Goal: Task Accomplishment & Management: Manage account settings

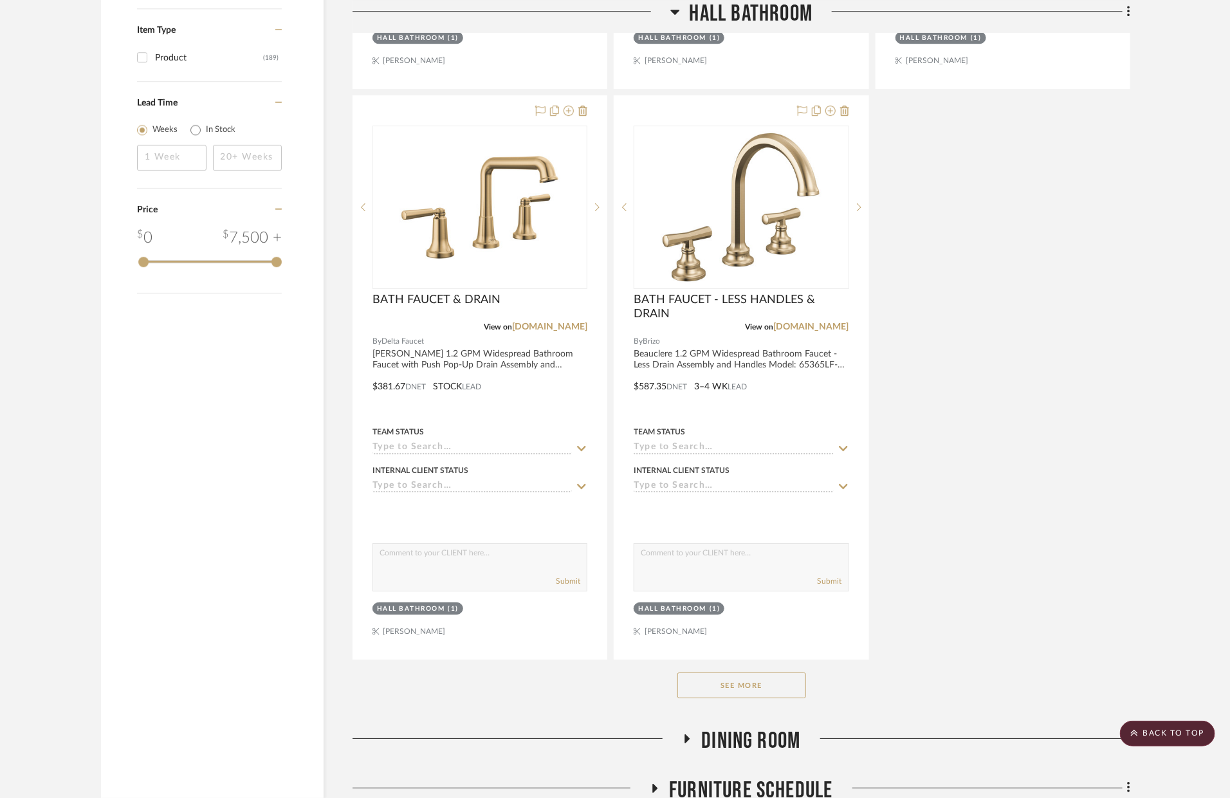
scroll to position [2091, 0]
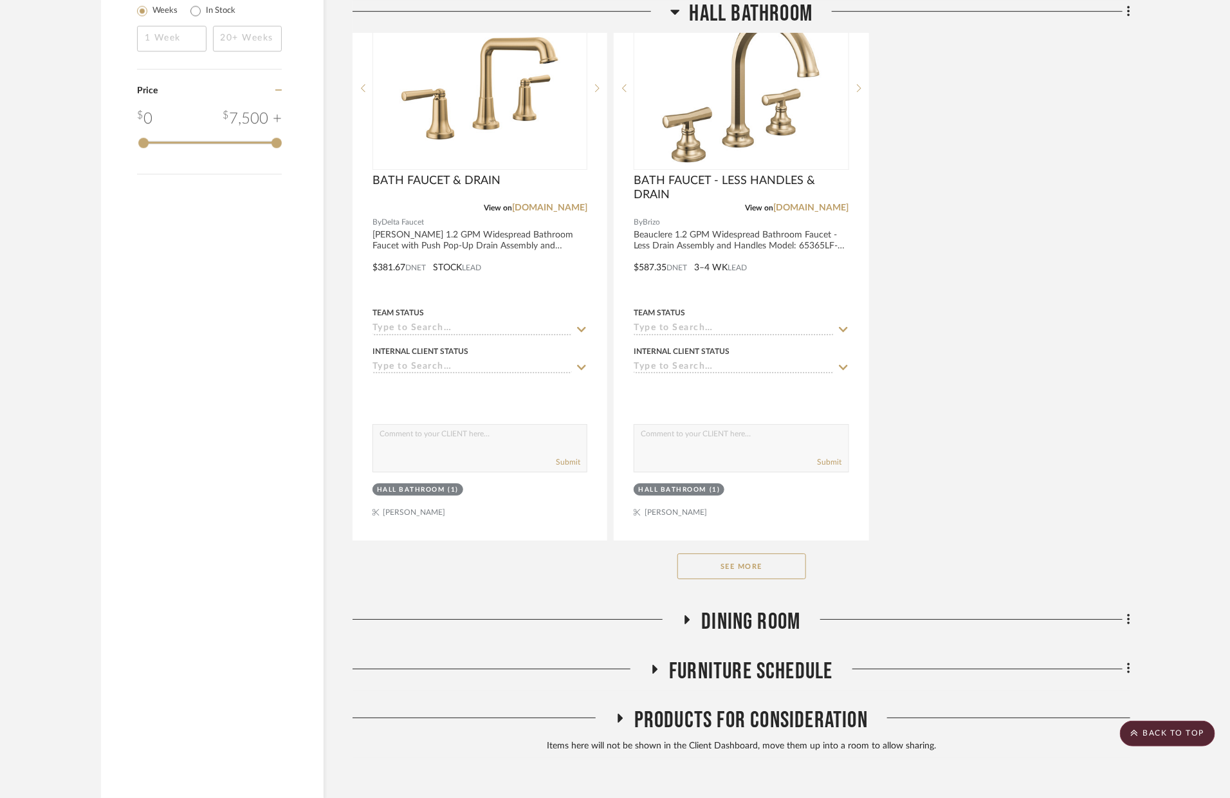
click at [738, 576] on button "See More" at bounding box center [741, 566] width 129 height 26
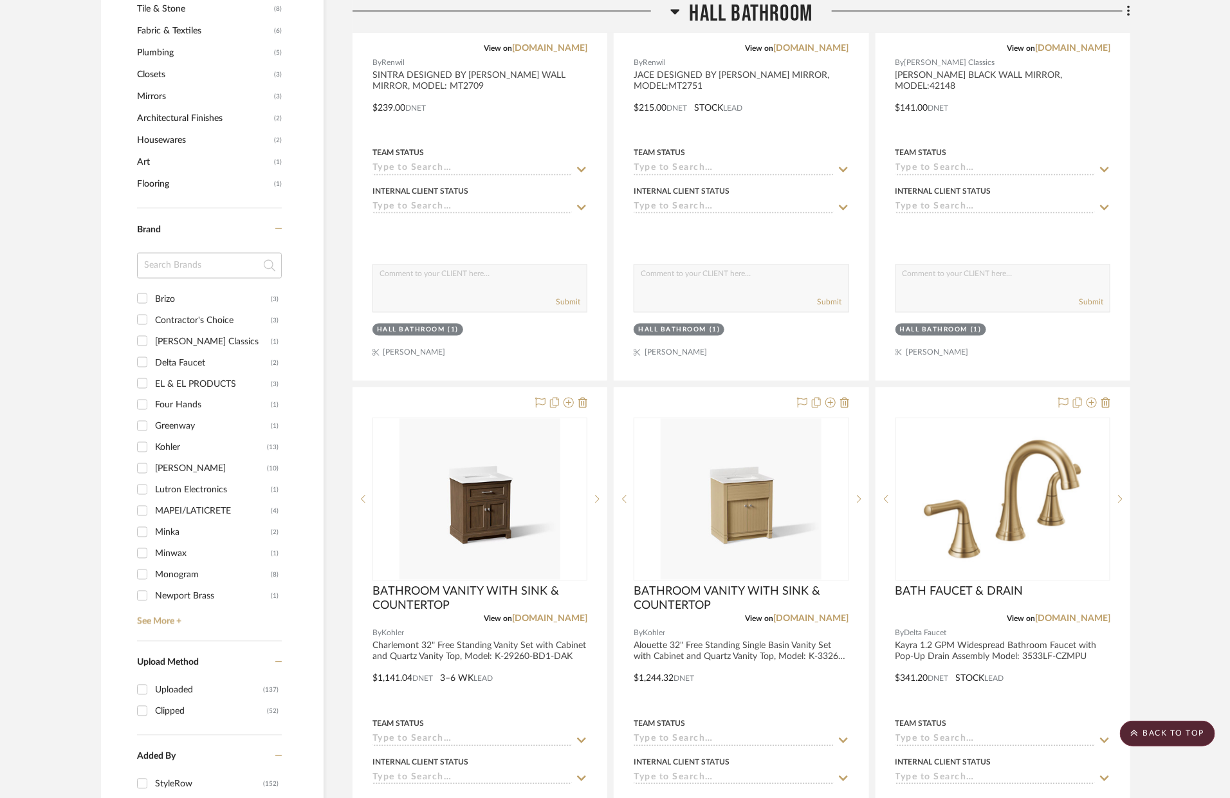
scroll to position [886, 0]
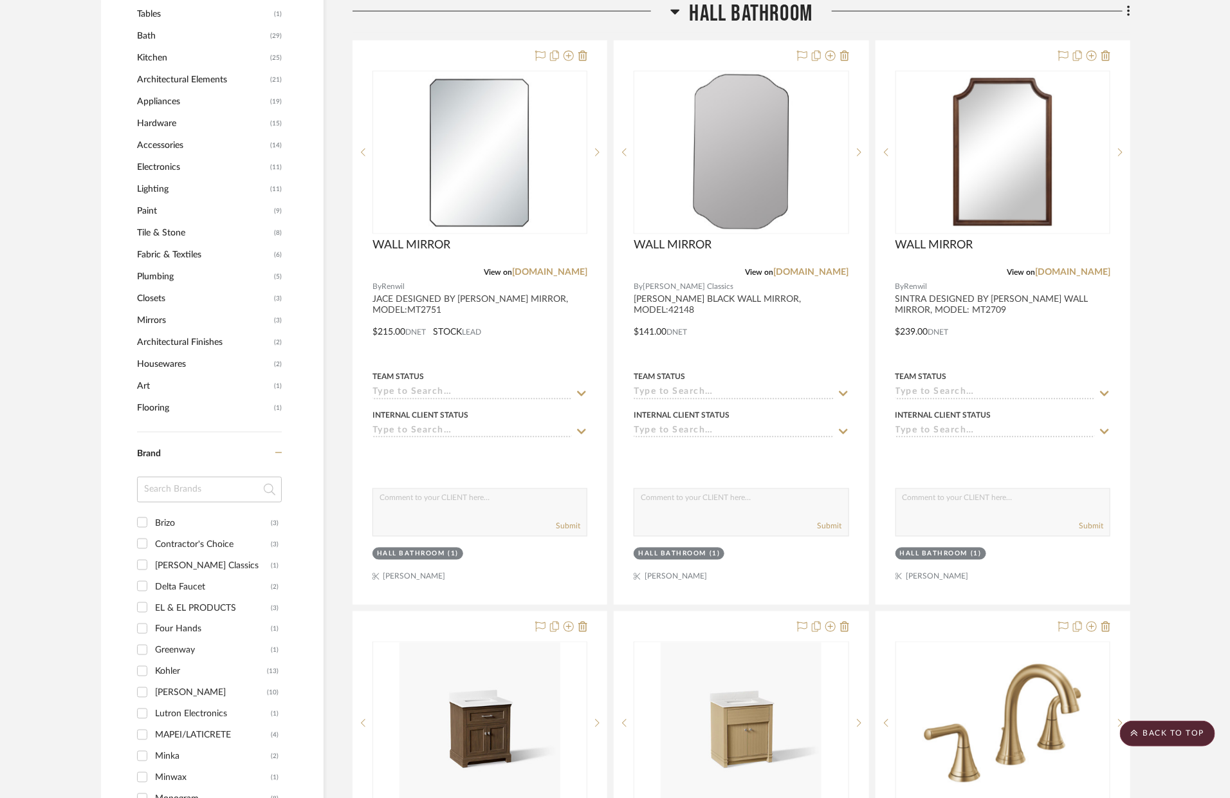
drag, startPoint x: 764, startPoint y: 154, endPoint x: 468, endPoint y: 2, distance: 333.2
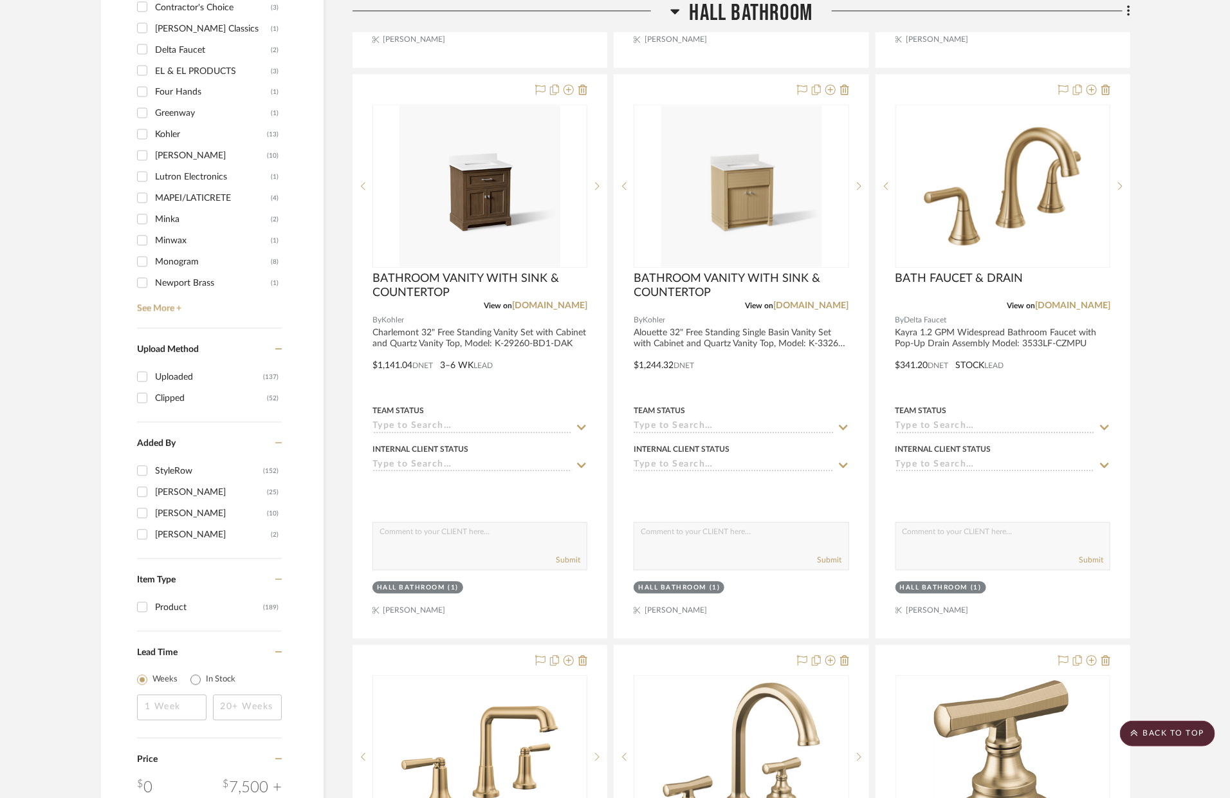
scroll to position [1426, 0]
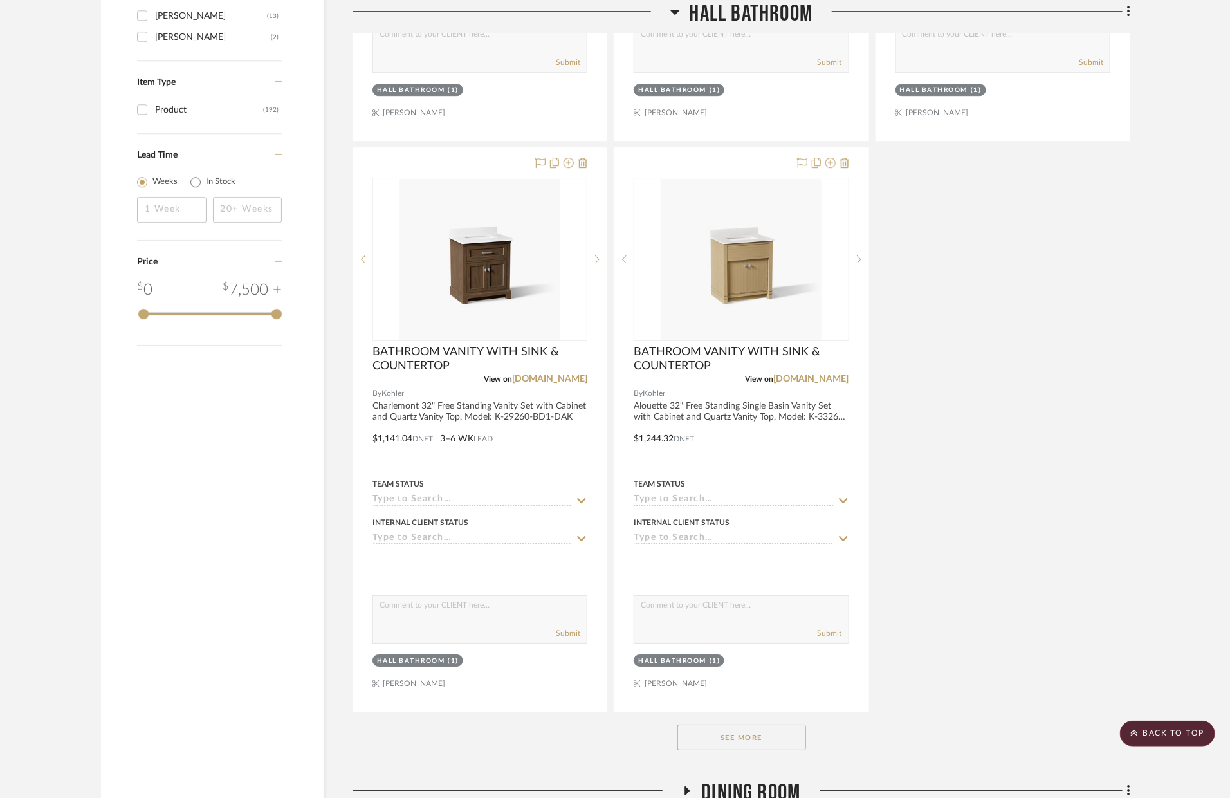
scroll to position [2151, 0]
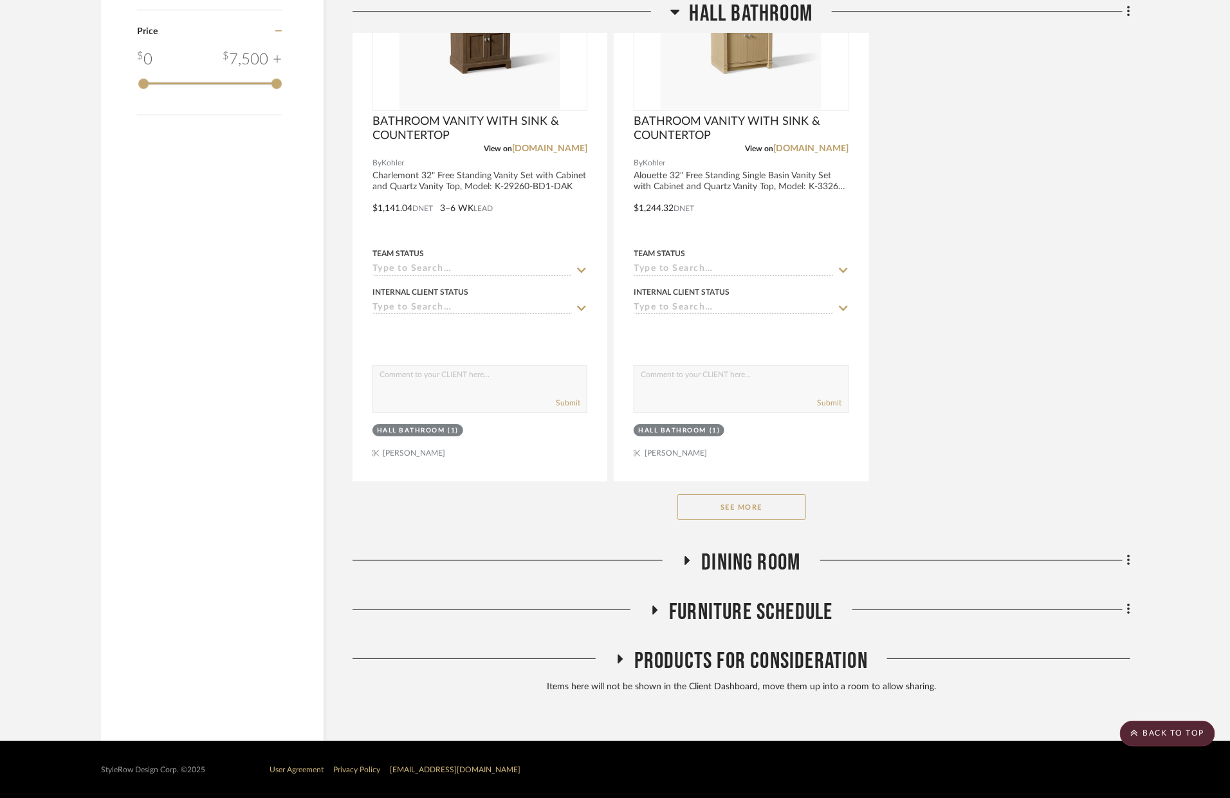
click at [745, 495] on button "See More" at bounding box center [741, 507] width 129 height 26
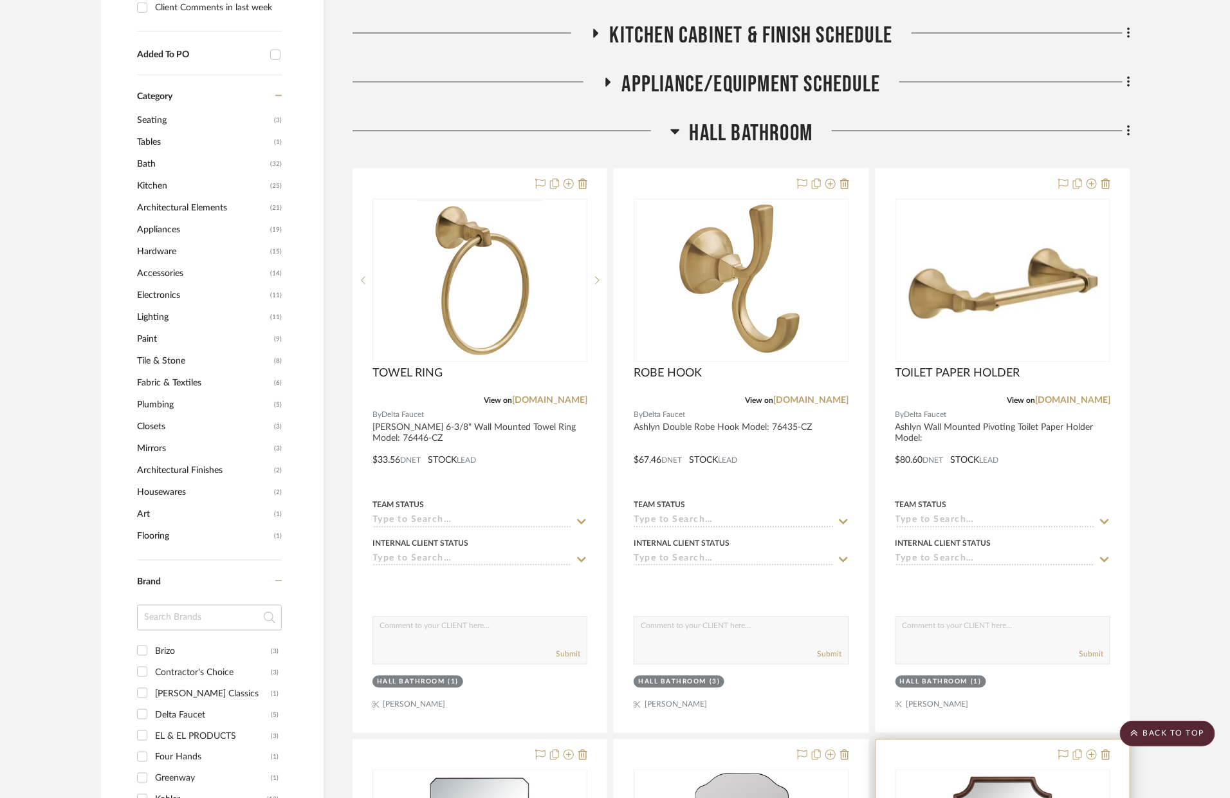
scroll to position [944, 0]
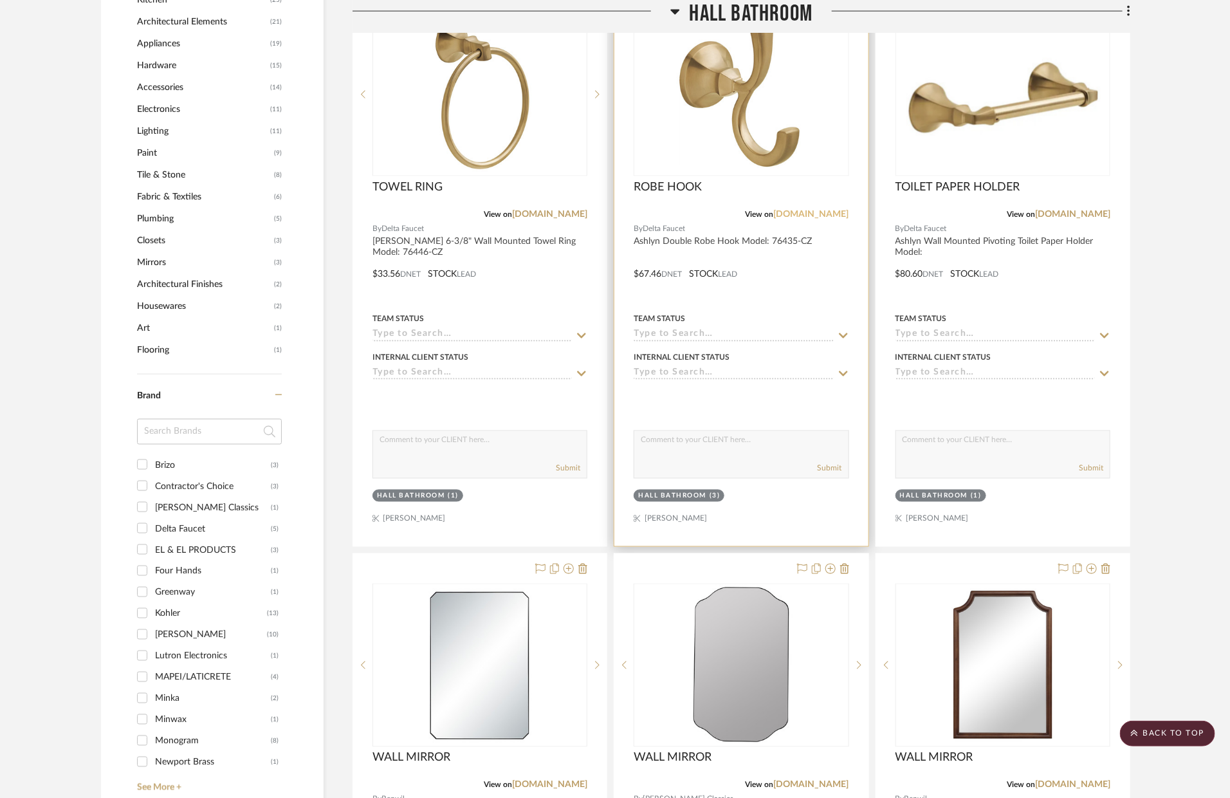
click at [829, 214] on link "fergusonhome.com" at bounding box center [811, 214] width 75 height 9
click at [763, 275] on div at bounding box center [740, 264] width 253 height 563
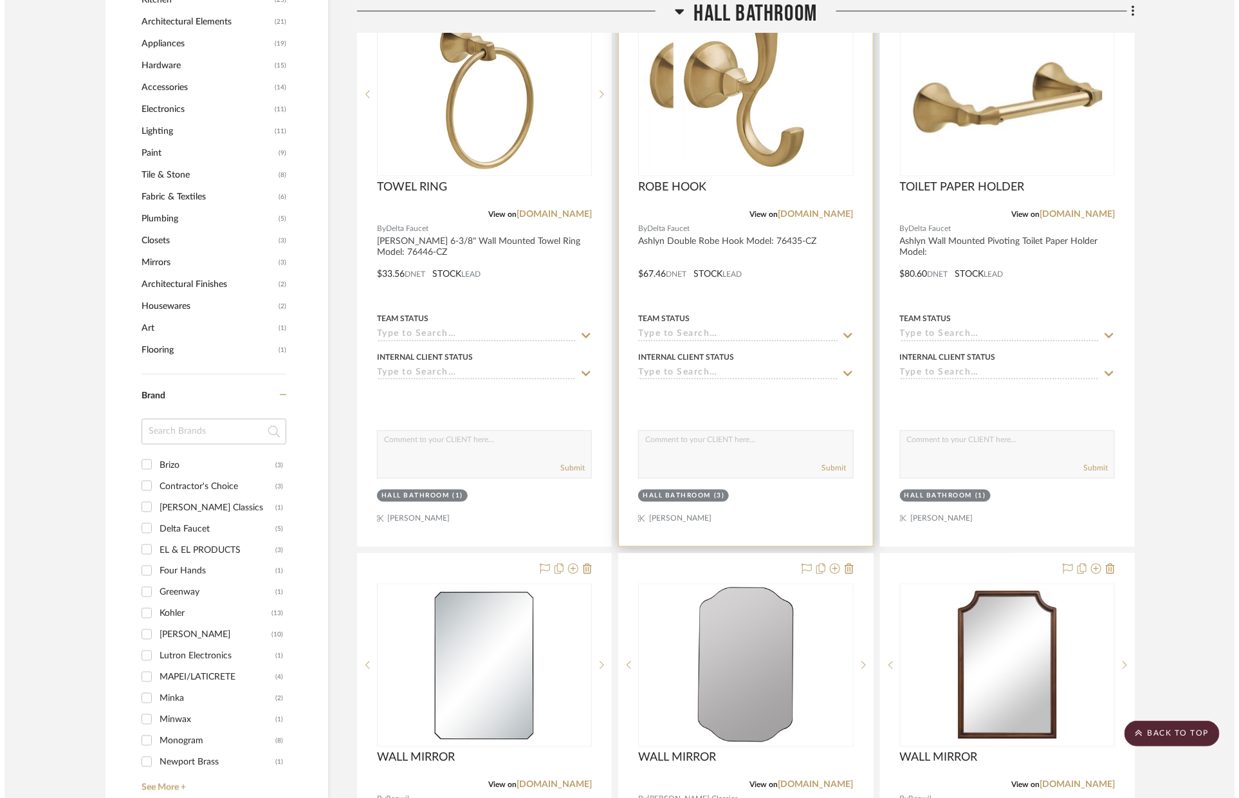
scroll to position [0, 0]
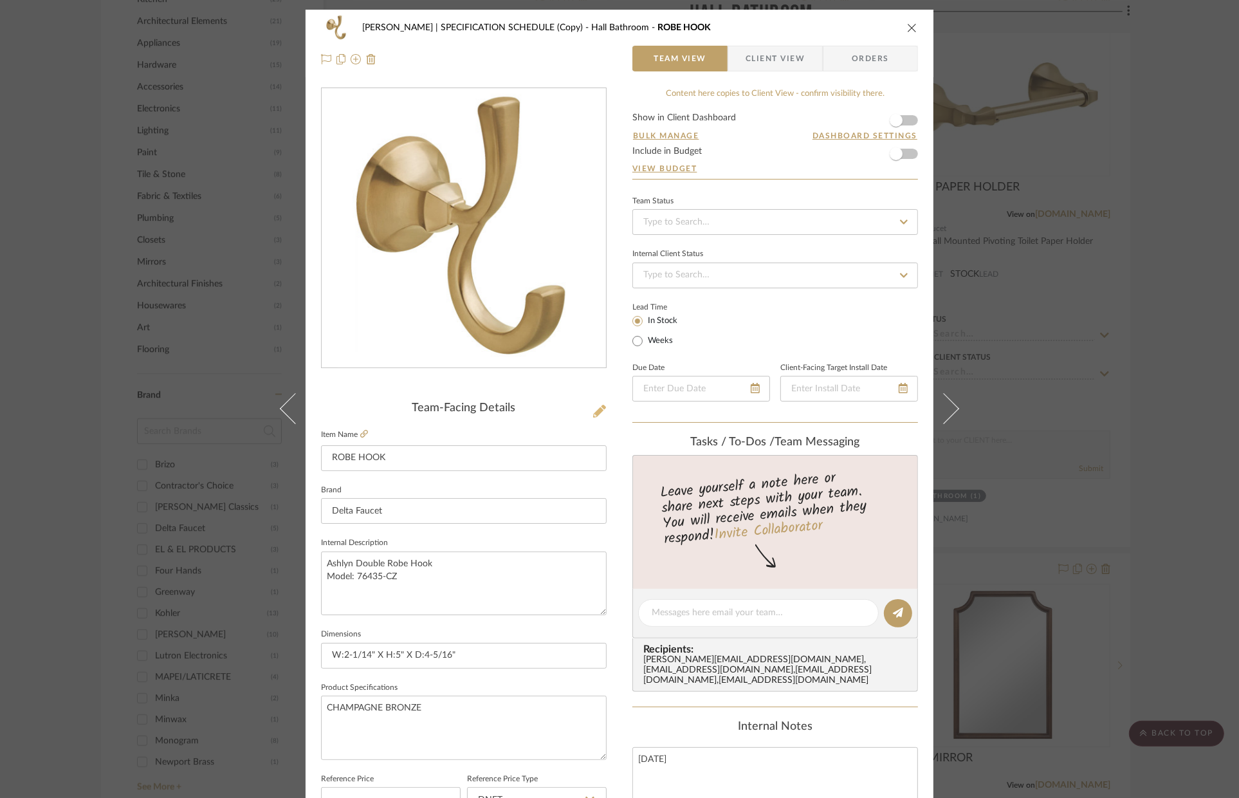
click at [593, 407] on button at bounding box center [600, 411] width 14 height 21
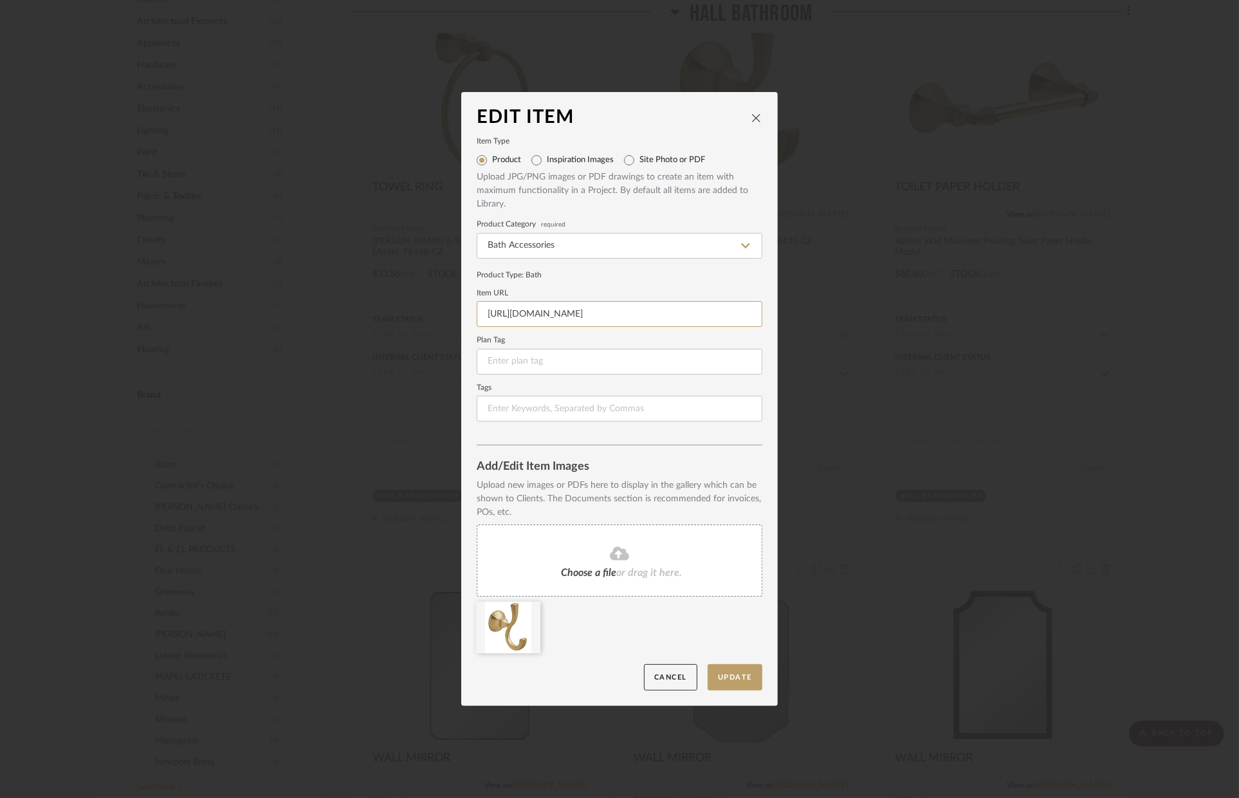
scroll to position [0, 115]
drag, startPoint x: 482, startPoint y: 319, endPoint x: 793, endPoint y: 322, distance: 310.1
click at [793, 322] on div "Edit Item Item Type Product Inspiration Images Site Photo or PDF Upload JPG/PNG…" at bounding box center [619, 399] width 1239 height 798
paste input "s1.img-b.com/build.com/mediabase/specifications/delta/1064242/delta-76435-speci…"
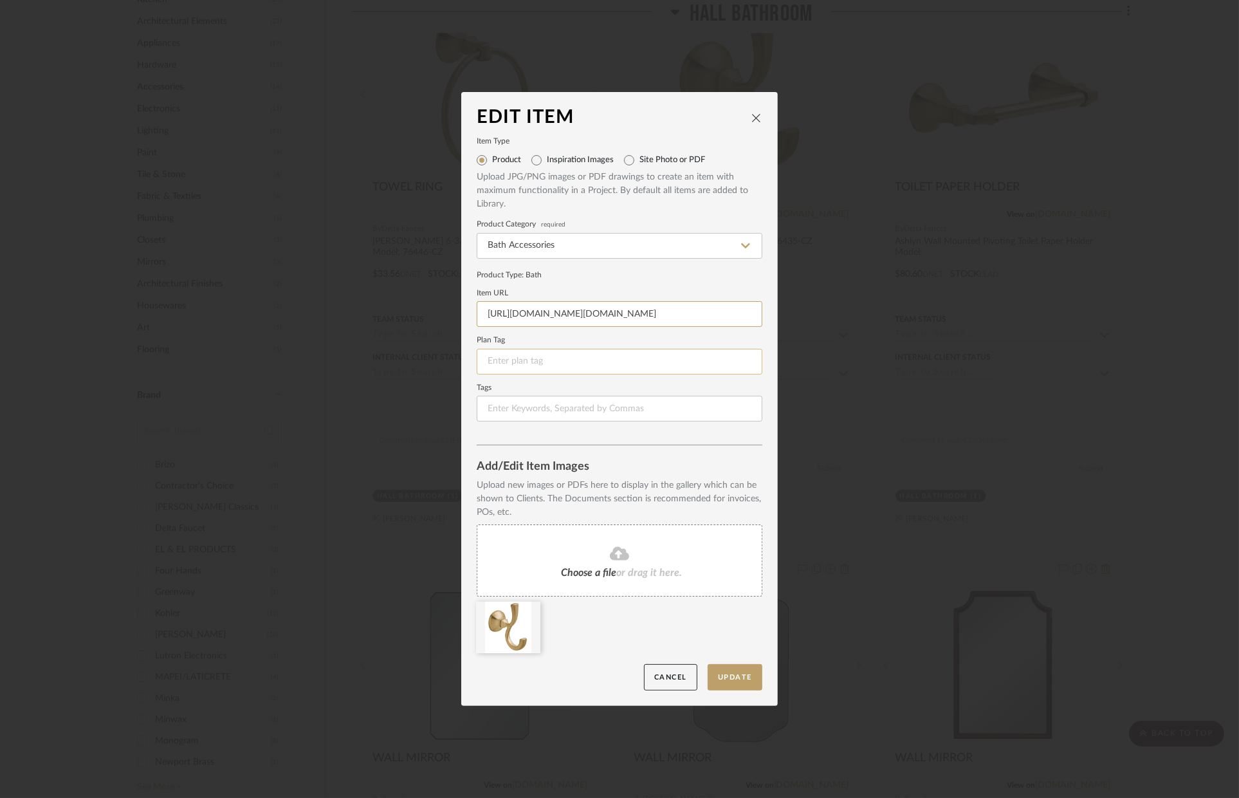
type input "https://s1.img-b.com/build.com/mediabase/specifications/delta/1064242/delta-764…"
click at [705, 351] on input at bounding box center [620, 362] width 286 height 26
click at [747, 672] on button "Update" at bounding box center [735, 677] width 55 height 26
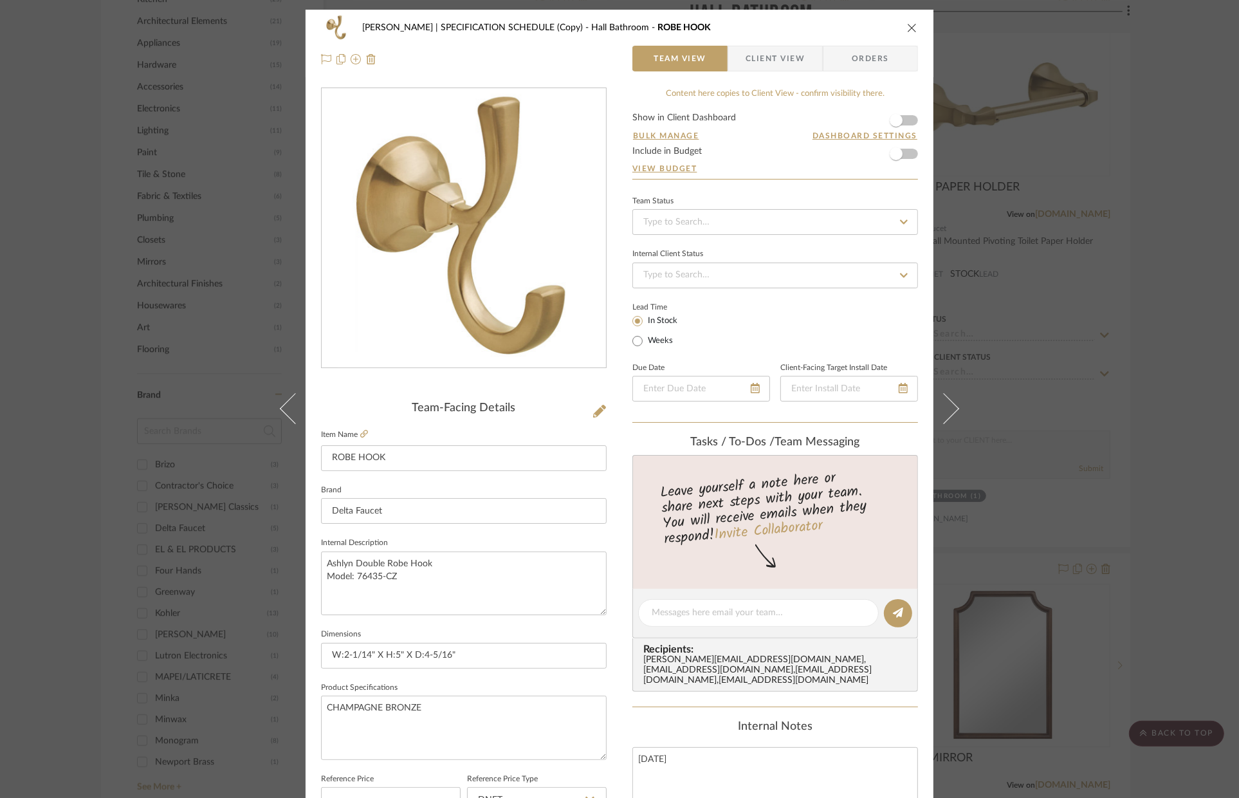
click at [907, 23] on icon "close" at bounding box center [912, 28] width 10 height 10
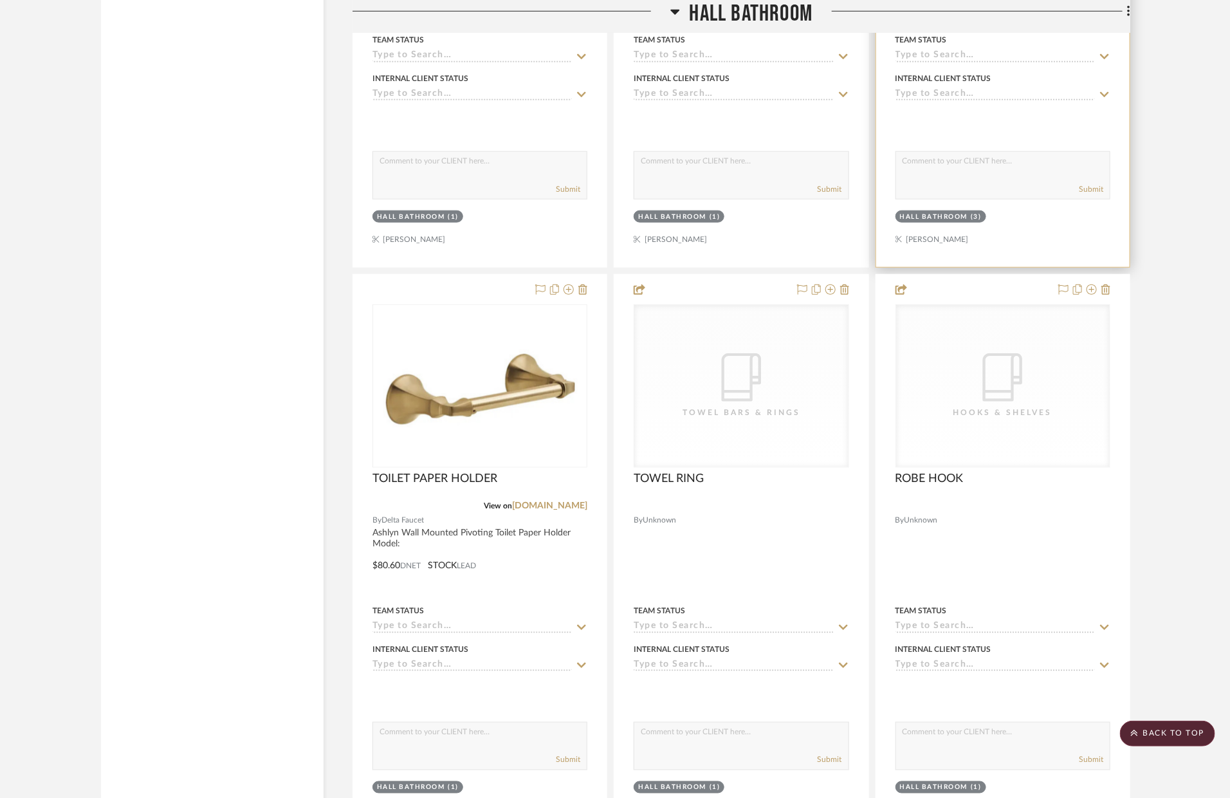
scroll to position [3002, 0]
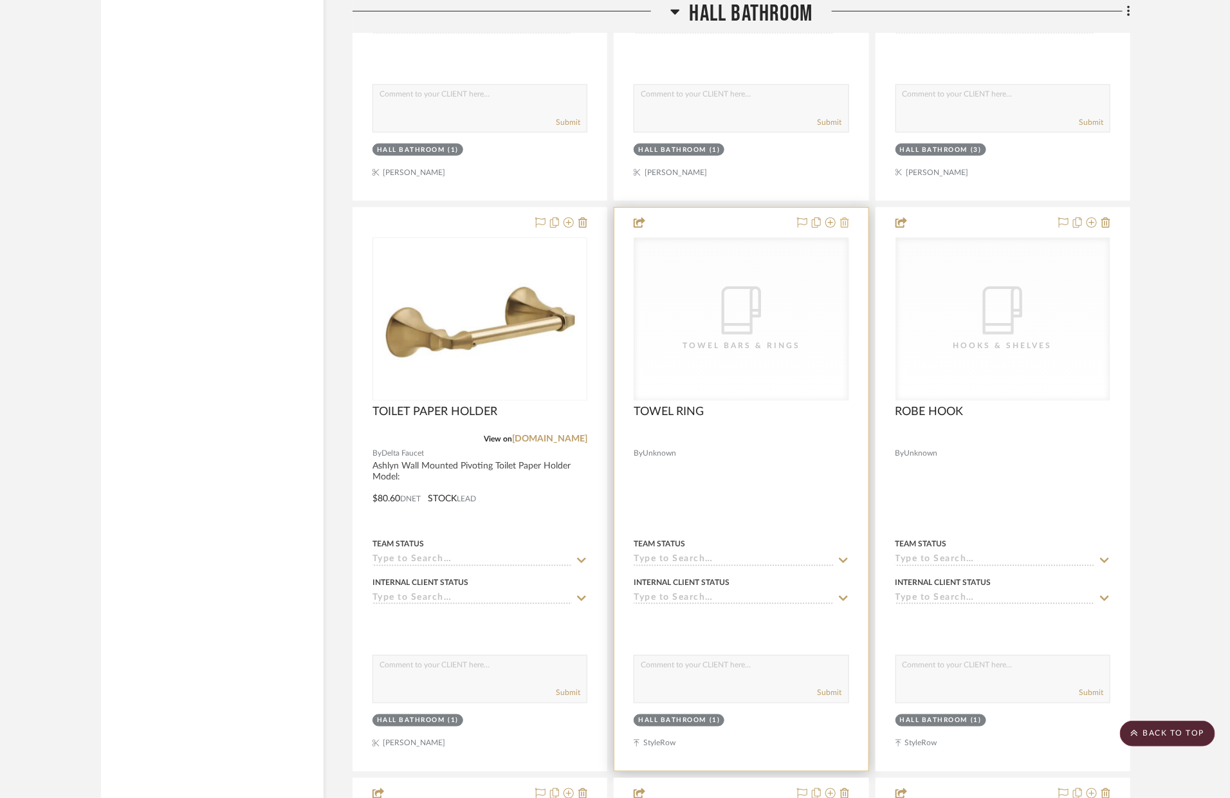
click at [843, 221] on icon at bounding box center [844, 222] width 9 height 10
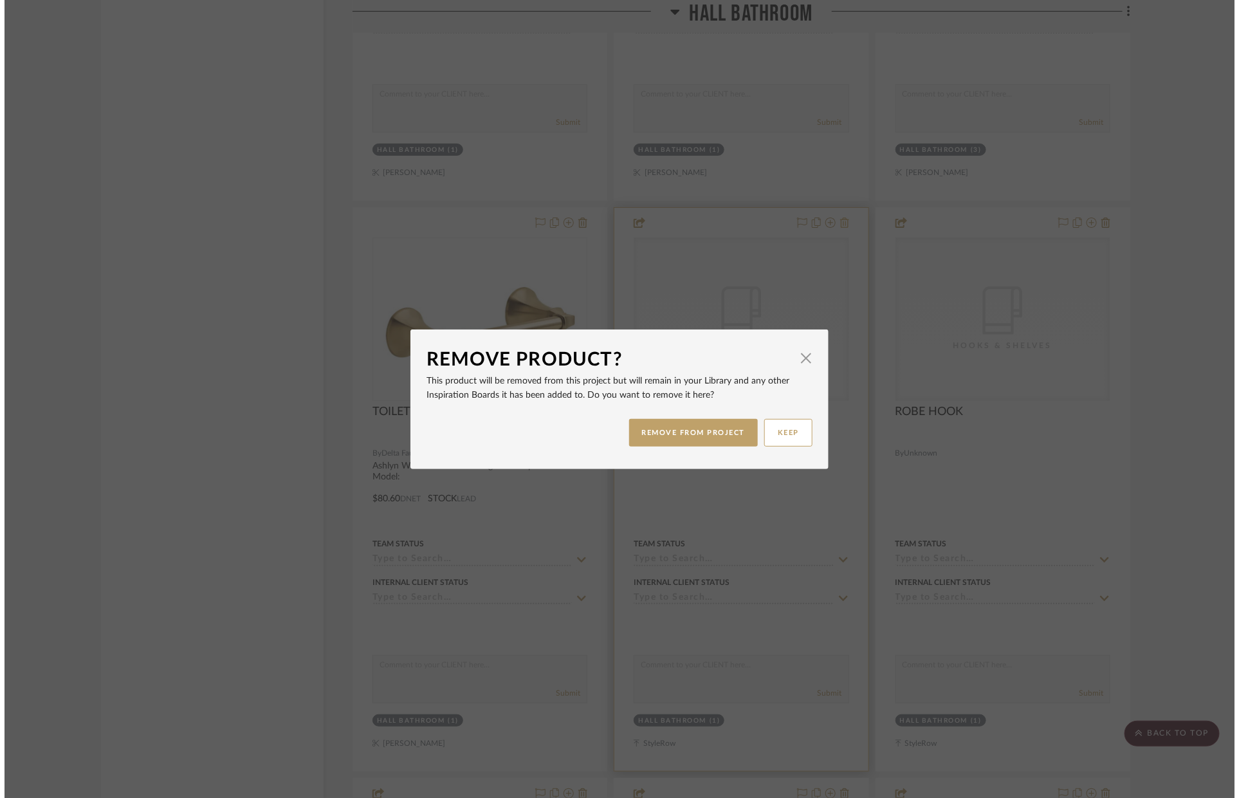
scroll to position [0, 0]
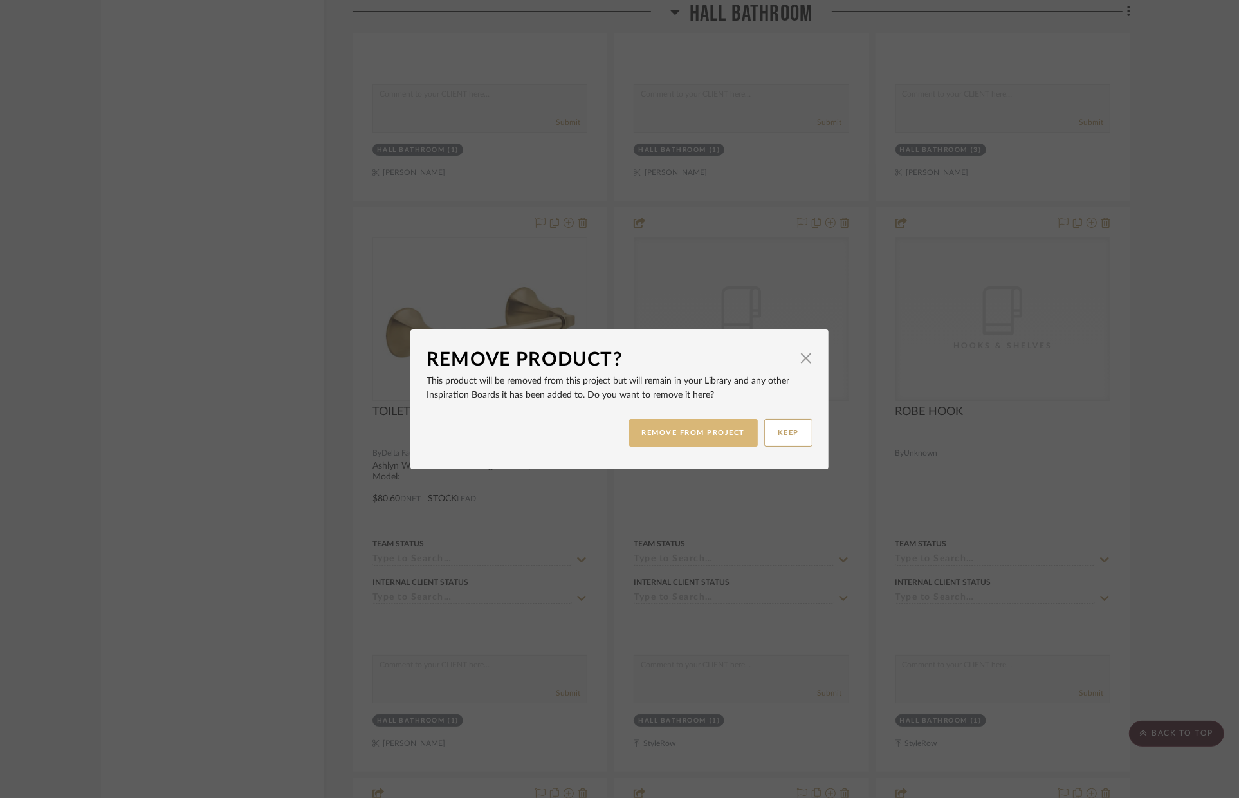
click at [739, 423] on button "REMOVE FROM PROJECT" at bounding box center [693, 433] width 129 height 28
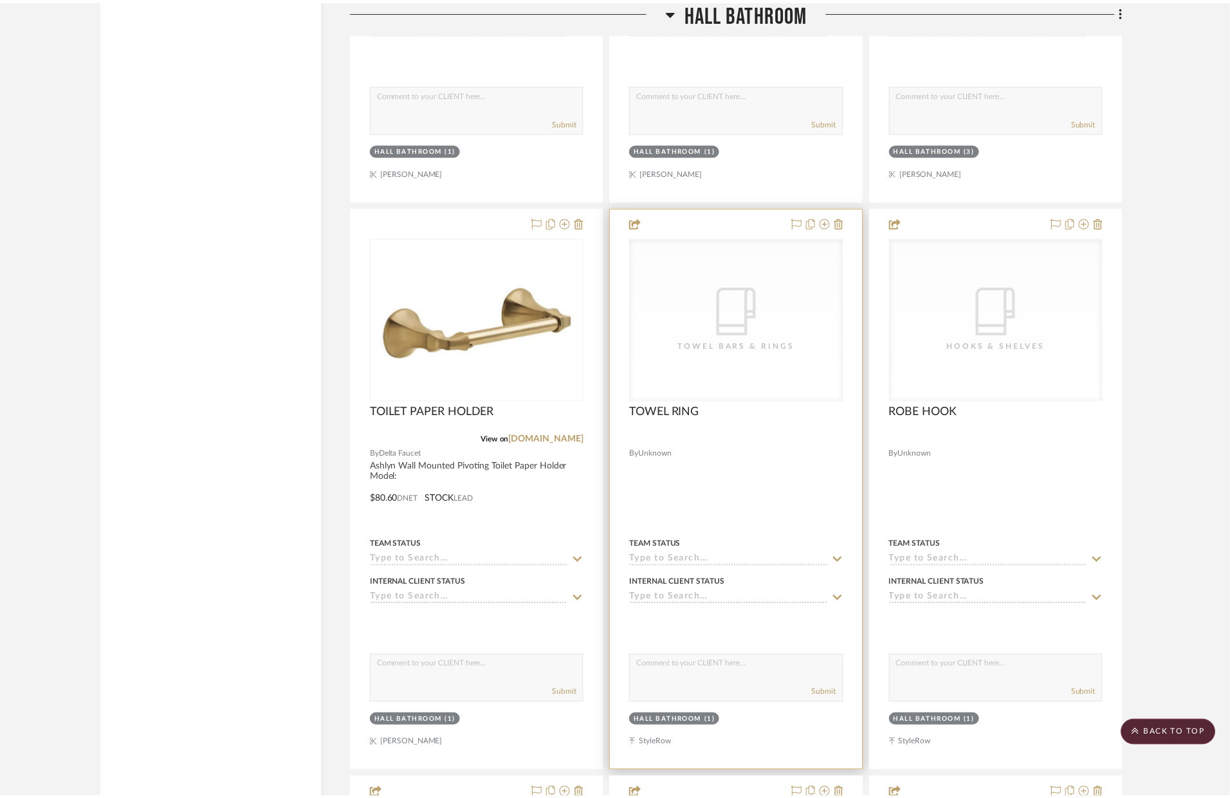
scroll to position [3002, 0]
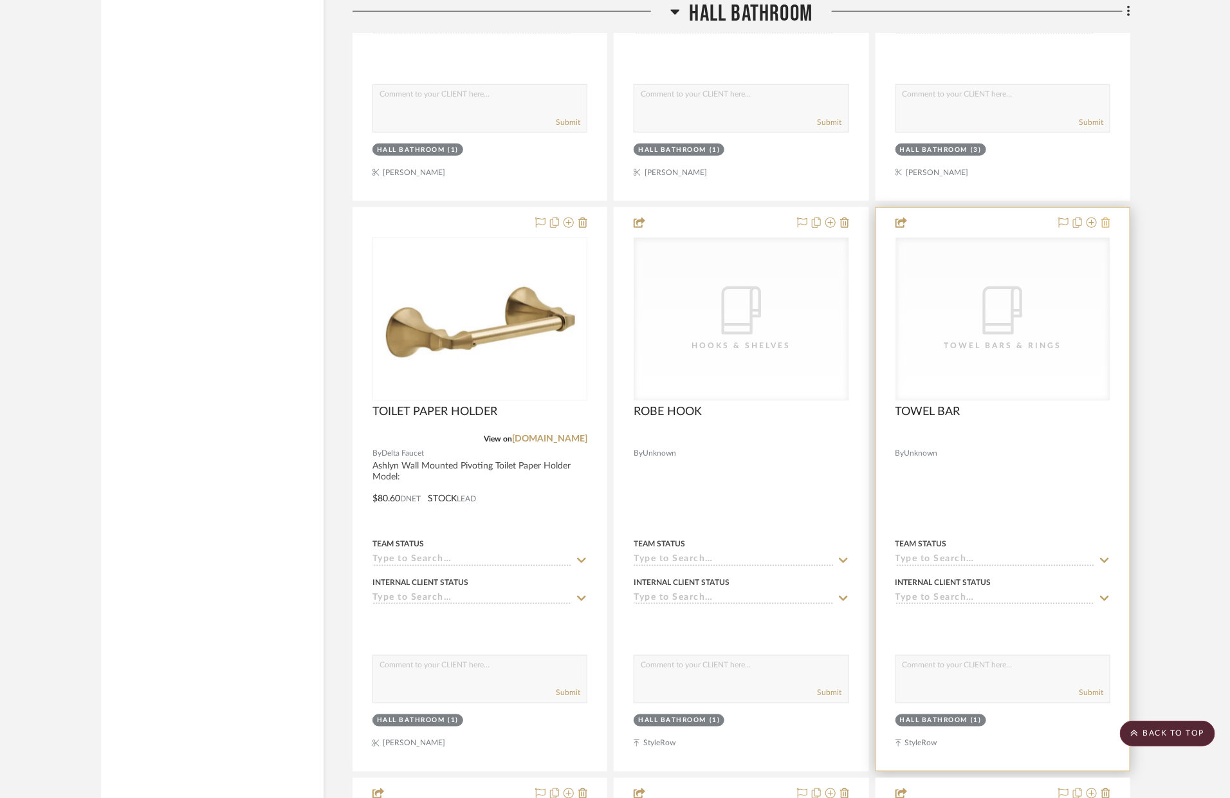
click at [1101, 225] on icon at bounding box center [1105, 222] width 9 height 10
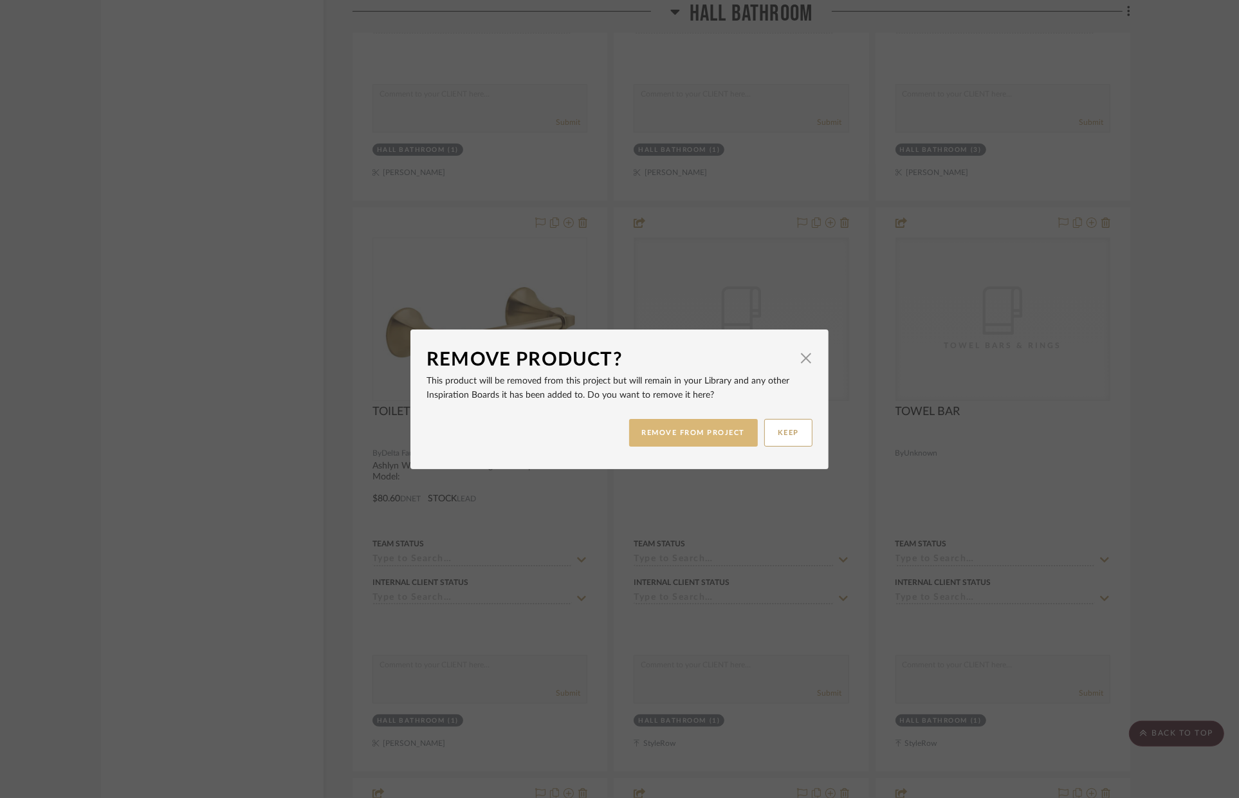
click at [703, 443] on button "REMOVE FROM PROJECT" at bounding box center [693, 433] width 129 height 28
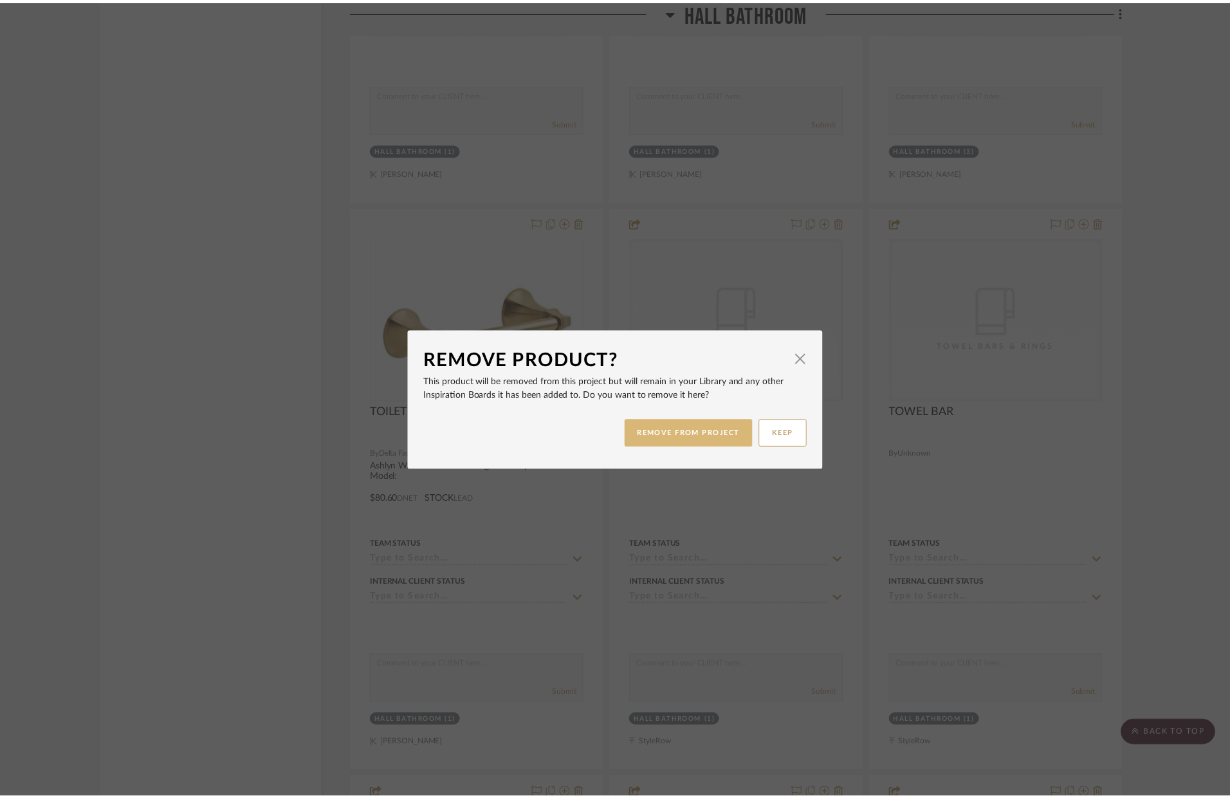
scroll to position [3002, 0]
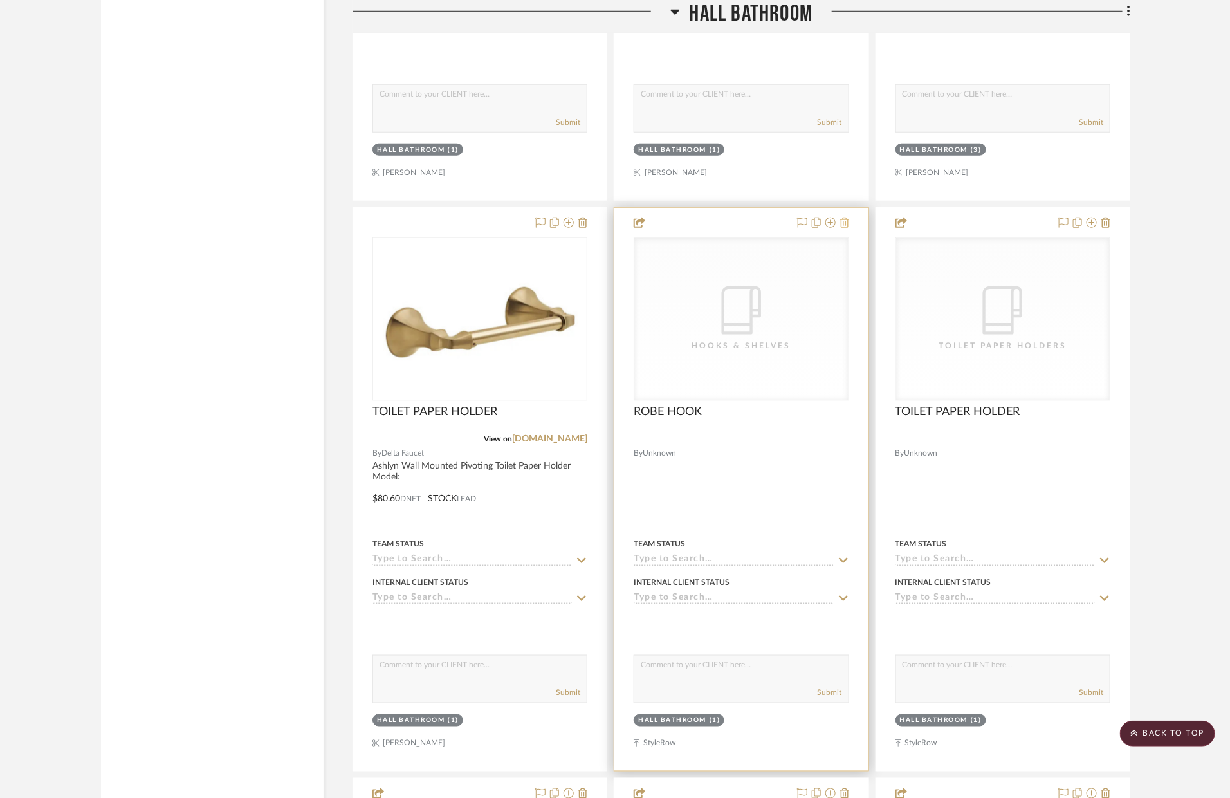
click at [844, 219] on icon at bounding box center [844, 222] width 9 height 10
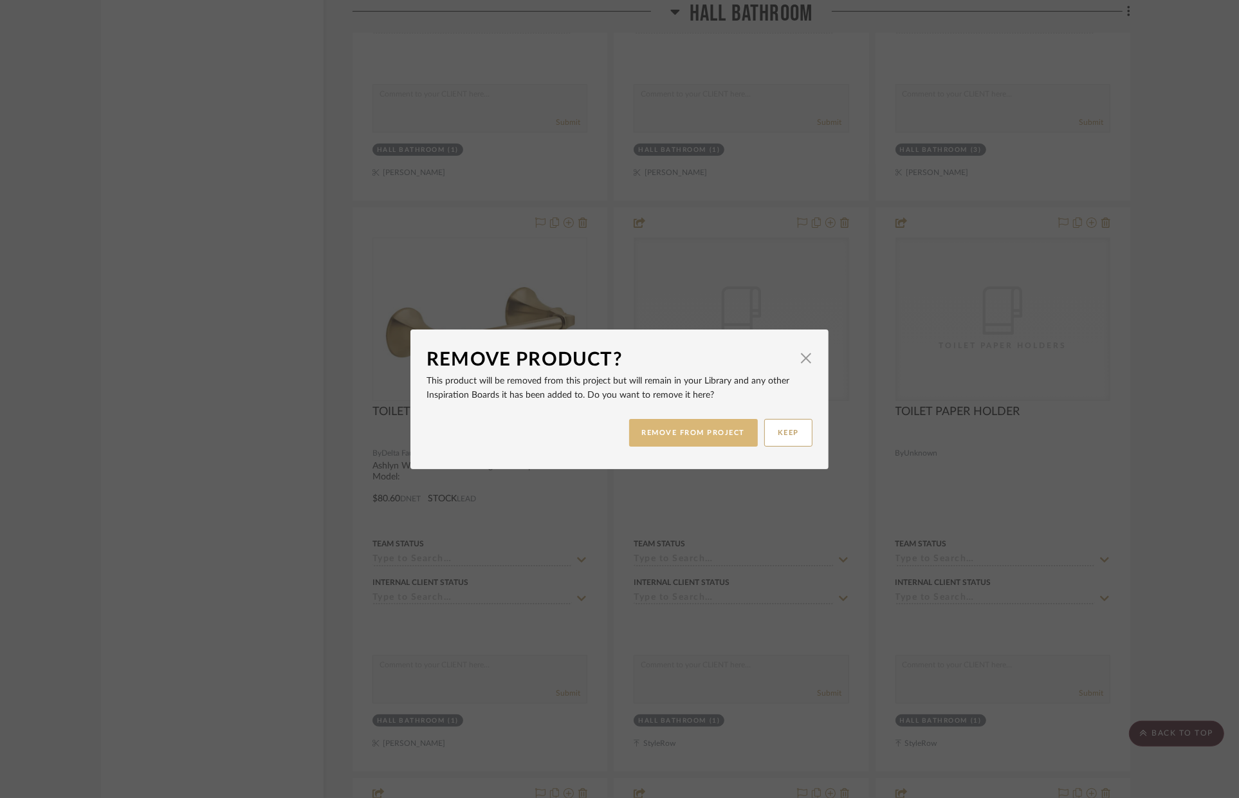
click at [746, 421] on button "REMOVE FROM PROJECT" at bounding box center [693, 433] width 129 height 28
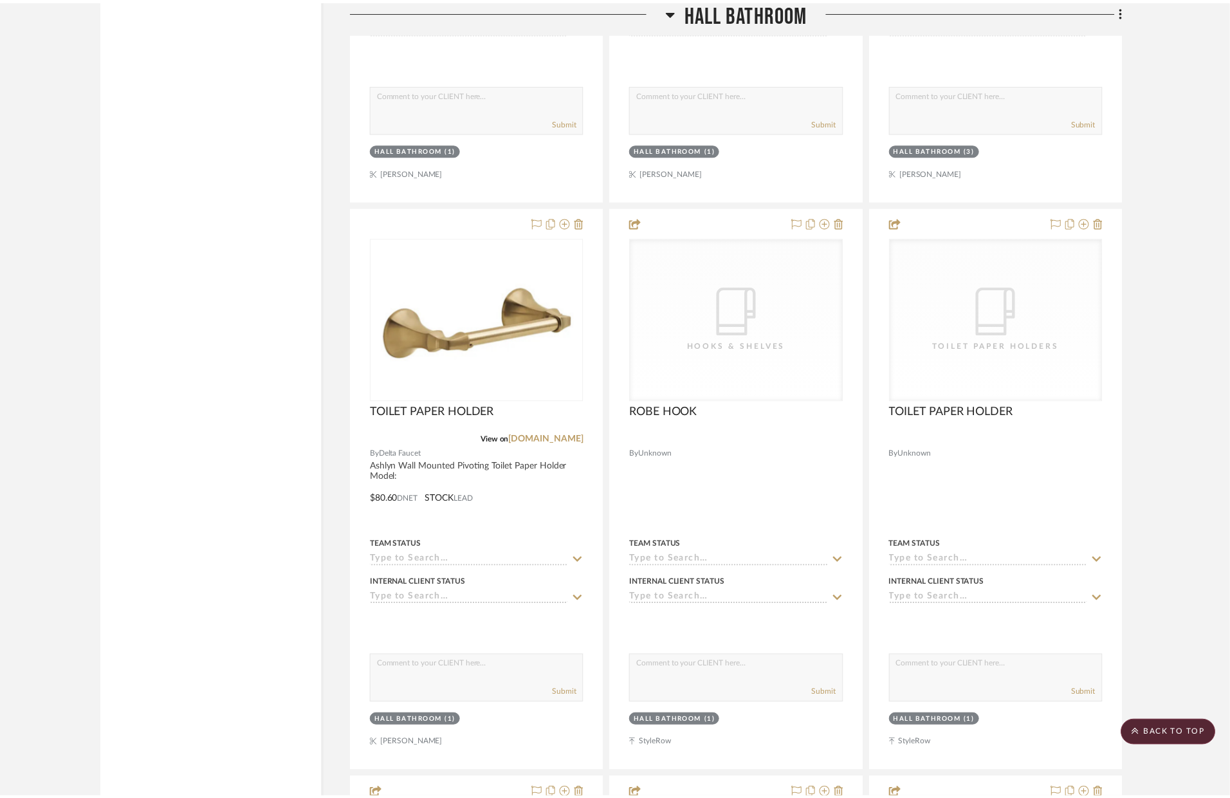
scroll to position [3002, 0]
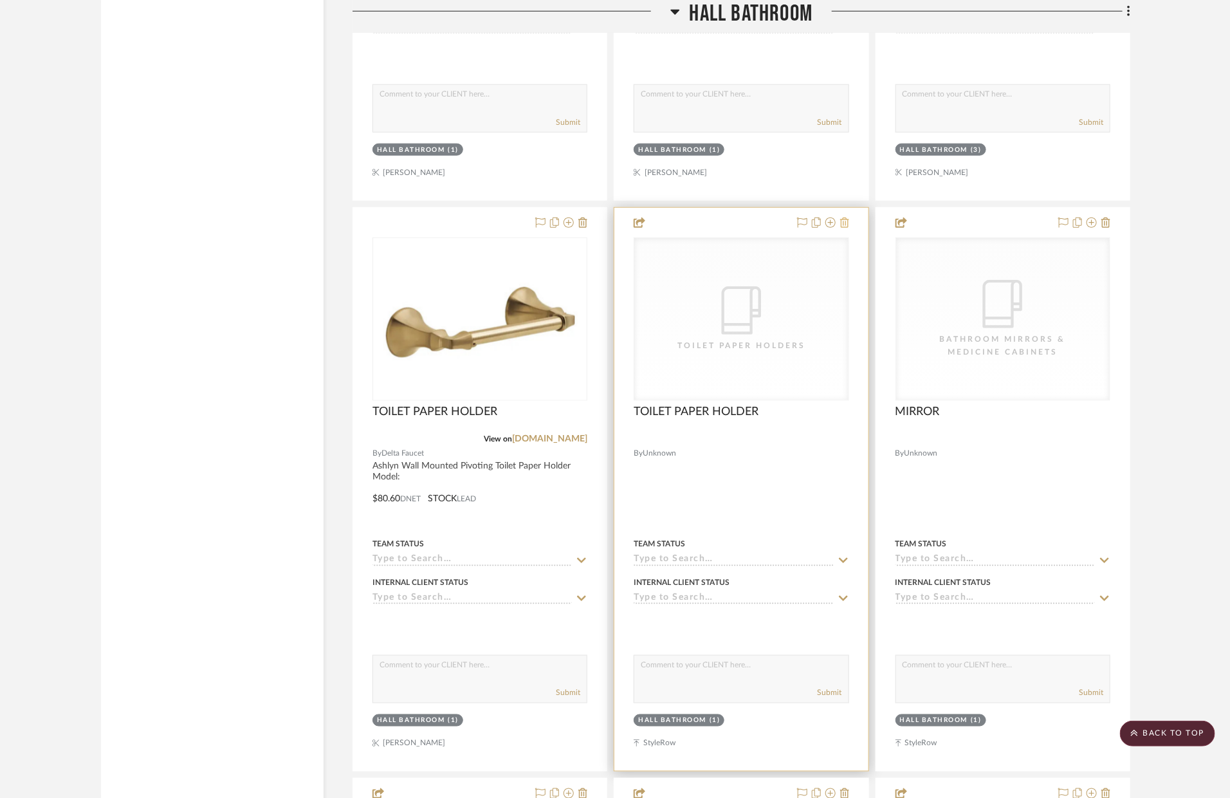
click at [848, 221] on icon at bounding box center [844, 222] width 9 height 10
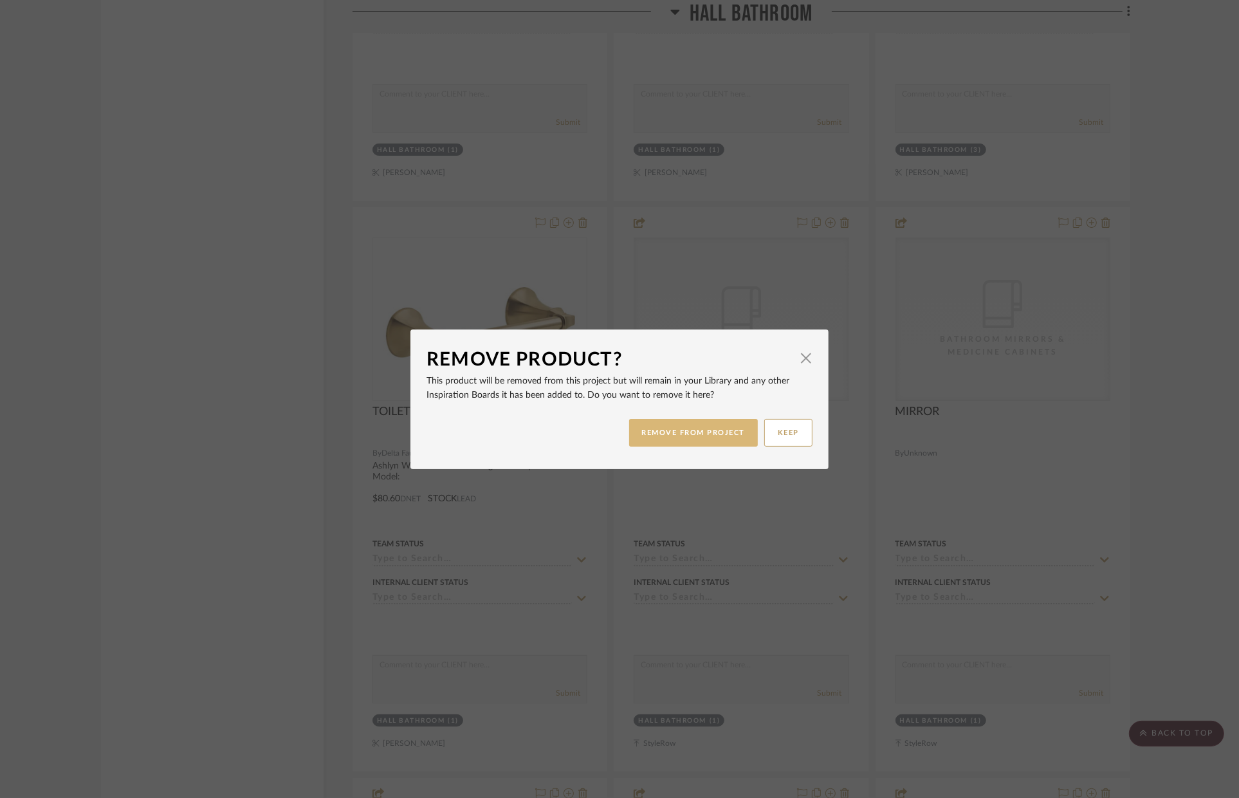
click at [716, 423] on button "REMOVE FROM PROJECT" at bounding box center [693, 433] width 129 height 28
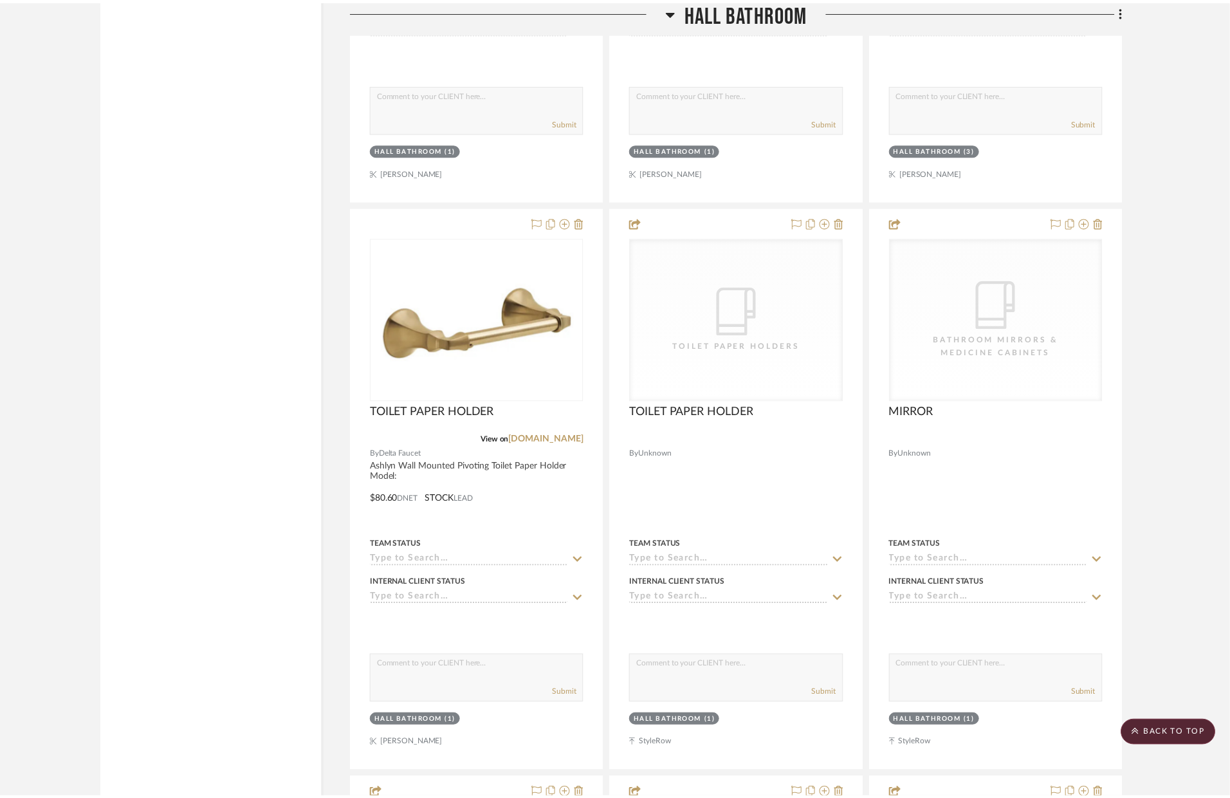
scroll to position [3002, 0]
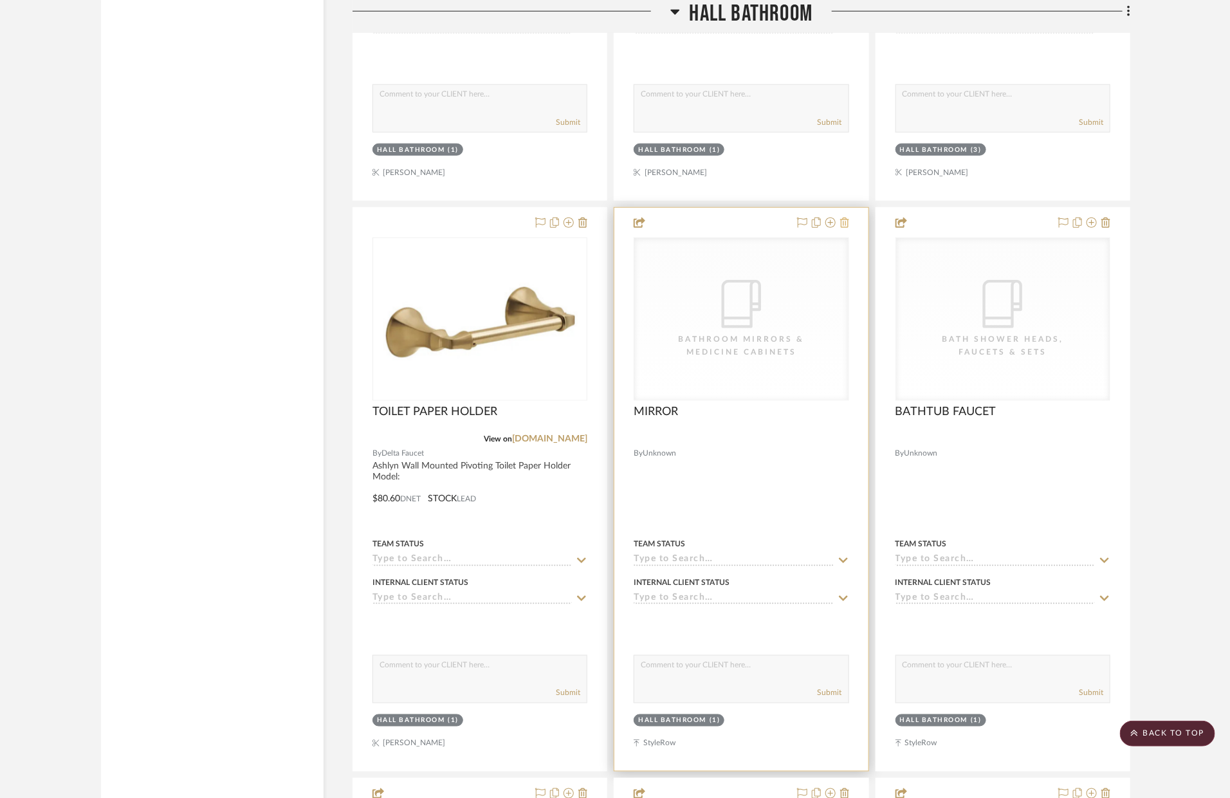
click at [840, 218] on icon at bounding box center [844, 222] width 9 height 10
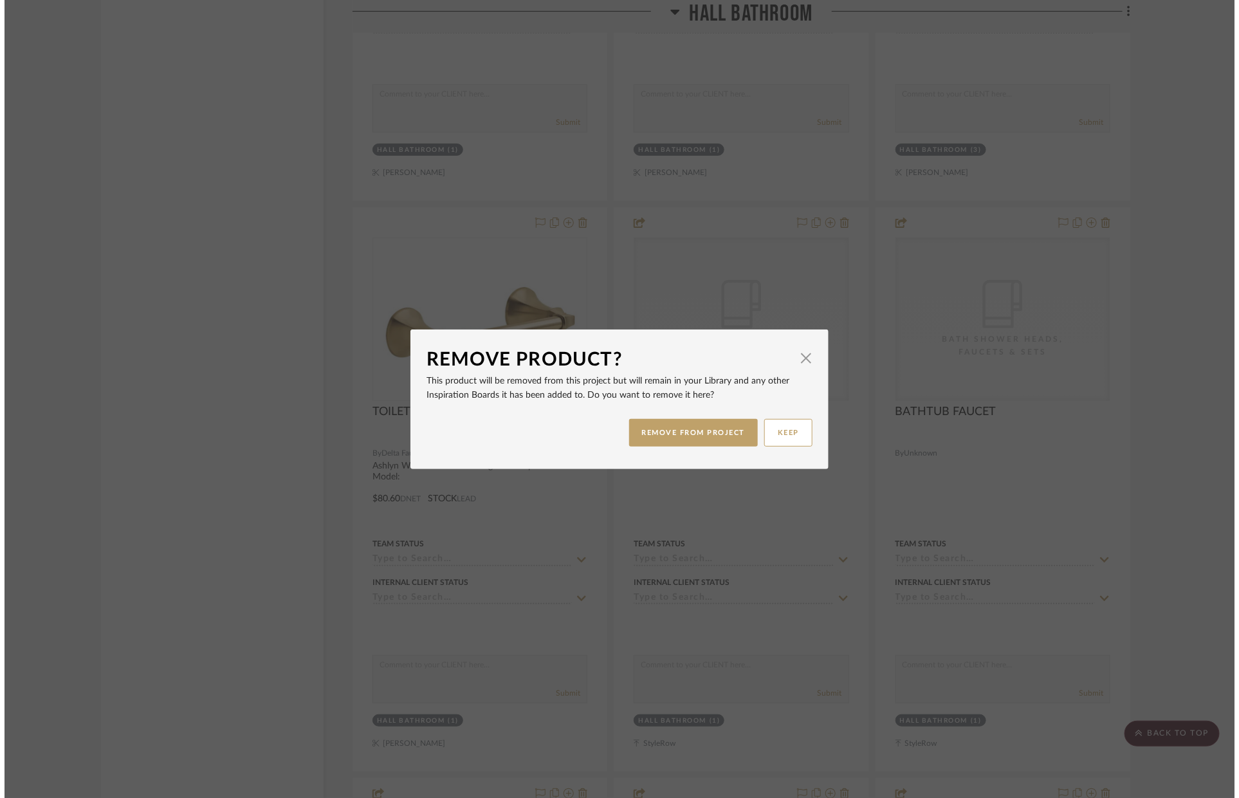
scroll to position [0, 0]
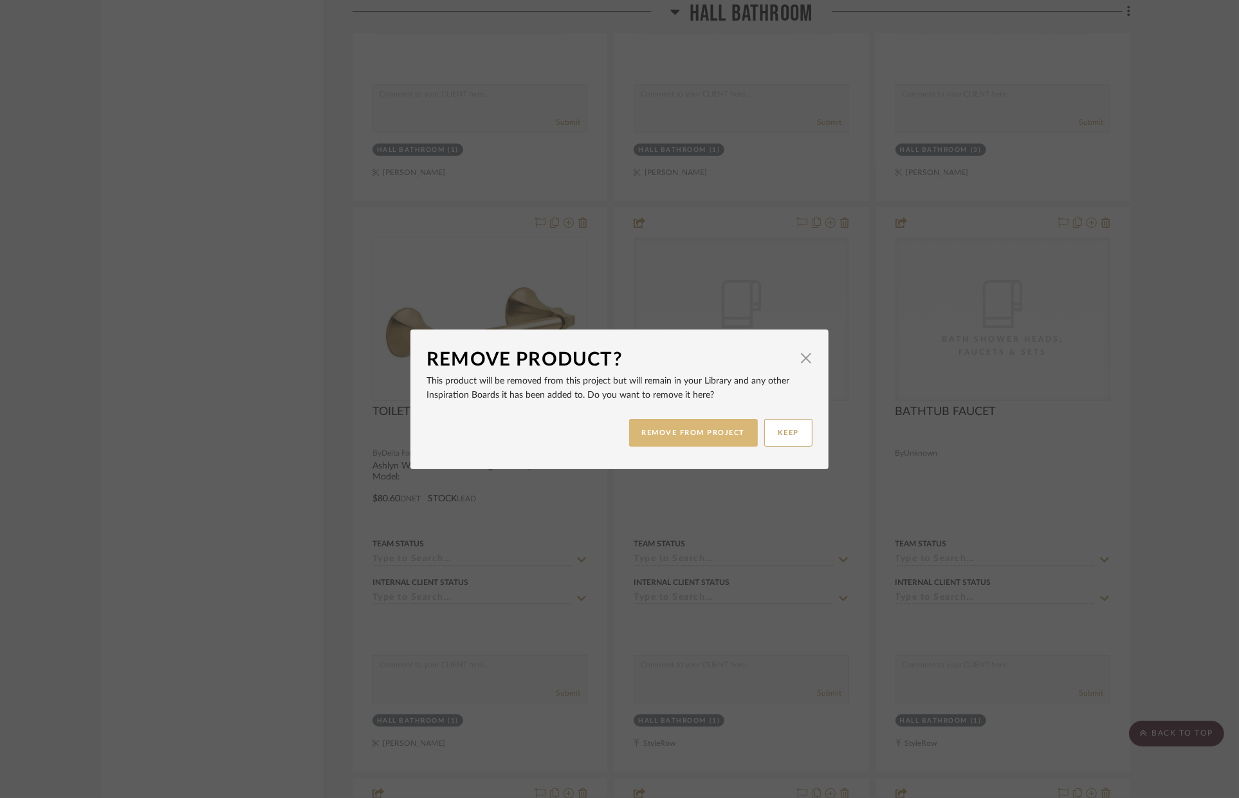
click at [701, 427] on button "REMOVE FROM PROJECT" at bounding box center [693, 433] width 129 height 28
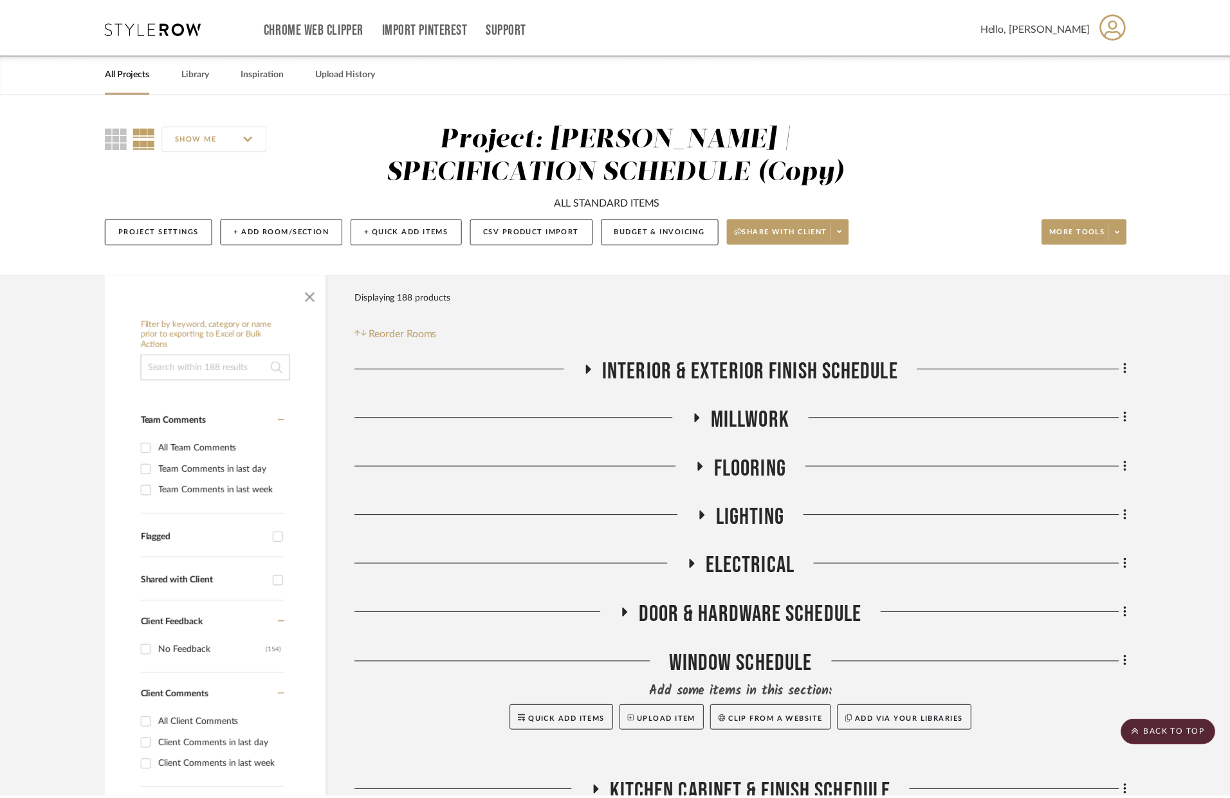
scroll to position [3002, 0]
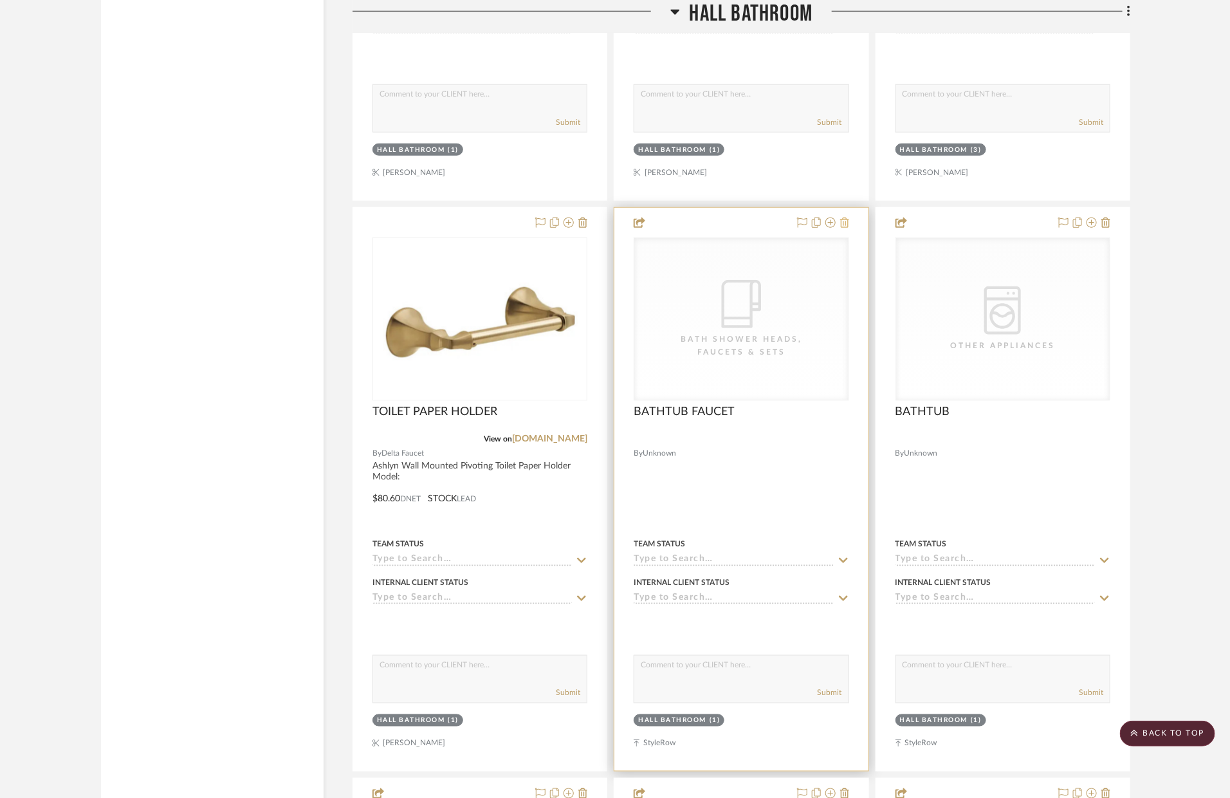
click at [845, 224] on icon at bounding box center [844, 222] width 9 height 10
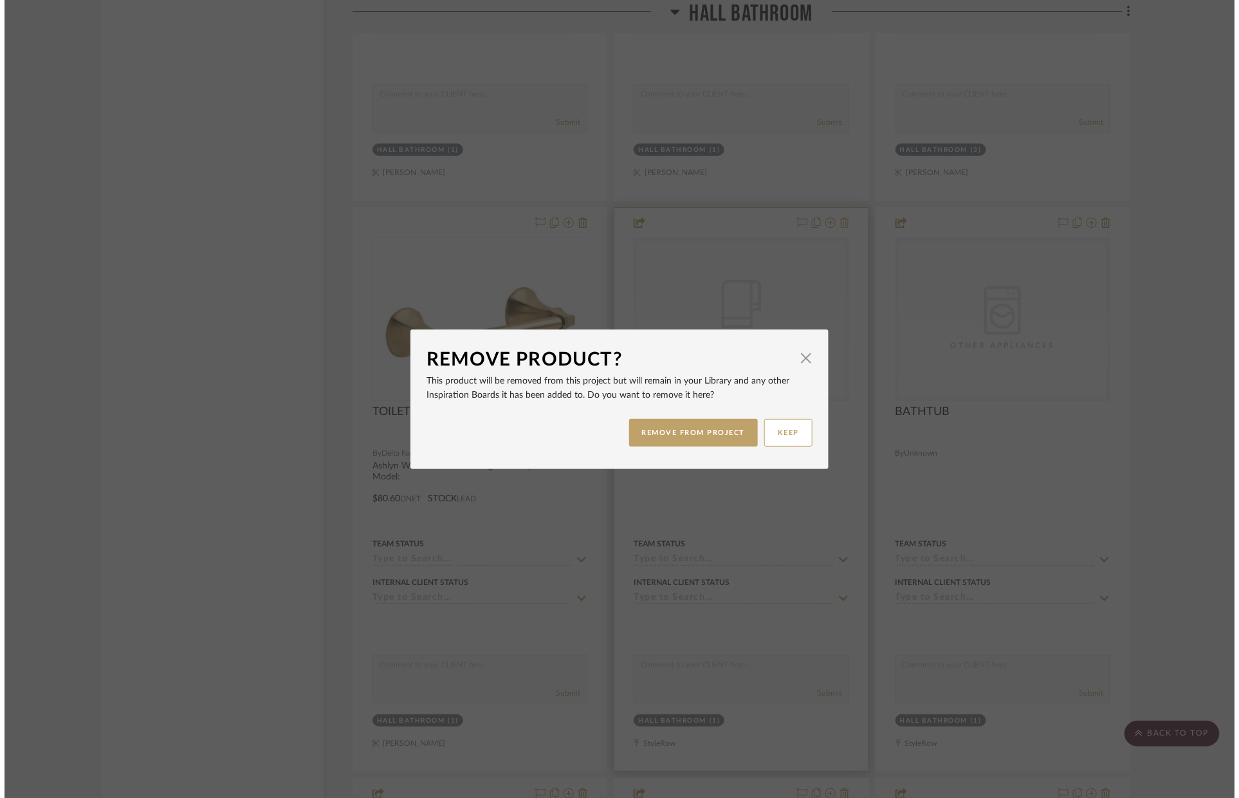
scroll to position [0, 0]
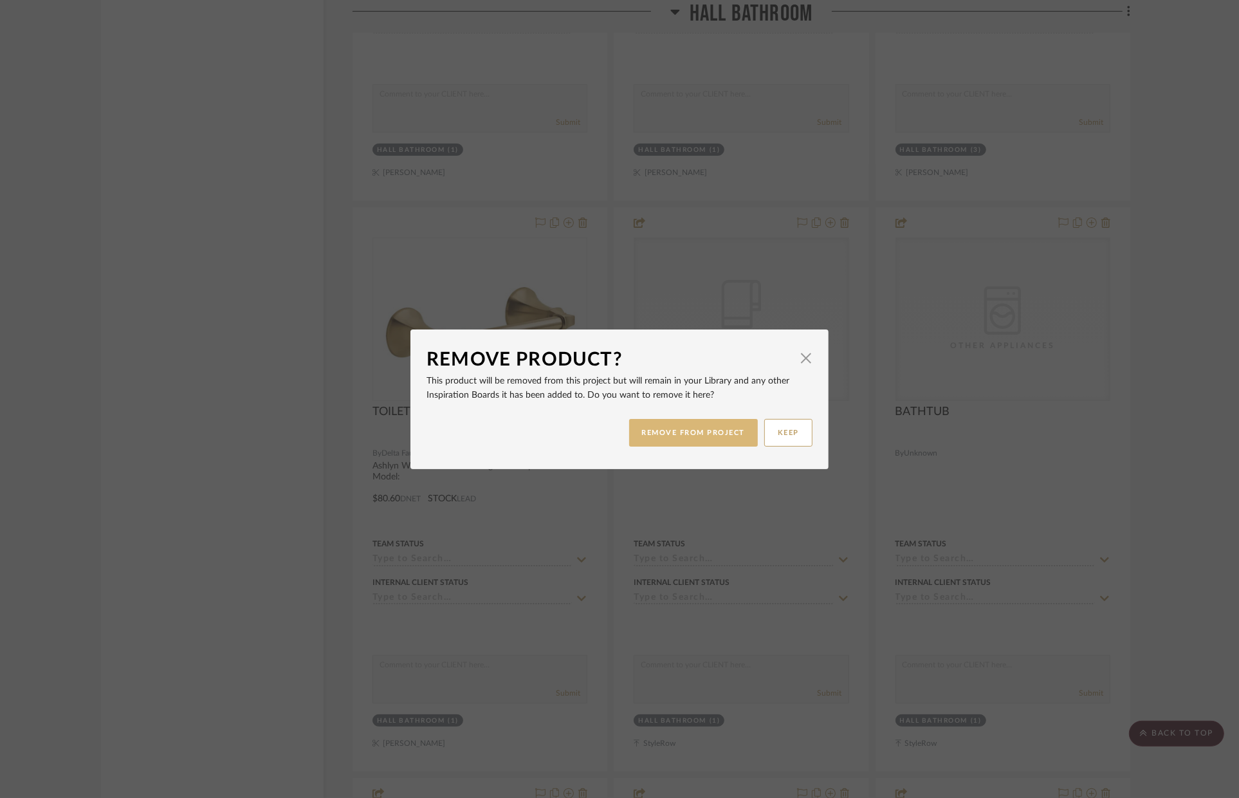
click at [734, 425] on button "REMOVE FROM PROJECT" at bounding box center [693, 433] width 129 height 28
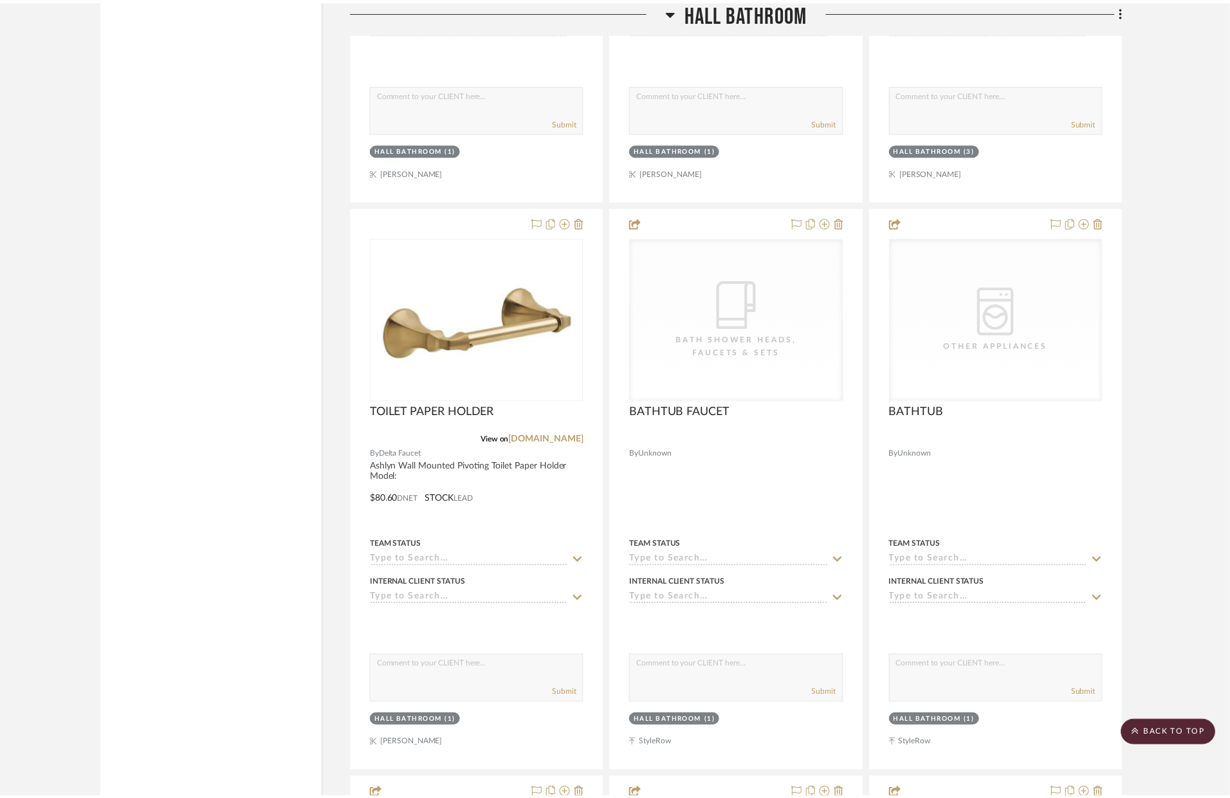
scroll to position [3002, 0]
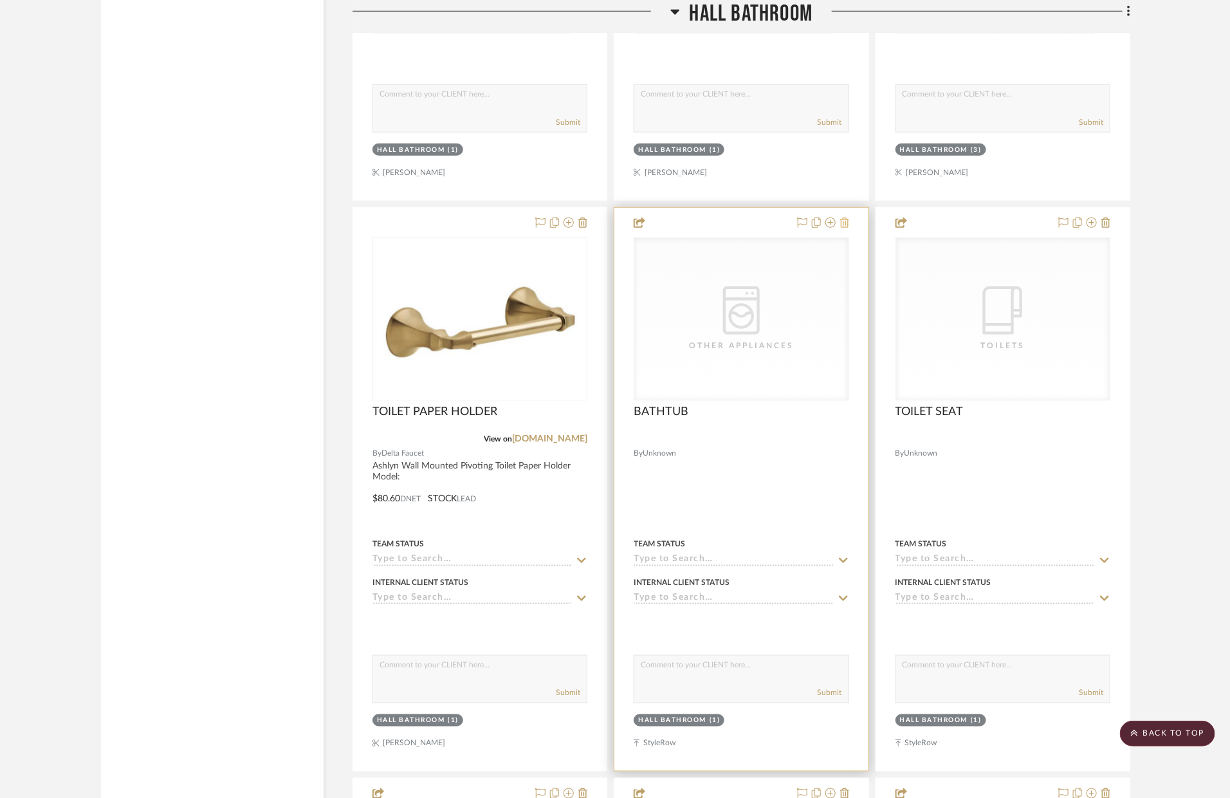
click at [846, 223] on icon at bounding box center [844, 222] width 9 height 10
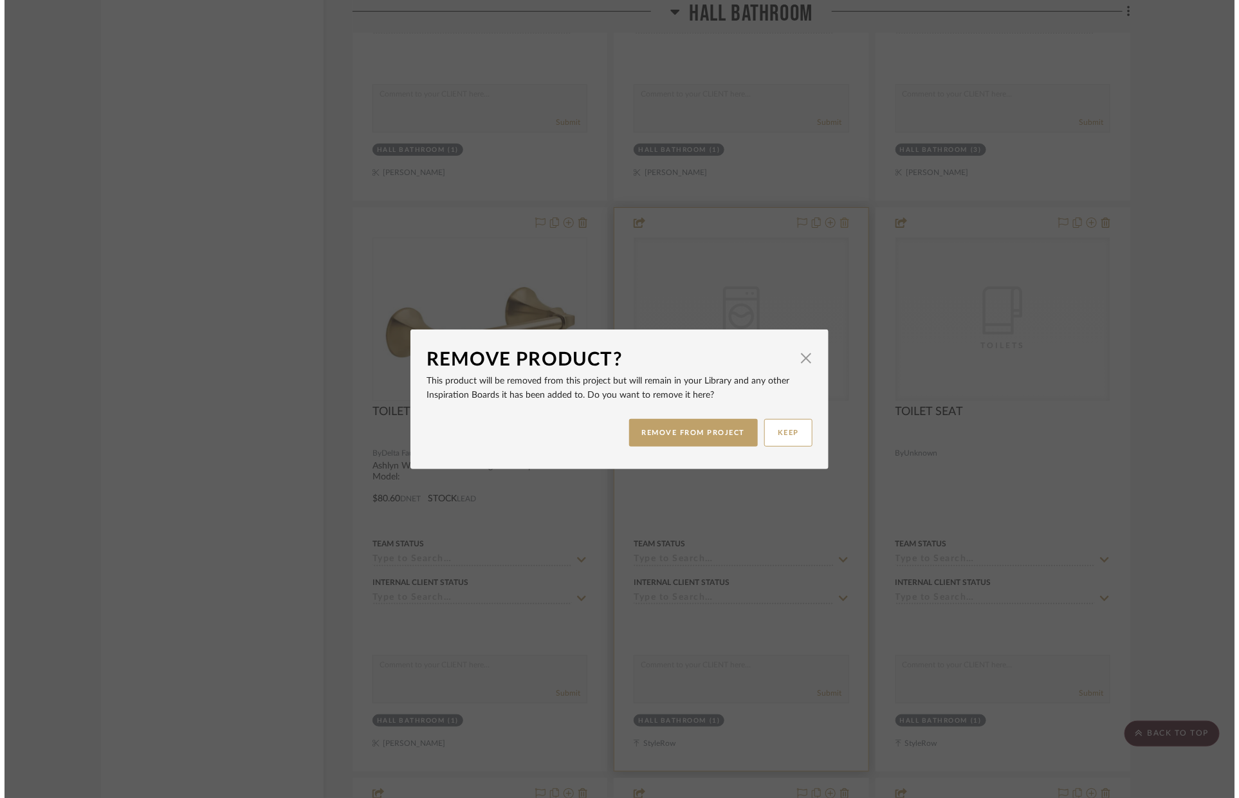
scroll to position [0, 0]
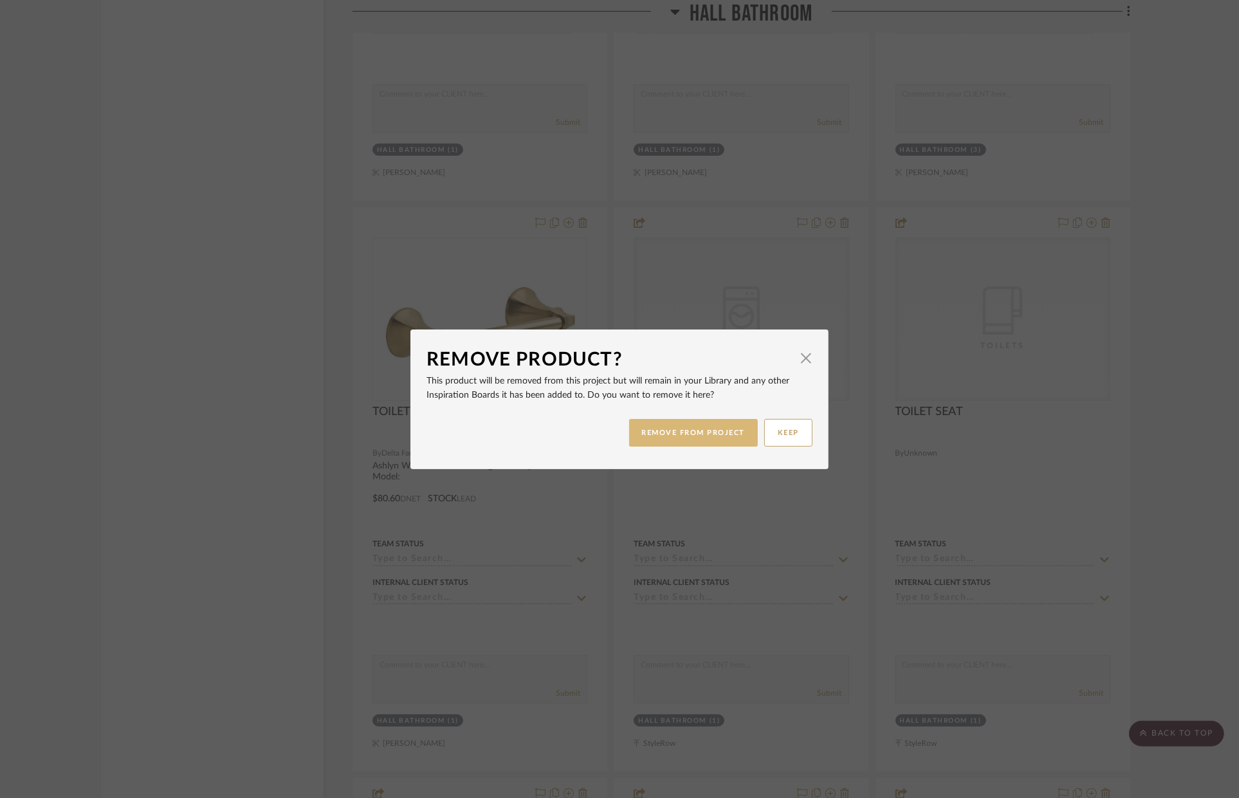
click at [706, 441] on button "REMOVE FROM PROJECT" at bounding box center [693, 433] width 129 height 28
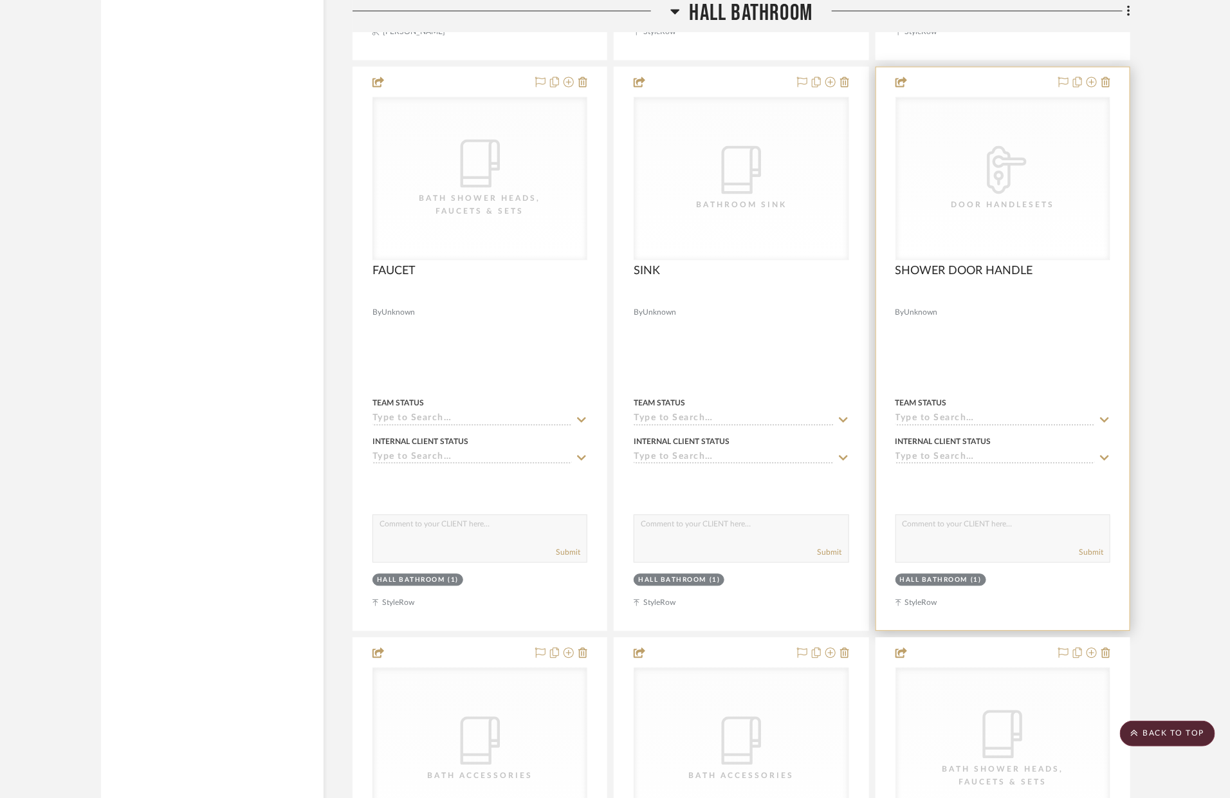
scroll to position [3498, 0]
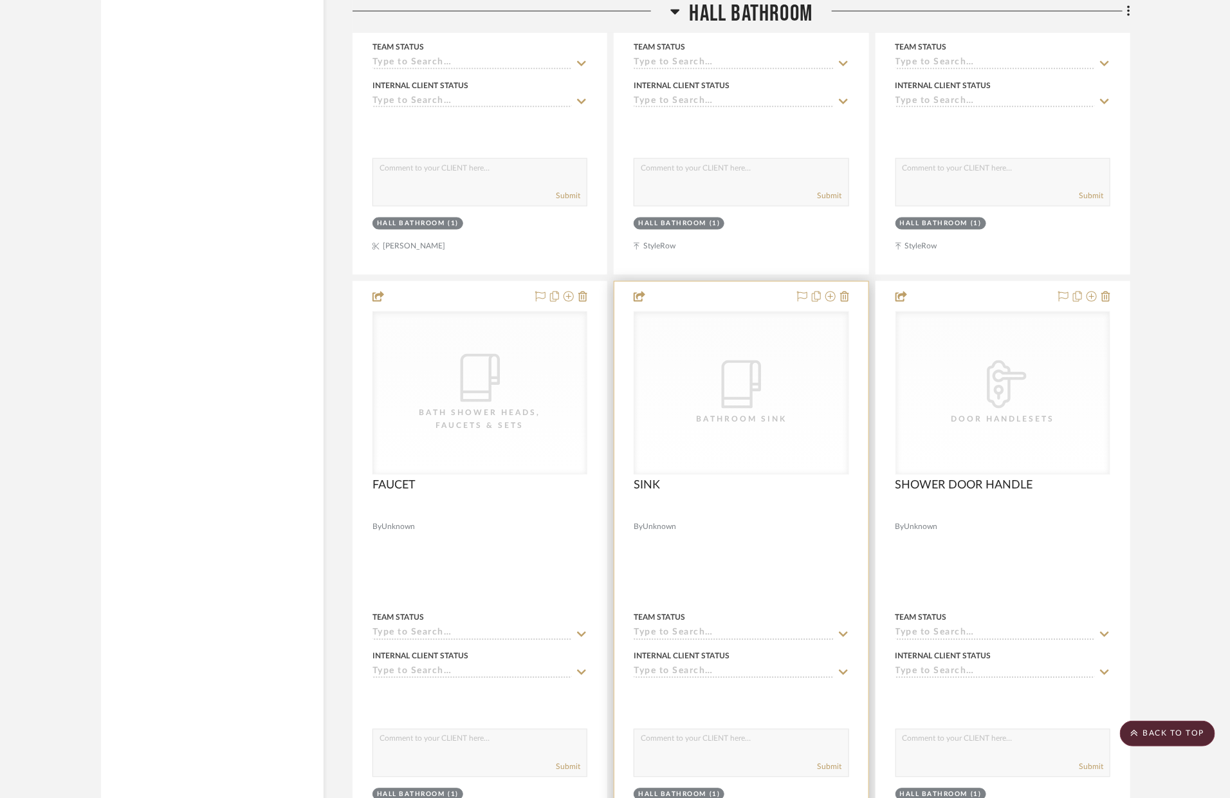
click at [849, 295] on div at bounding box center [740, 563] width 253 height 563
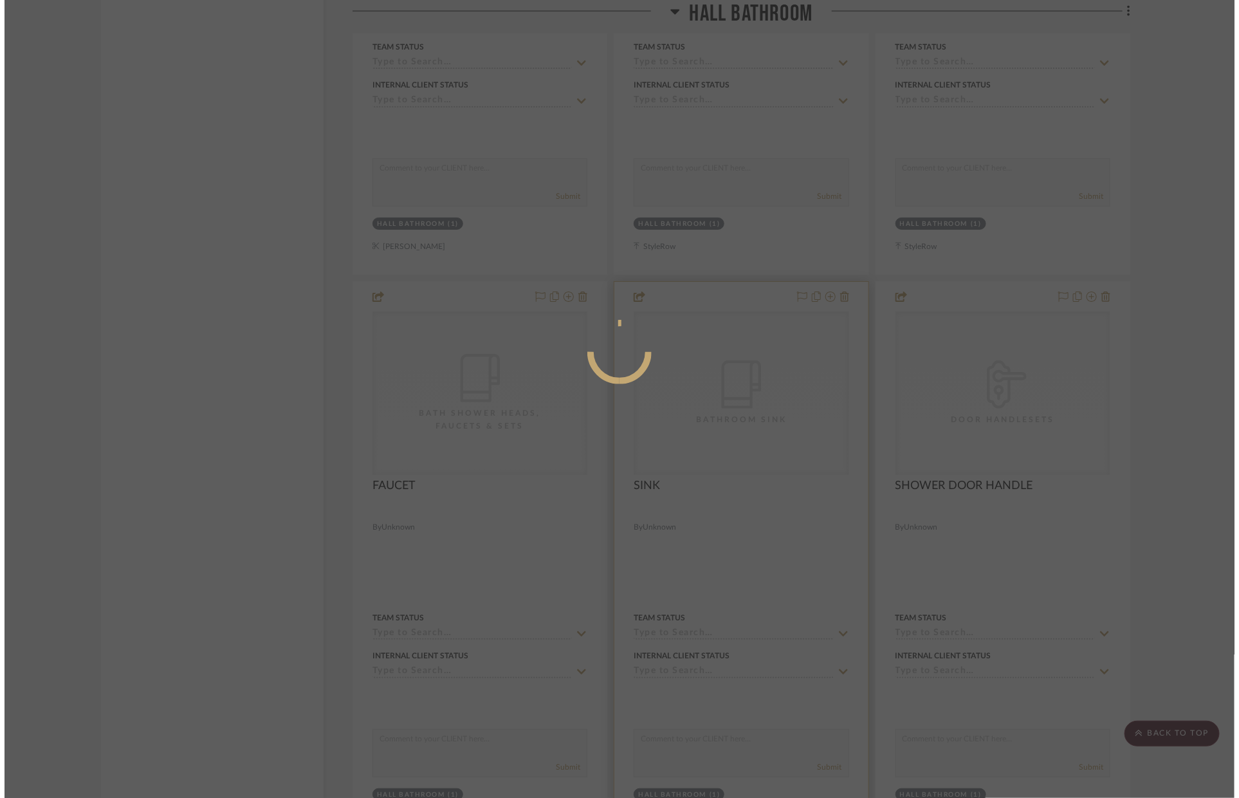
scroll to position [0, 0]
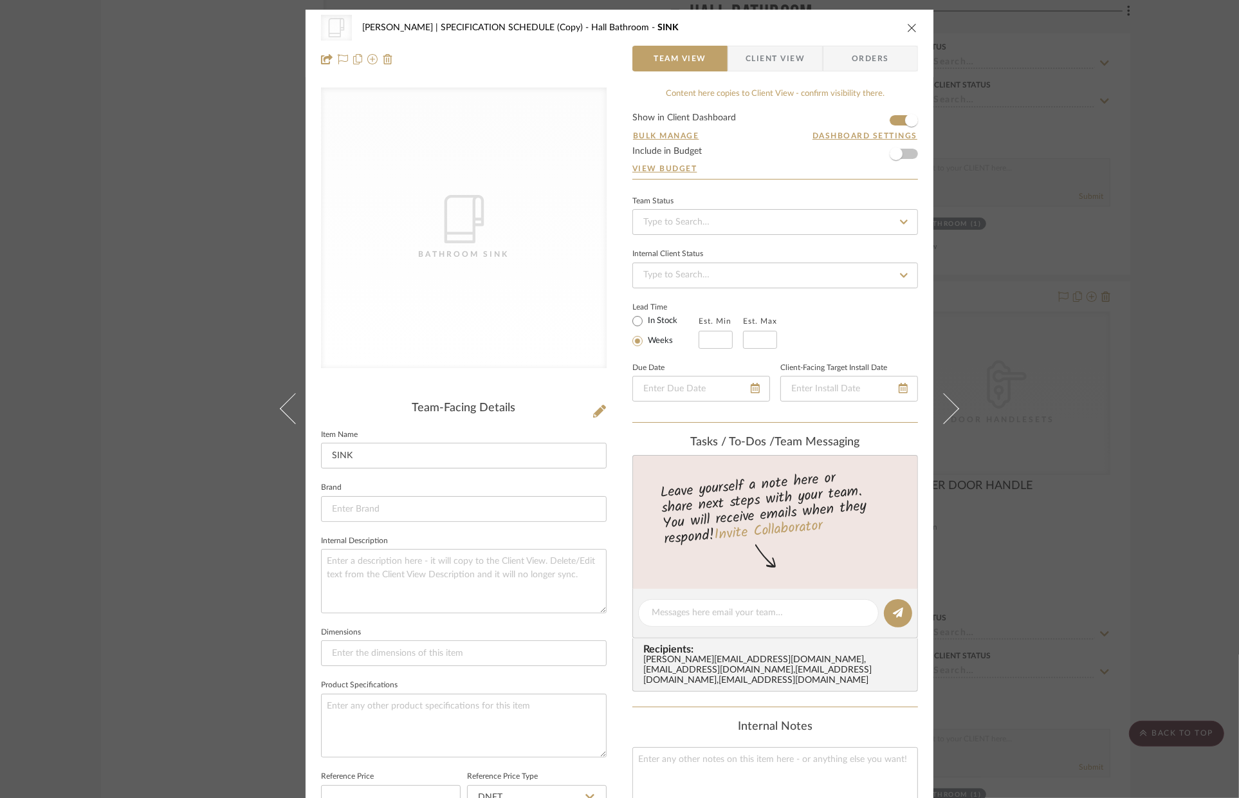
click at [910, 28] on icon "close" at bounding box center [912, 28] width 10 height 10
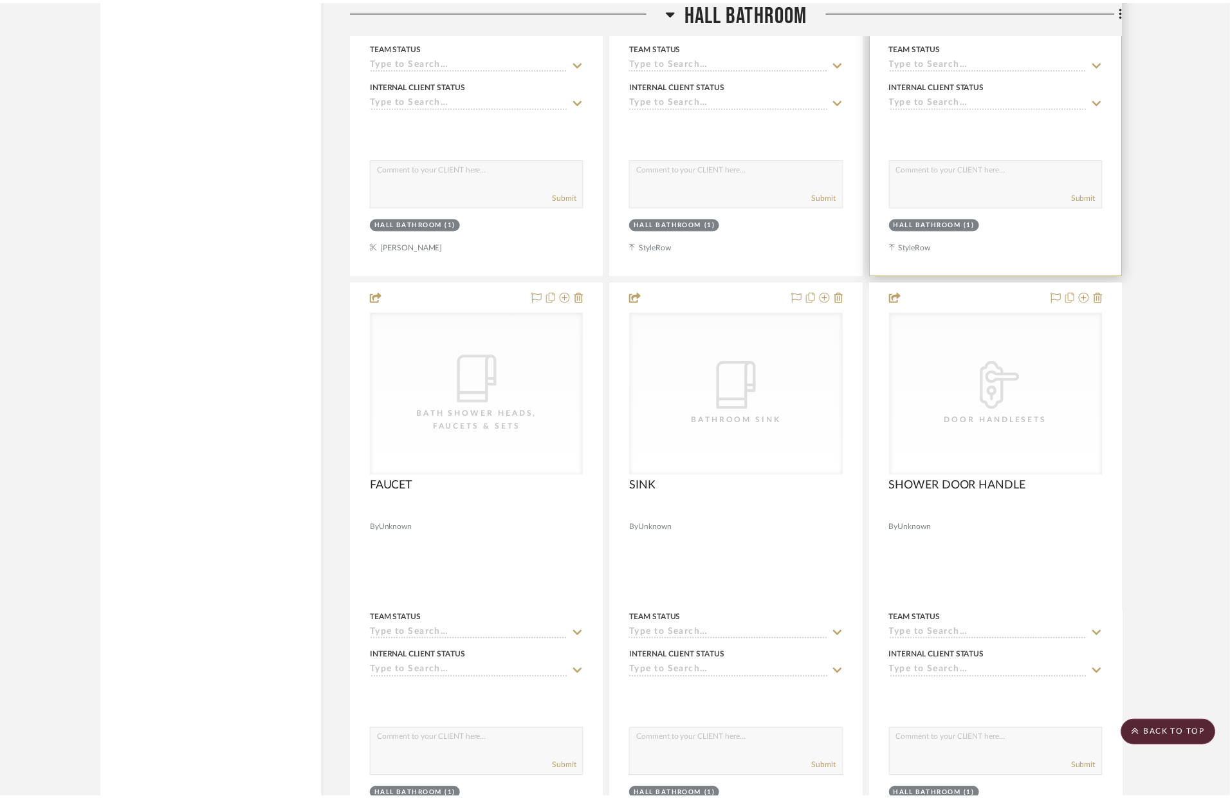
scroll to position [3498, 0]
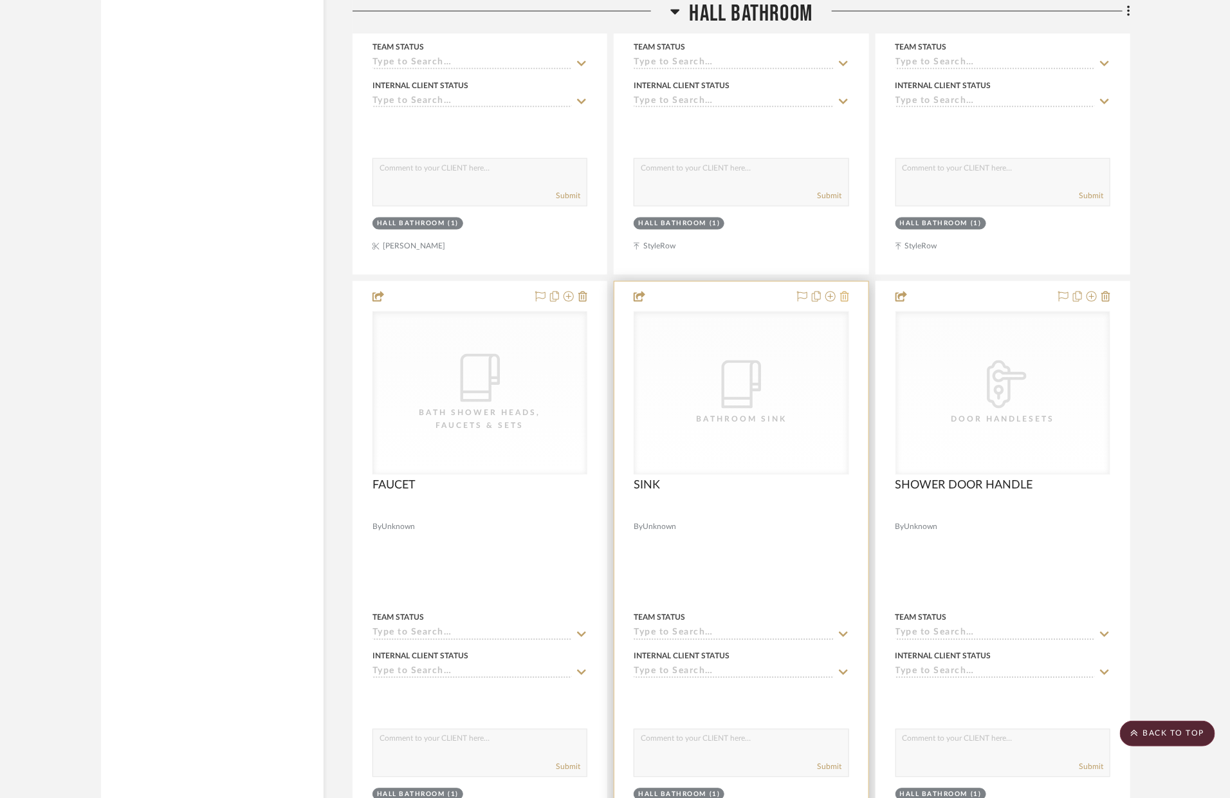
click at [844, 299] on icon at bounding box center [844, 296] width 9 height 10
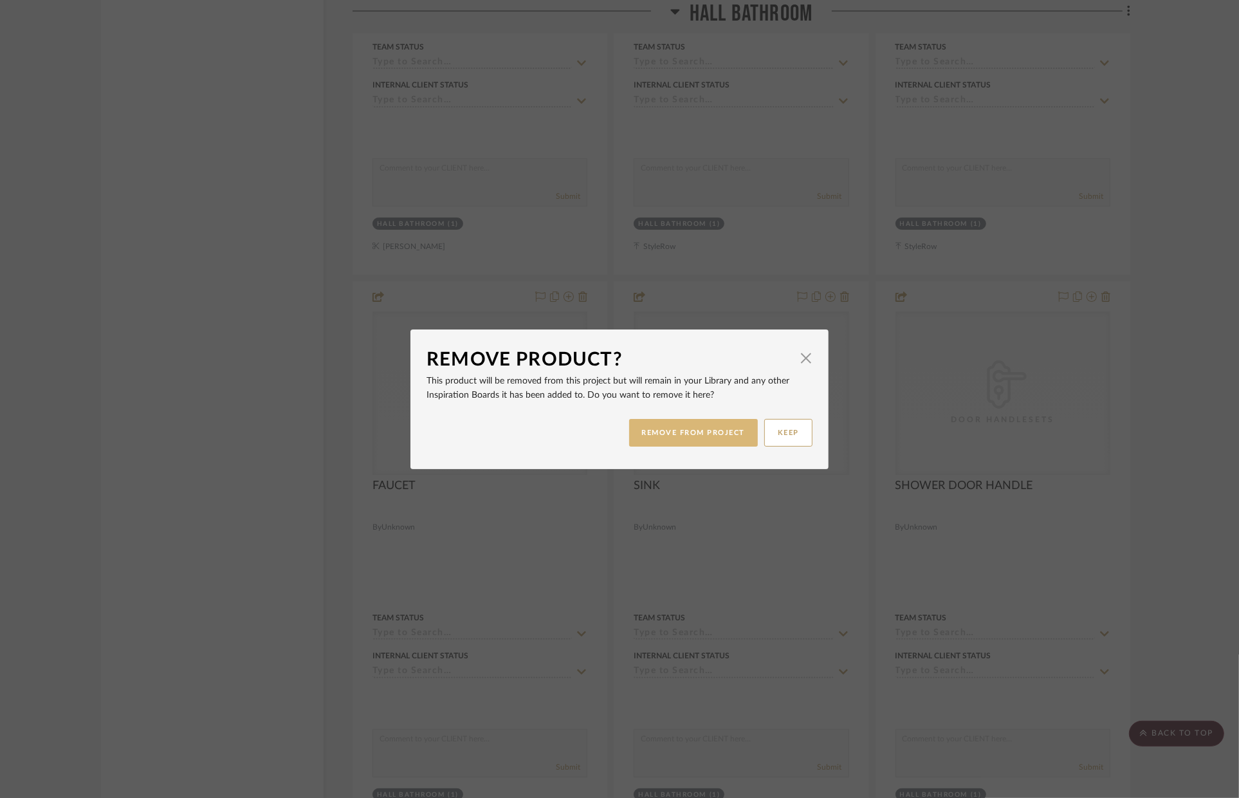
click at [699, 423] on button "REMOVE FROM PROJECT" at bounding box center [693, 433] width 129 height 28
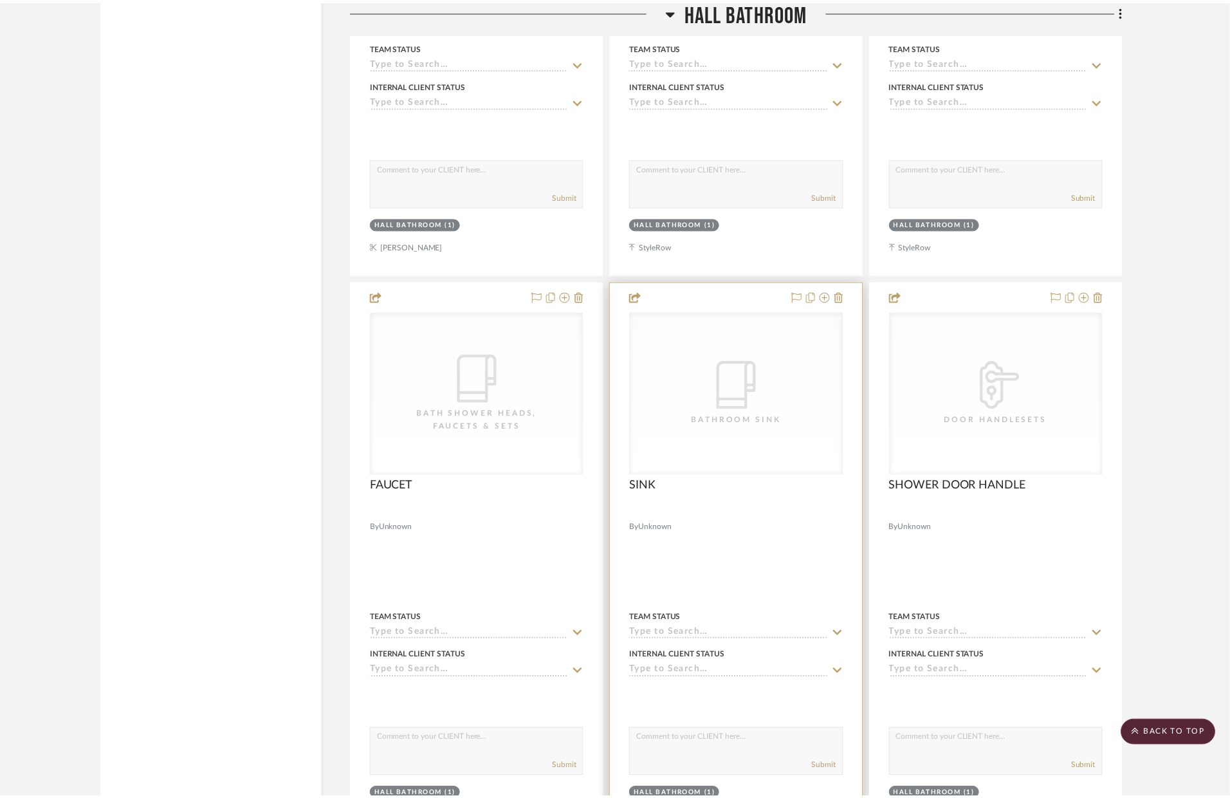
scroll to position [3498, 0]
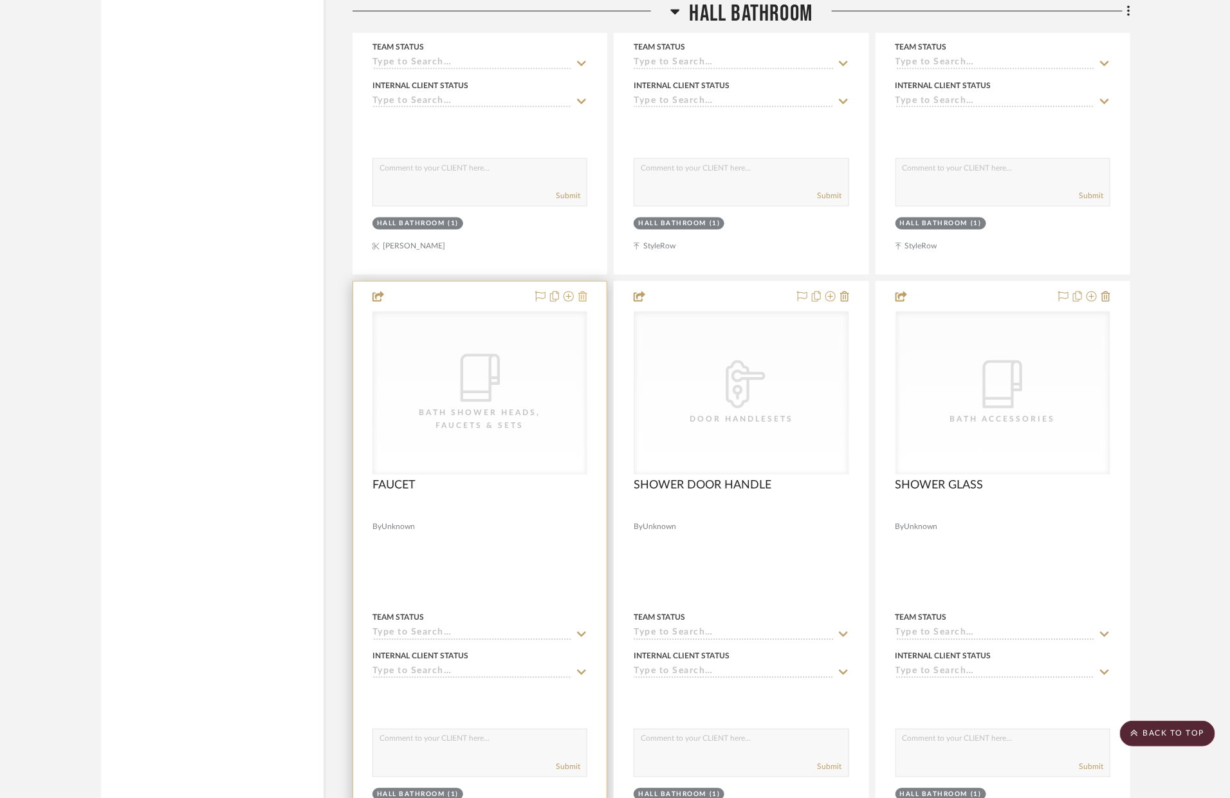
click at [587, 299] on icon at bounding box center [582, 296] width 9 height 10
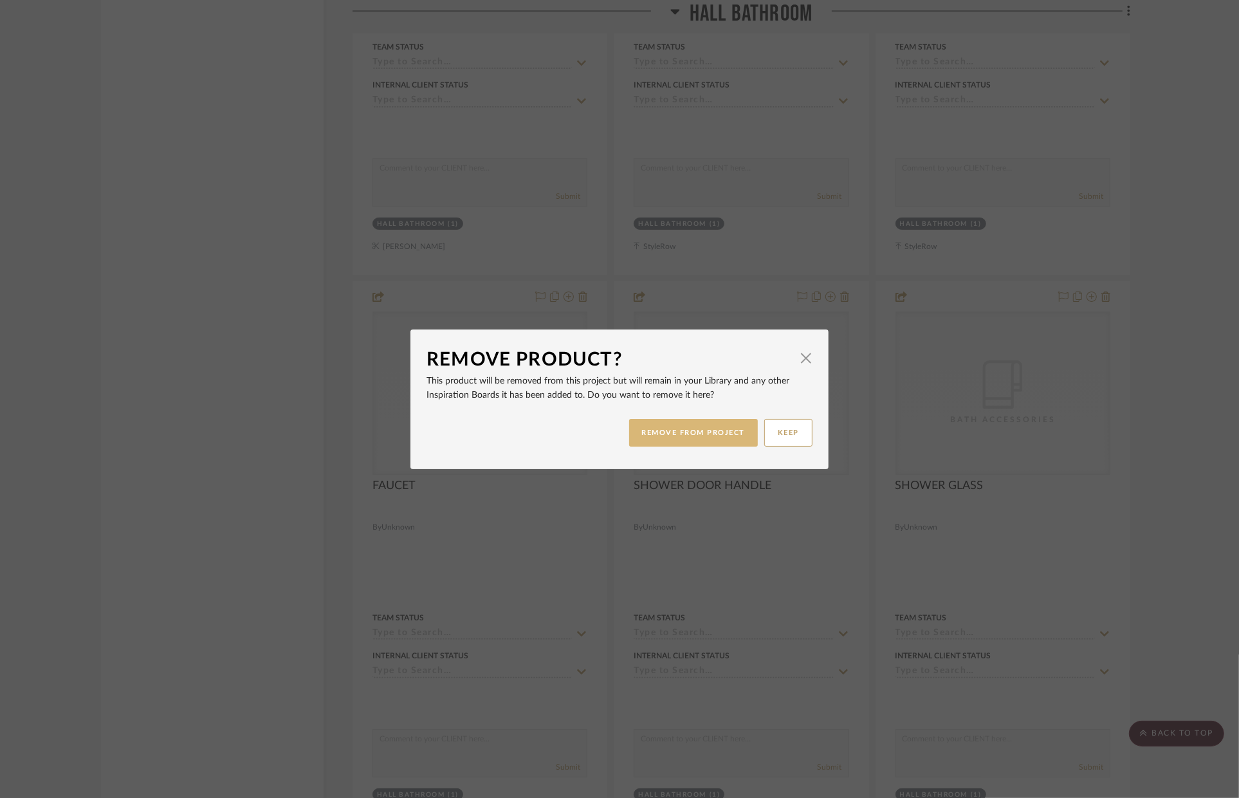
click at [651, 422] on button "REMOVE FROM PROJECT" at bounding box center [693, 433] width 129 height 28
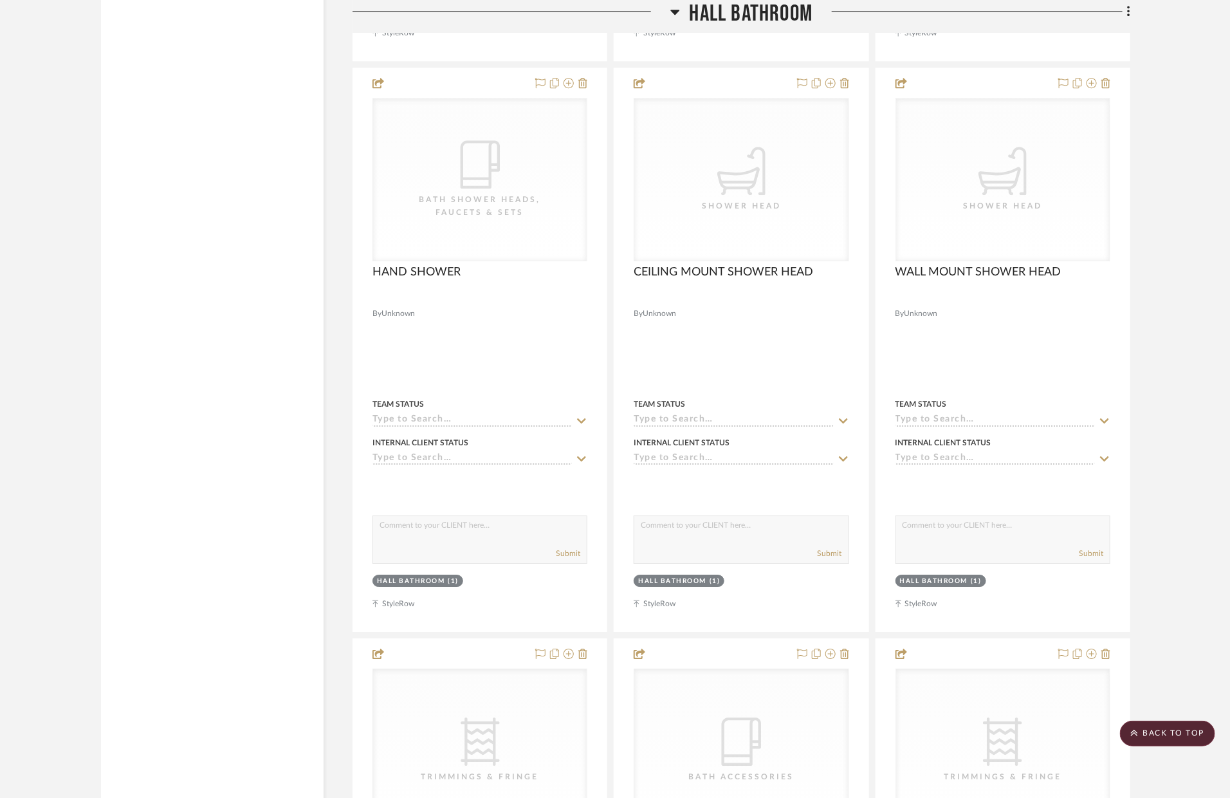
scroll to position [4241, 0]
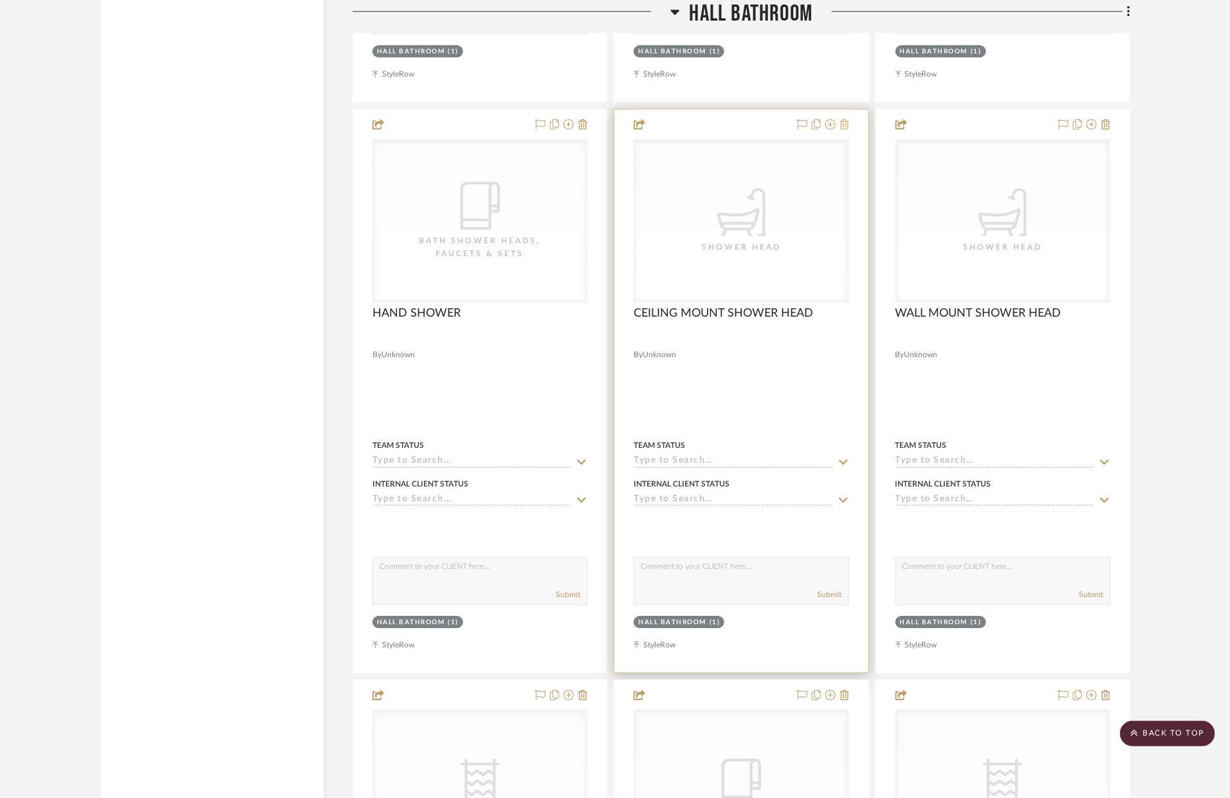
click at [847, 126] on icon at bounding box center [844, 124] width 9 height 10
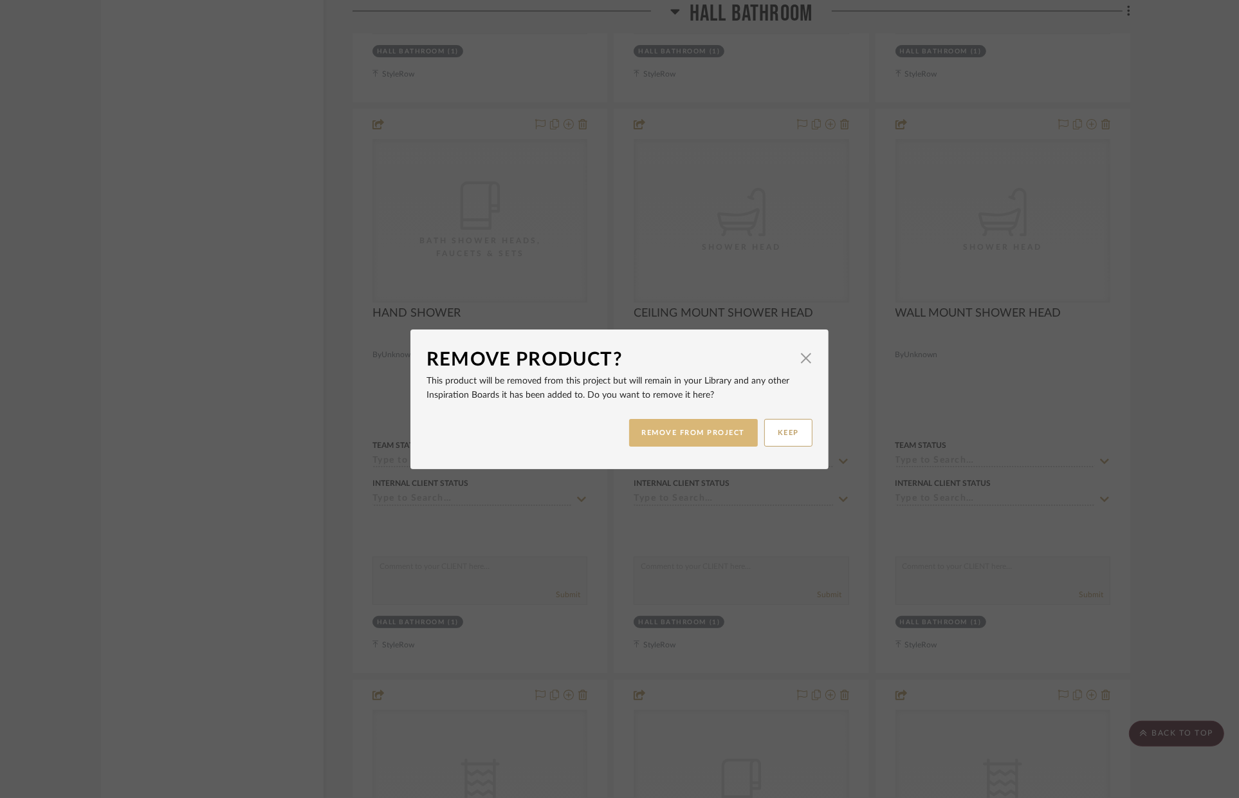
click at [708, 423] on button "REMOVE FROM PROJECT" at bounding box center [693, 433] width 129 height 28
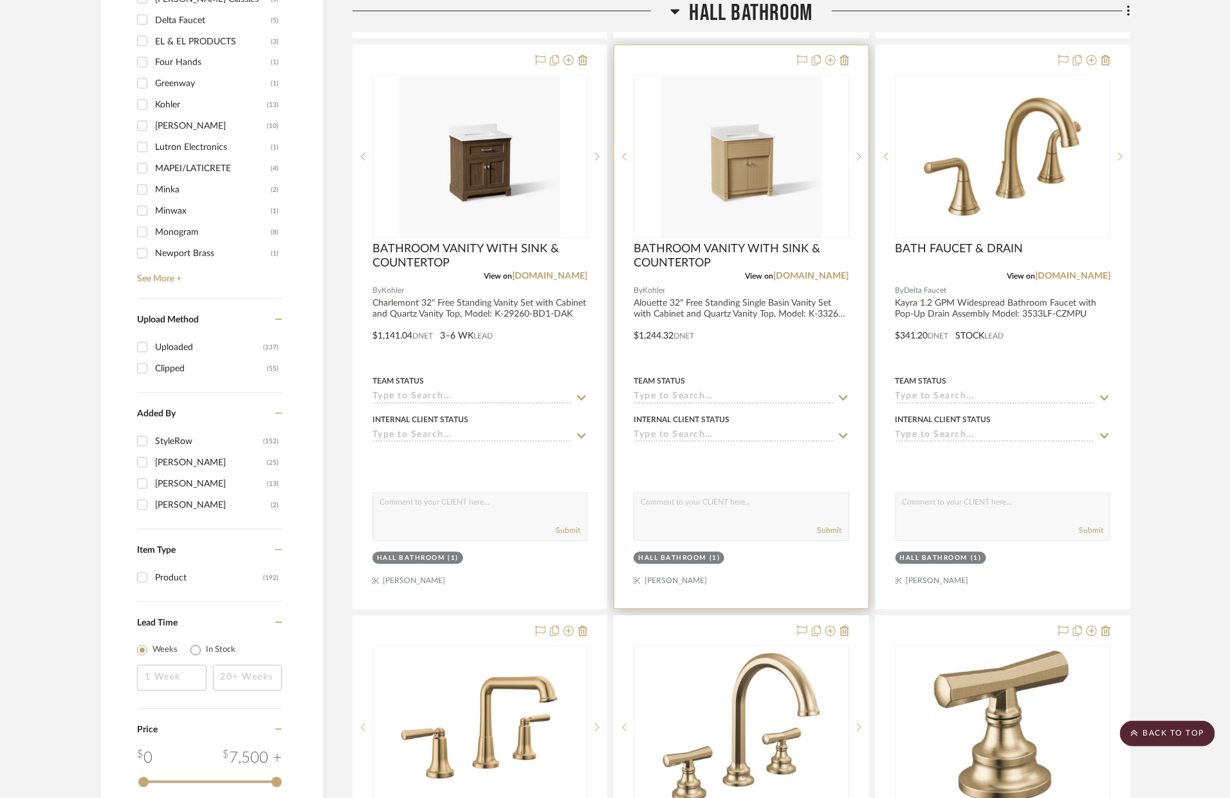
scroll to position [1454, 0]
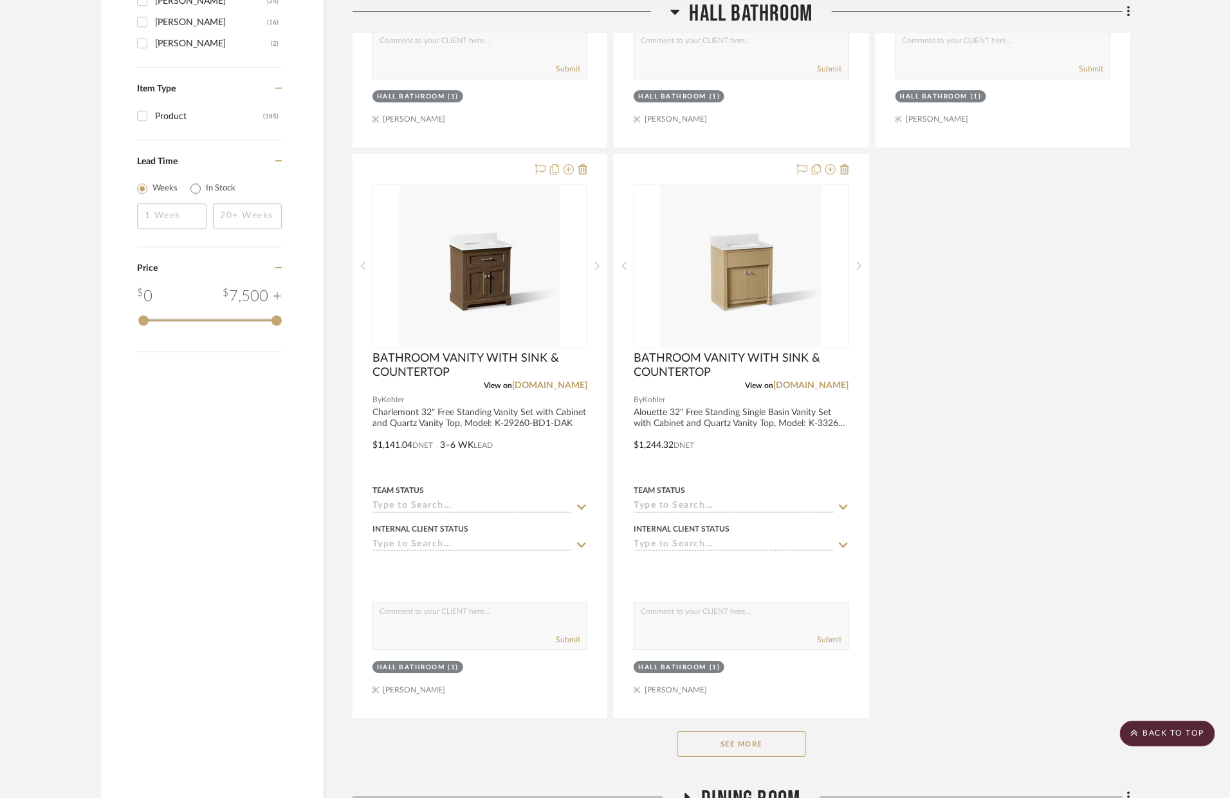
scroll to position [2120, 0]
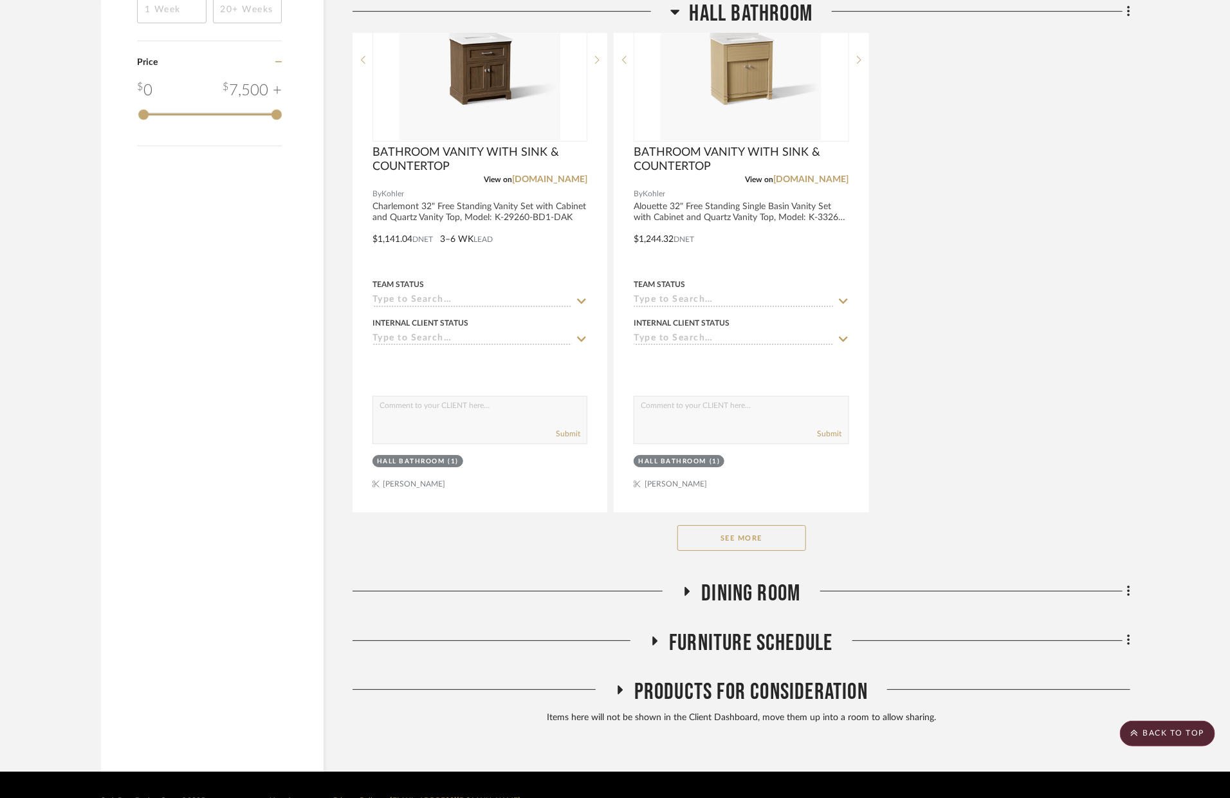
click at [778, 535] on button "See More" at bounding box center [741, 538] width 129 height 26
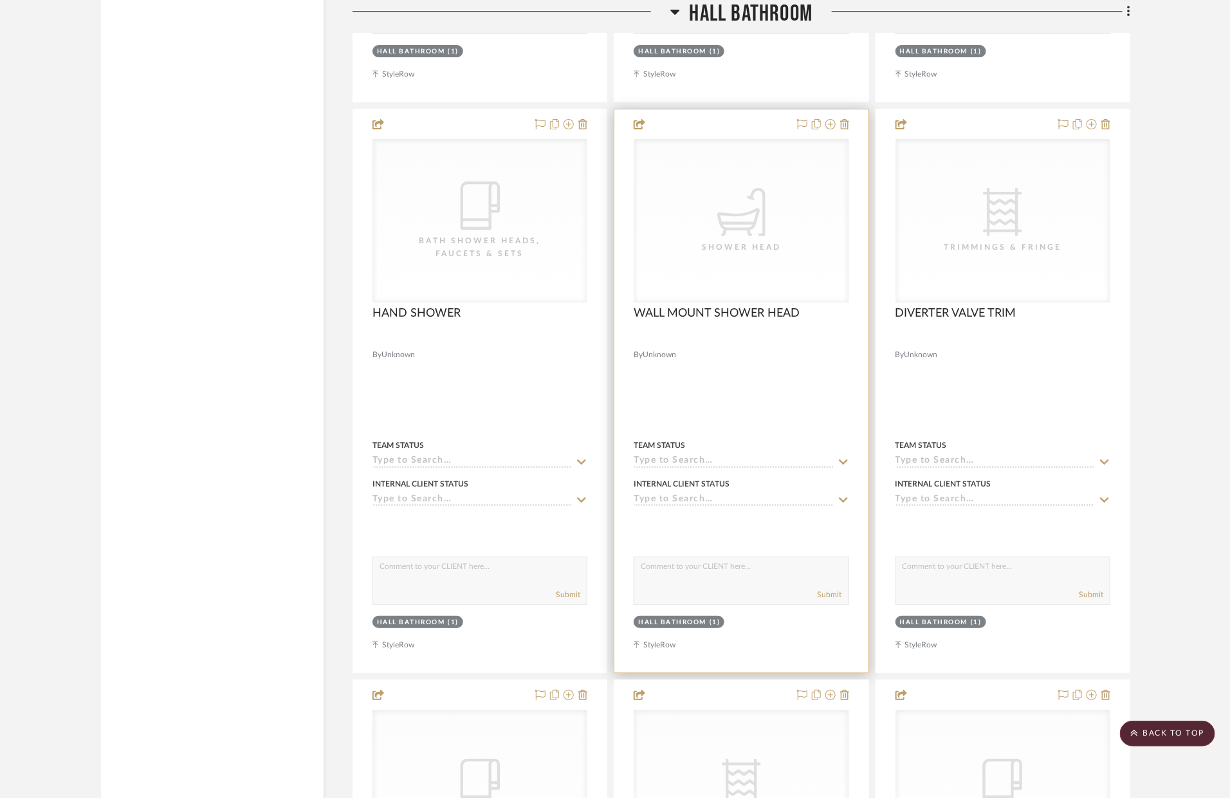
scroll to position [4809, 0]
click at [843, 125] on icon at bounding box center [844, 127] width 9 height 10
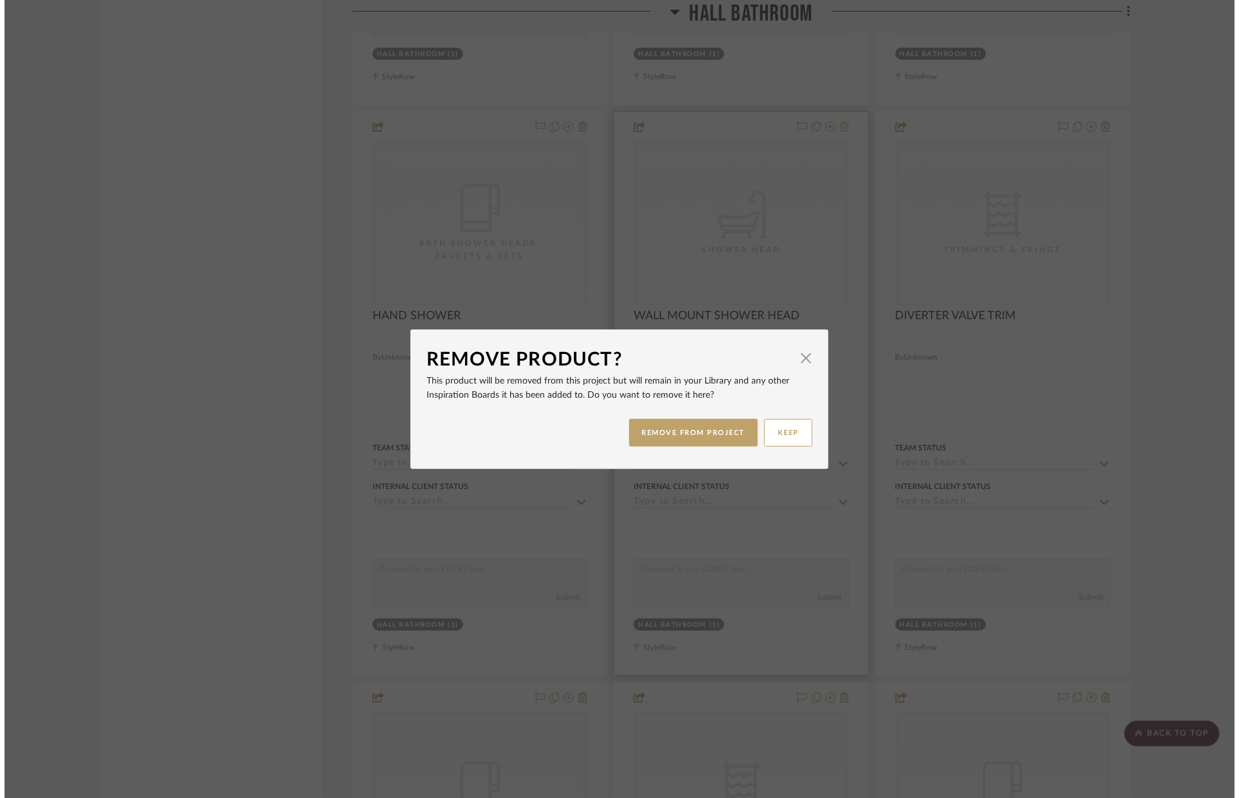
scroll to position [0, 0]
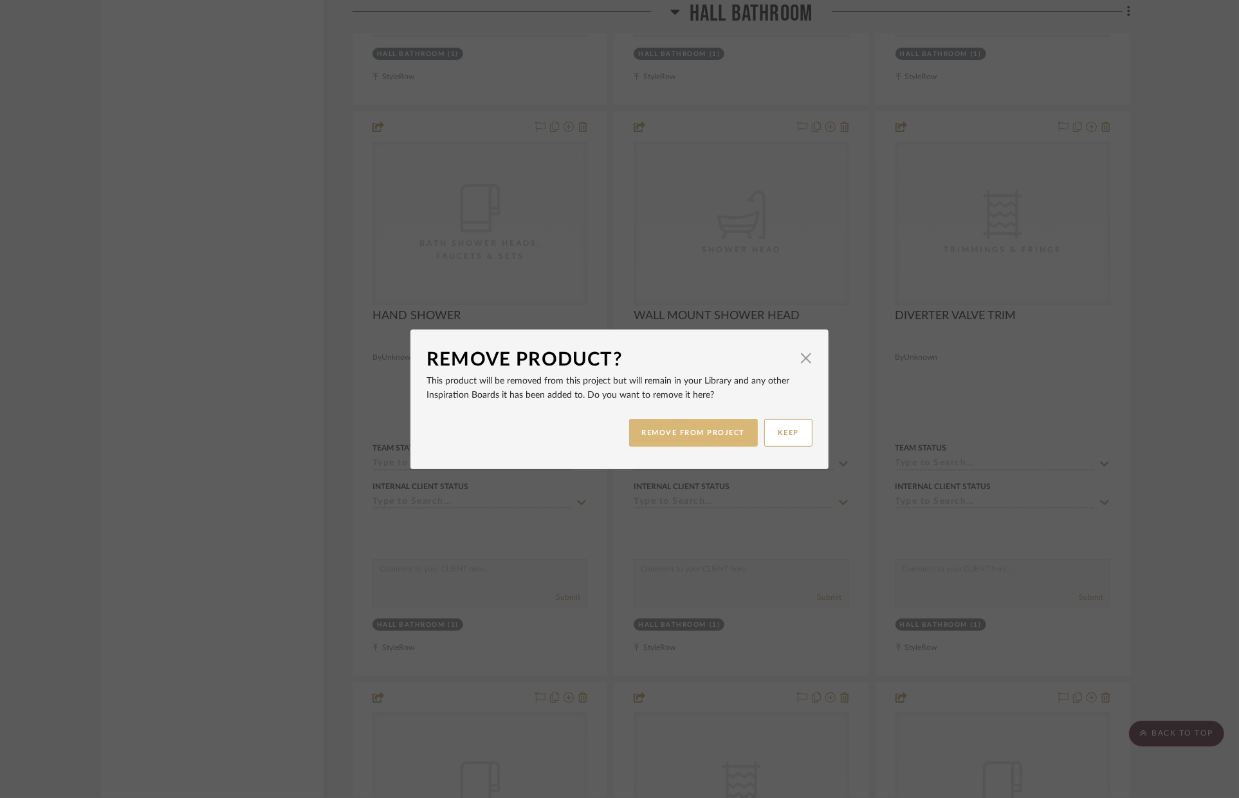
click at [714, 431] on button "REMOVE FROM PROJECT" at bounding box center [693, 433] width 129 height 28
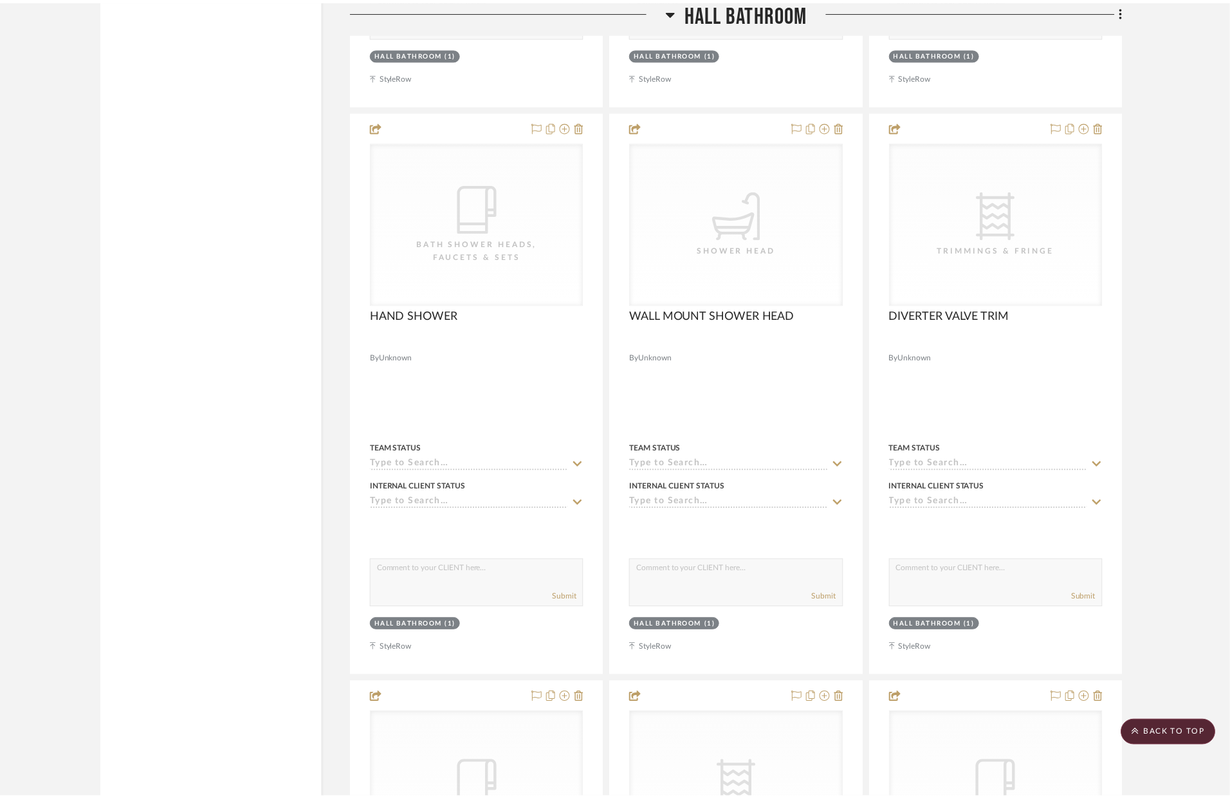
scroll to position [4809, 0]
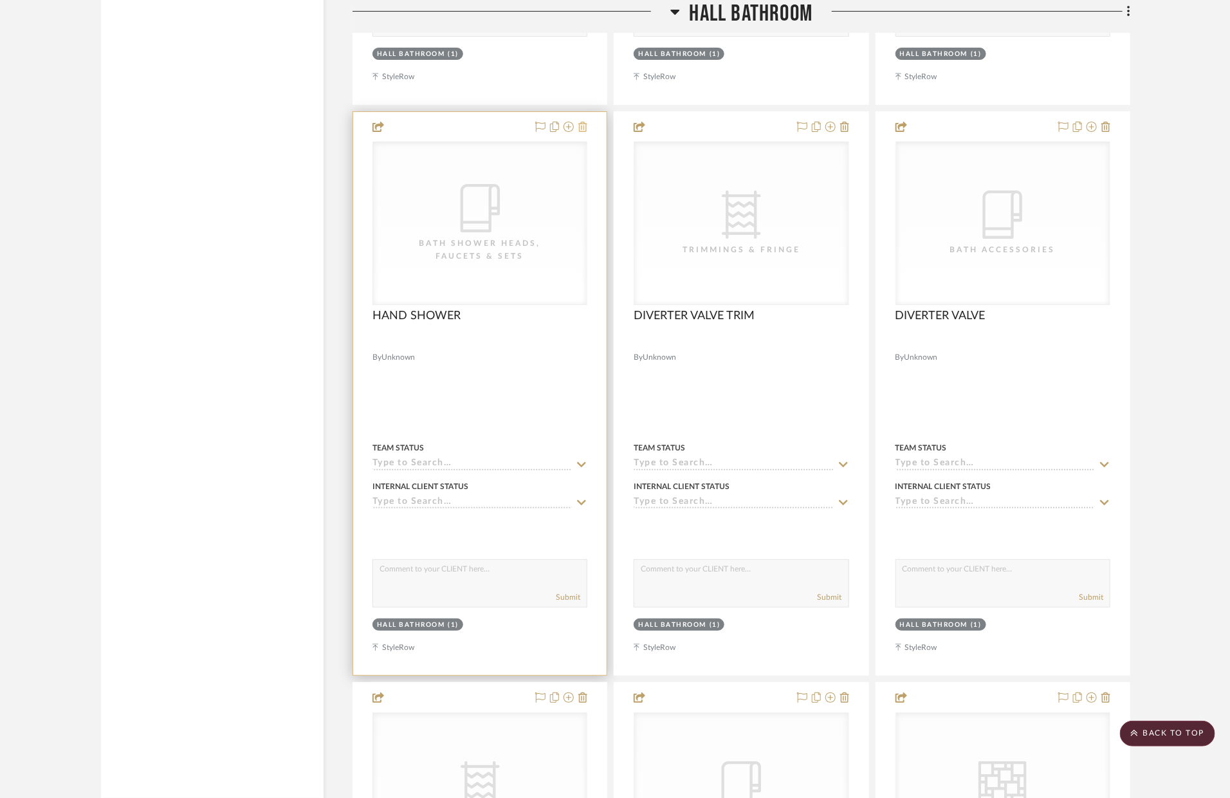
click at [585, 130] on icon at bounding box center [582, 127] width 9 height 10
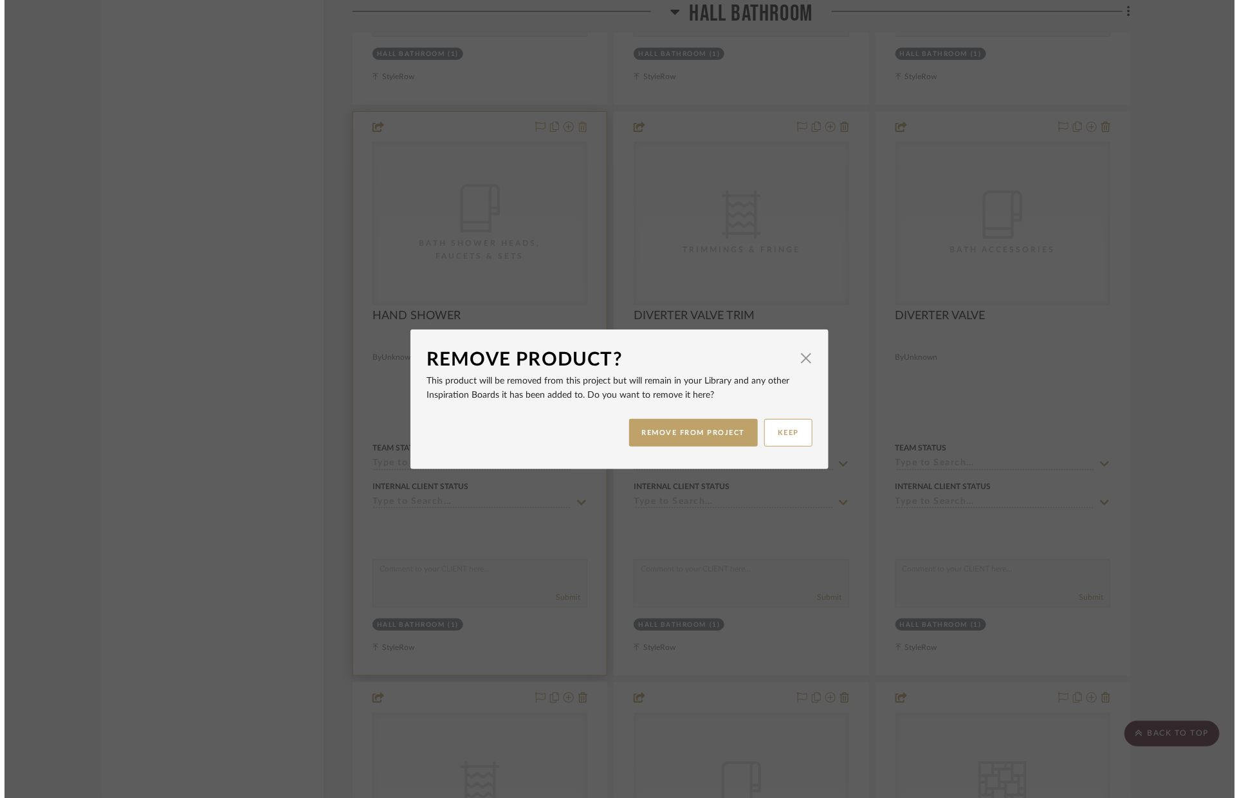
scroll to position [0, 0]
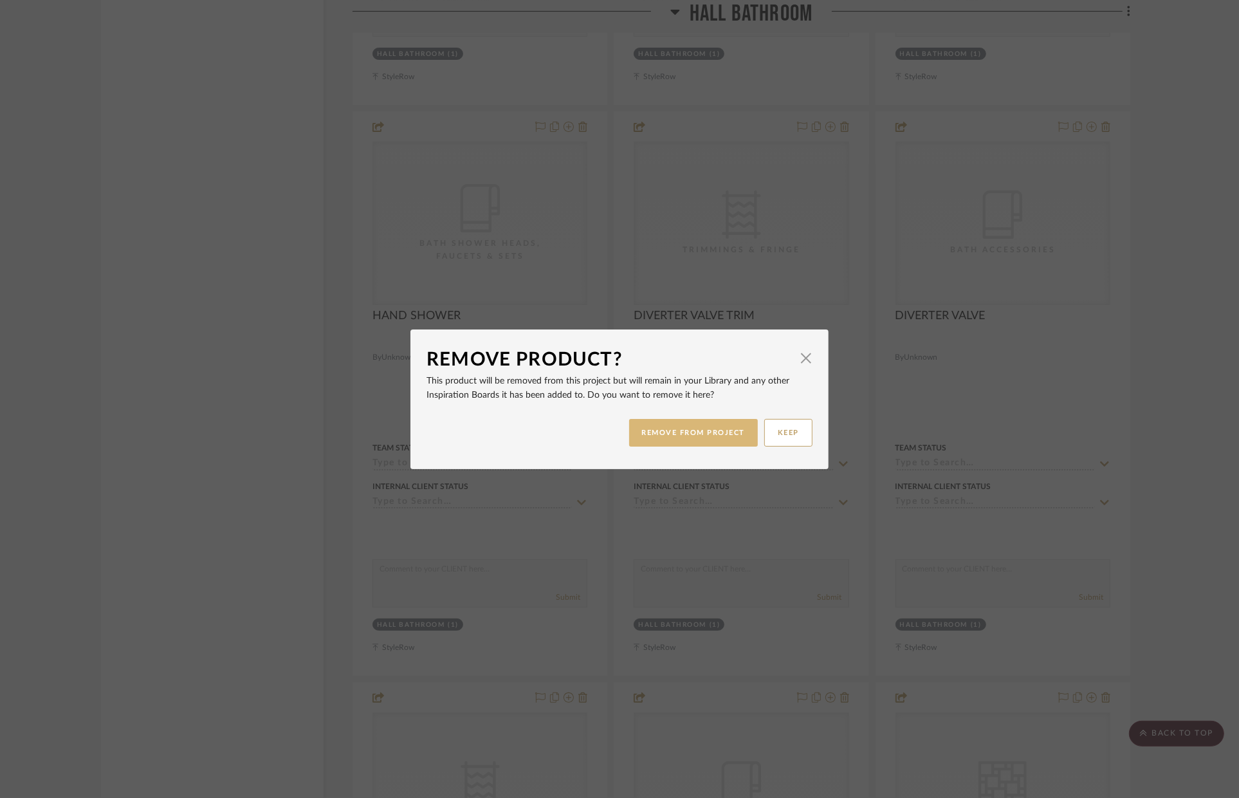
click at [712, 432] on button "REMOVE FROM PROJECT" at bounding box center [693, 433] width 129 height 28
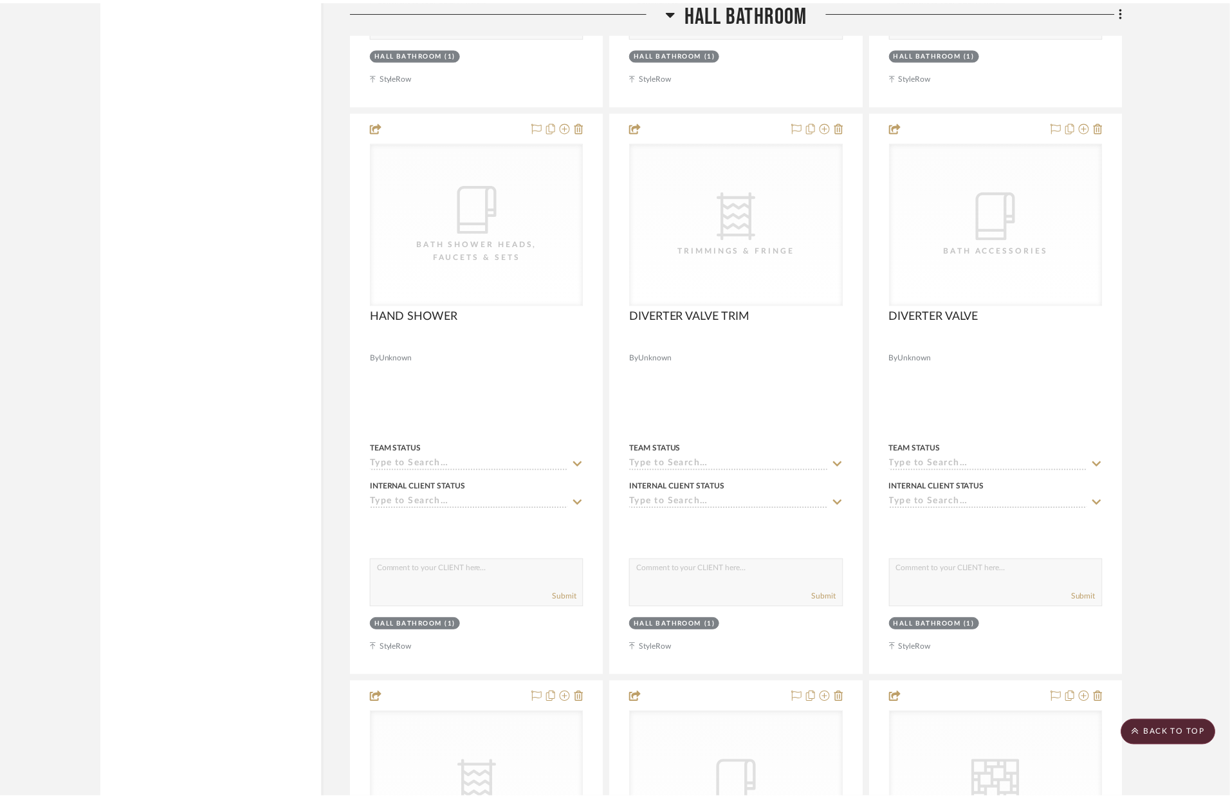
scroll to position [4809, 0]
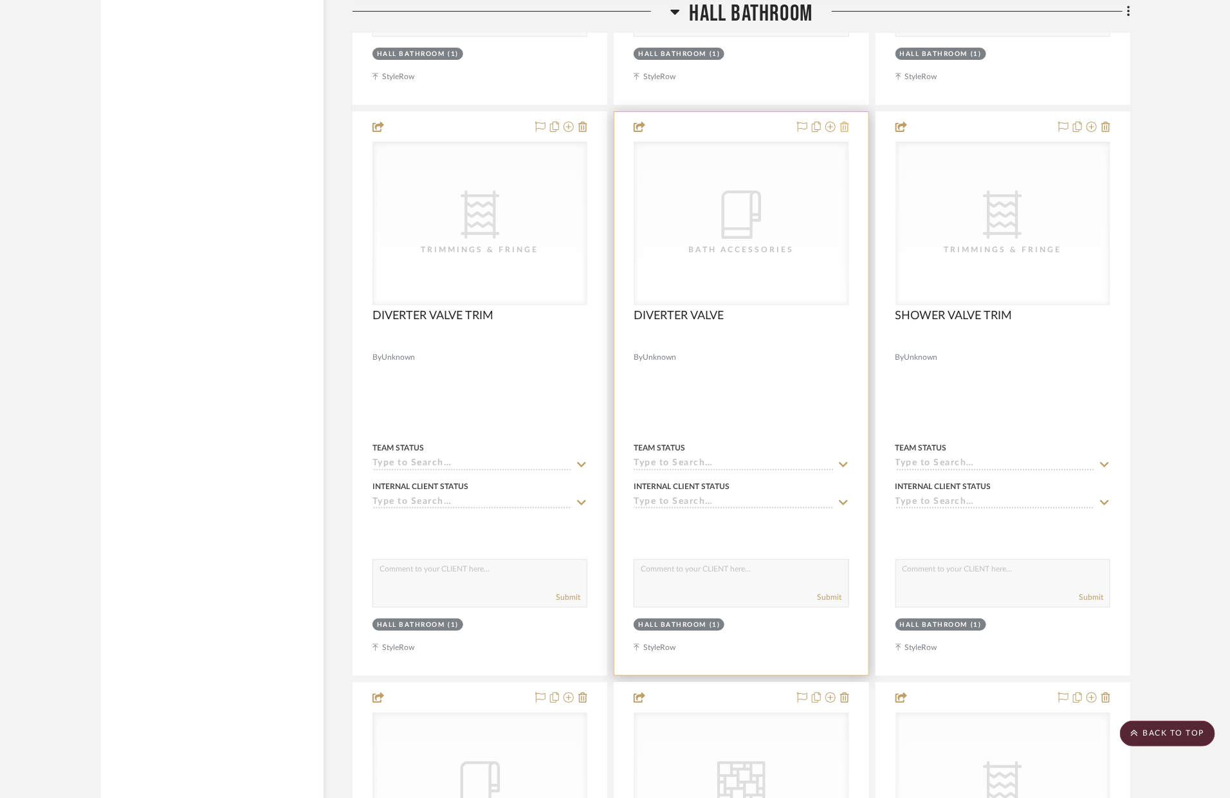
click at [845, 131] on icon at bounding box center [844, 127] width 9 height 10
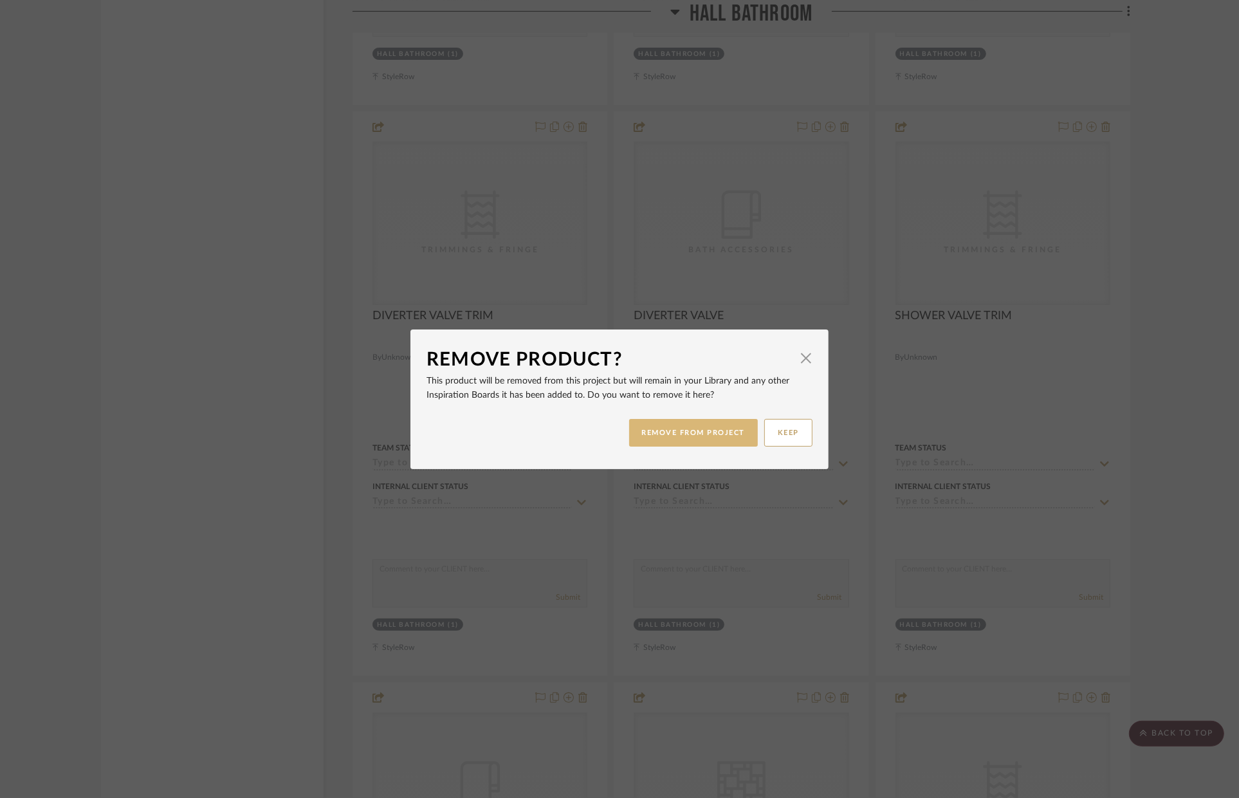
click at [728, 421] on button "REMOVE FROM PROJECT" at bounding box center [693, 433] width 129 height 28
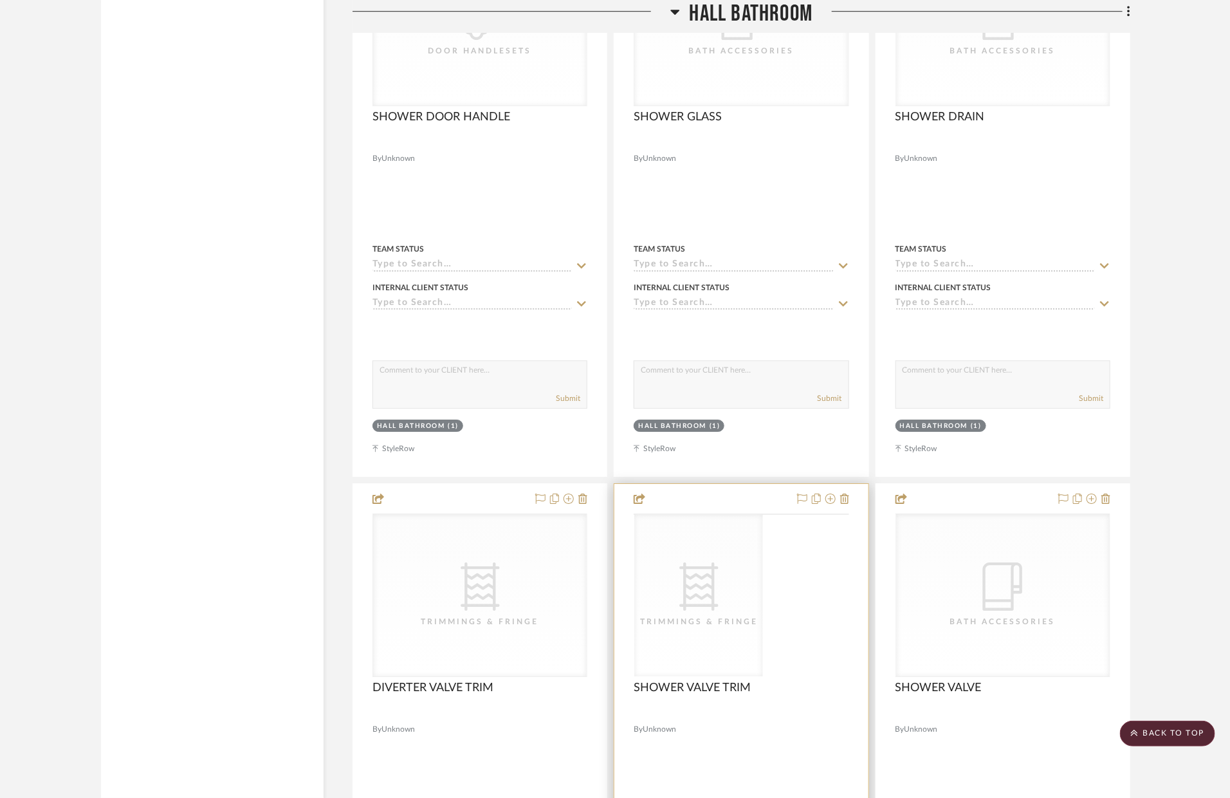
scroll to position [4532, 0]
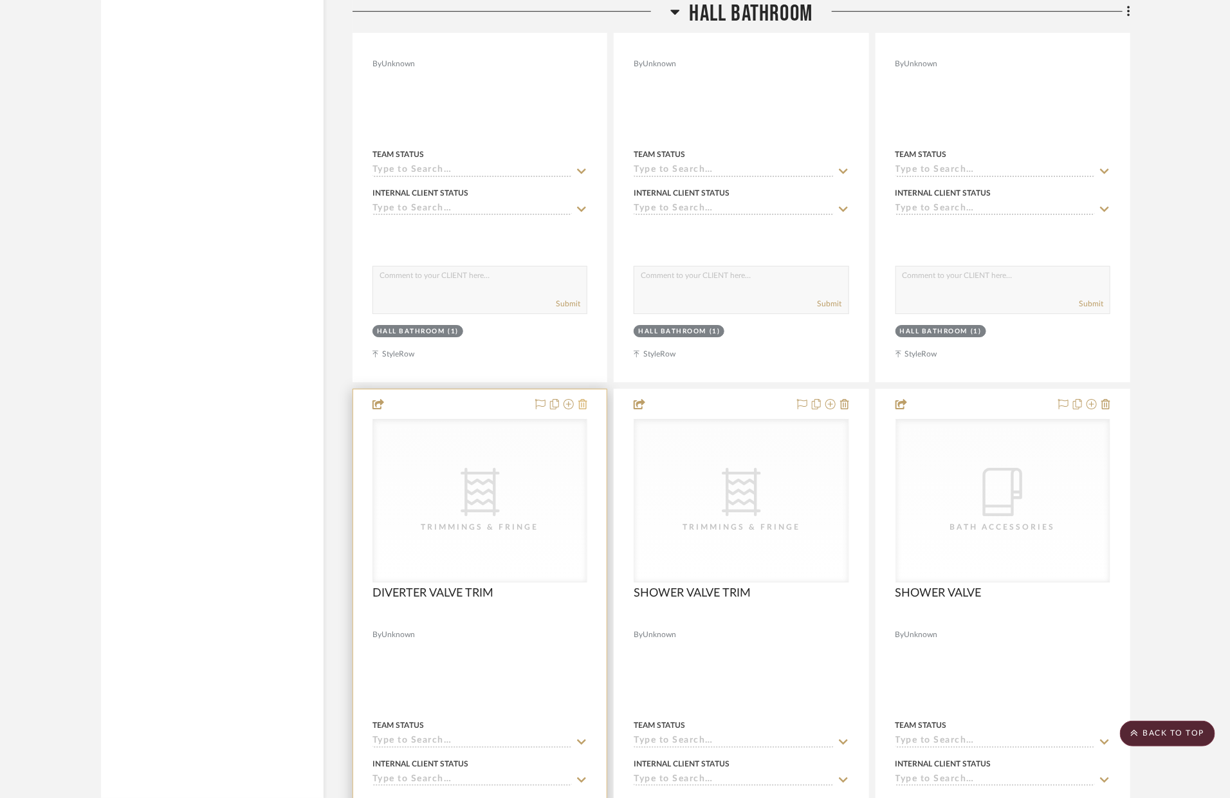
click at [580, 400] on icon at bounding box center [582, 404] width 9 height 10
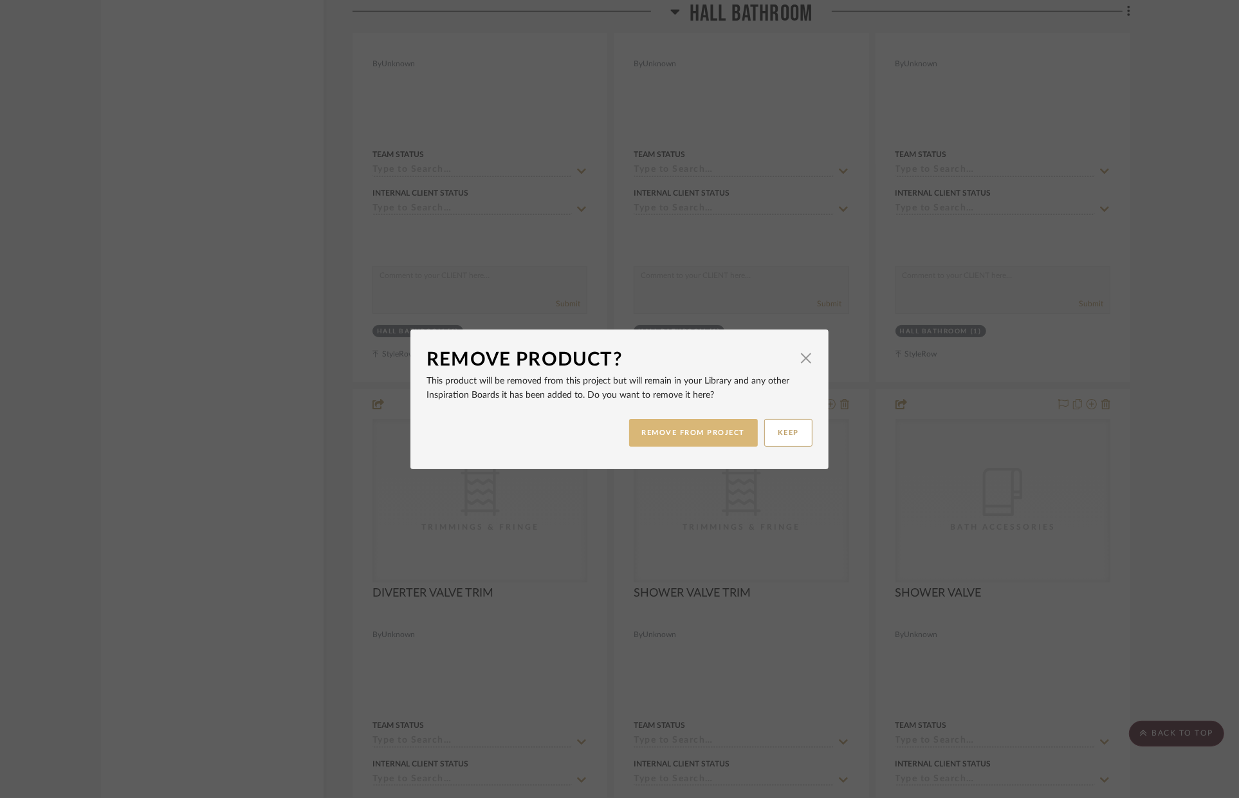
click at [719, 437] on button "REMOVE FROM PROJECT" at bounding box center [693, 433] width 129 height 28
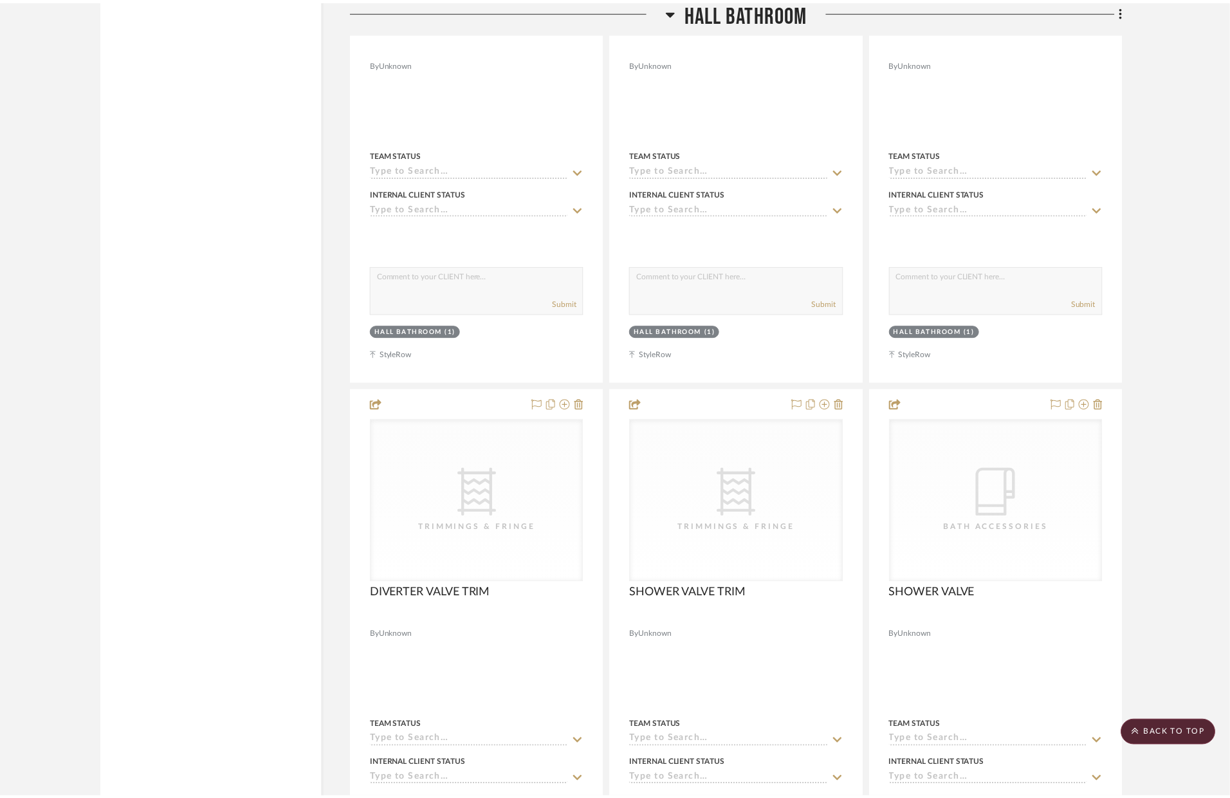
scroll to position [4532, 0]
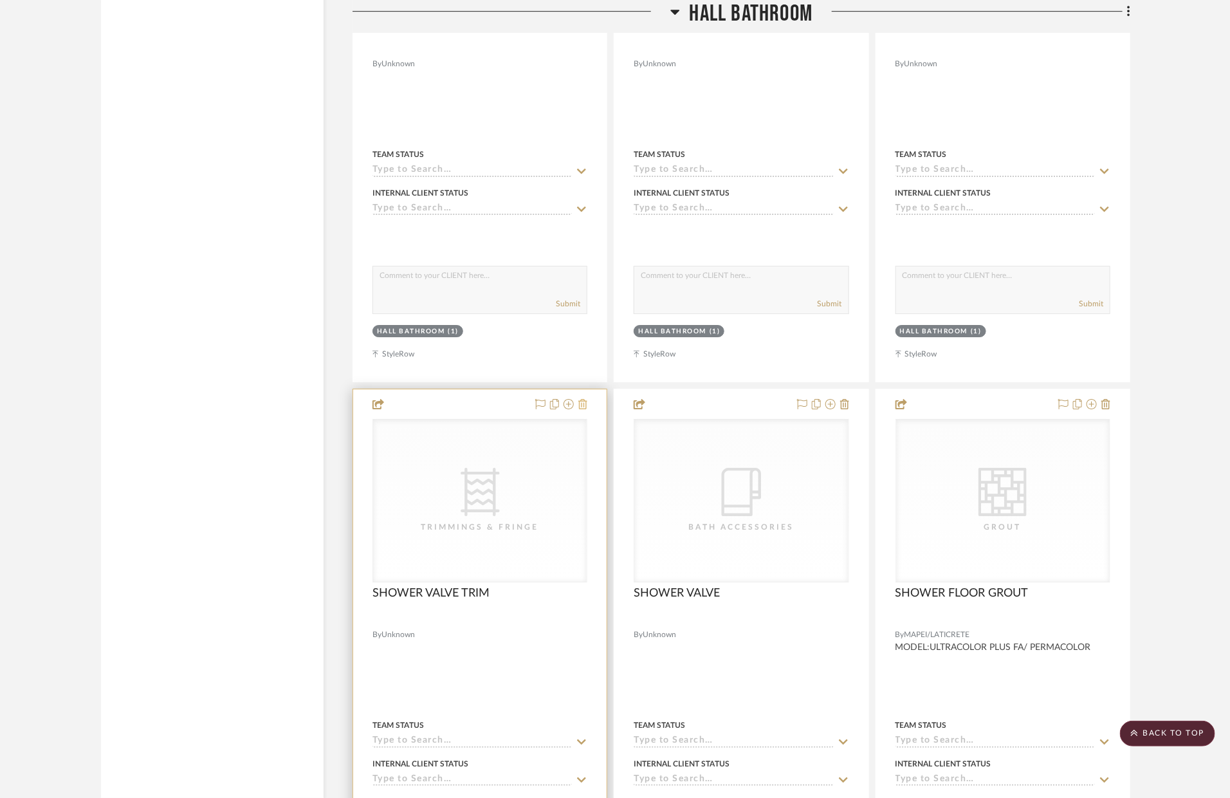
click at [584, 402] on icon at bounding box center [582, 404] width 9 height 10
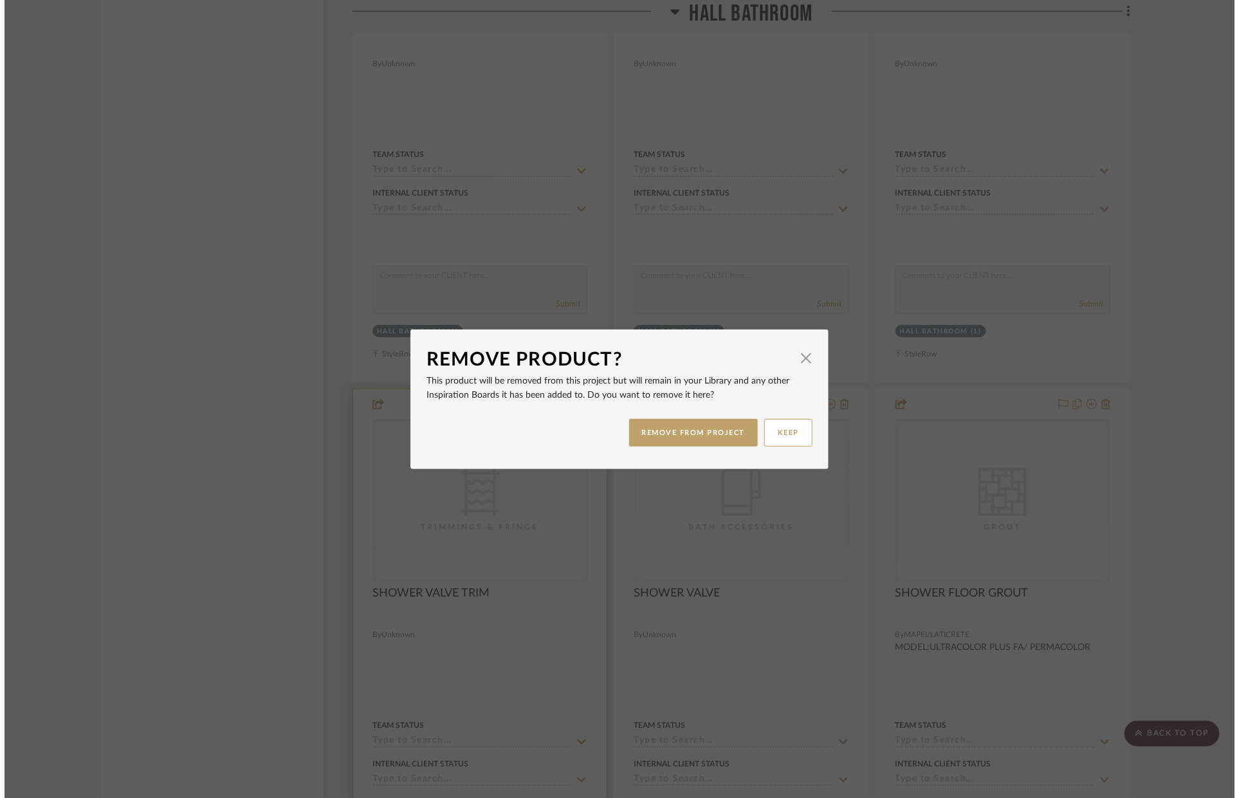
scroll to position [0, 0]
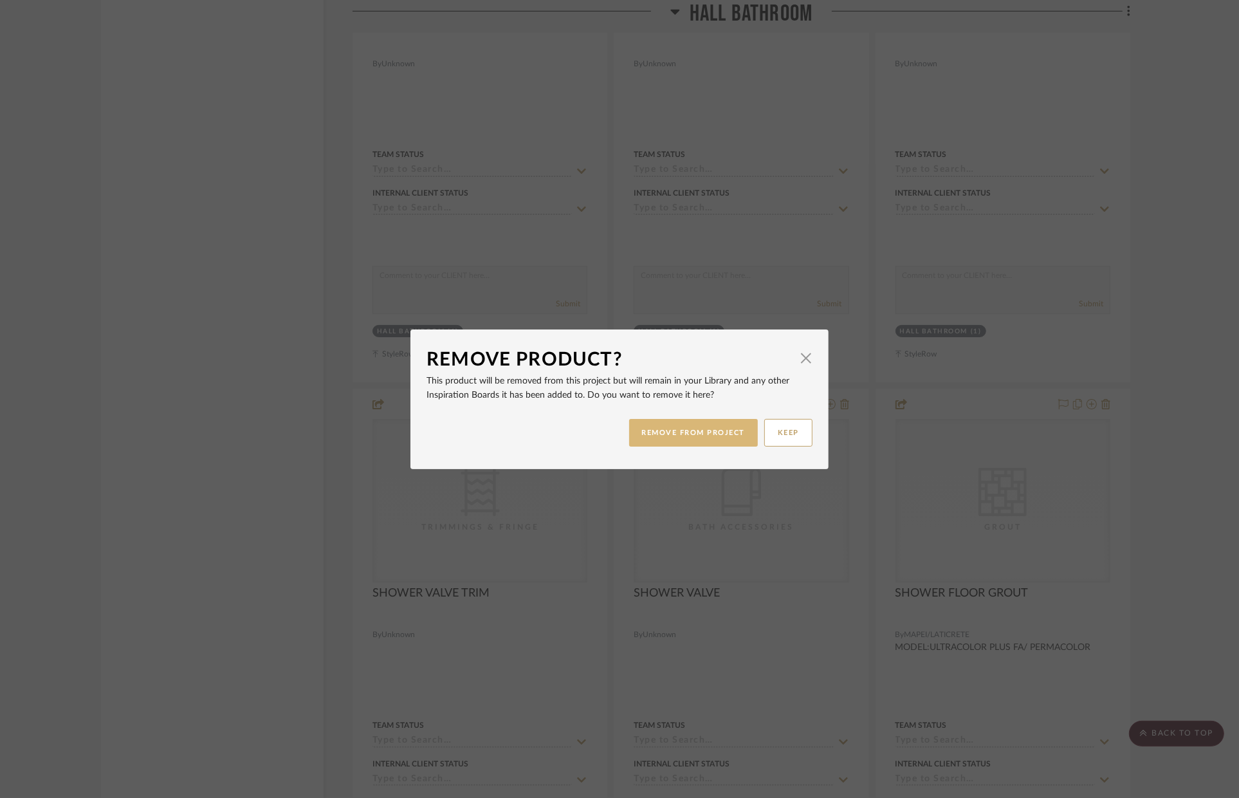
click at [629, 429] on button "REMOVE FROM PROJECT" at bounding box center [693, 433] width 129 height 28
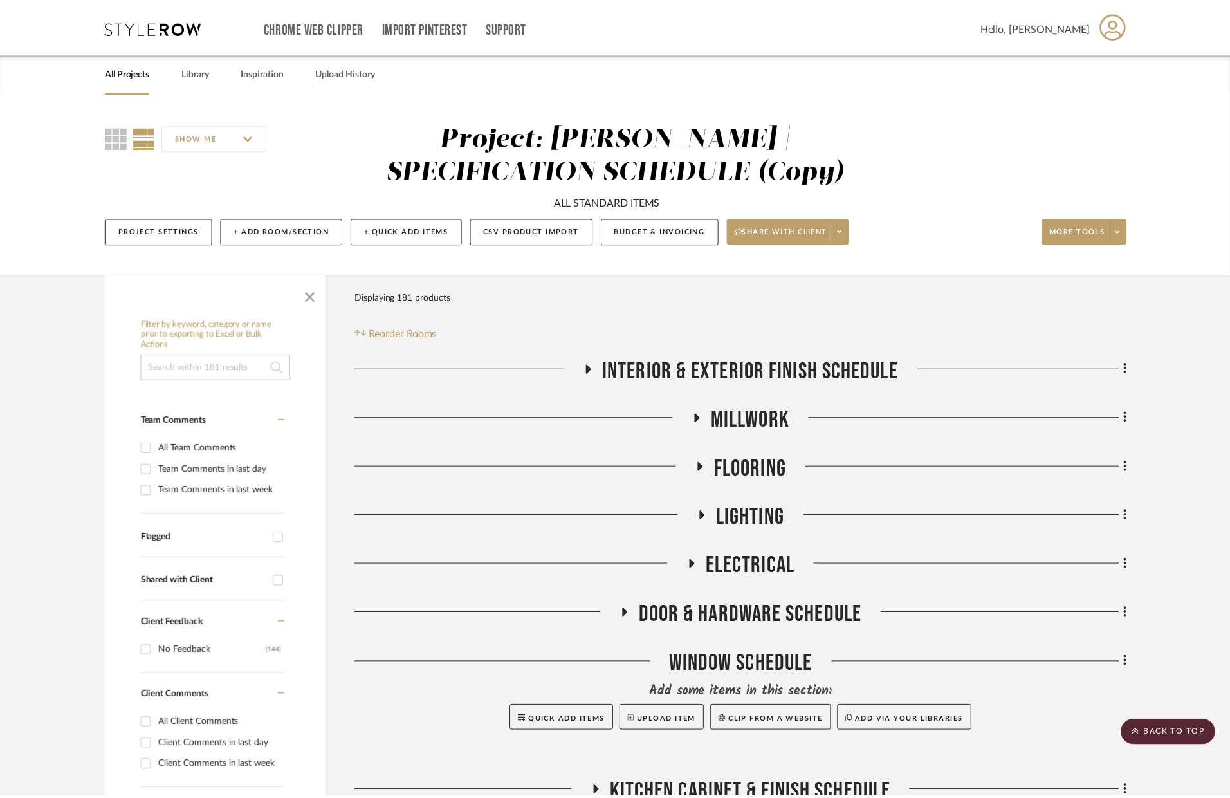
scroll to position [4532, 0]
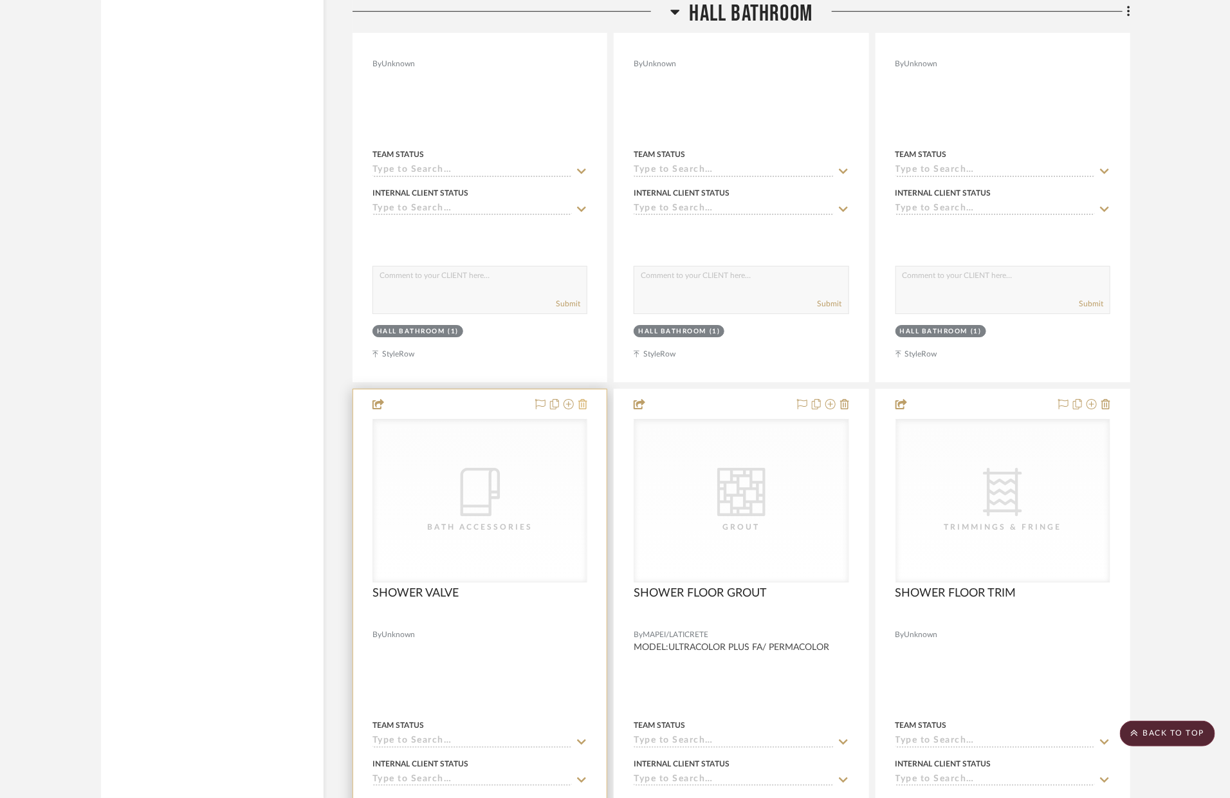
click at [585, 406] on icon at bounding box center [582, 404] width 9 height 10
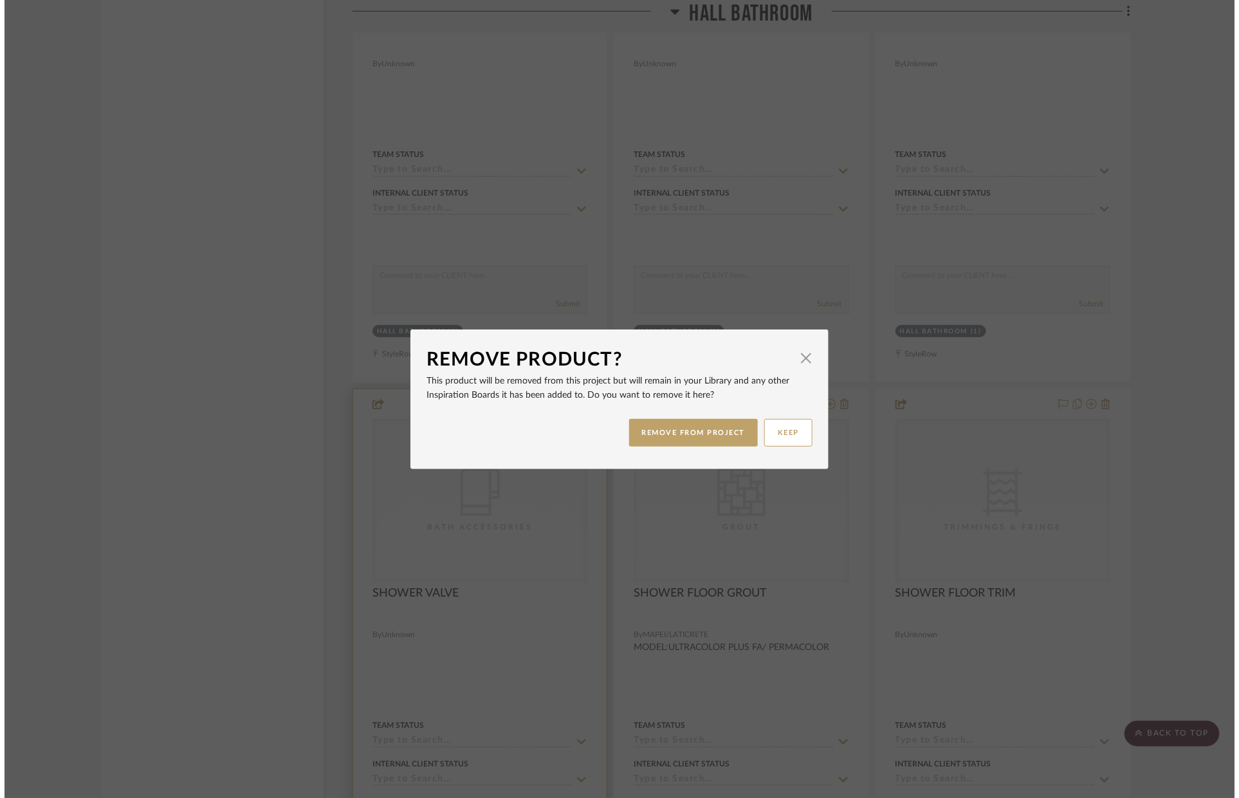
scroll to position [0, 0]
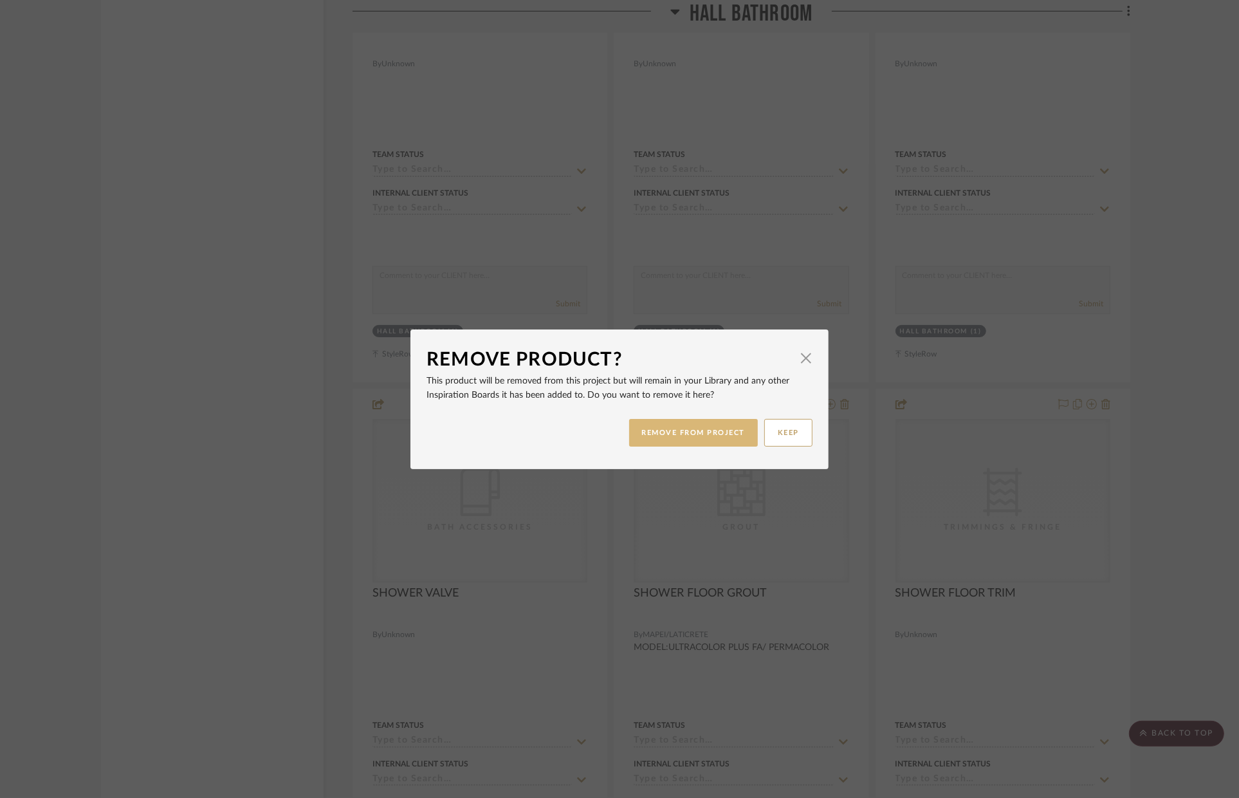
click at [650, 430] on button "REMOVE FROM PROJECT" at bounding box center [693, 433] width 129 height 28
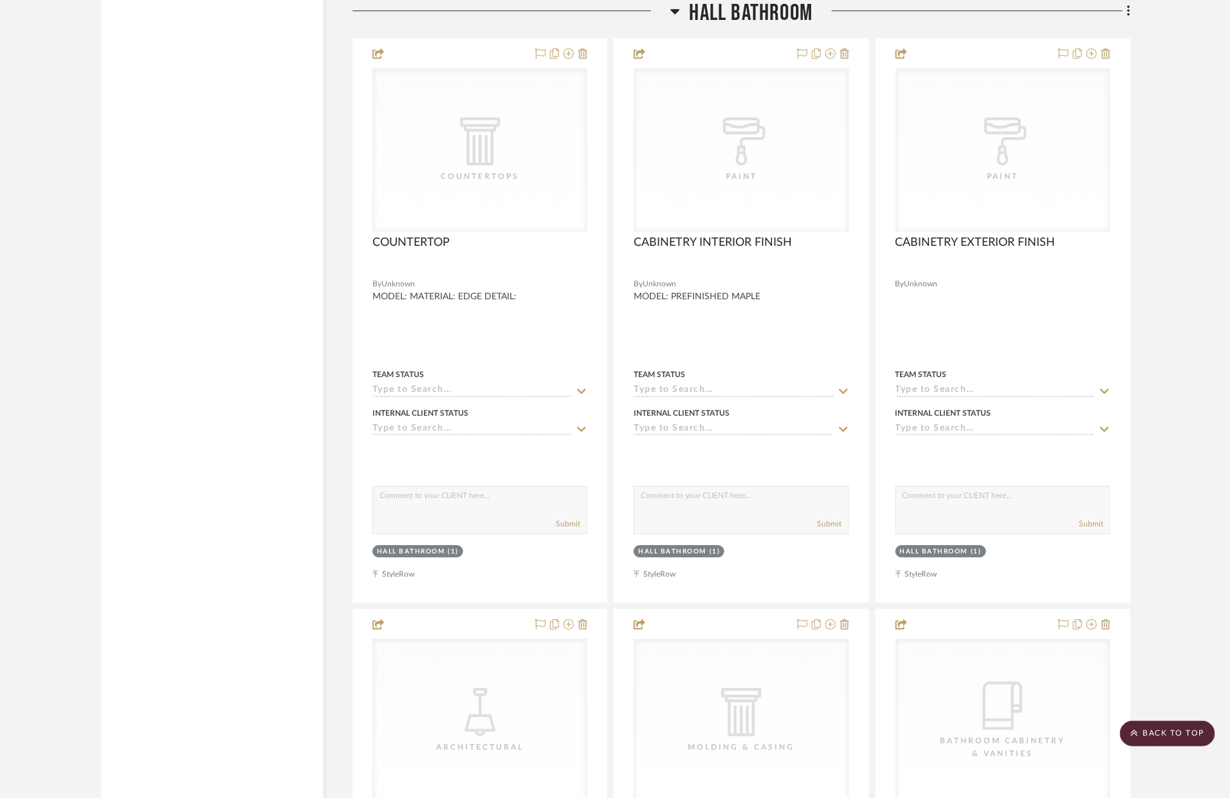
scroll to position [6357, 0]
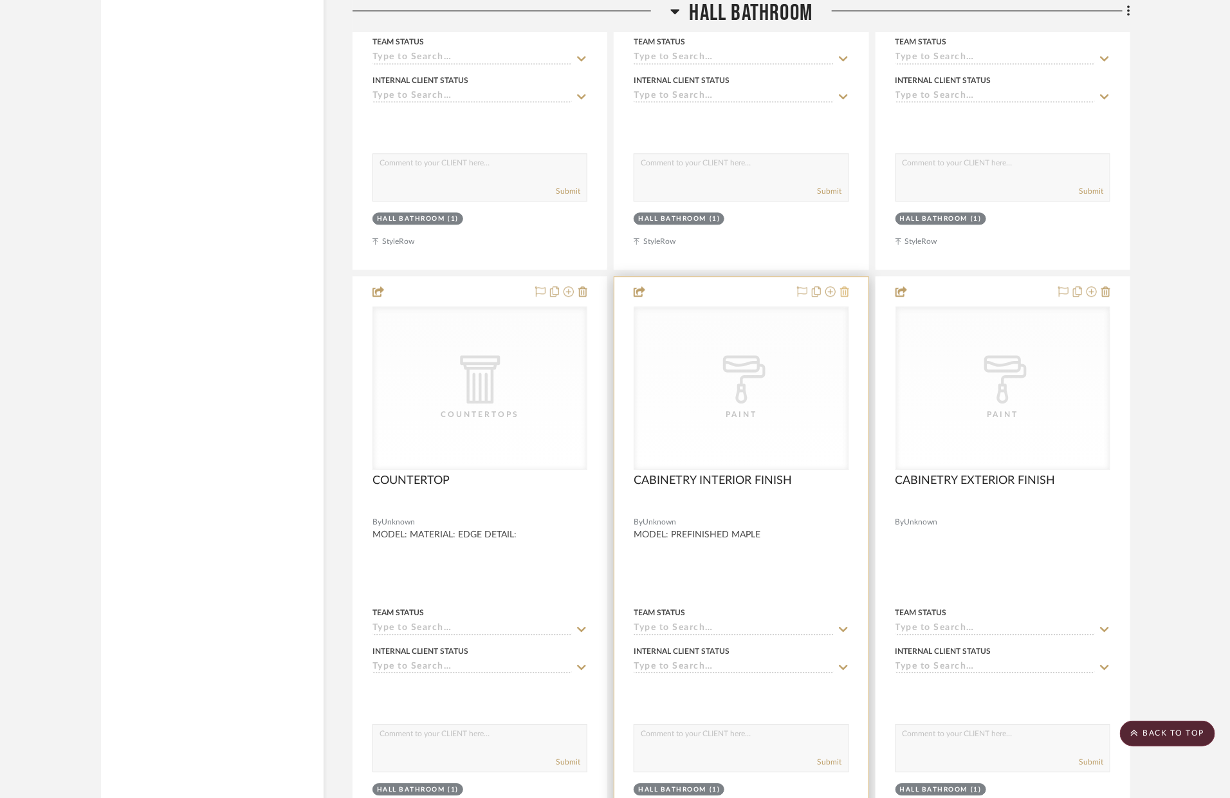
click at [847, 299] on button at bounding box center [844, 291] width 9 height 15
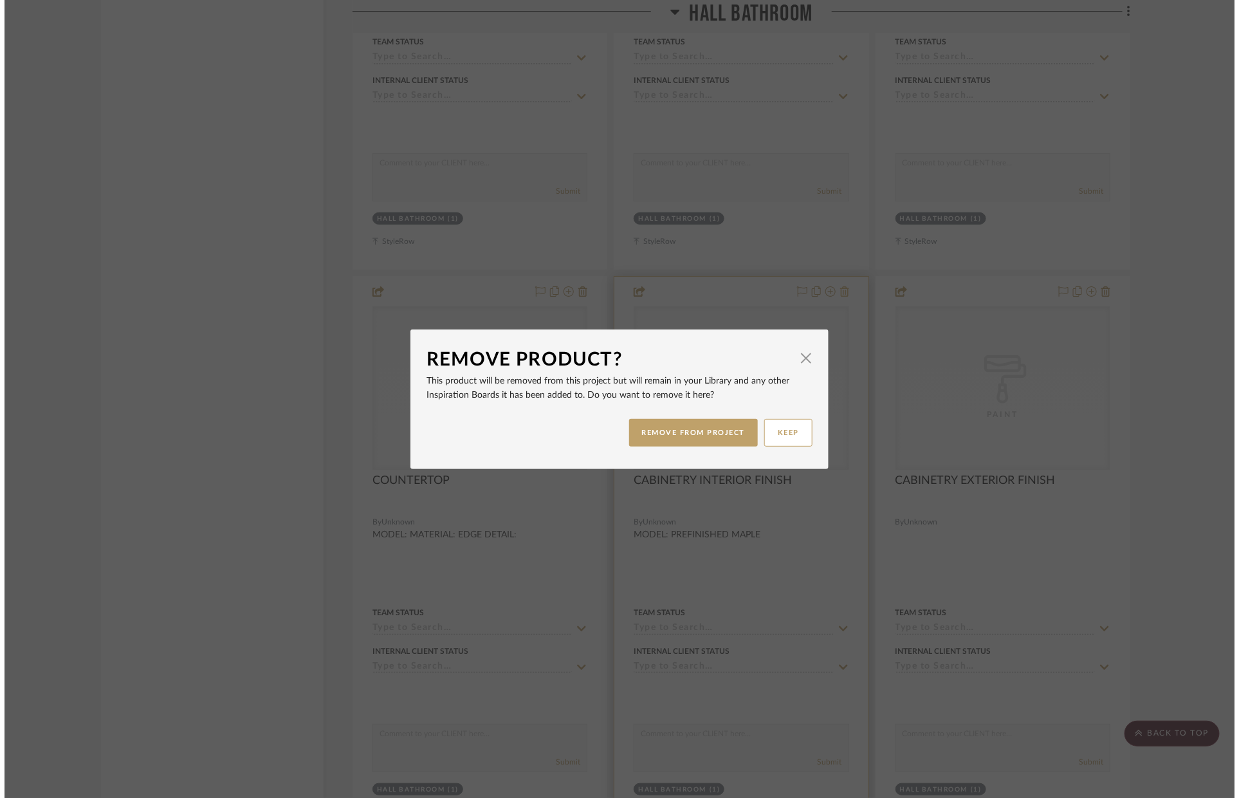
scroll to position [0, 0]
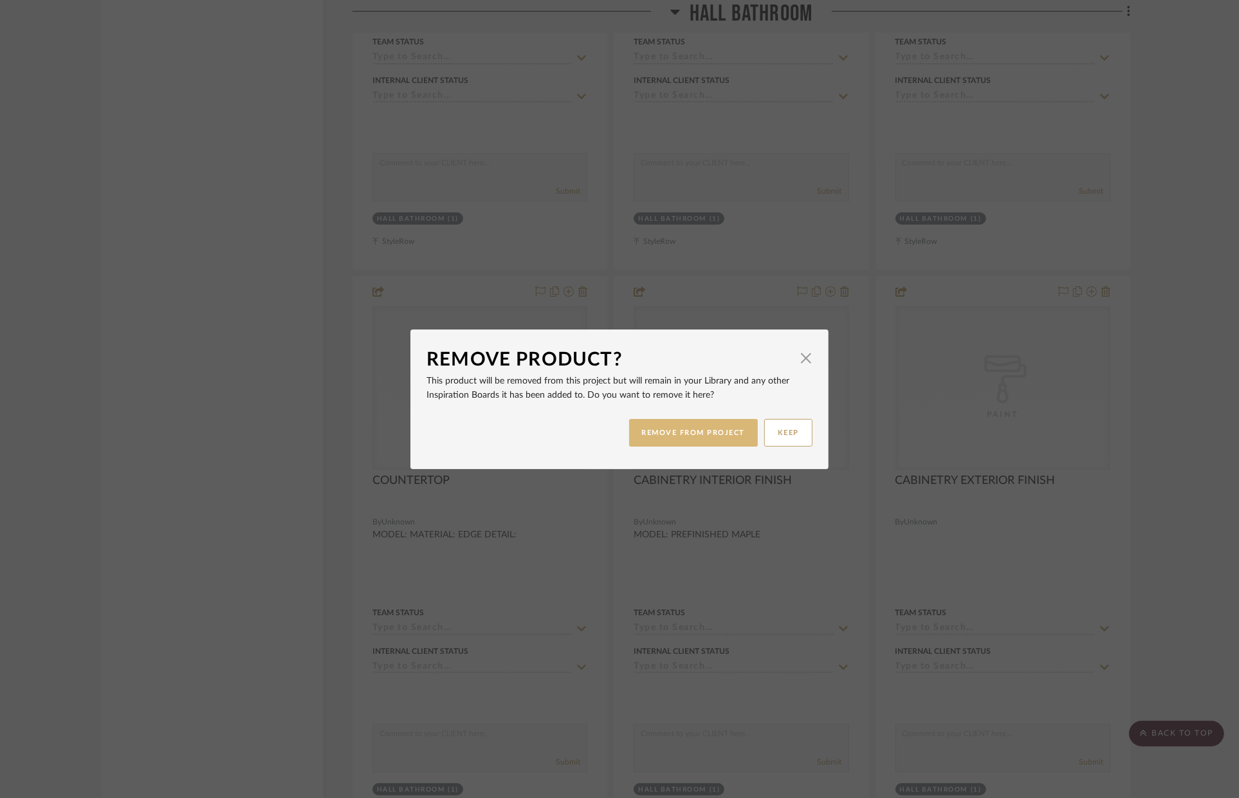
click at [737, 436] on button "REMOVE FROM PROJECT" at bounding box center [693, 433] width 129 height 28
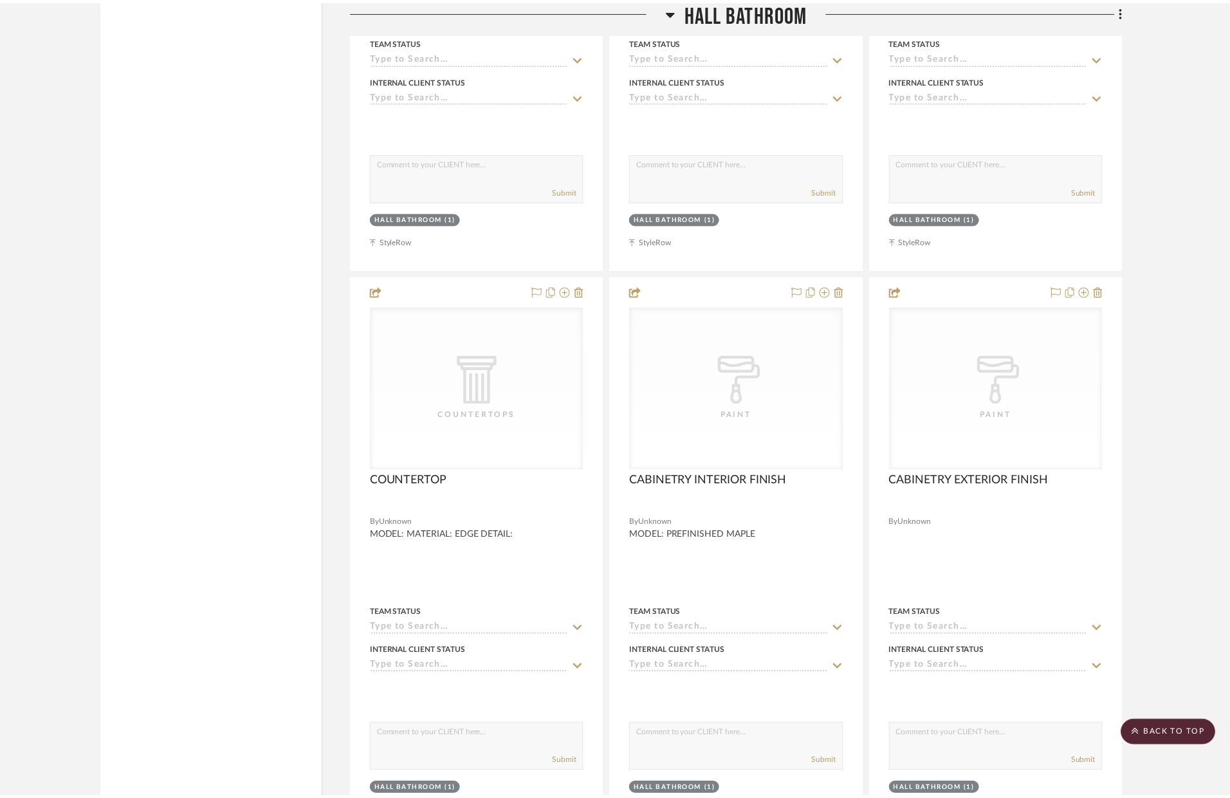
scroll to position [6357, 0]
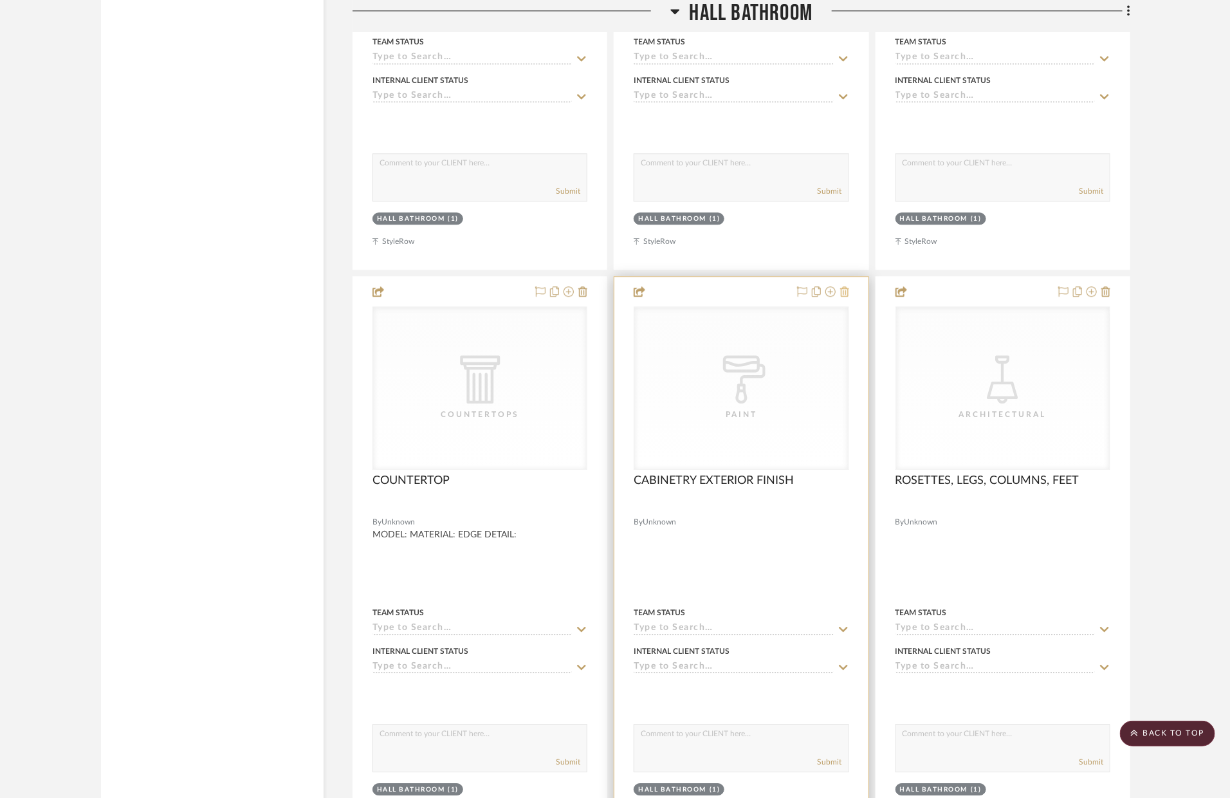
click at [845, 297] on icon at bounding box center [844, 291] width 9 height 10
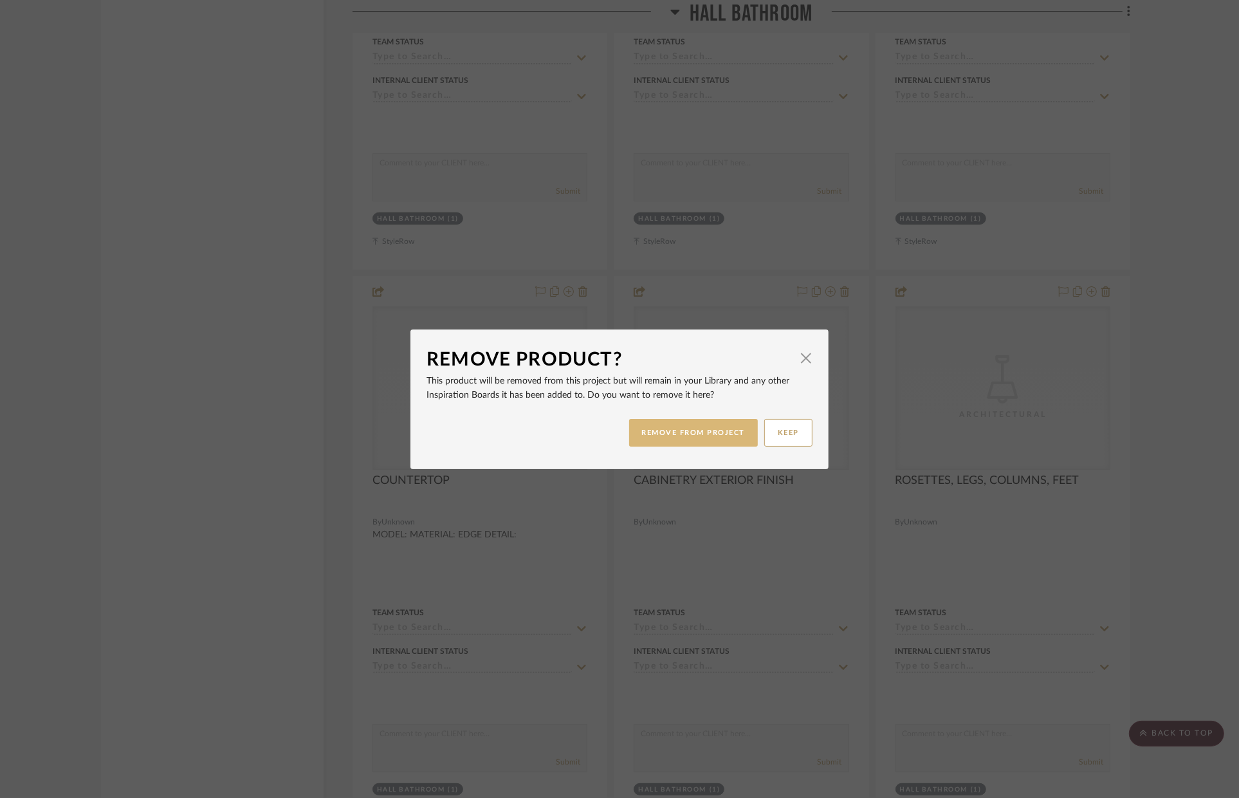
click at [688, 430] on button "REMOVE FROM PROJECT" at bounding box center [693, 433] width 129 height 28
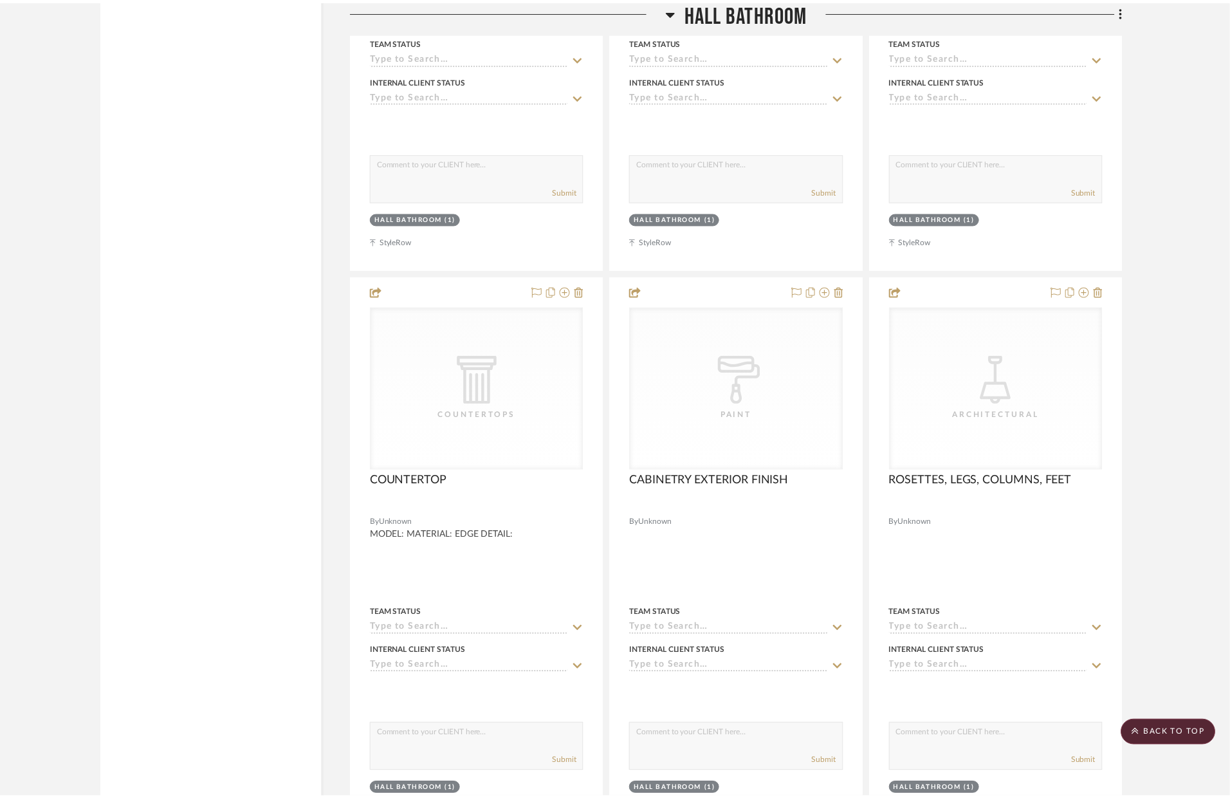
scroll to position [6357, 0]
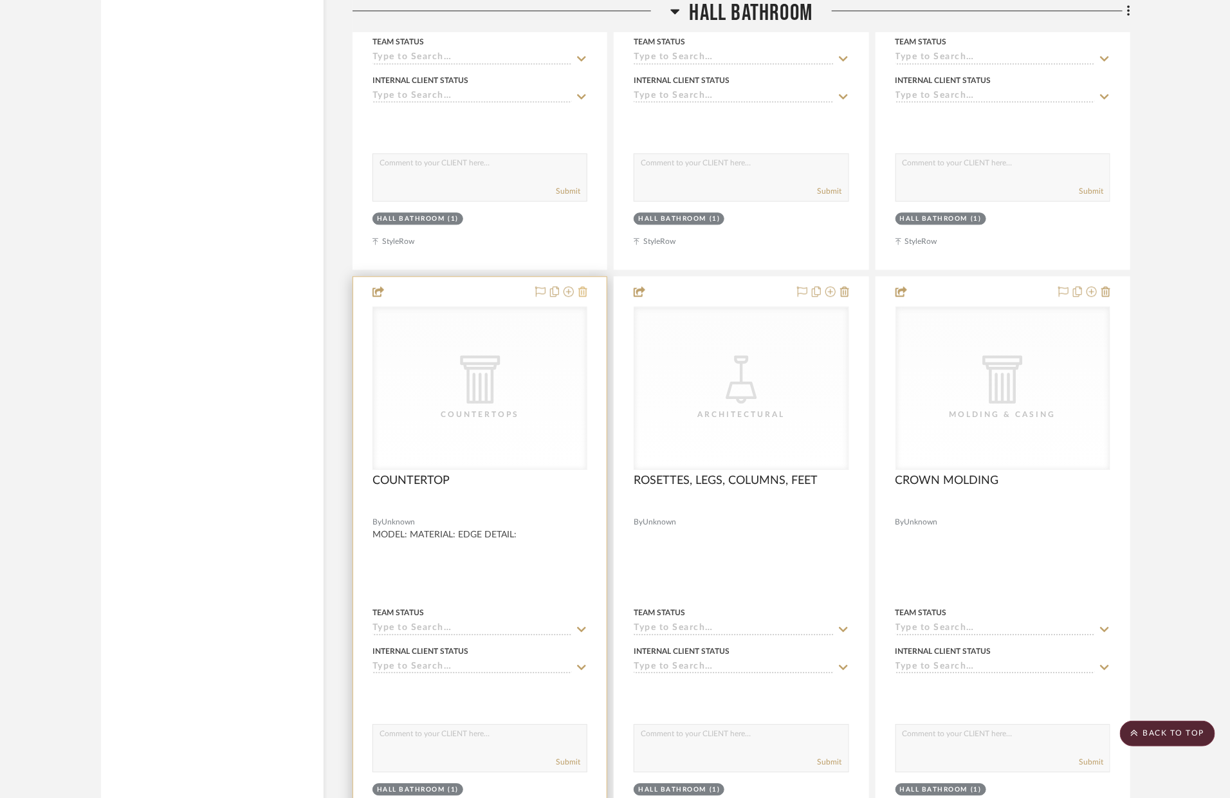
click at [585, 297] on fa-icon at bounding box center [582, 292] width 9 height 10
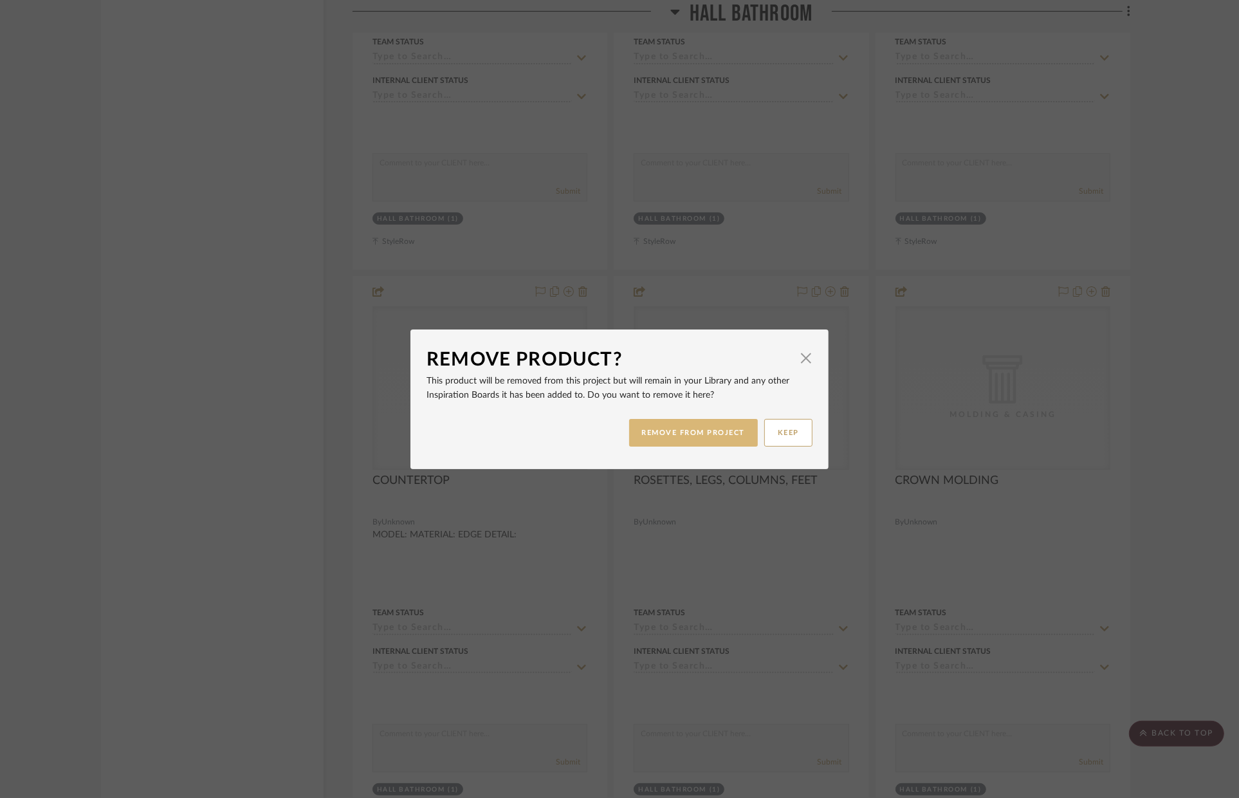
click at [643, 433] on button "REMOVE FROM PROJECT" at bounding box center [693, 433] width 129 height 28
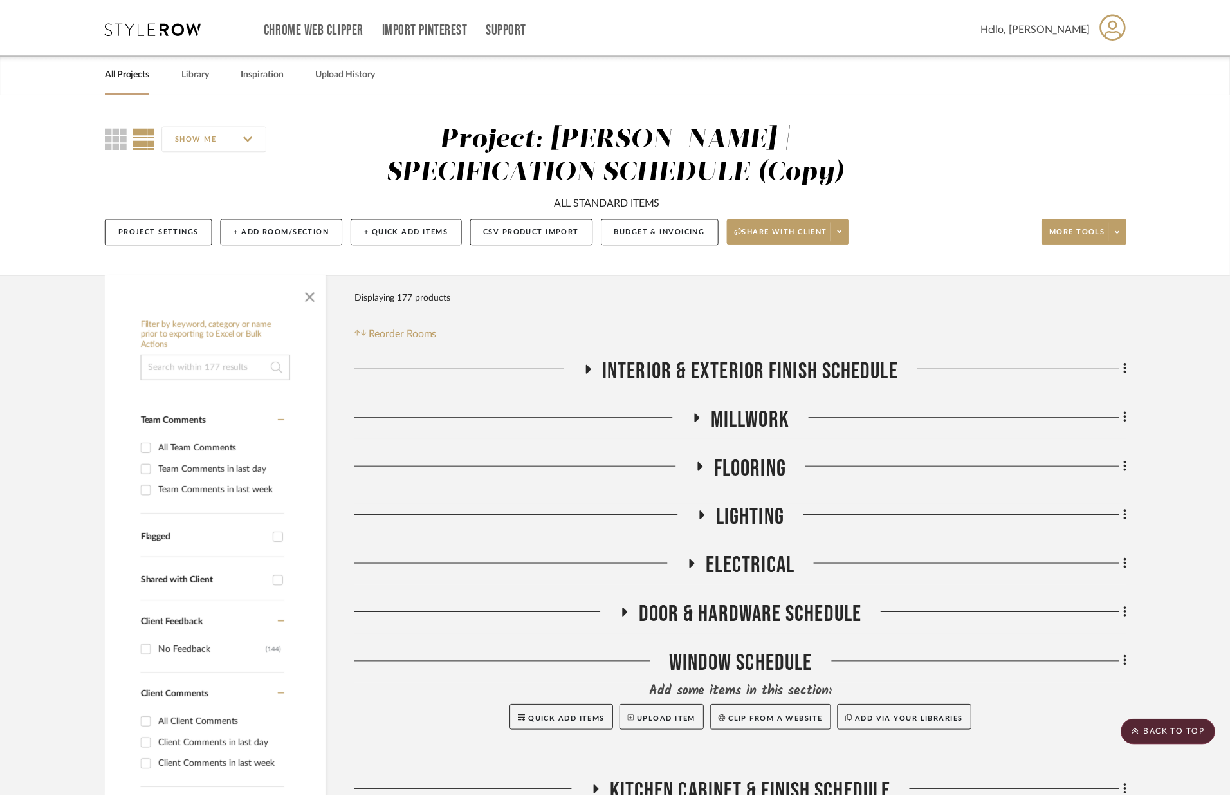
scroll to position [6357, 0]
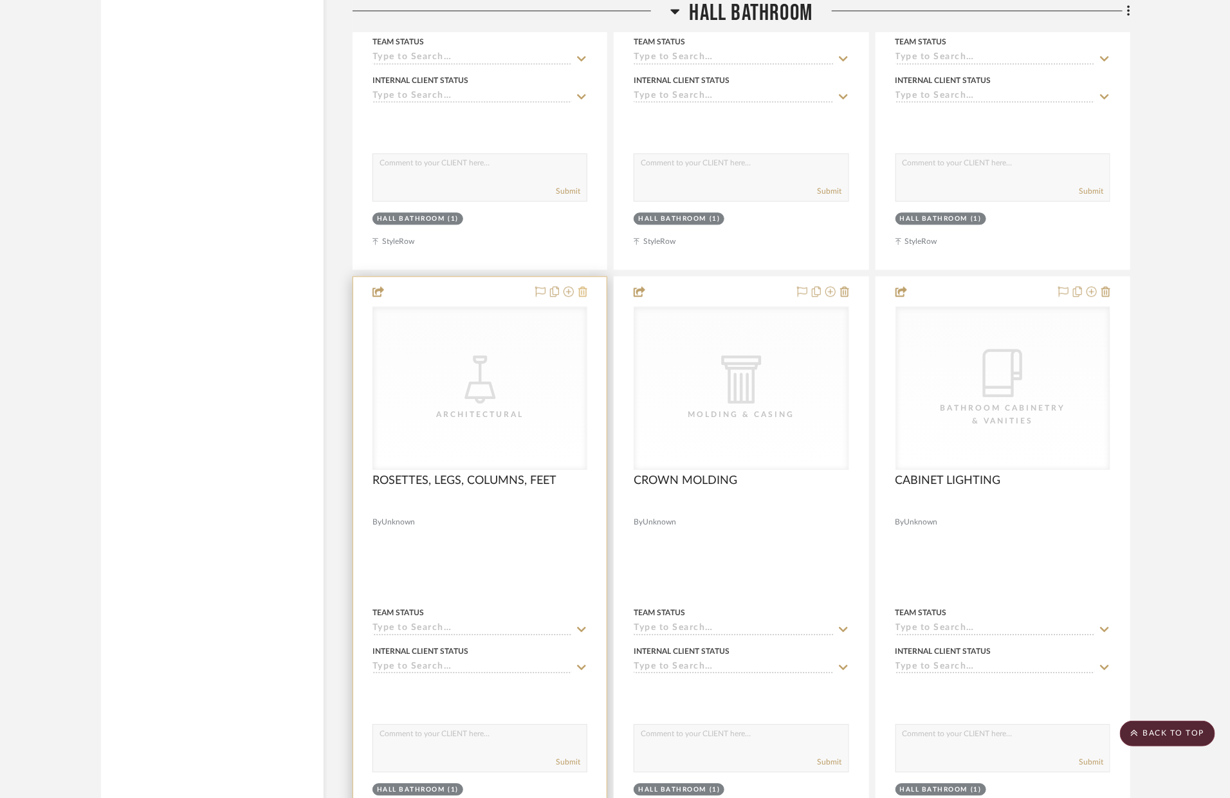
click at [585, 295] on icon at bounding box center [582, 291] width 9 height 10
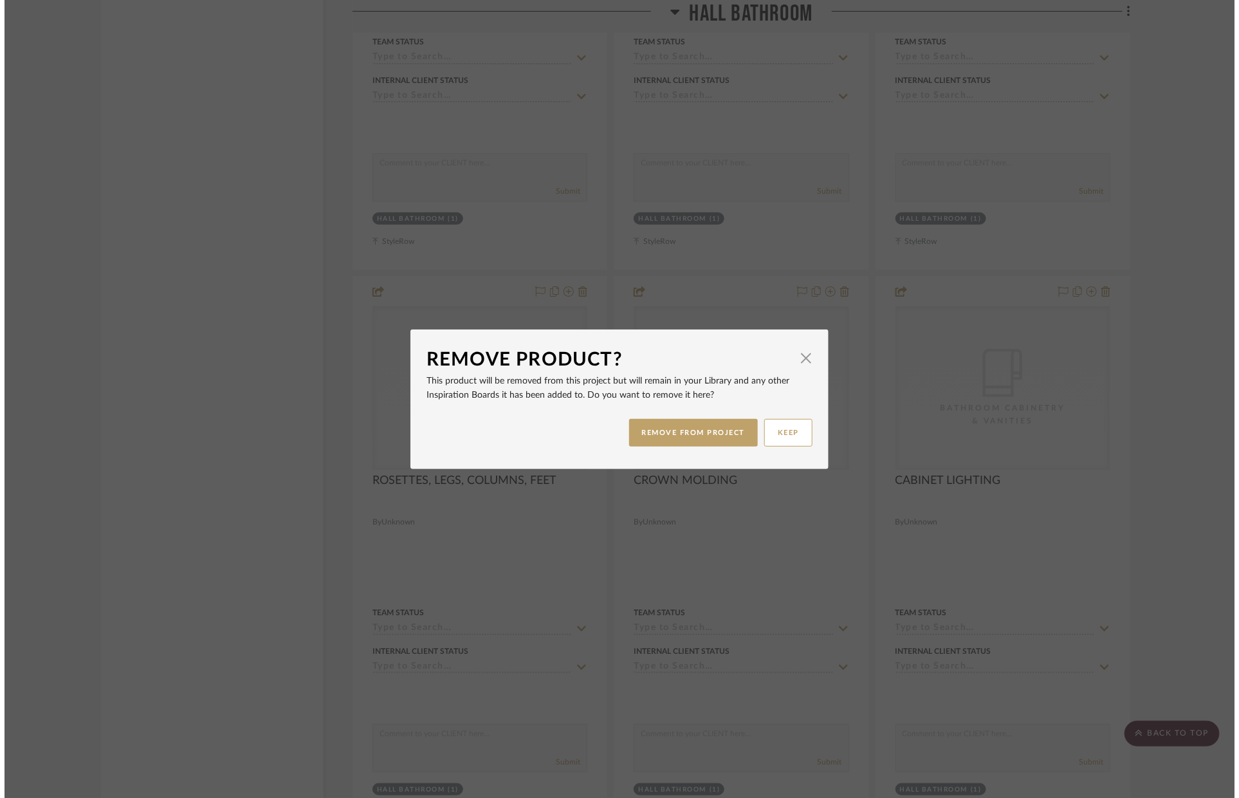
scroll to position [0, 0]
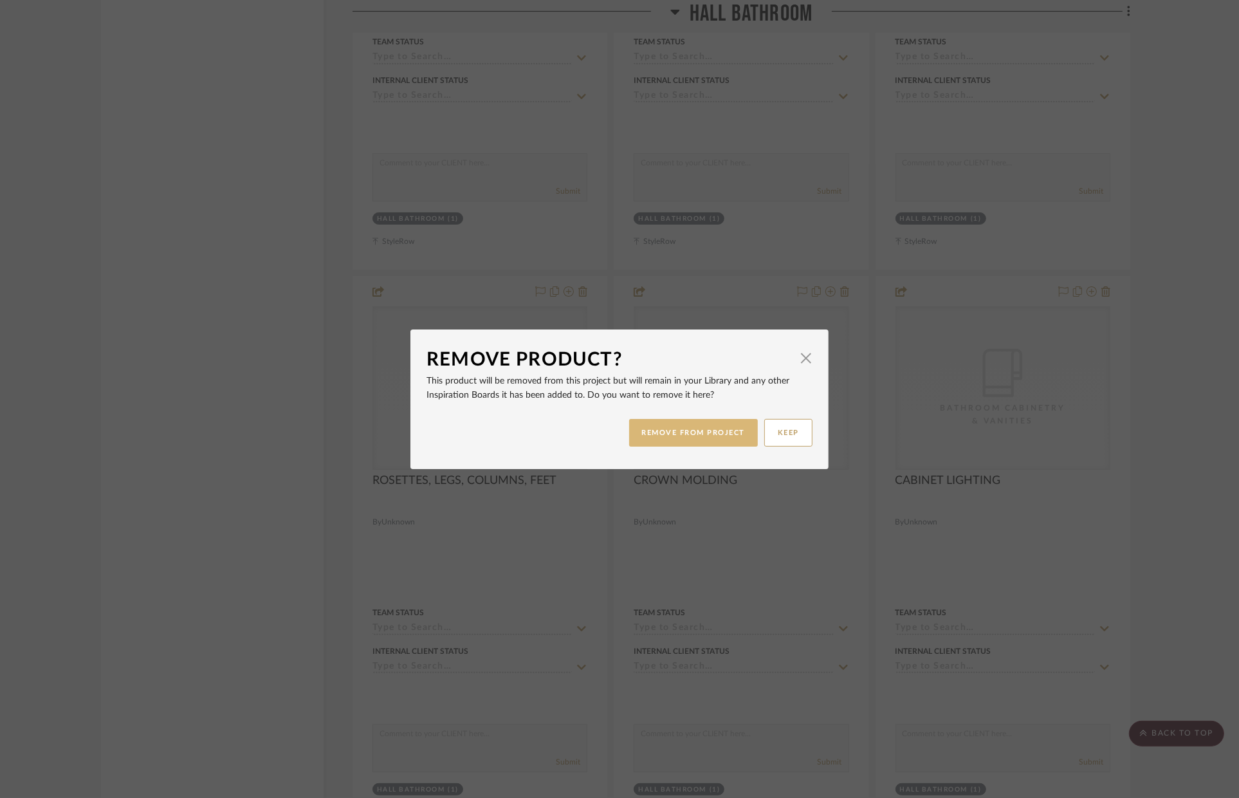
click at [656, 424] on button "REMOVE FROM PROJECT" at bounding box center [693, 433] width 129 height 28
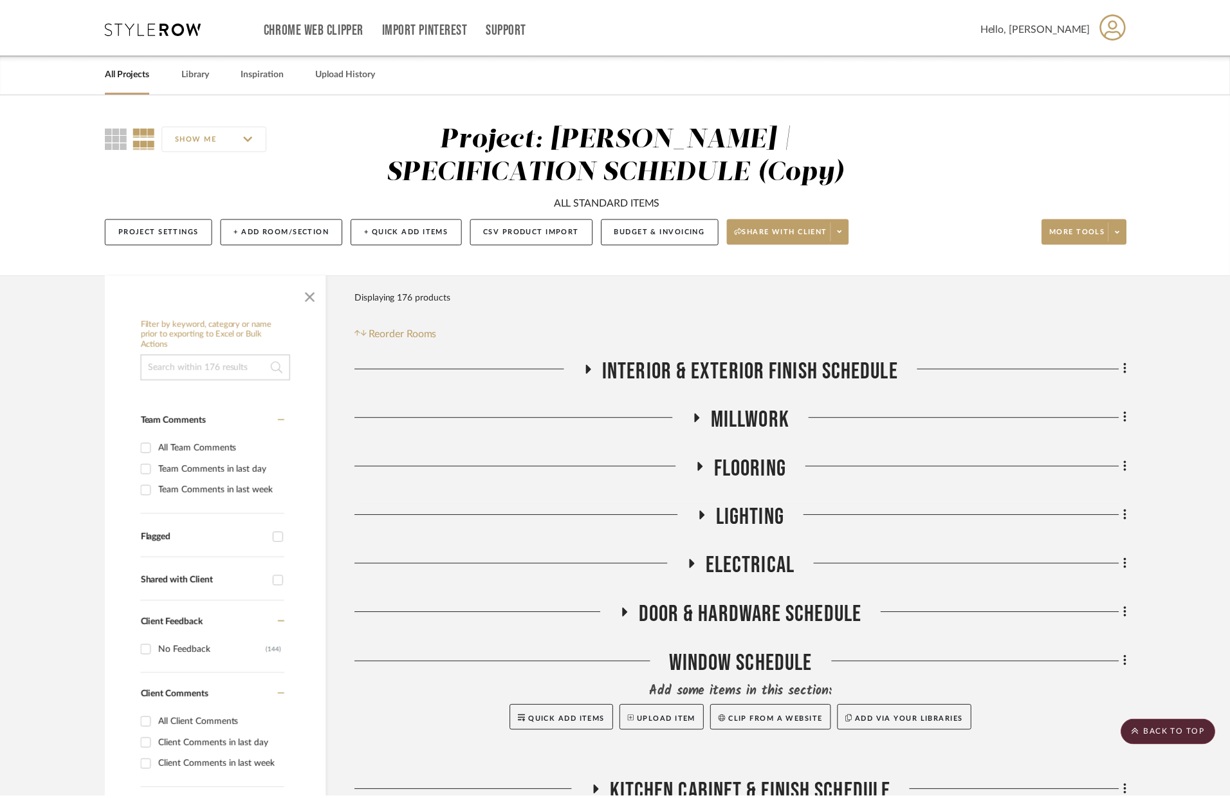
scroll to position [6357, 0]
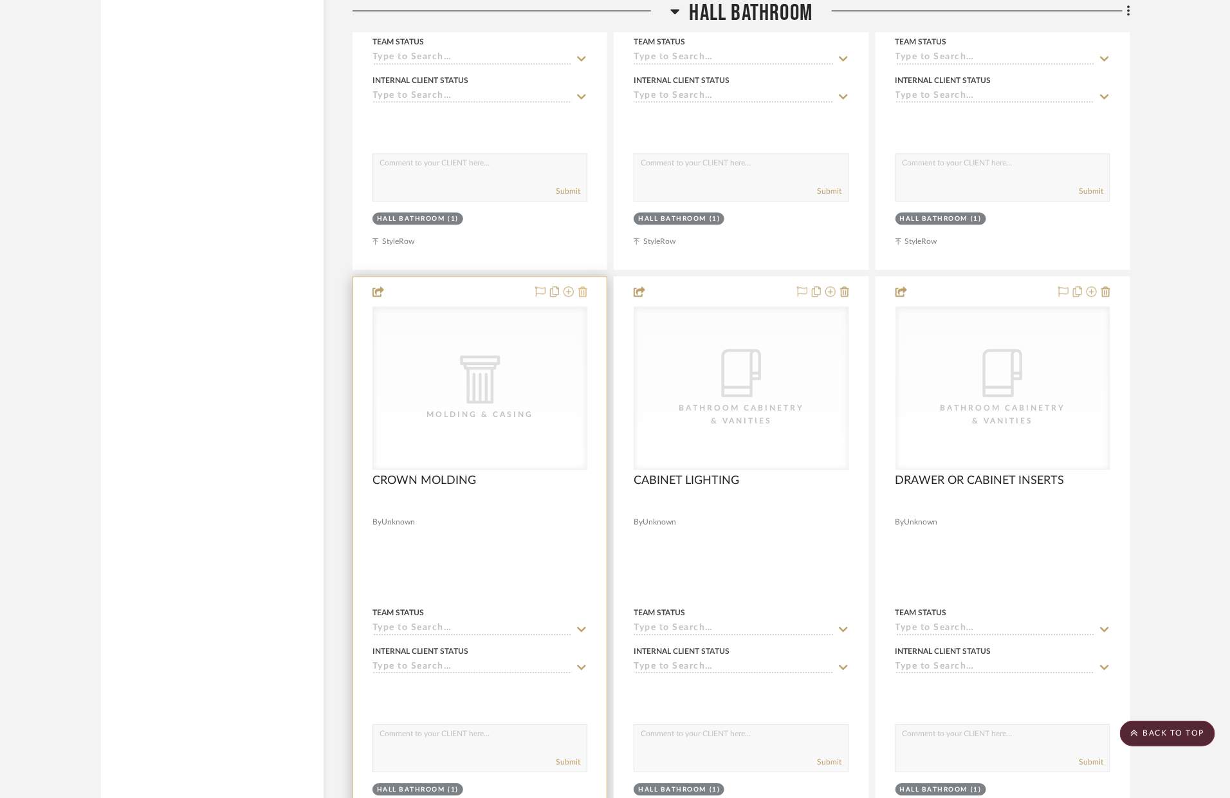
click at [583, 294] on icon at bounding box center [582, 291] width 9 height 10
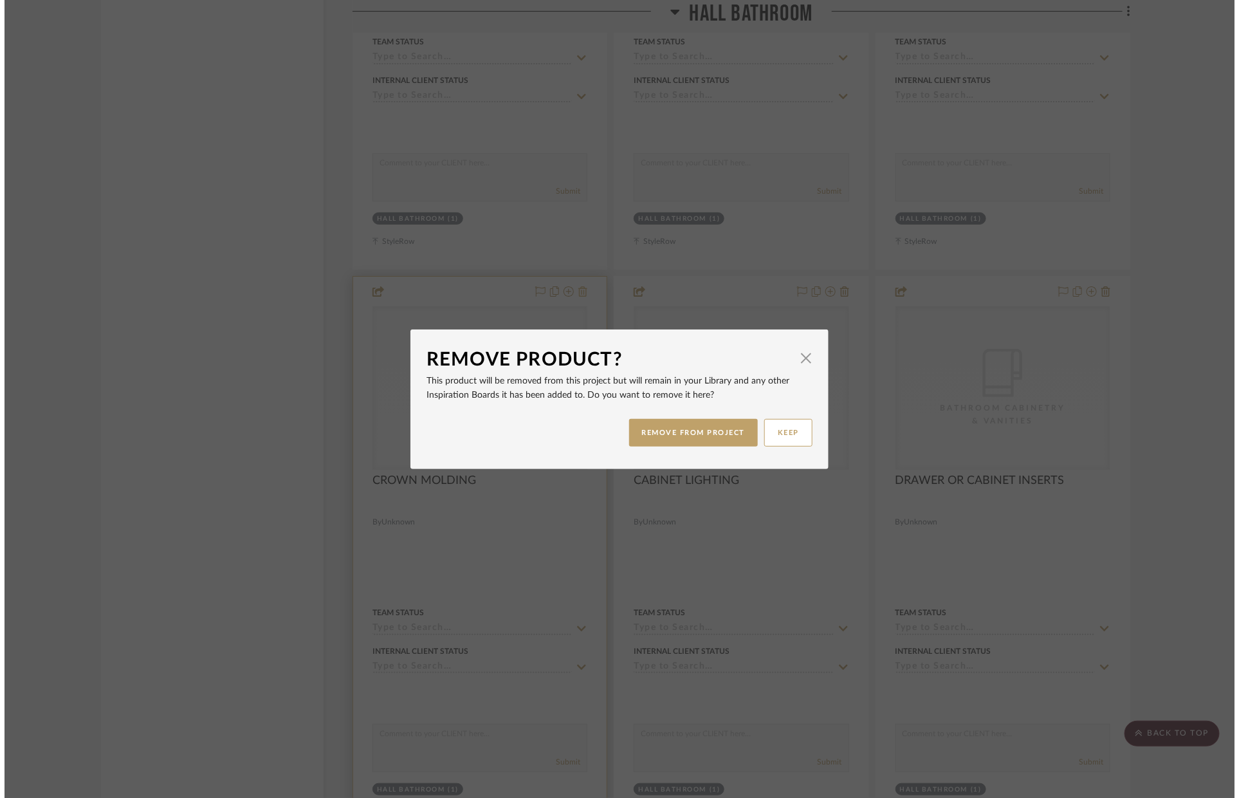
scroll to position [0, 0]
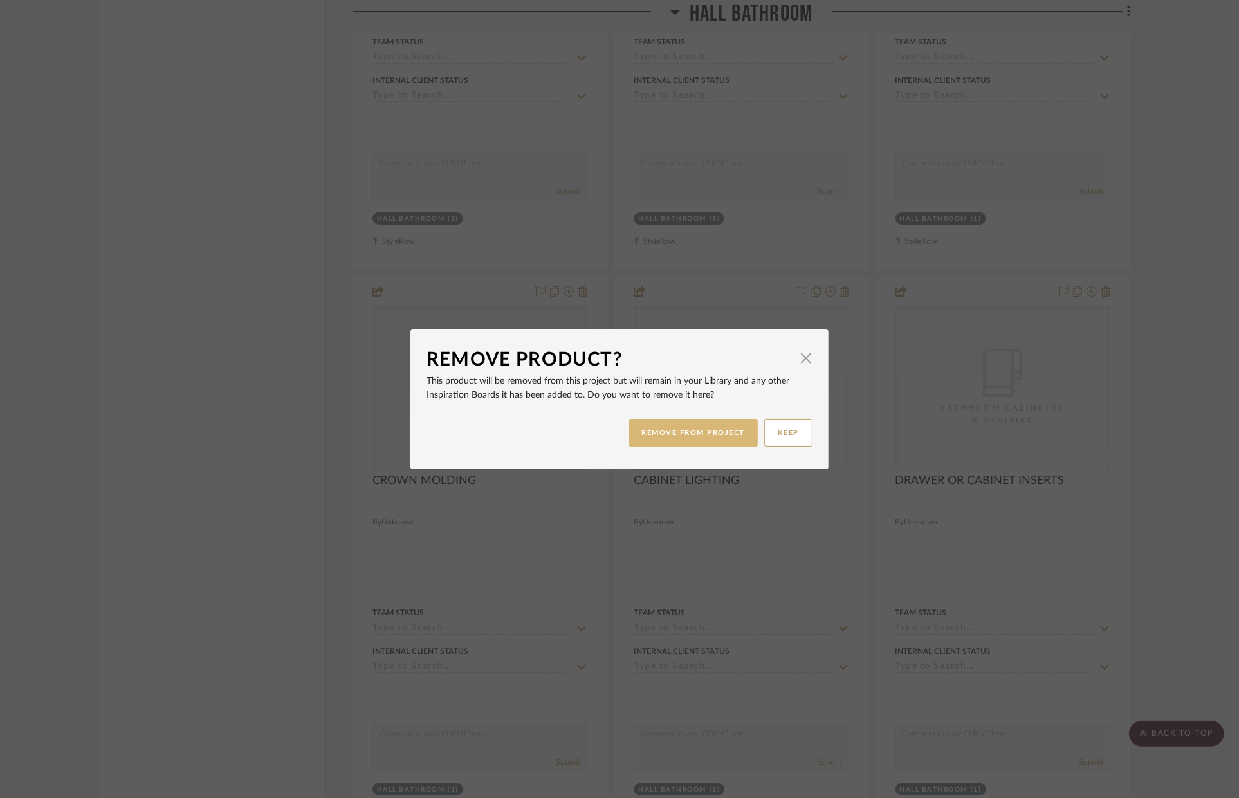
click at [640, 428] on button "REMOVE FROM PROJECT" at bounding box center [693, 433] width 129 height 28
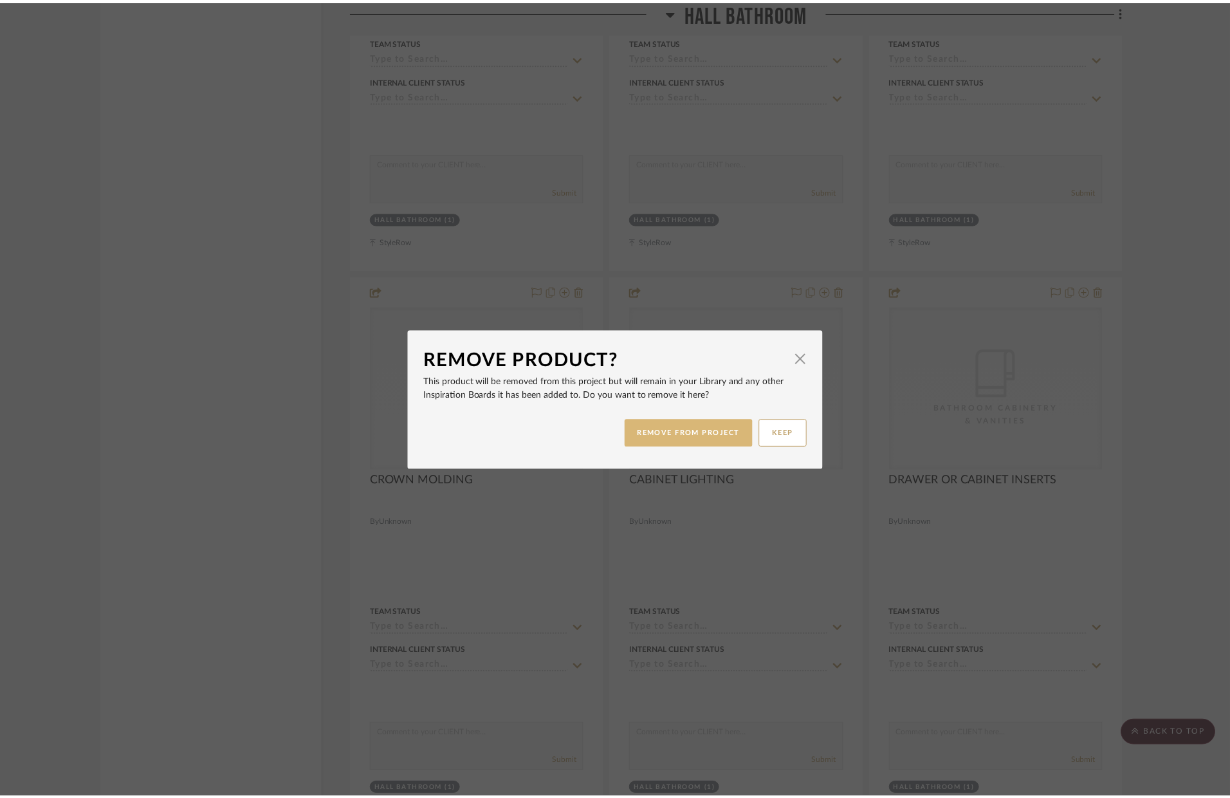
scroll to position [6357, 0]
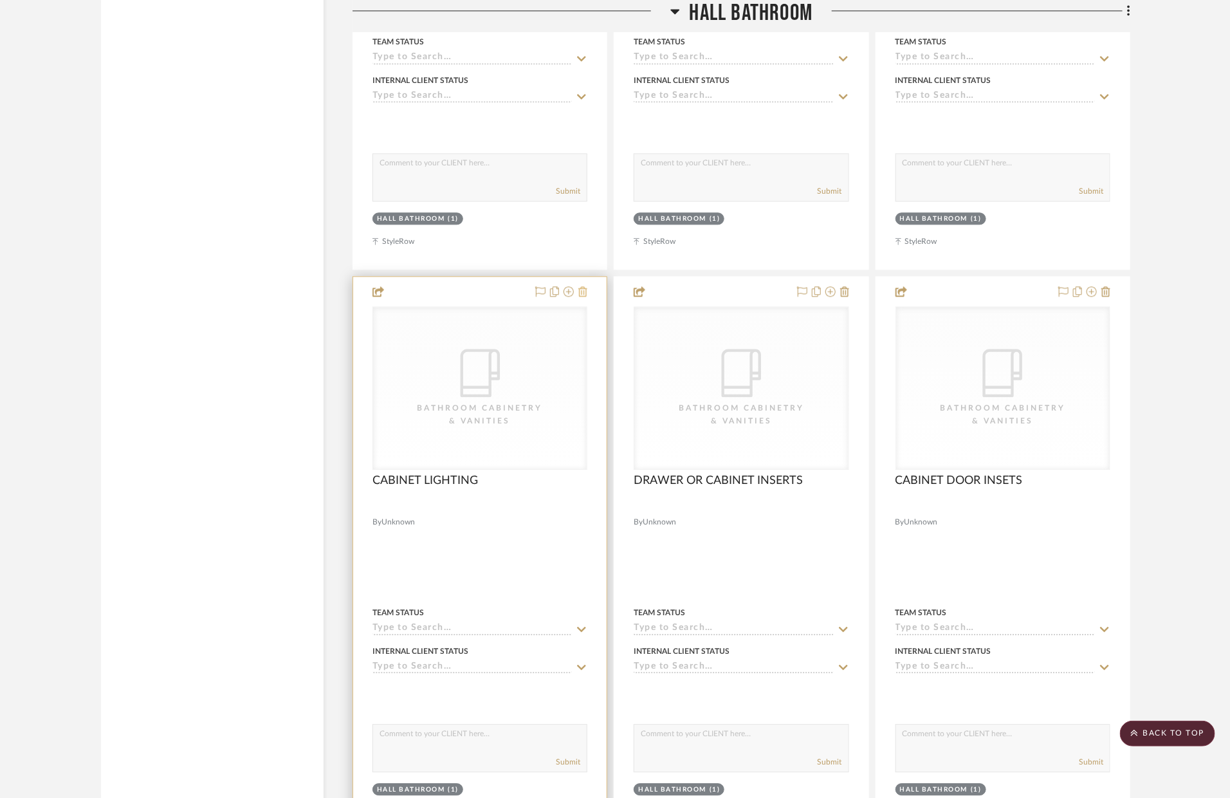
click at [585, 293] on icon at bounding box center [582, 291] width 9 height 10
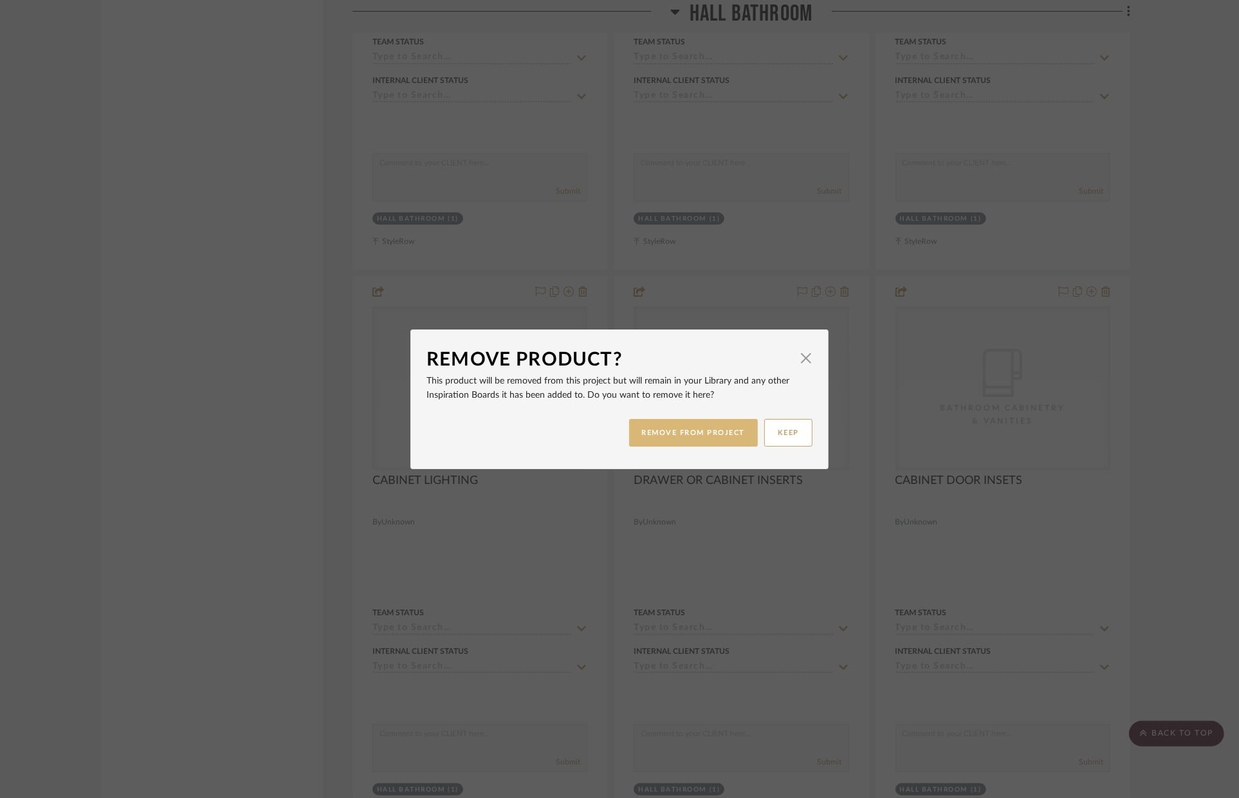
click at [631, 428] on button "REMOVE FROM PROJECT" at bounding box center [693, 433] width 129 height 28
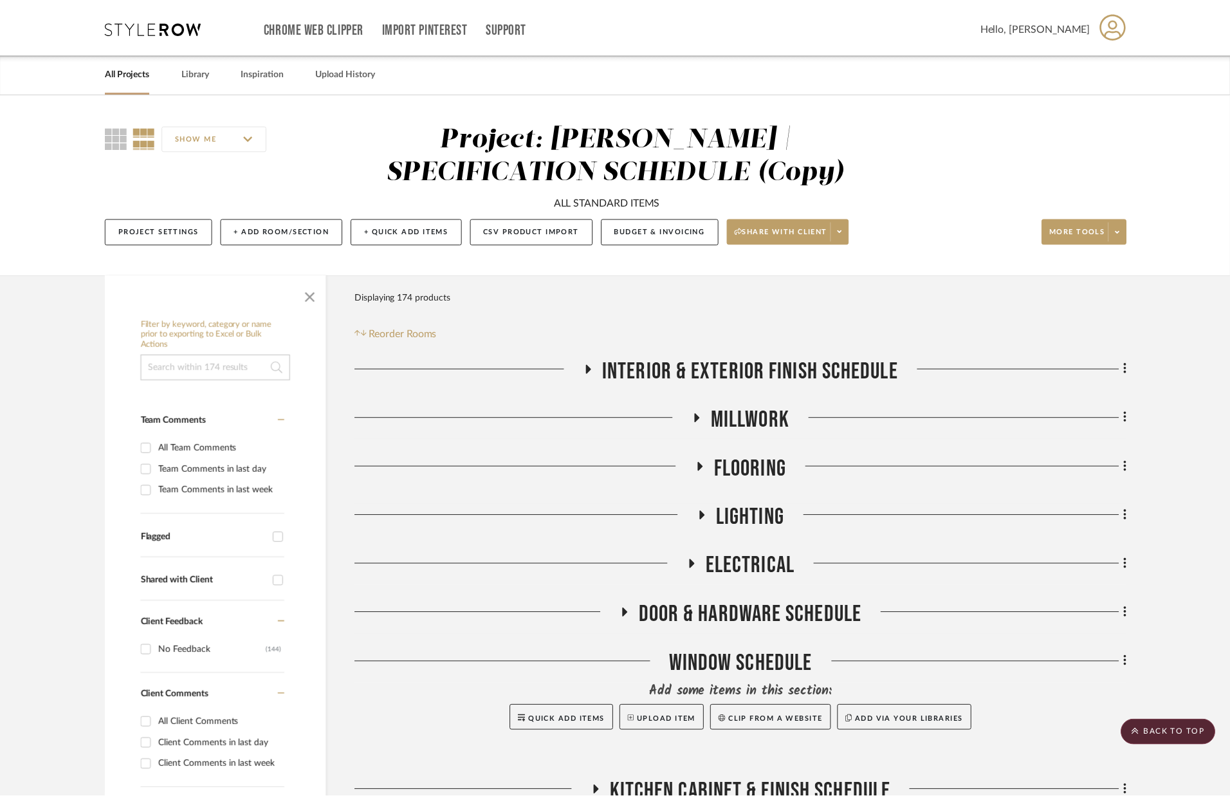
scroll to position [6357, 0]
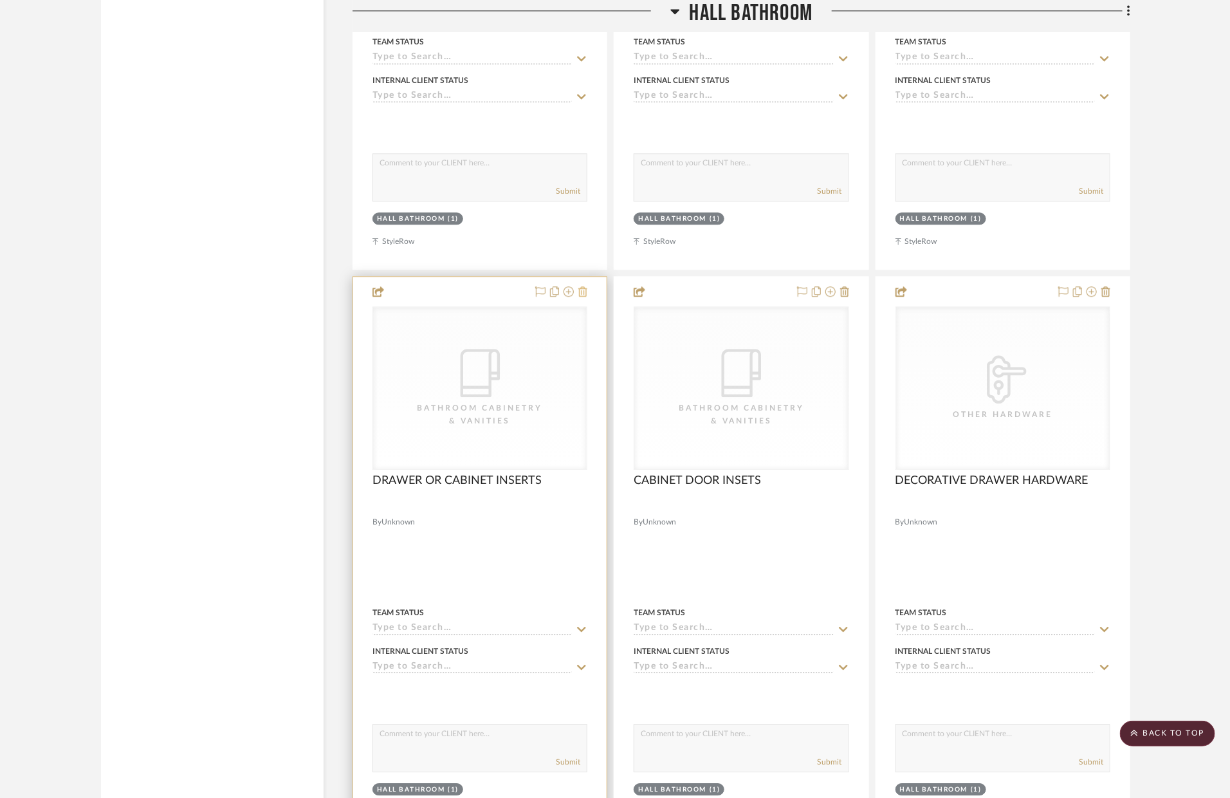
click at [585, 295] on icon at bounding box center [582, 291] width 9 height 10
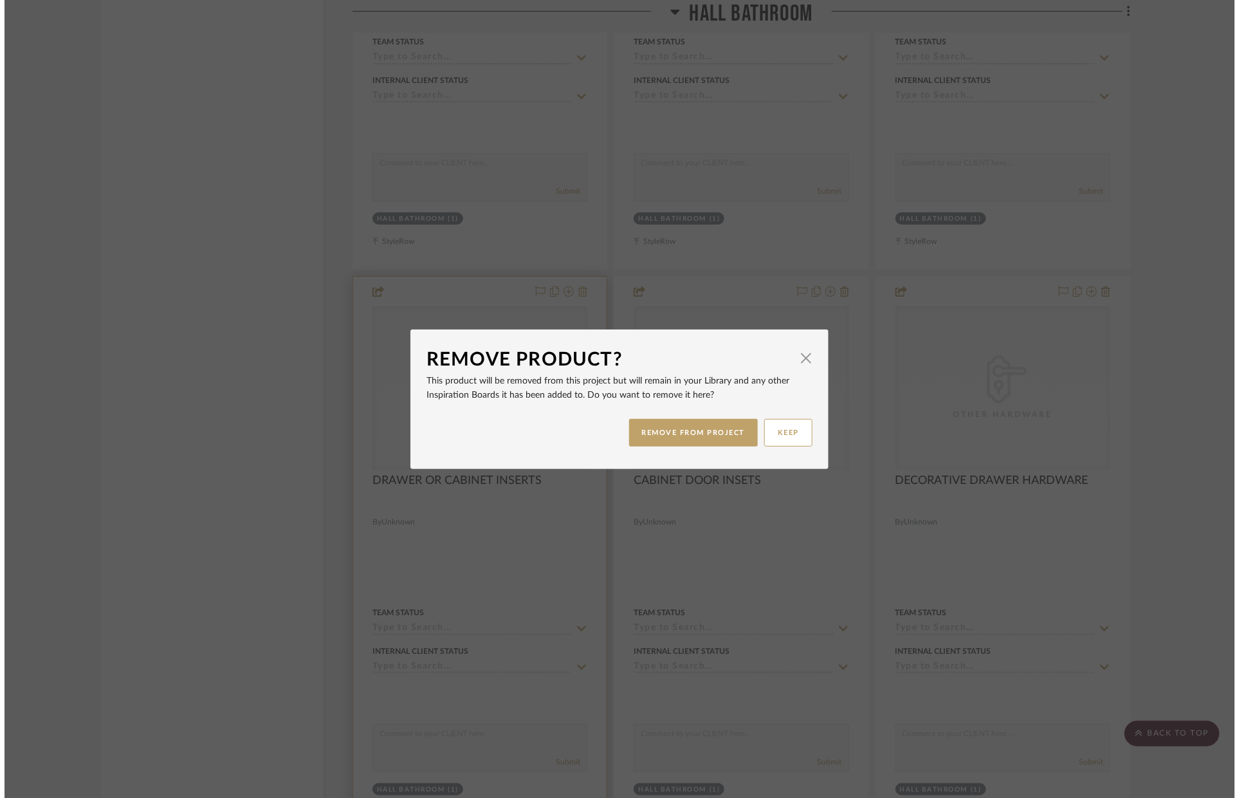
scroll to position [0, 0]
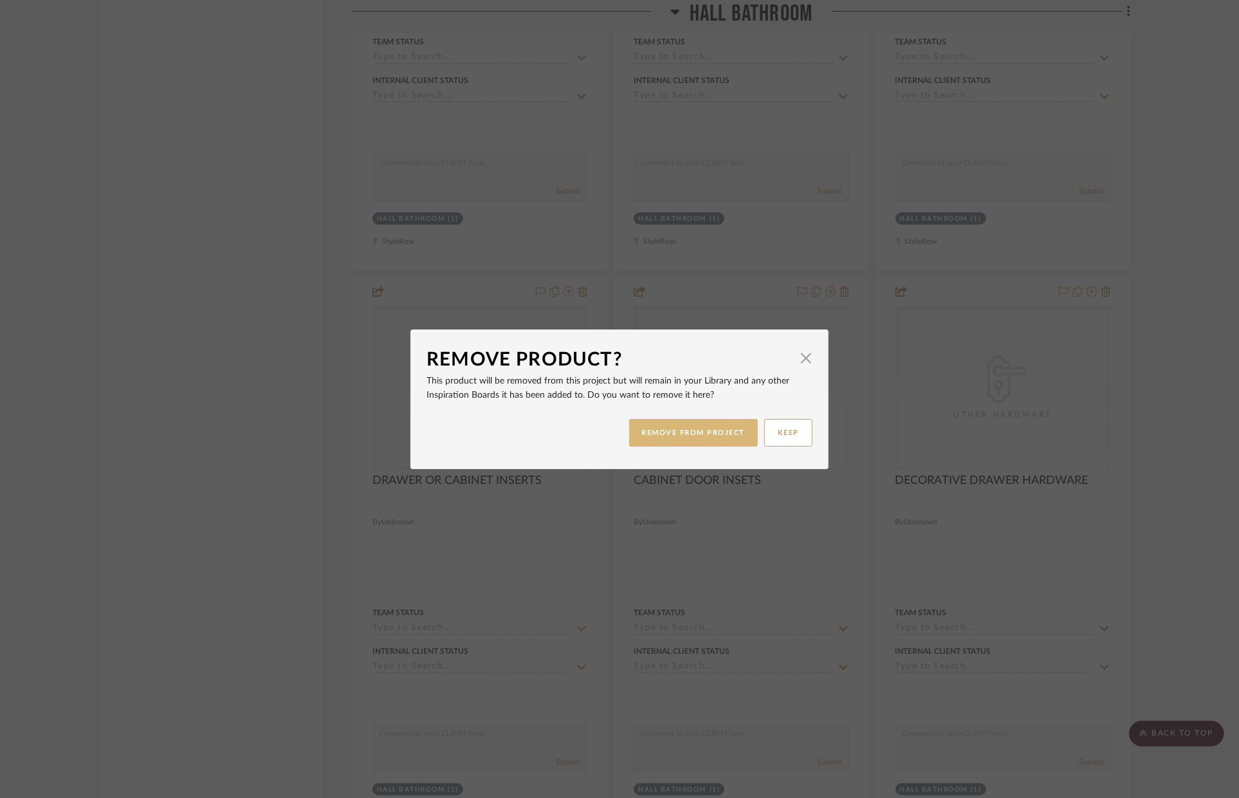
click at [646, 428] on button "REMOVE FROM PROJECT" at bounding box center [693, 433] width 129 height 28
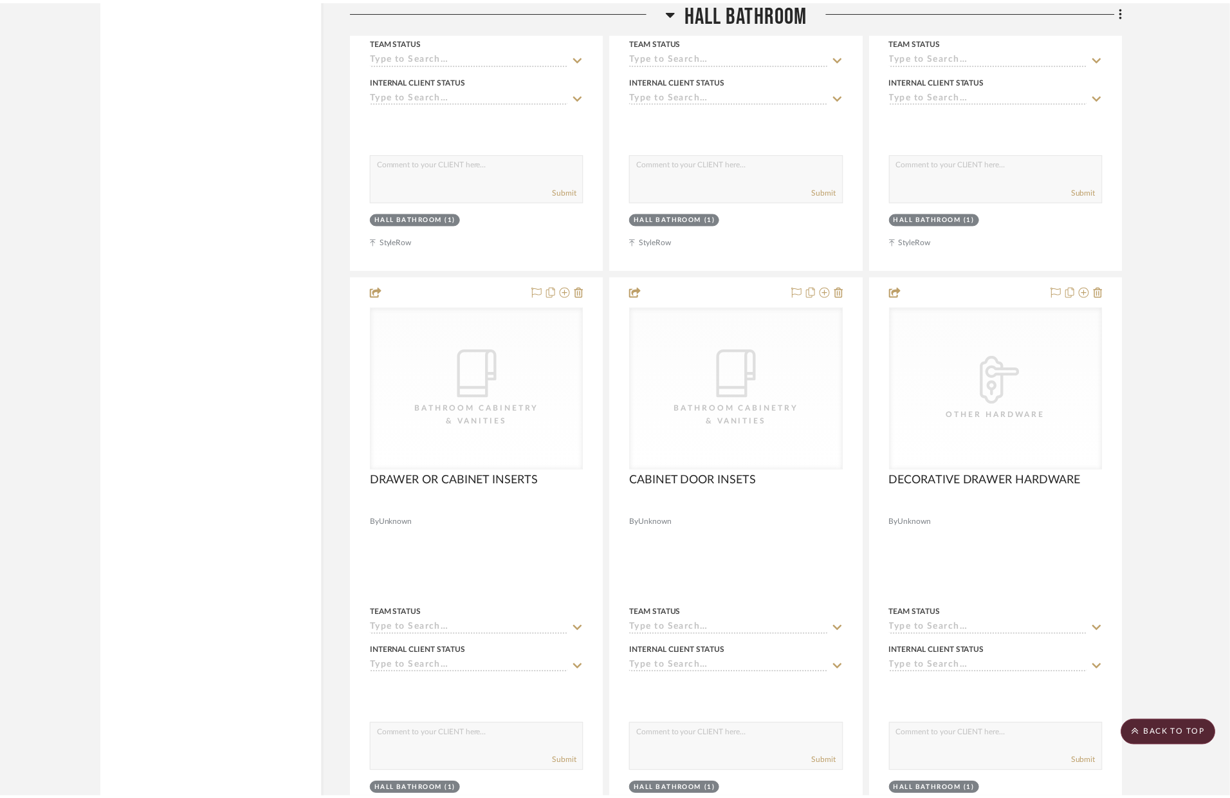
scroll to position [6357, 0]
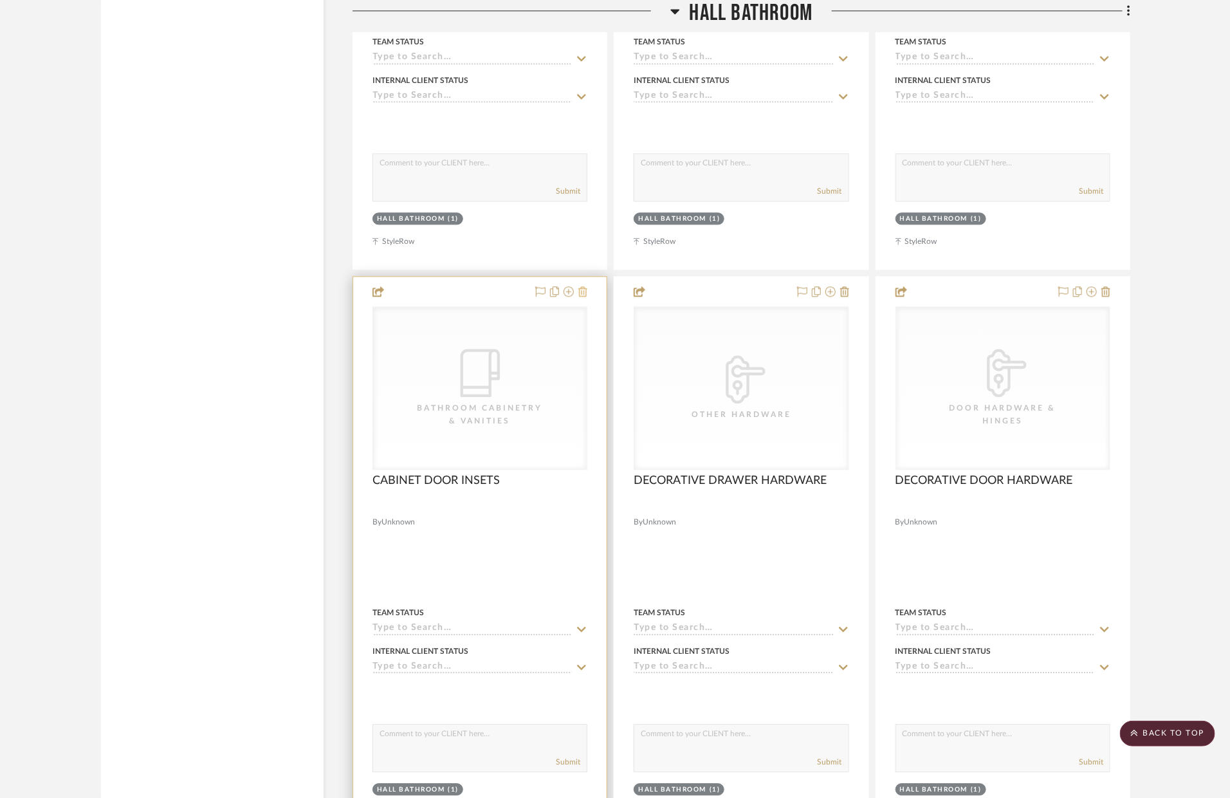
click at [585, 297] on fa-icon at bounding box center [582, 292] width 9 height 10
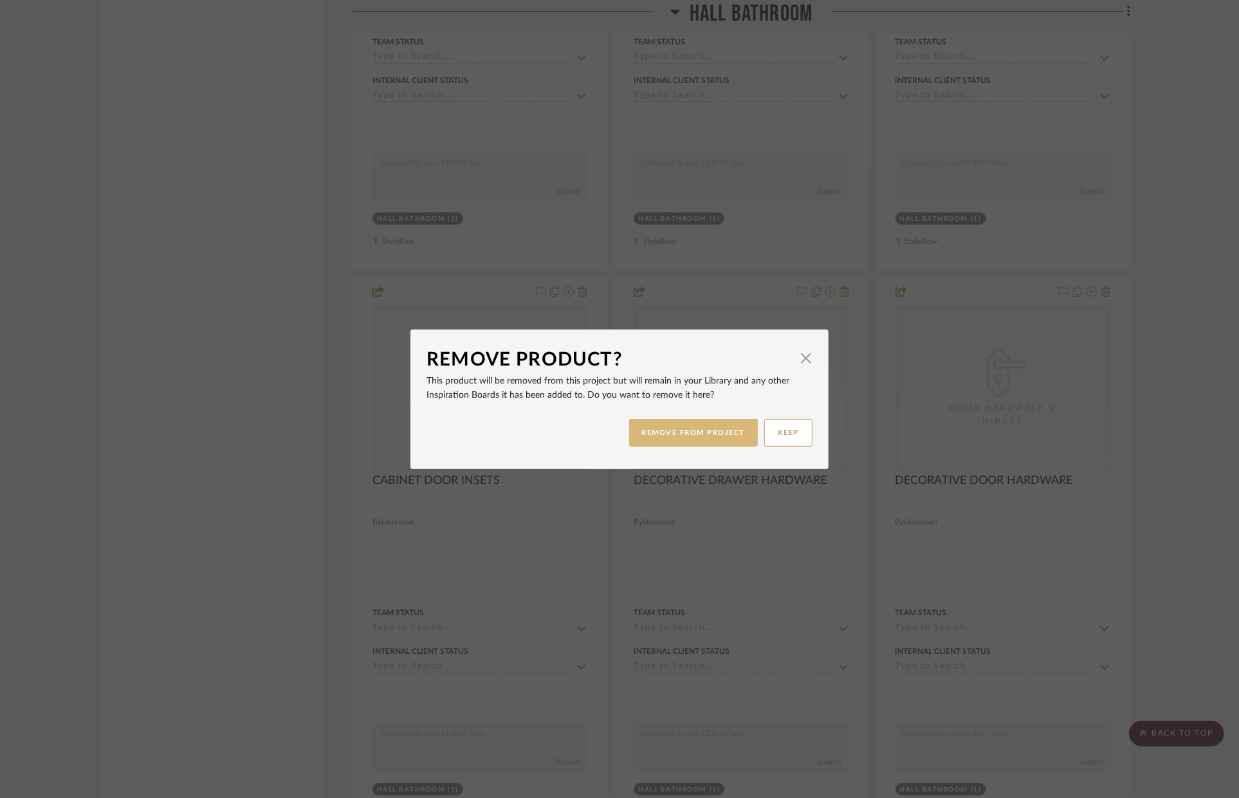
click at [664, 431] on button "REMOVE FROM PROJECT" at bounding box center [693, 433] width 129 height 28
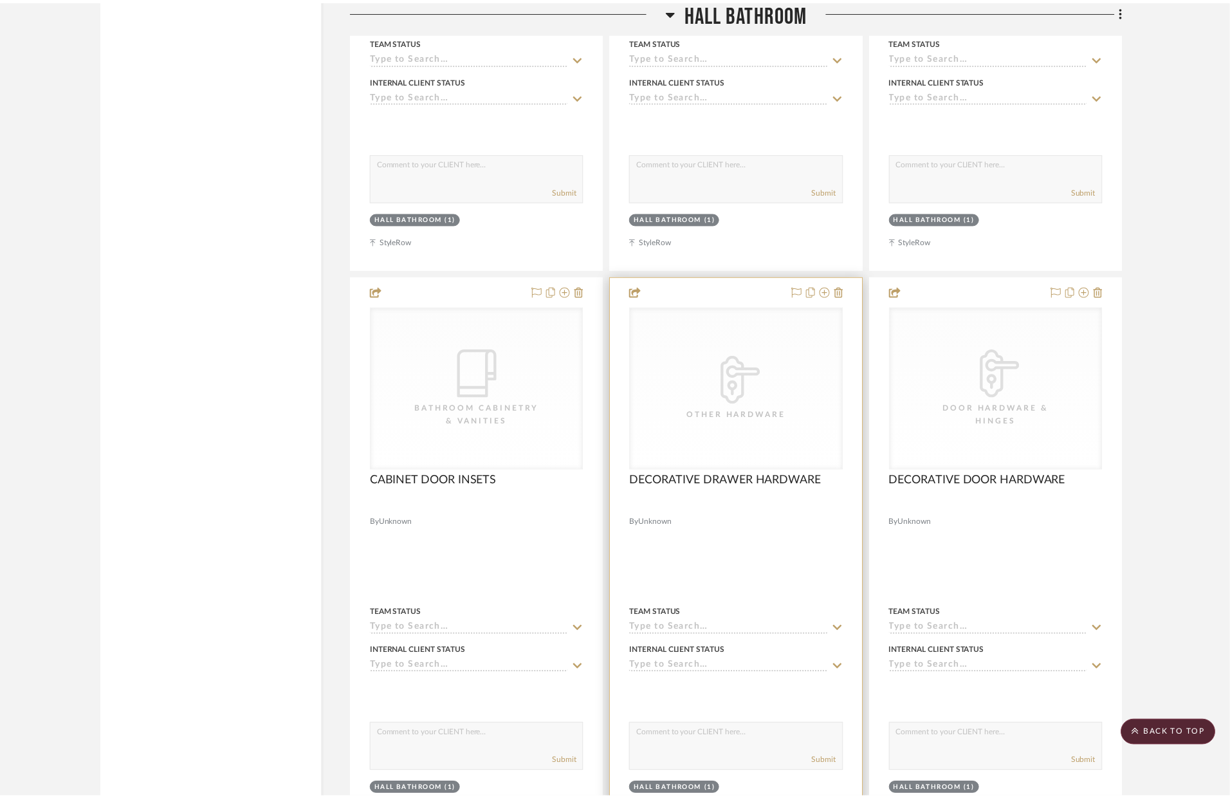
scroll to position [6357, 0]
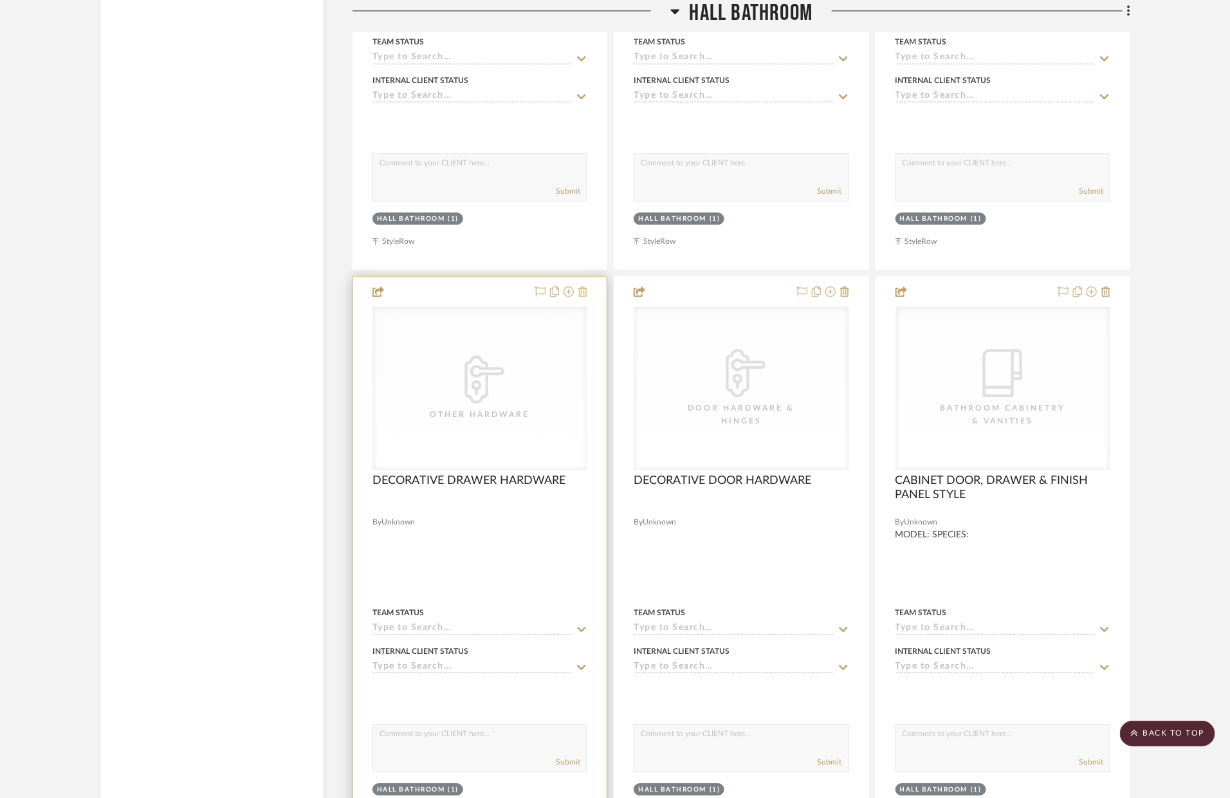
click at [585, 291] on icon at bounding box center [582, 291] width 9 height 10
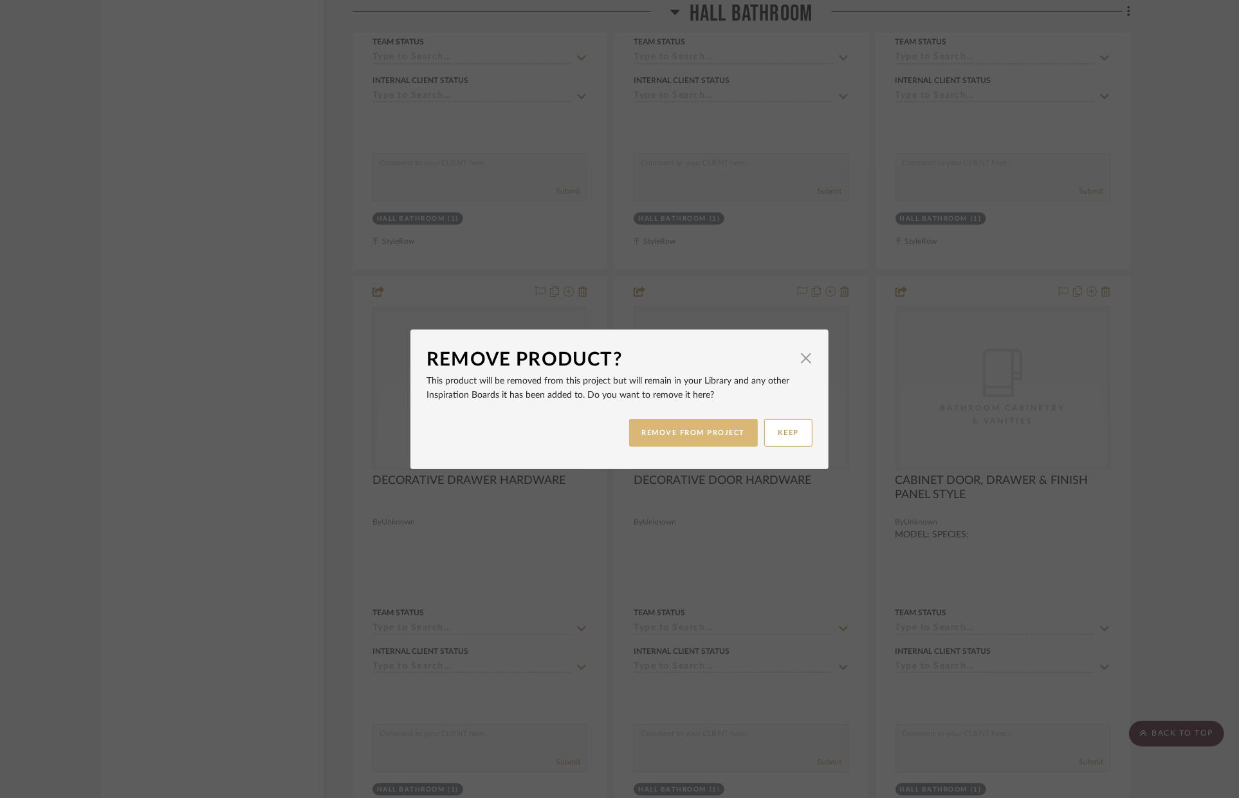
click at [675, 445] on button "REMOVE FROM PROJECT" at bounding box center [693, 433] width 129 height 28
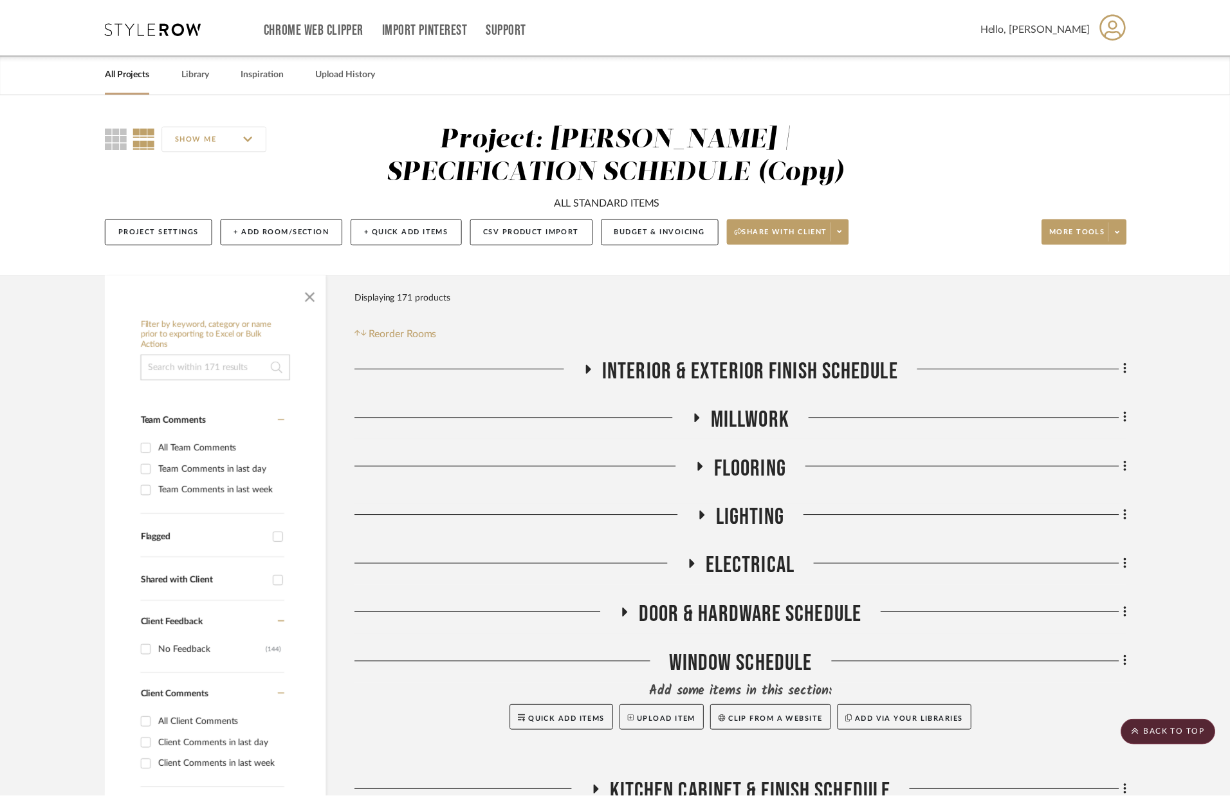
scroll to position [6357, 0]
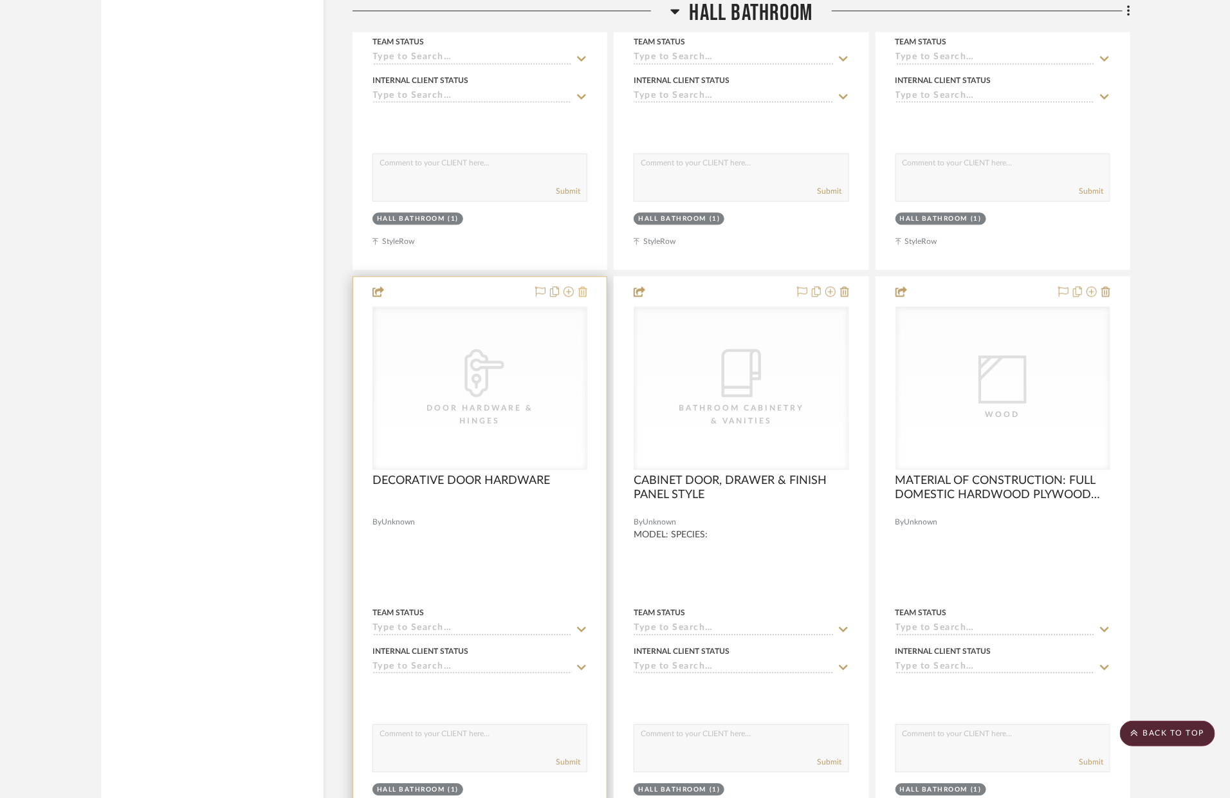
click at [585, 295] on icon at bounding box center [582, 291] width 9 height 10
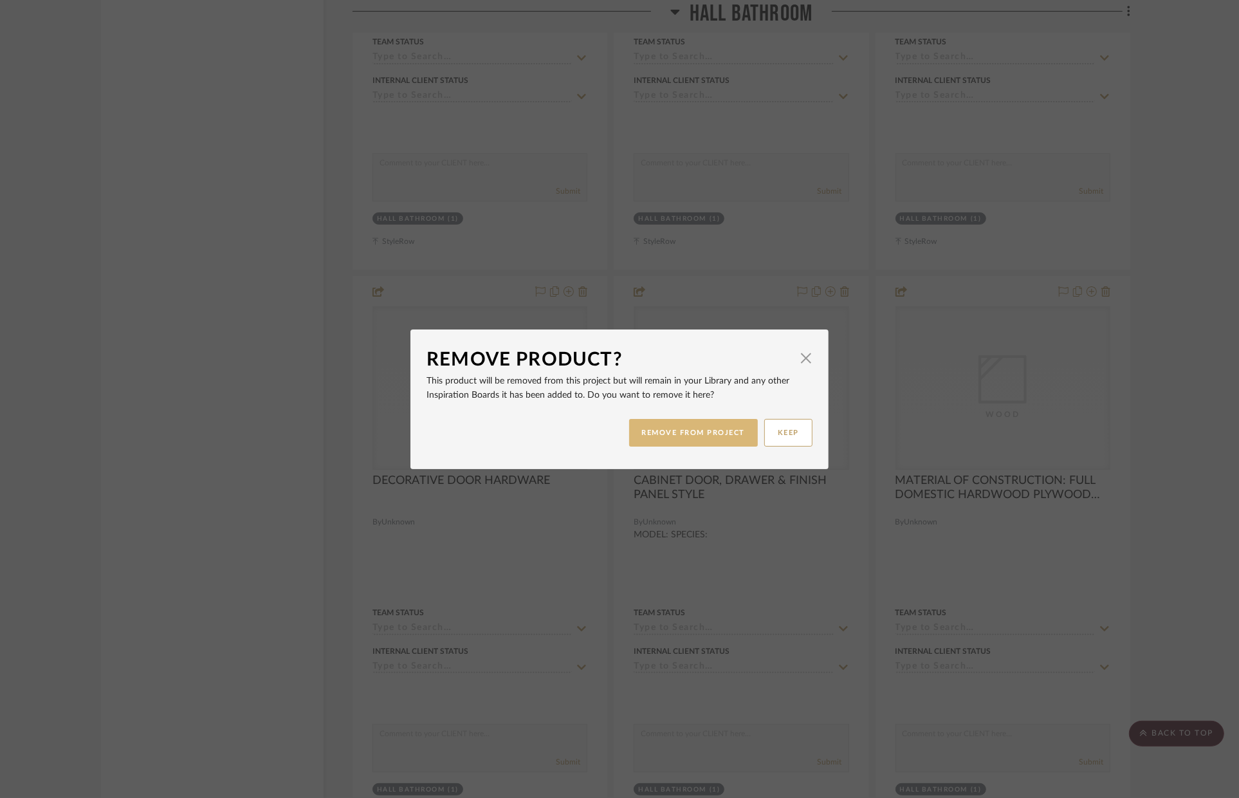
click at [712, 423] on button "REMOVE FROM PROJECT" at bounding box center [693, 433] width 129 height 28
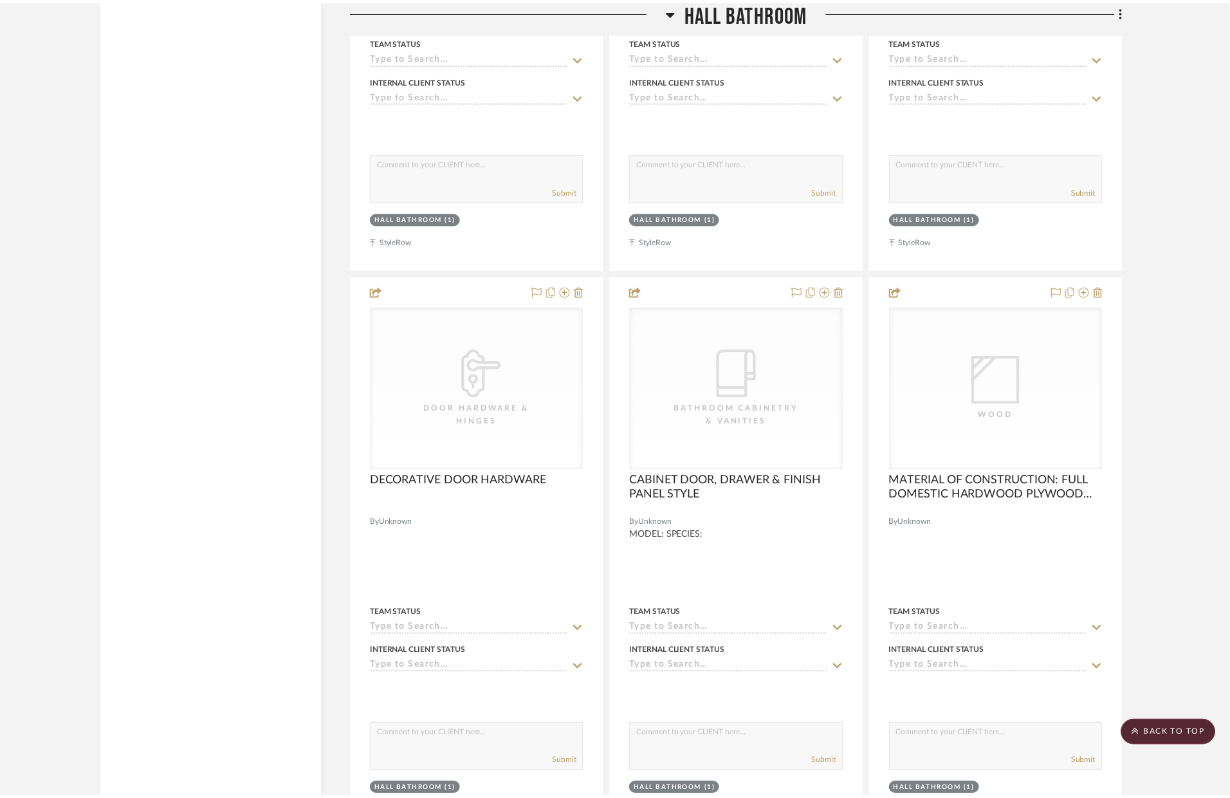
scroll to position [6357, 0]
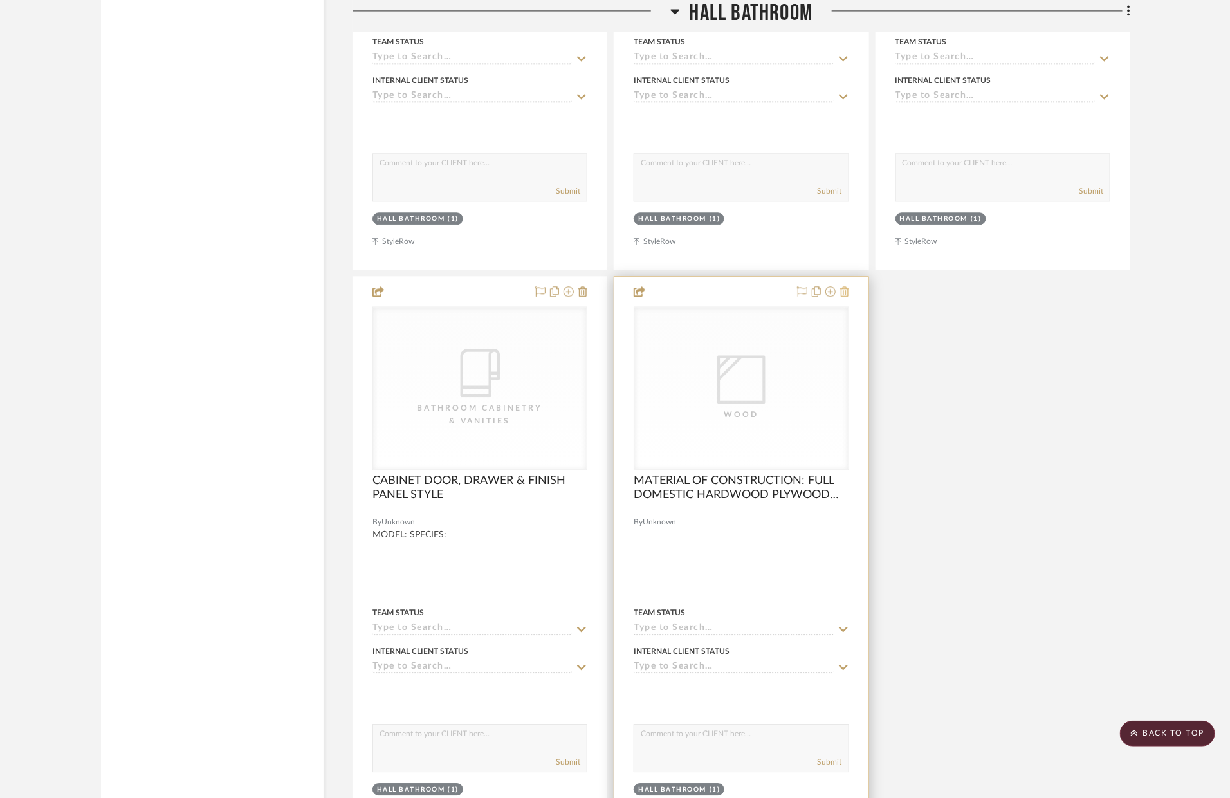
click at [844, 294] on icon at bounding box center [844, 291] width 9 height 10
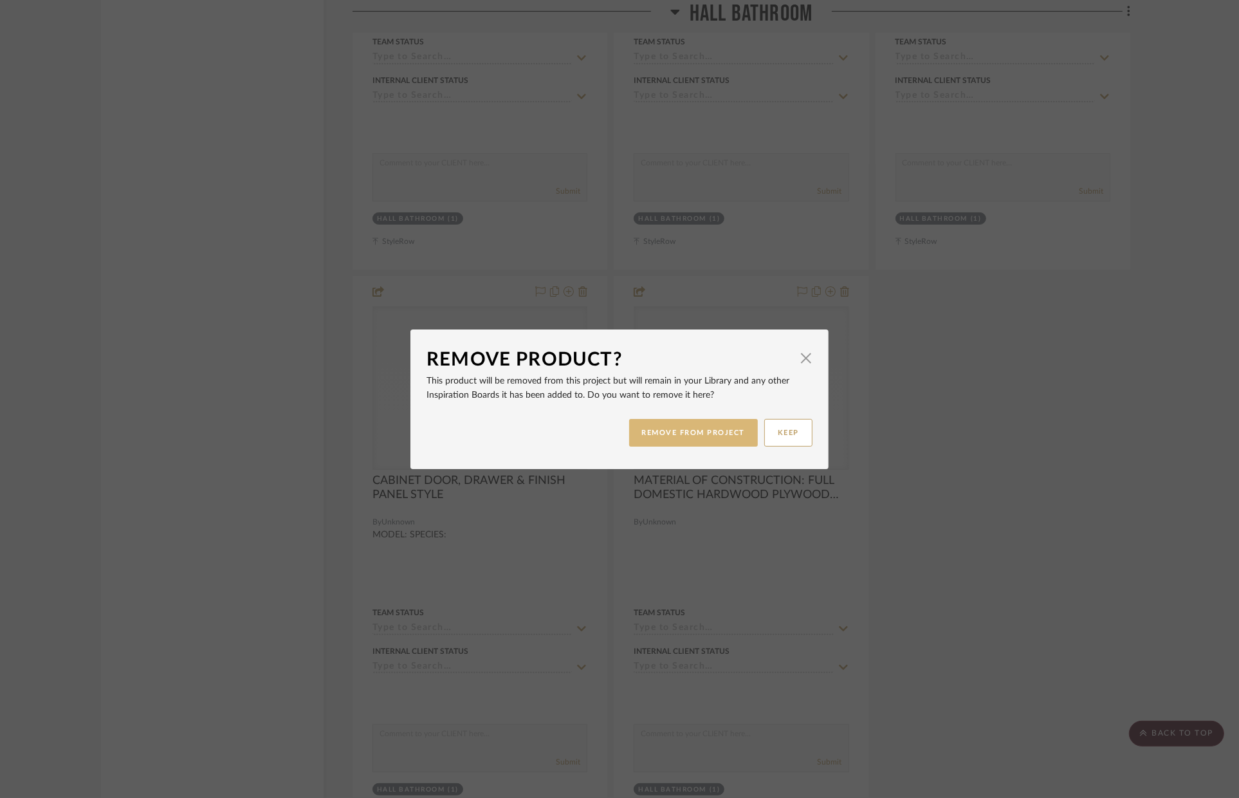
click at [722, 439] on button "REMOVE FROM PROJECT" at bounding box center [693, 433] width 129 height 28
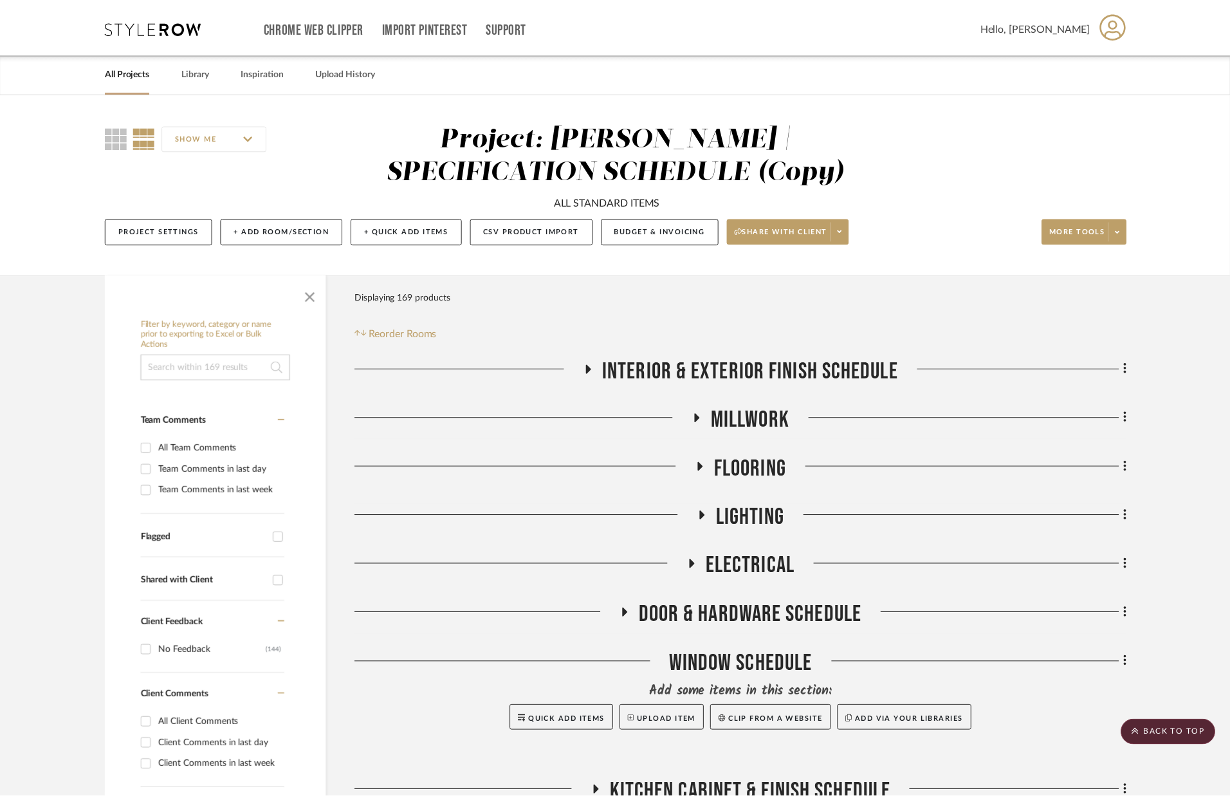
scroll to position [6357, 0]
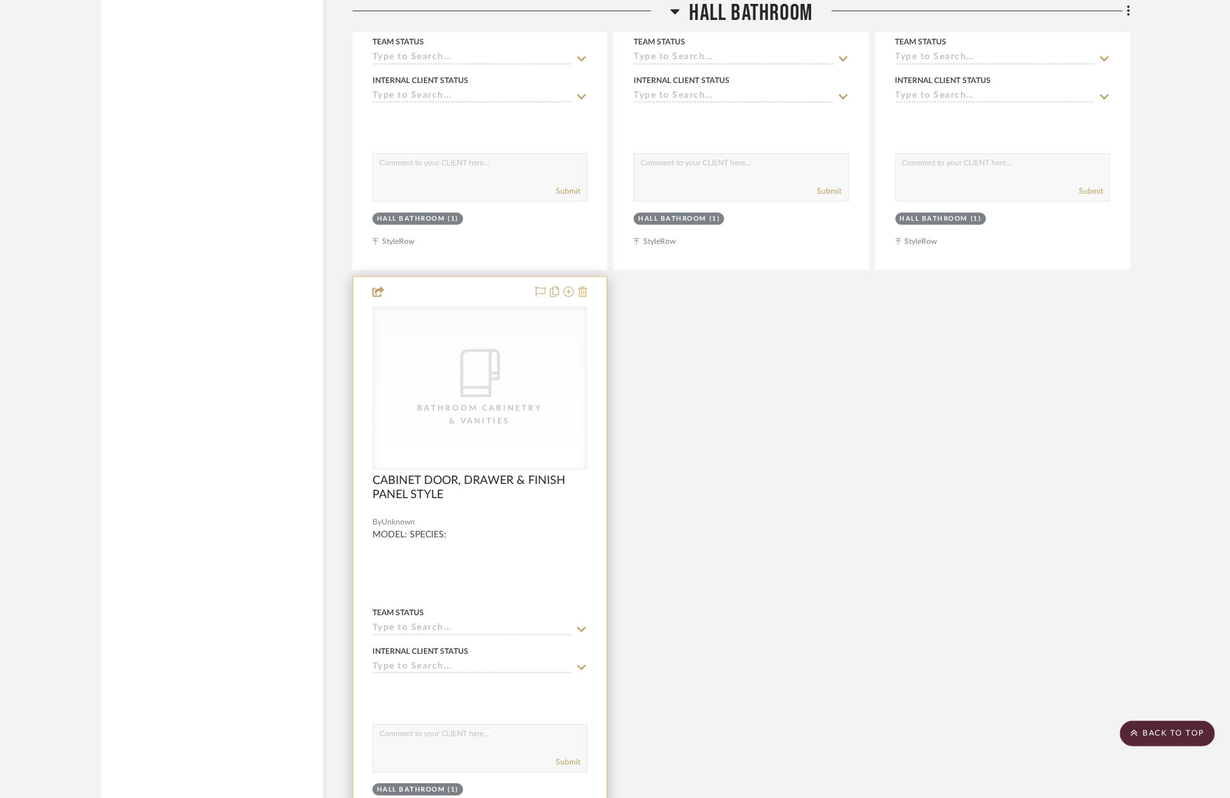
click at [583, 295] on icon at bounding box center [582, 291] width 9 height 10
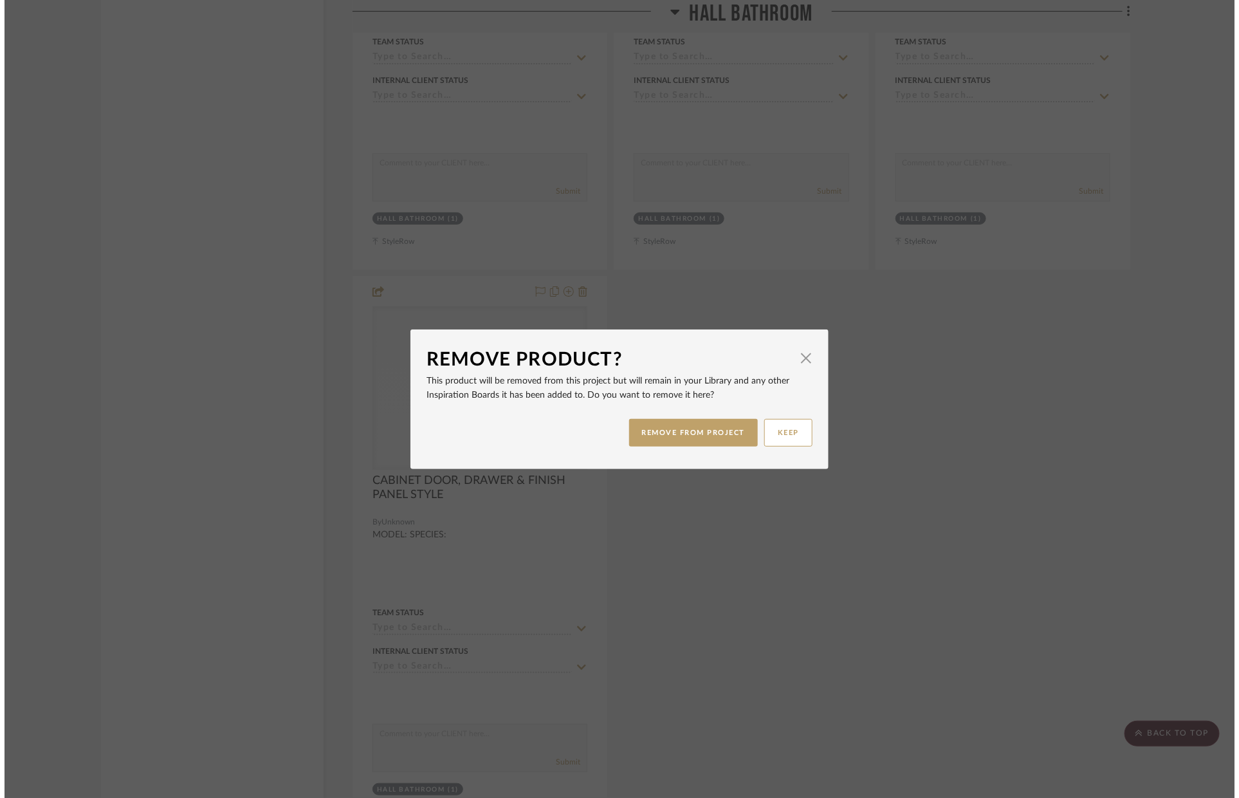
scroll to position [0, 0]
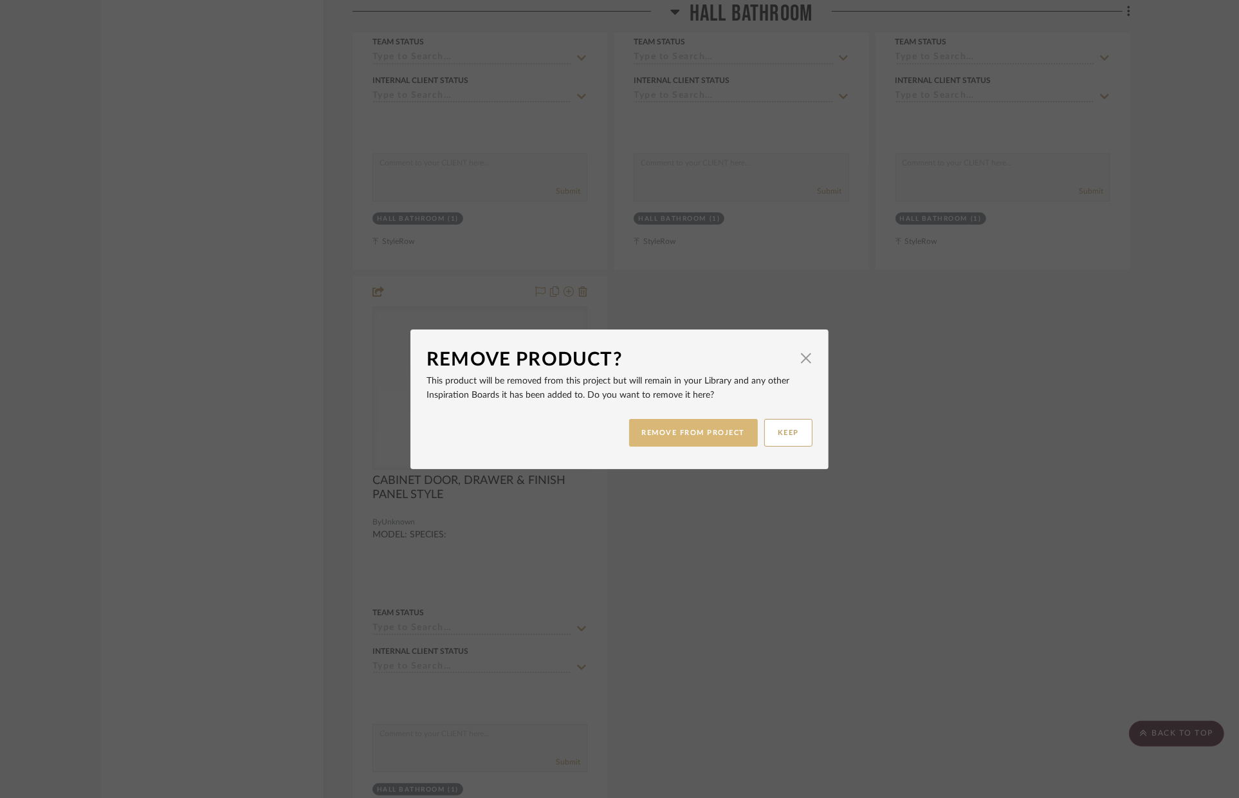
click at [683, 429] on button "REMOVE FROM PROJECT" at bounding box center [693, 433] width 129 height 28
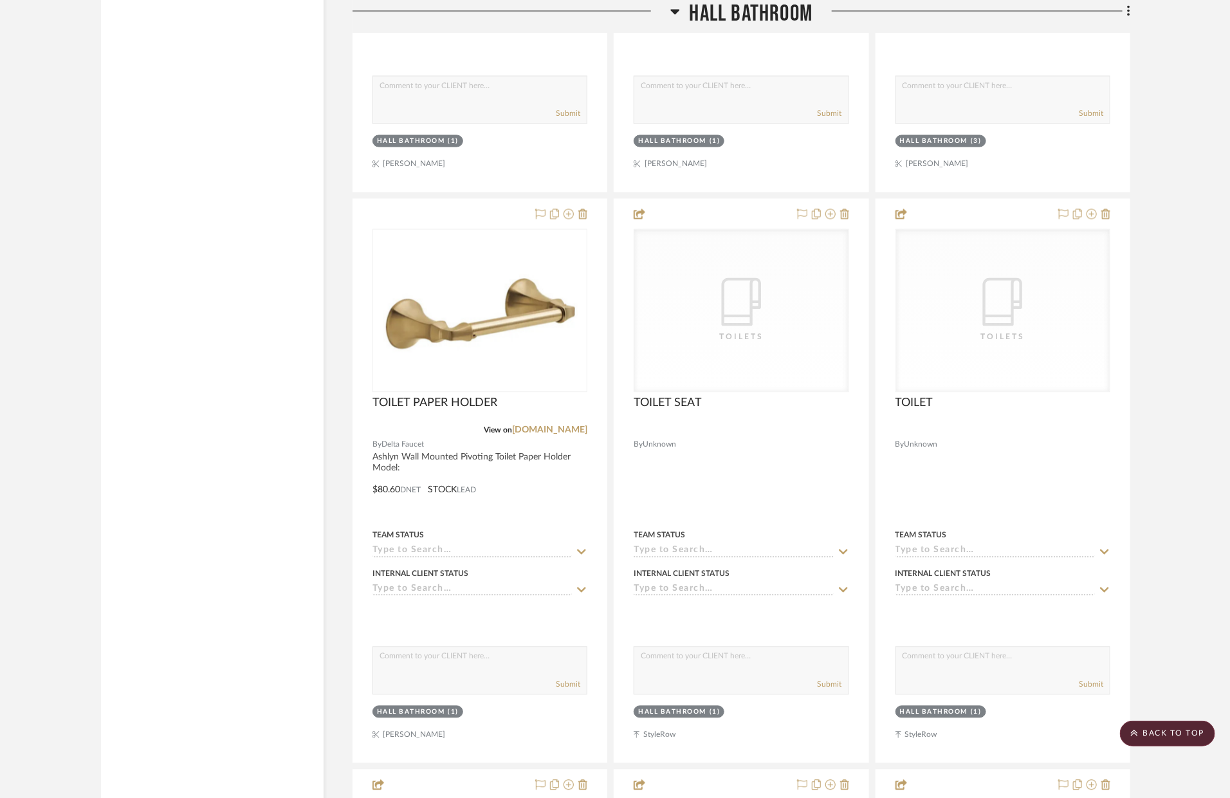
scroll to position [3523, 0]
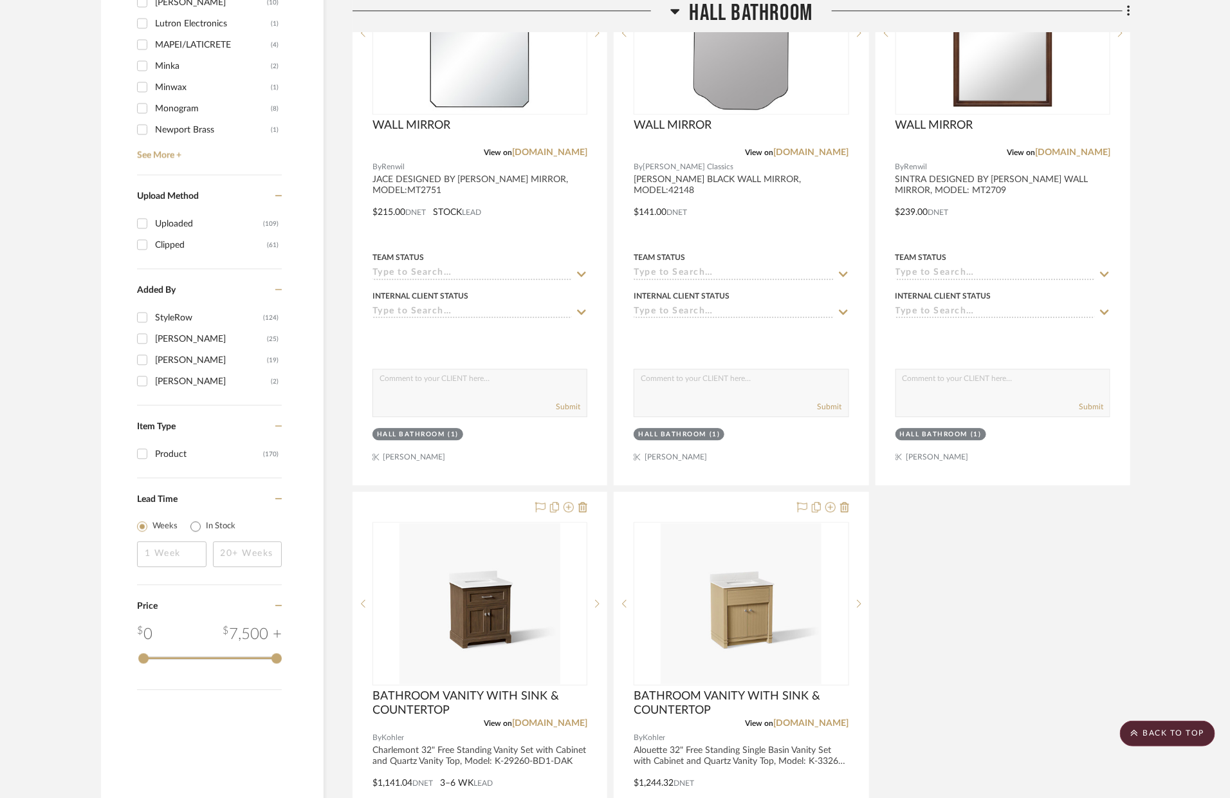
scroll to position [2151, 0]
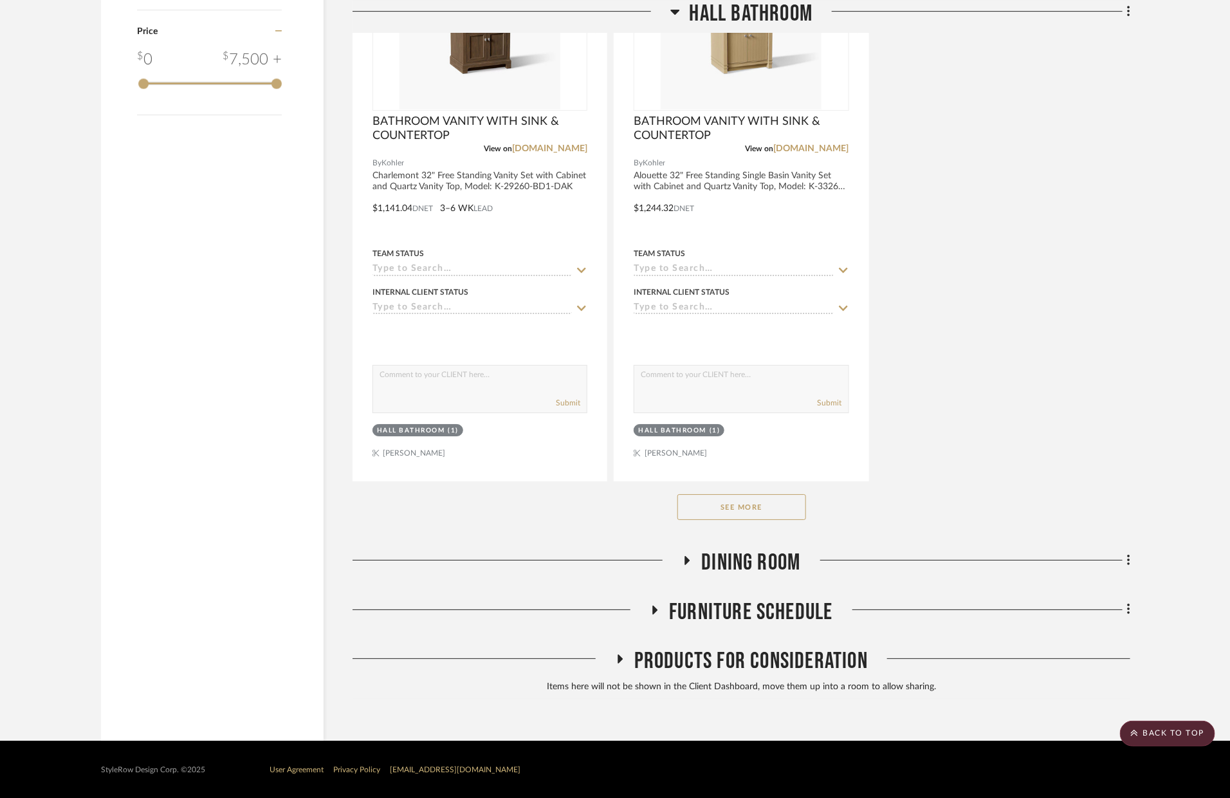
click at [775, 497] on button "See More" at bounding box center [741, 507] width 129 height 26
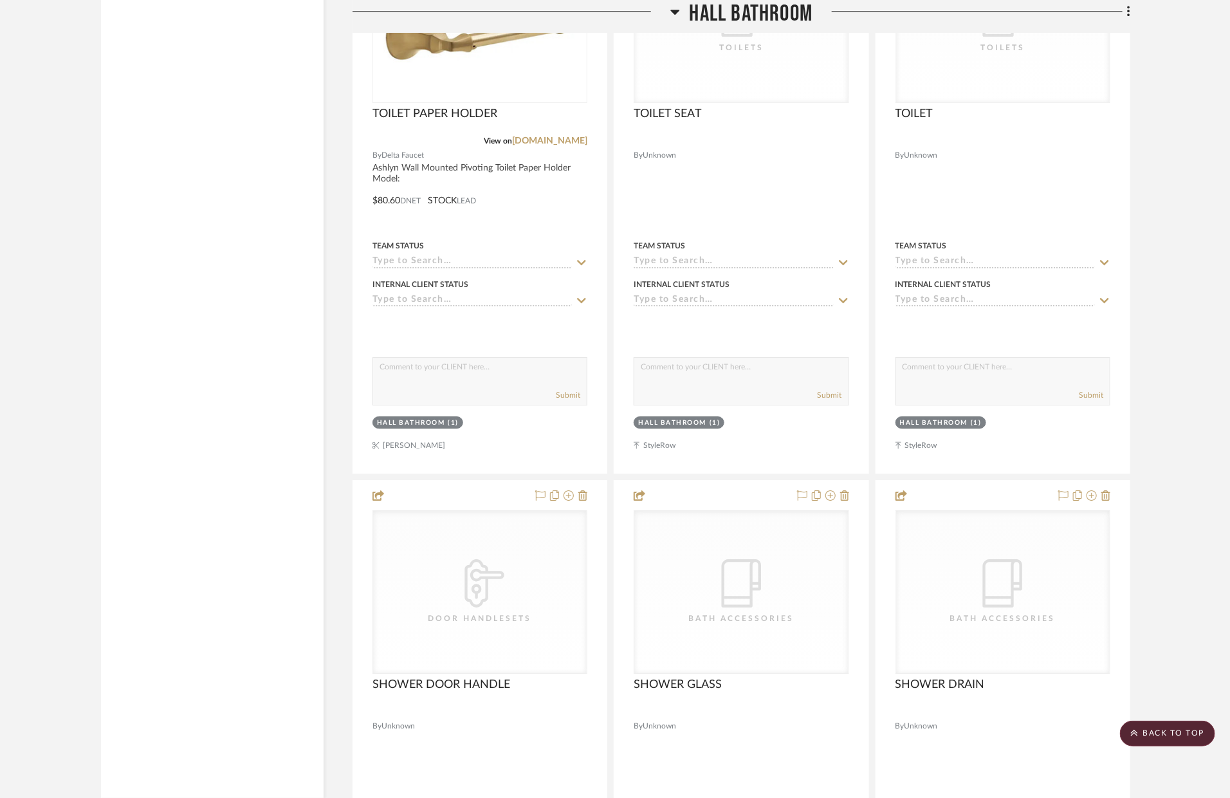
scroll to position [4180, 0]
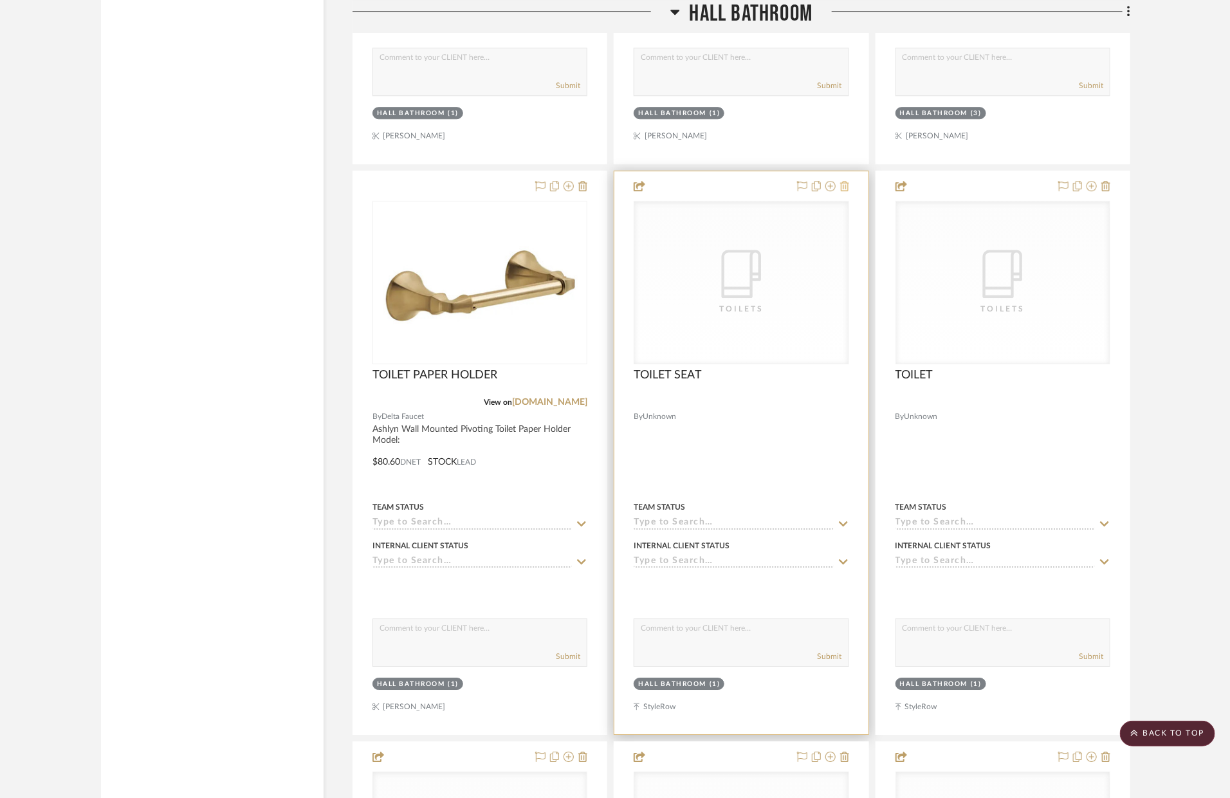
click at [848, 188] on icon at bounding box center [844, 186] width 9 height 10
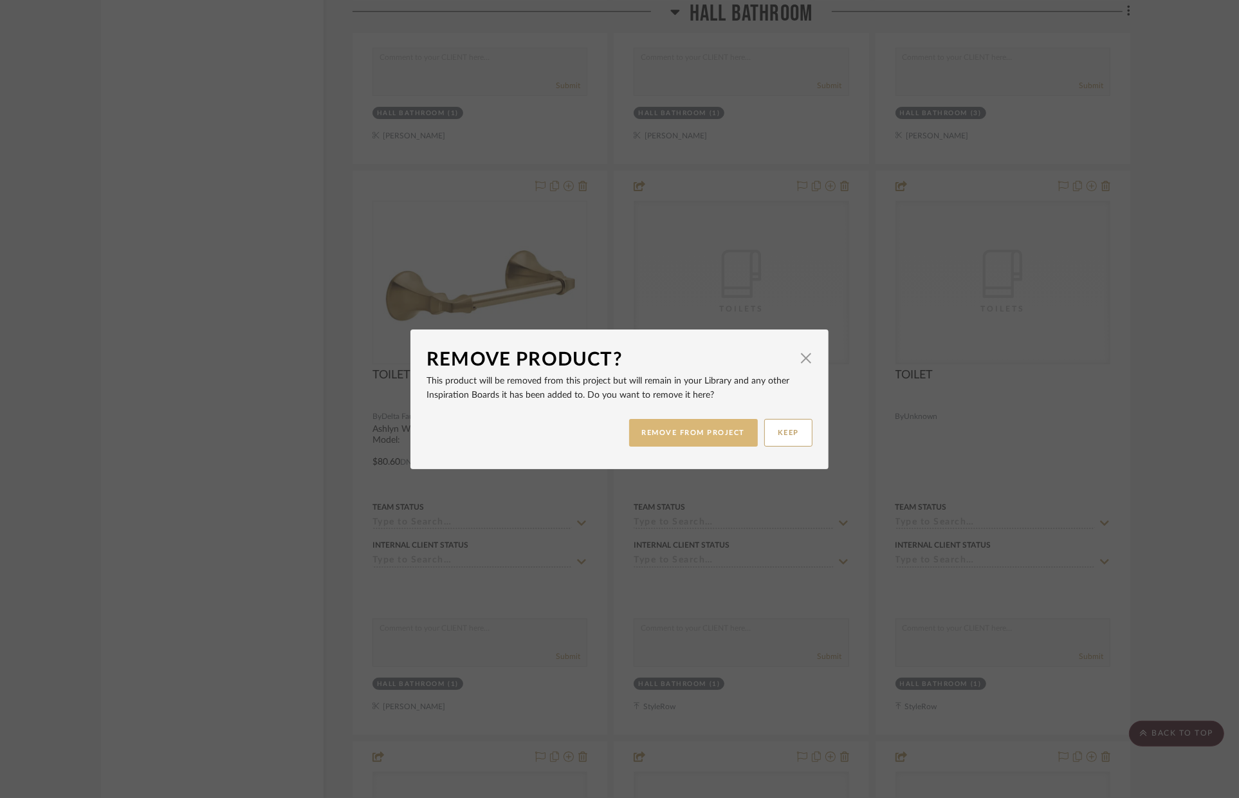
click at [727, 419] on button "REMOVE FROM PROJECT" at bounding box center [693, 433] width 129 height 28
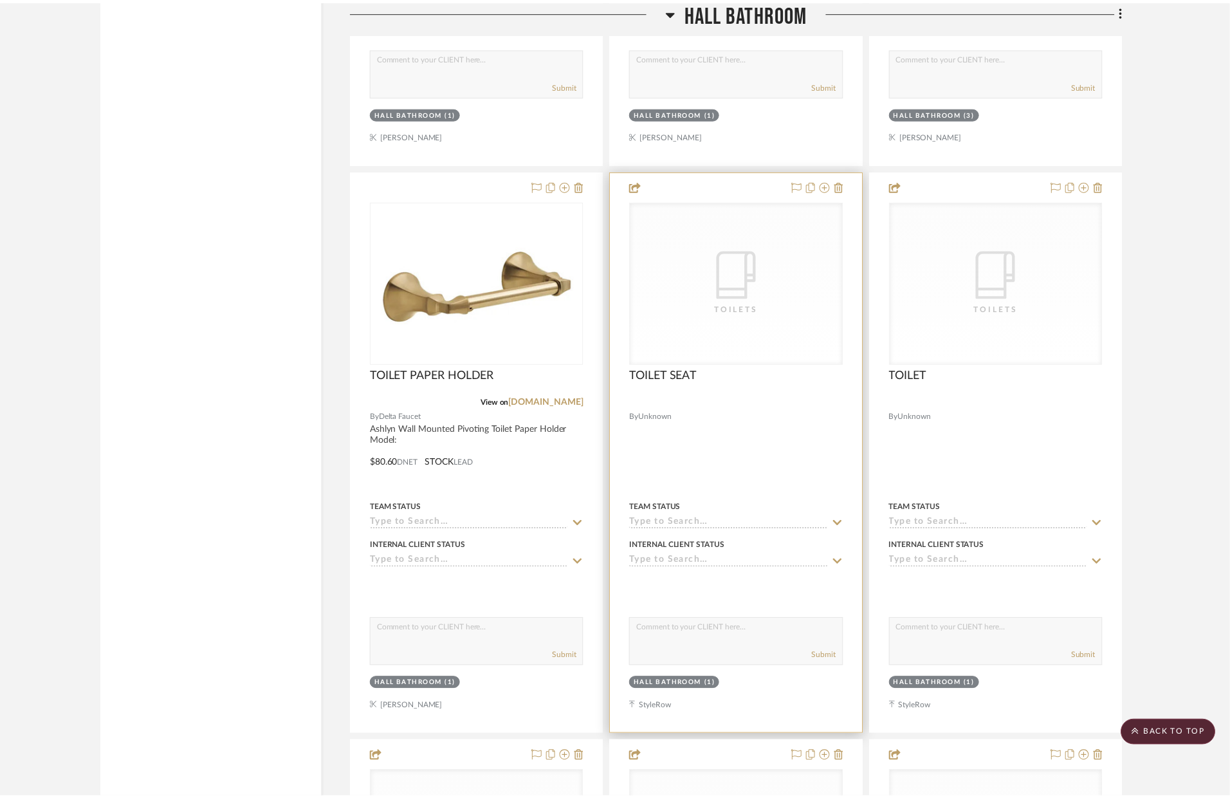
scroll to position [4180, 0]
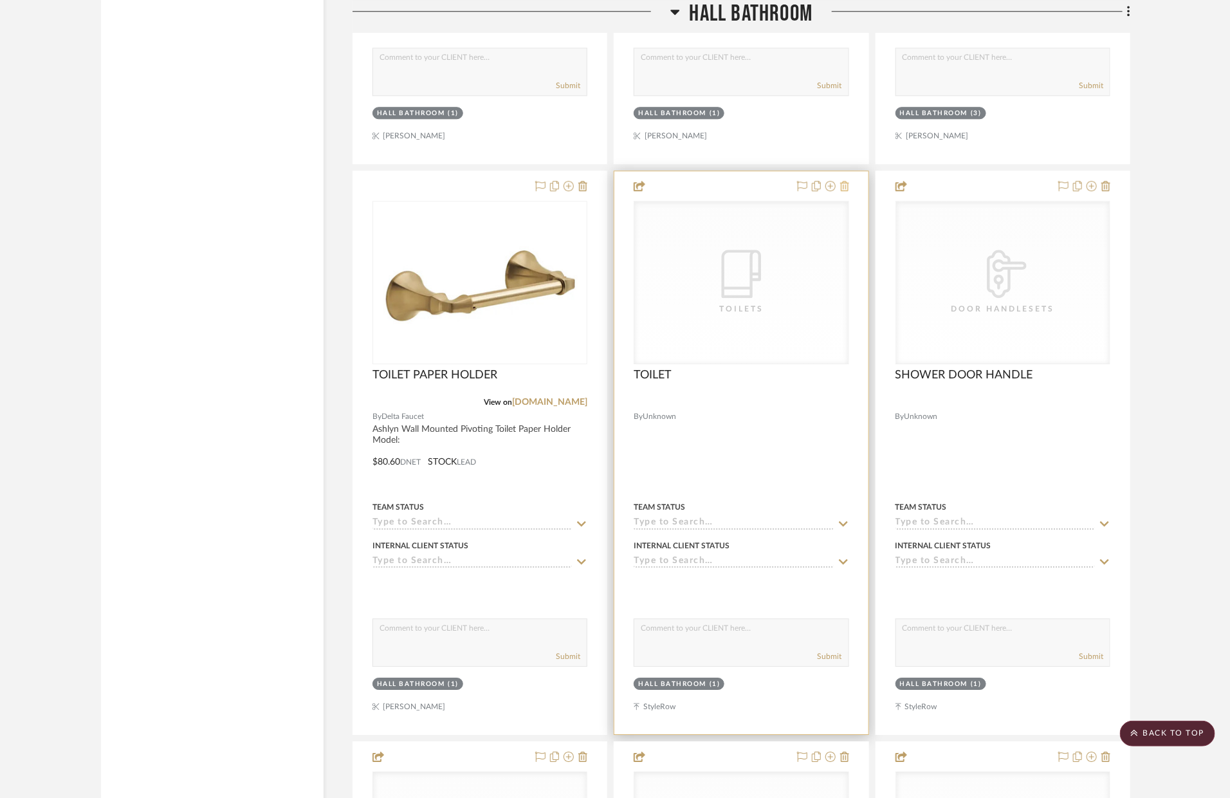
click at [846, 181] on icon at bounding box center [844, 186] width 9 height 10
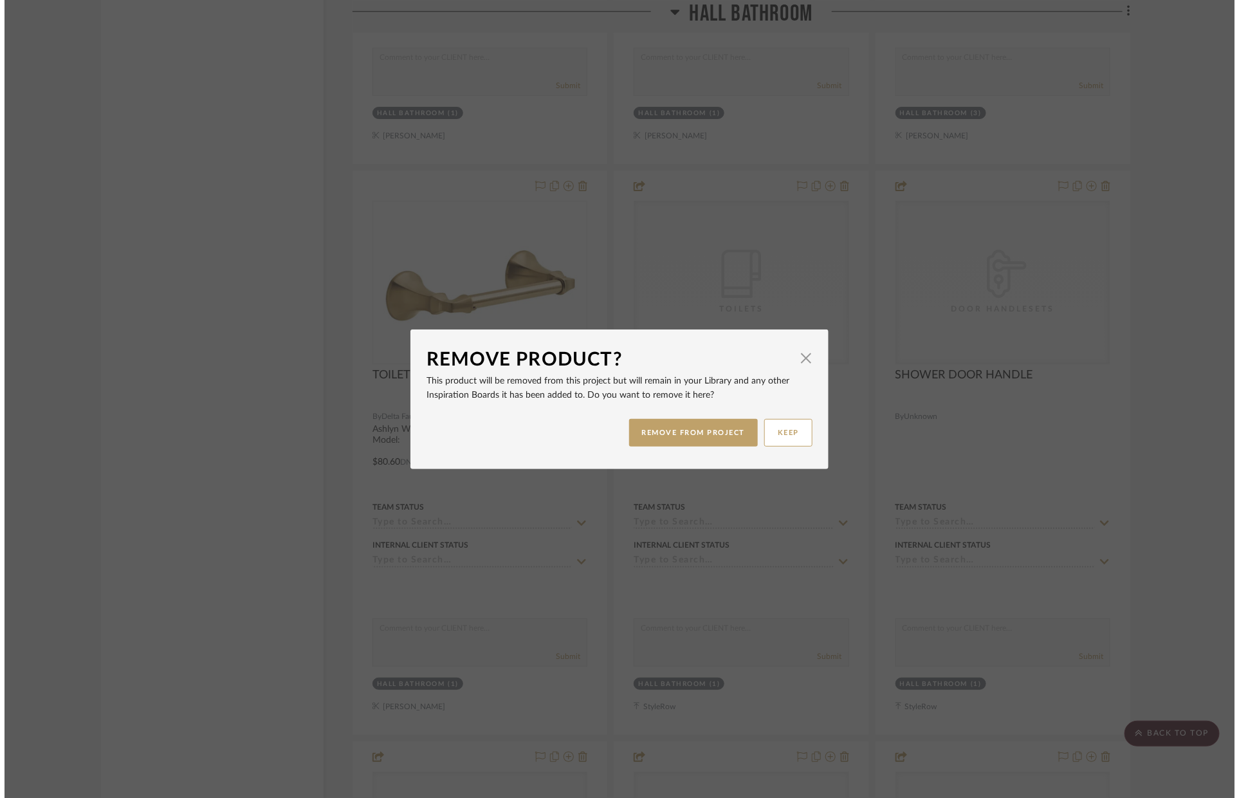
scroll to position [0, 0]
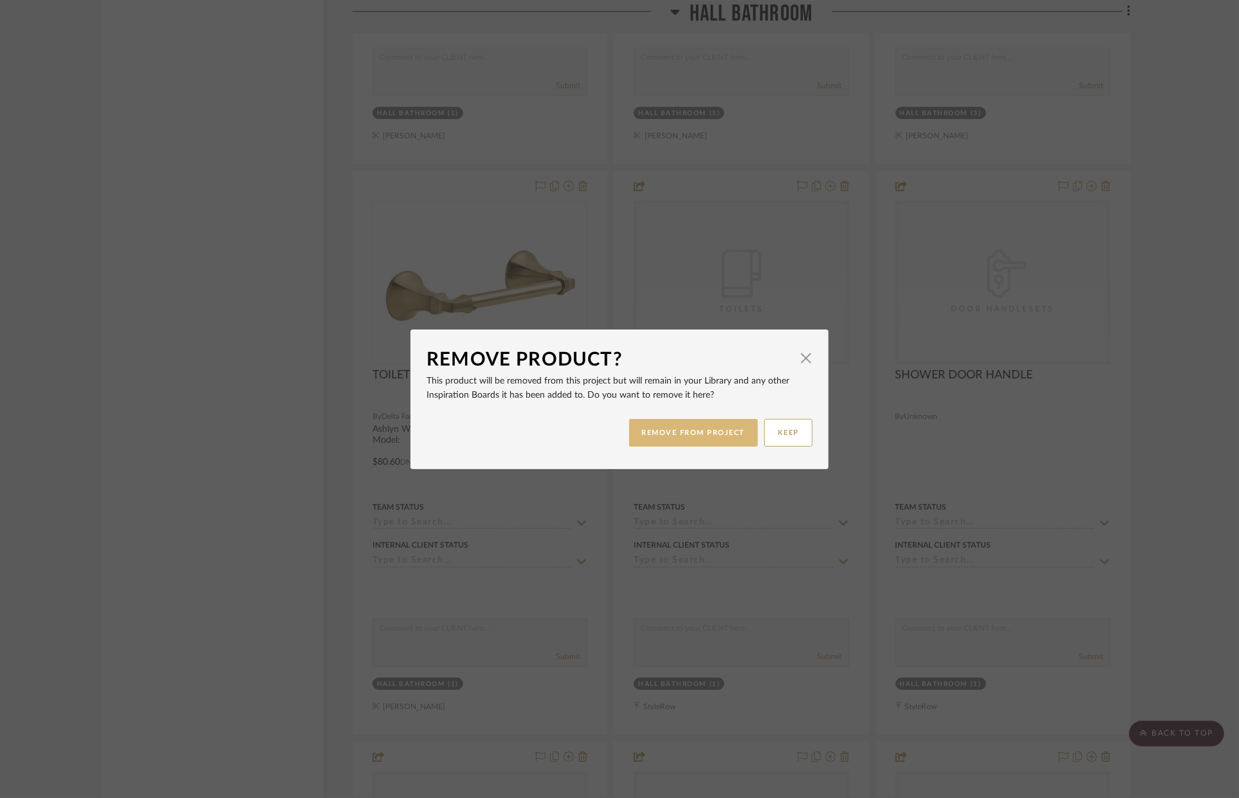
click at [711, 430] on button "REMOVE FROM PROJECT" at bounding box center [693, 433] width 129 height 28
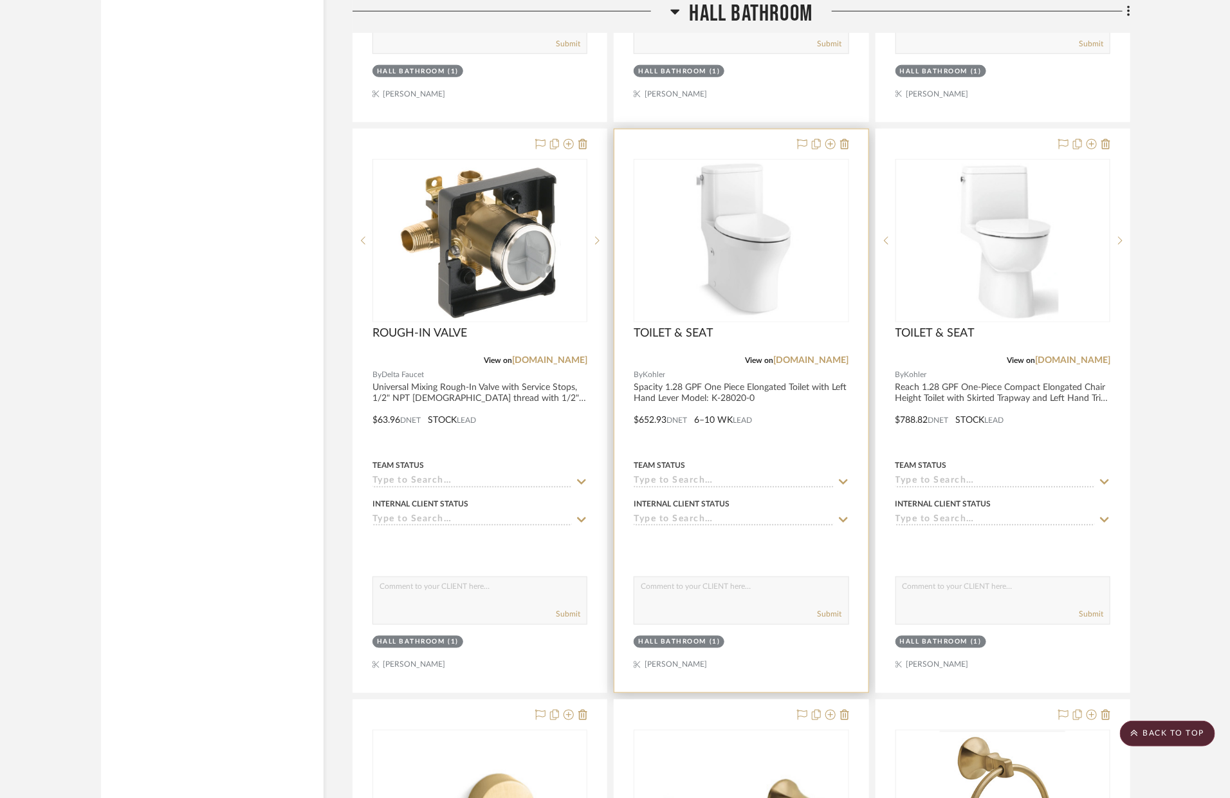
scroll to position [3099, 0]
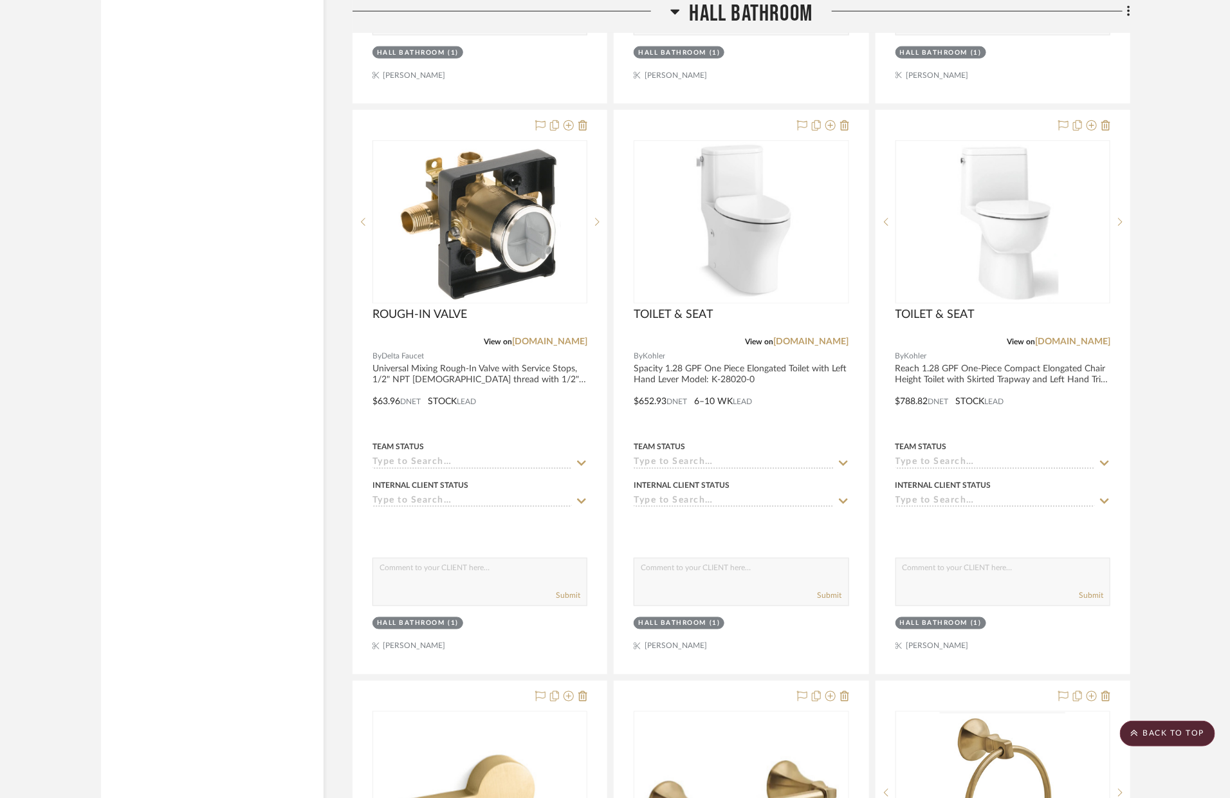
drag, startPoint x: 563, startPoint y: 501, endPoint x: 504, endPoint y: 15, distance: 488.7
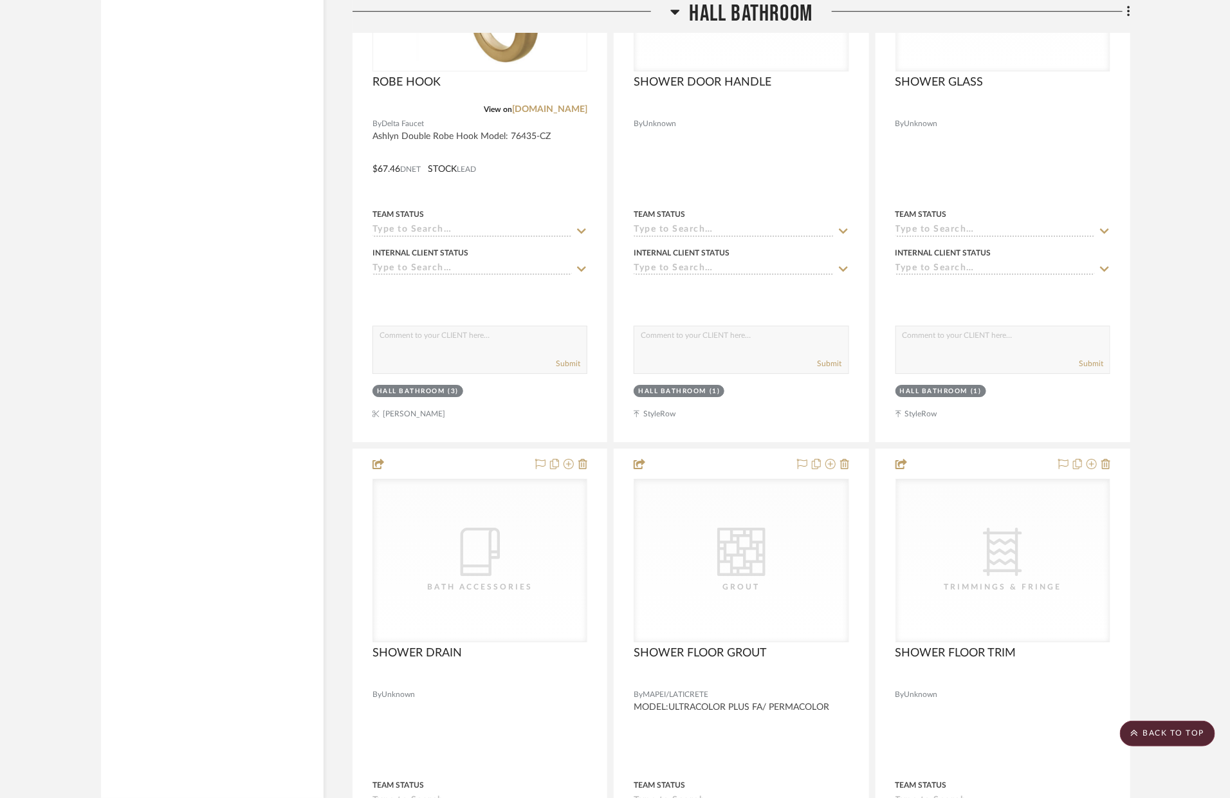
scroll to position [4140, 0]
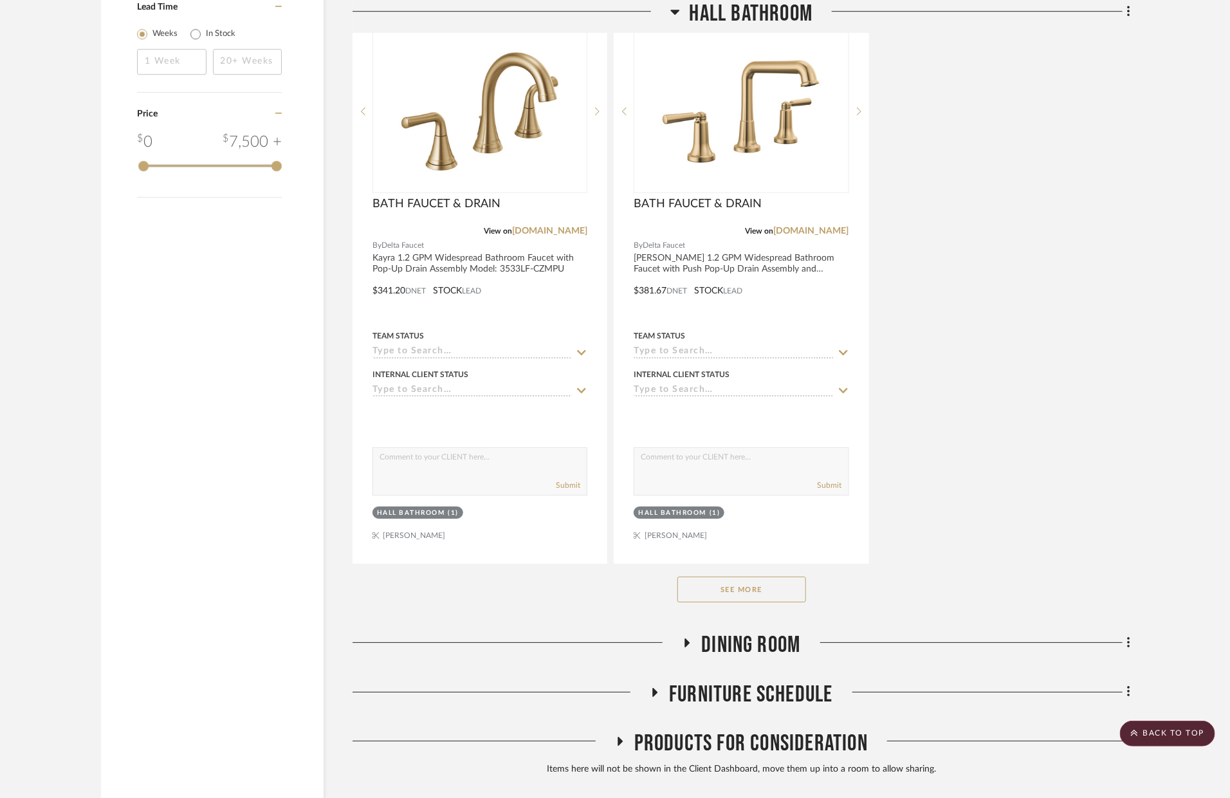
scroll to position [2093, 0]
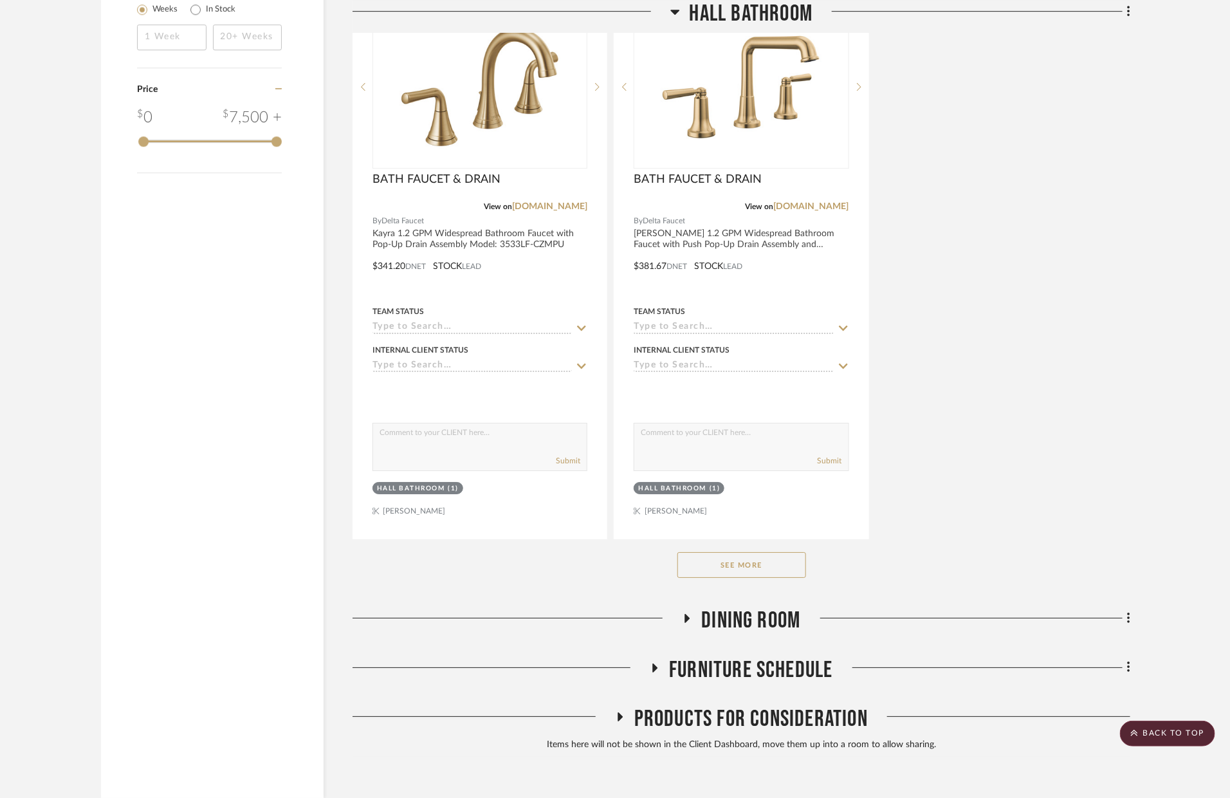
click at [748, 564] on button "See More" at bounding box center [741, 565] width 129 height 26
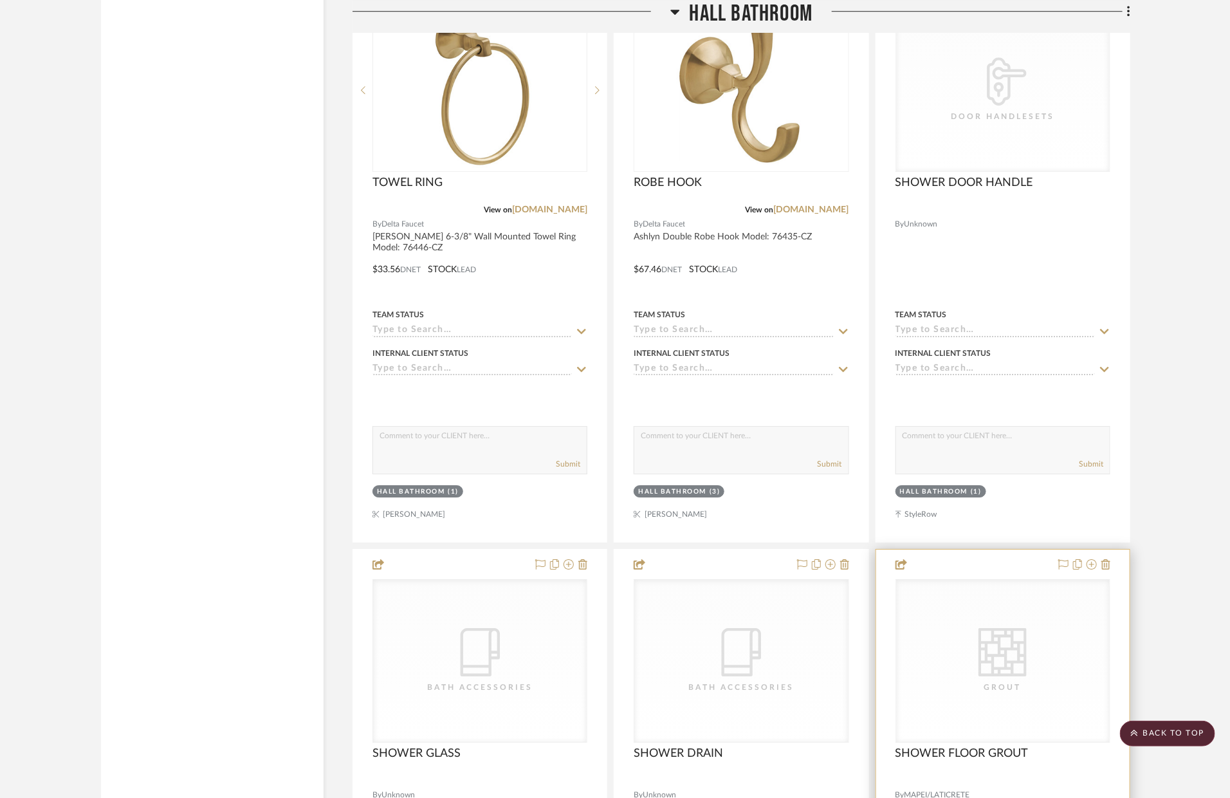
scroll to position [4495, 0]
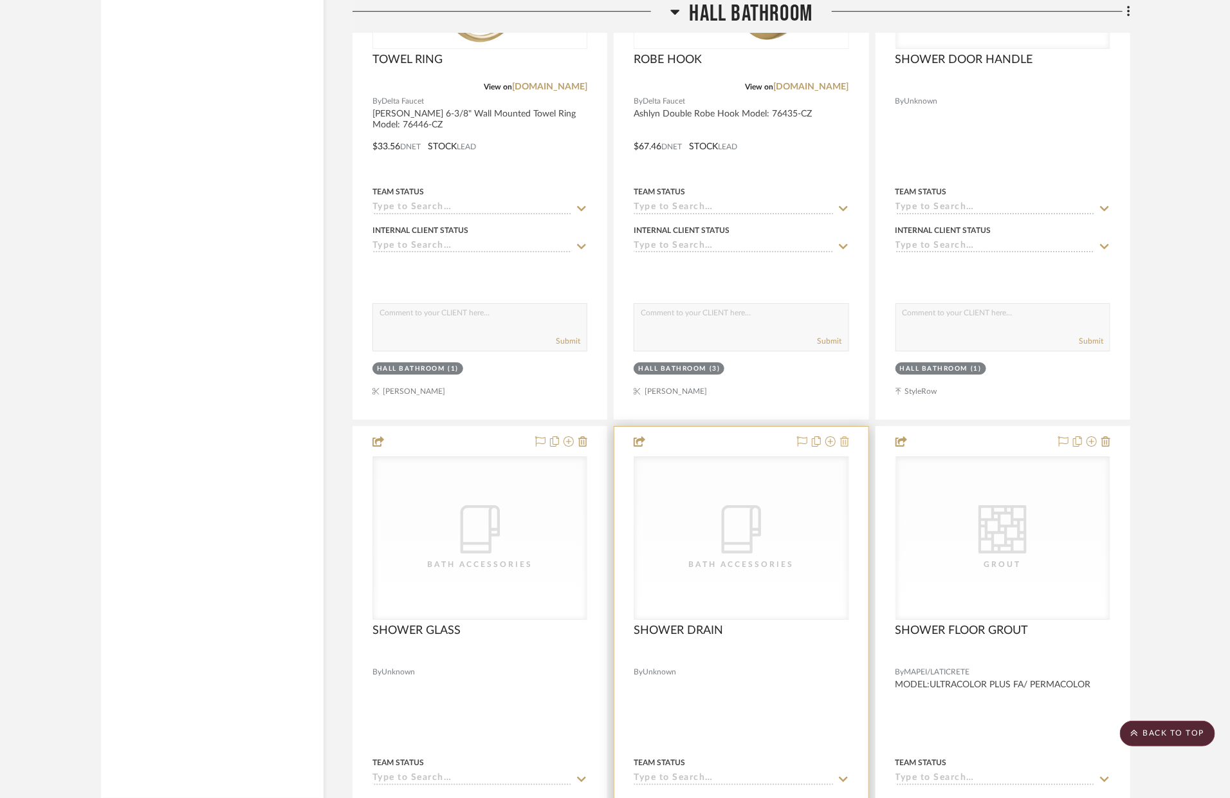
click at [843, 443] on icon at bounding box center [844, 441] width 9 height 10
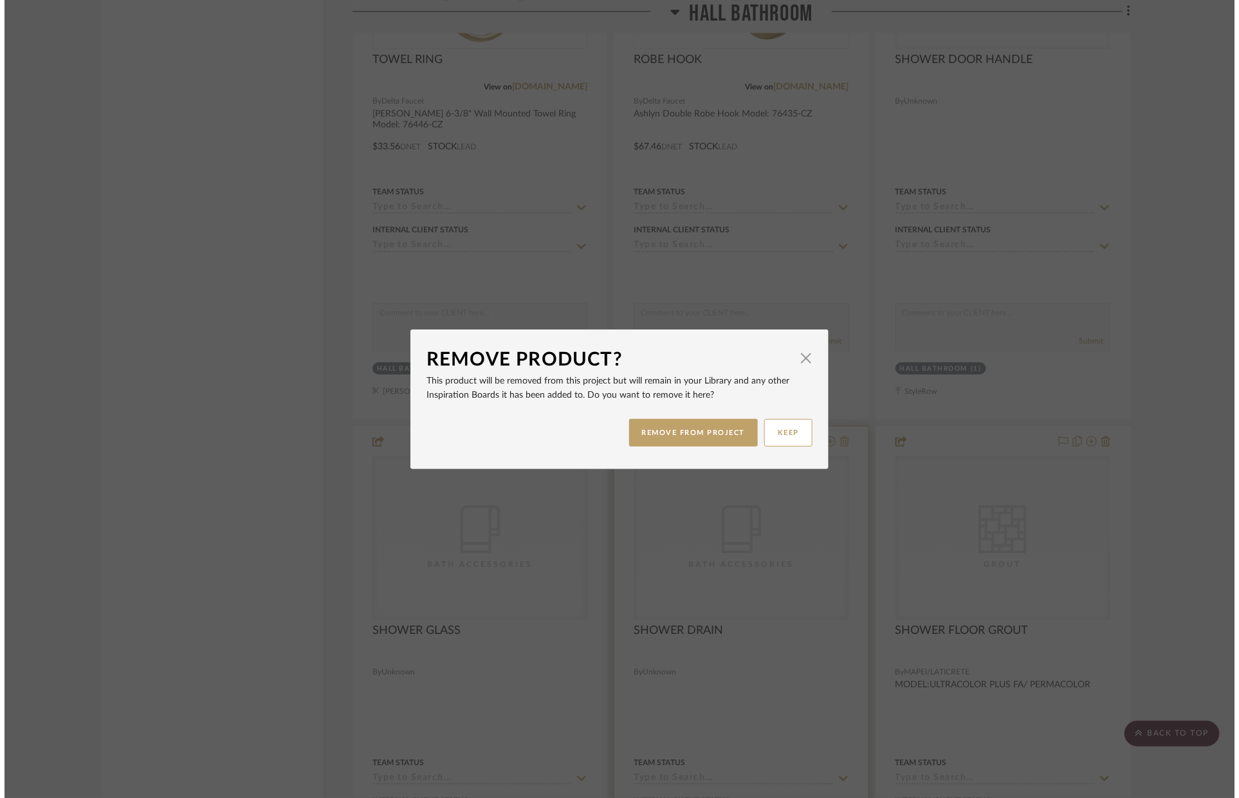
scroll to position [0, 0]
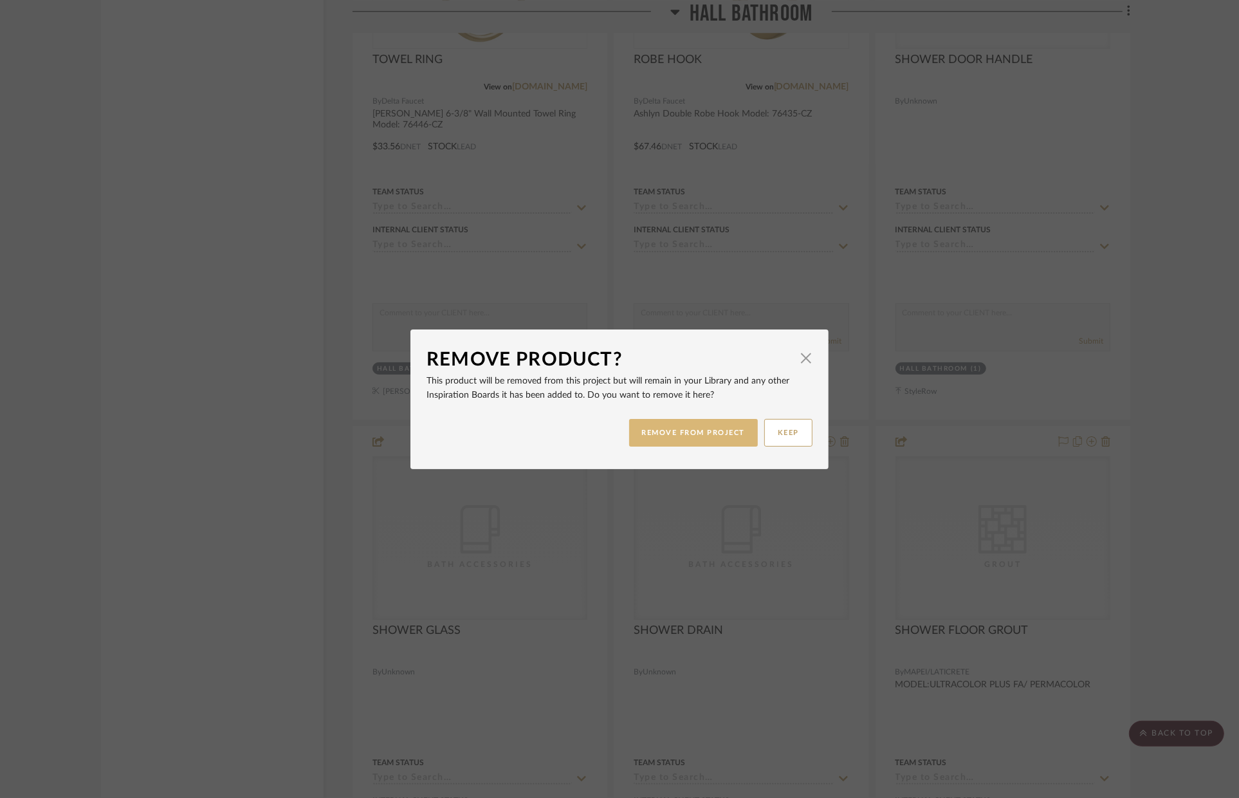
click at [719, 437] on button "REMOVE FROM PROJECT" at bounding box center [693, 433] width 129 height 28
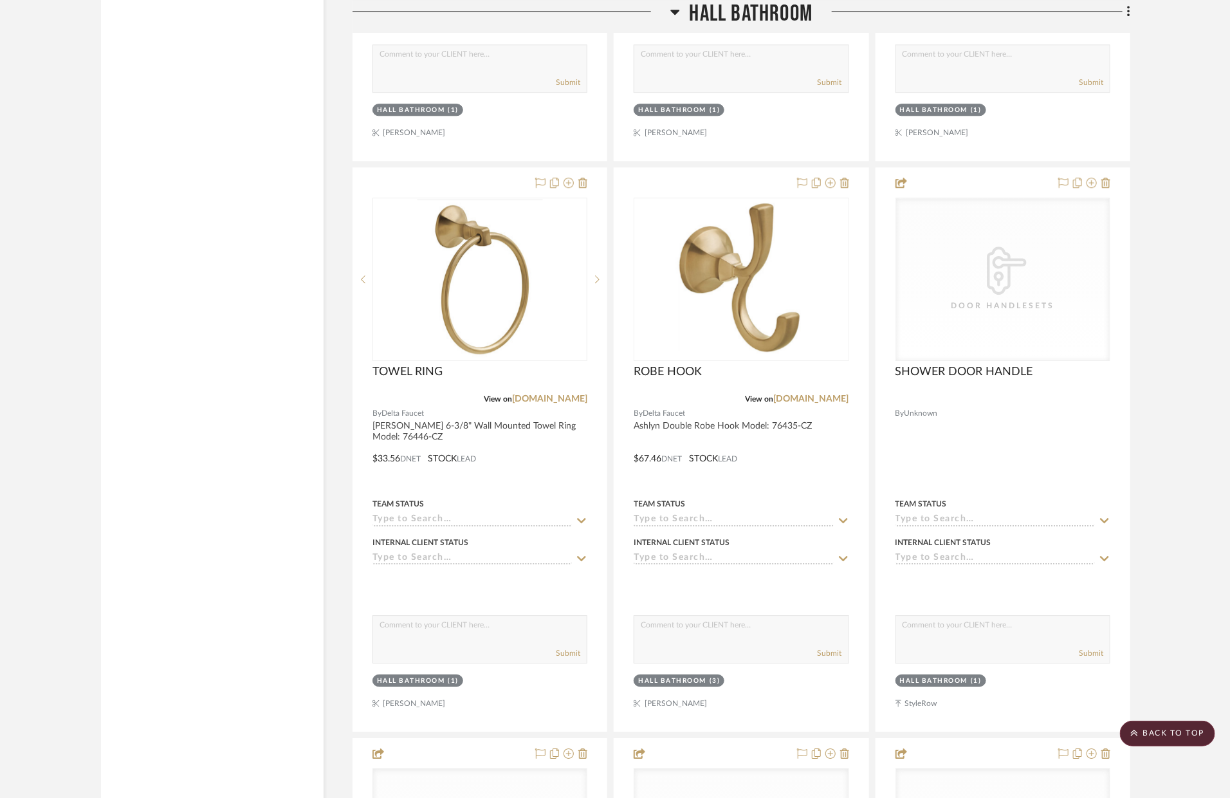
scroll to position [4010, 0]
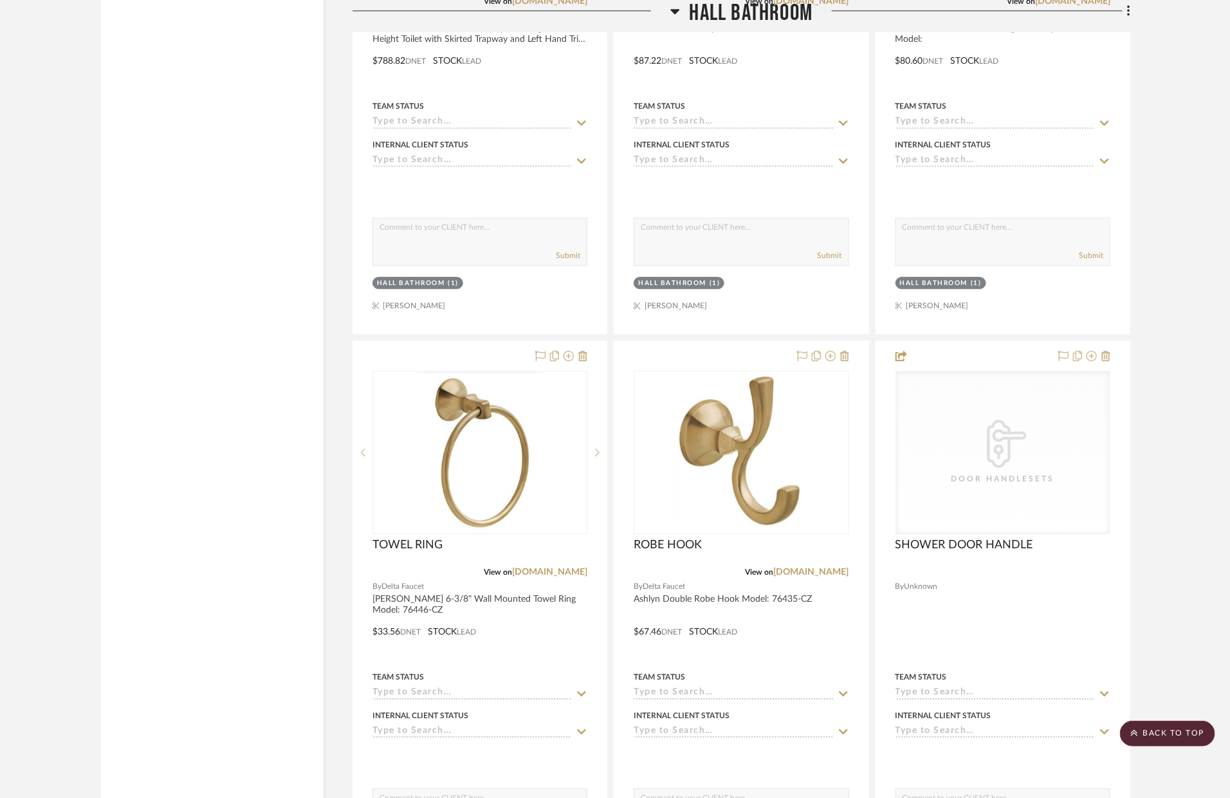
drag, startPoint x: 547, startPoint y: 349, endPoint x: 480, endPoint y: 21, distance: 335.5
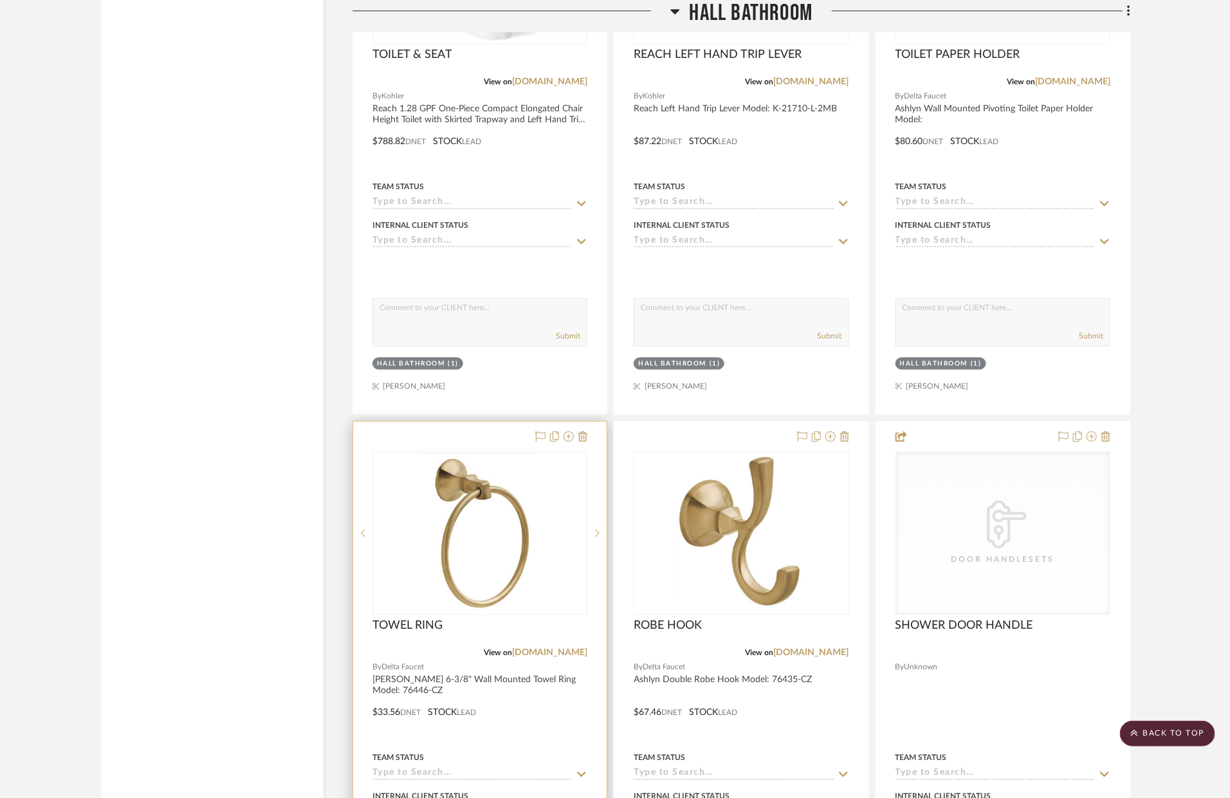
scroll to position [3333, 0]
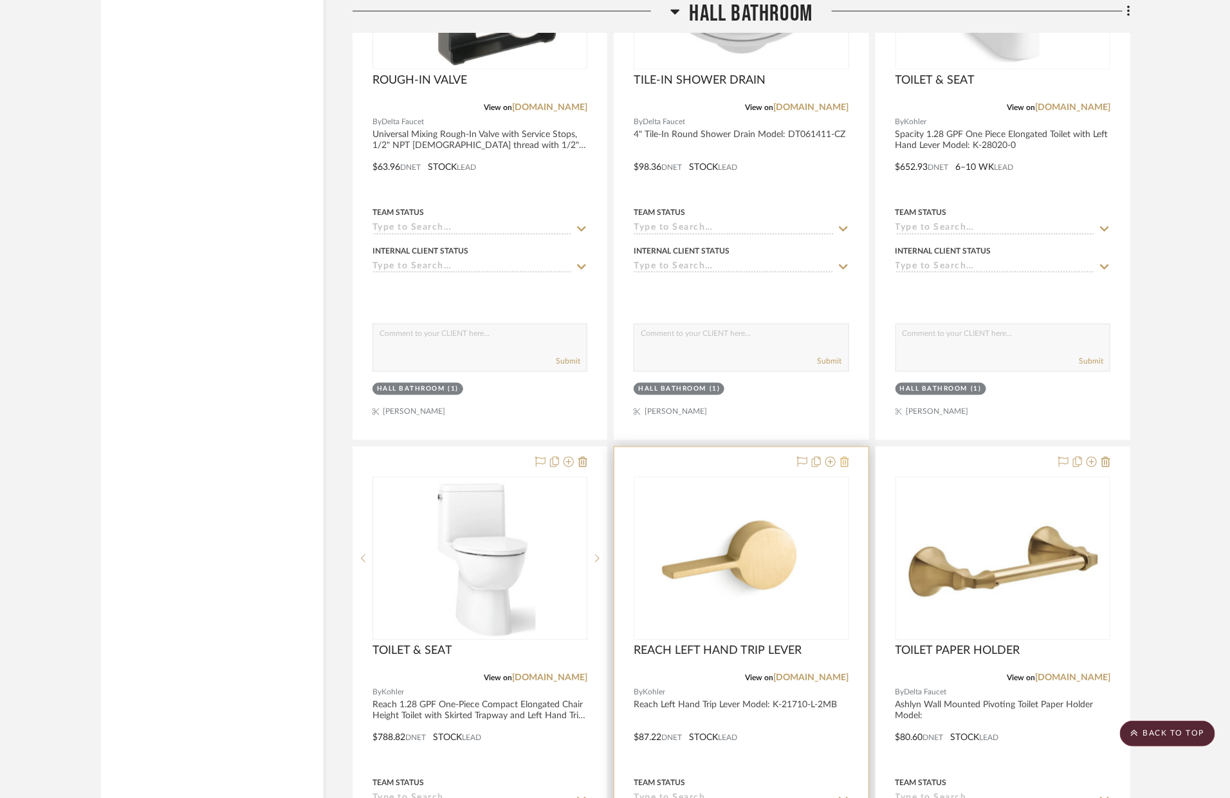
click at [849, 464] on icon at bounding box center [844, 462] width 9 height 10
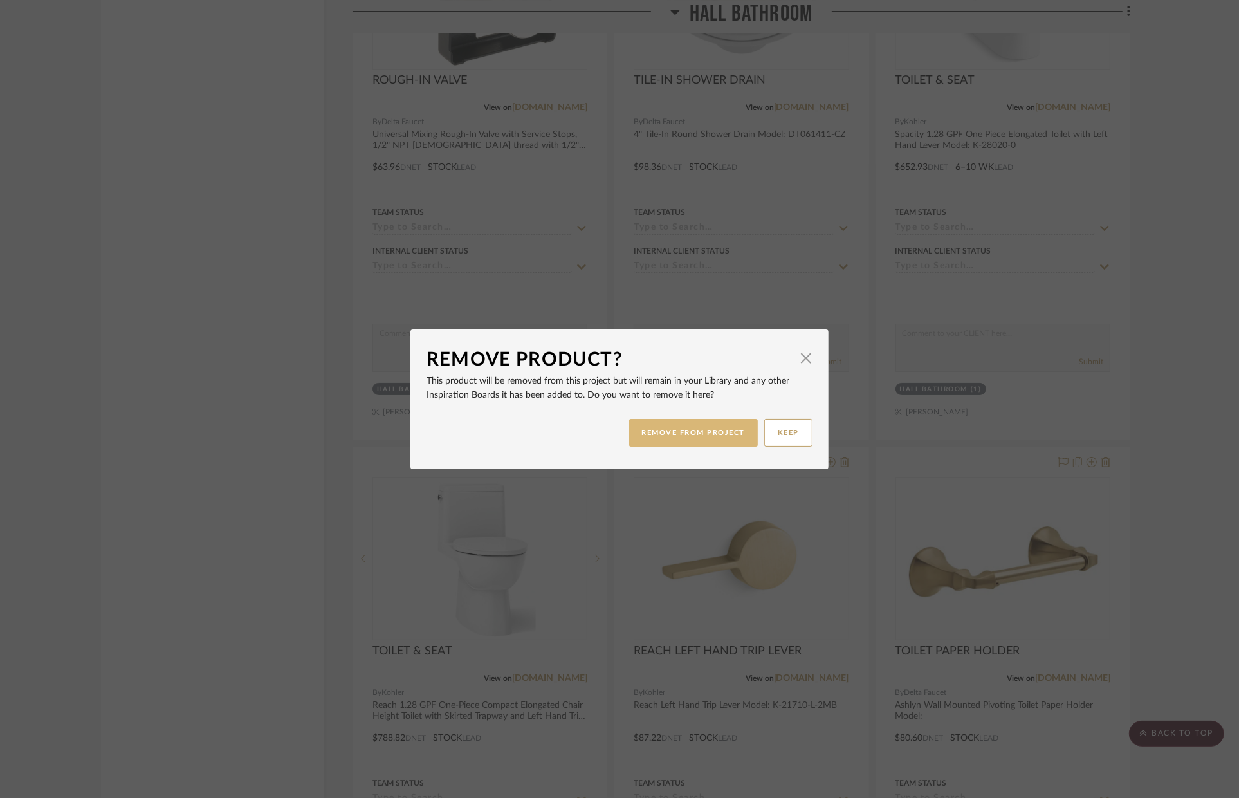
click at [693, 424] on button "REMOVE FROM PROJECT" at bounding box center [693, 433] width 129 height 28
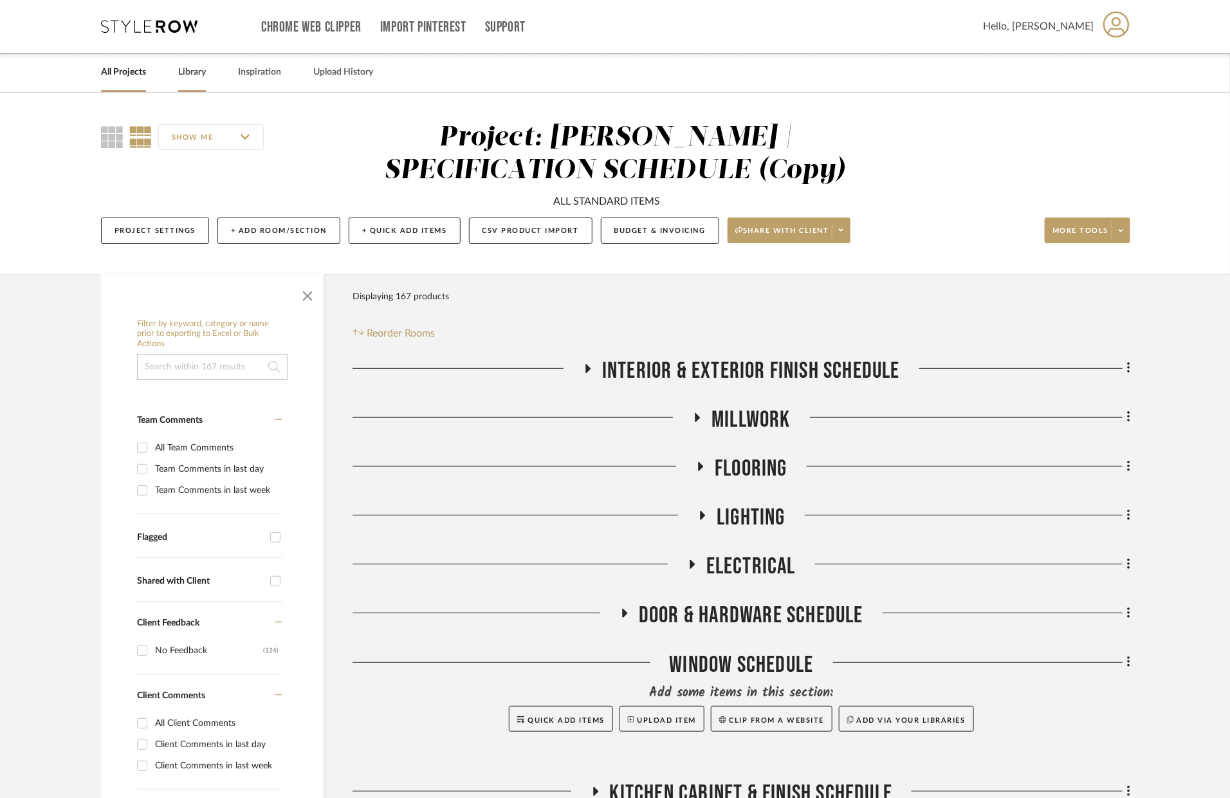
click at [190, 71] on link "Library" at bounding box center [192, 72] width 28 height 17
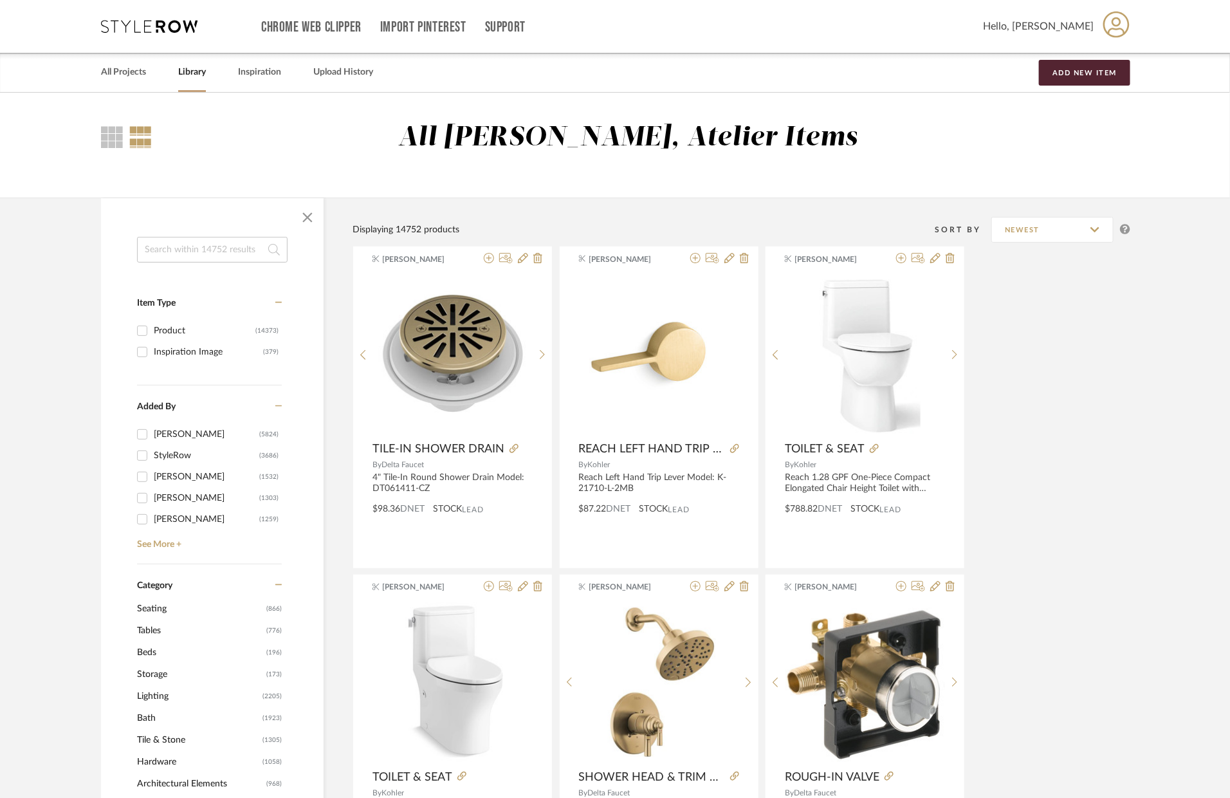
click at [261, 248] on input at bounding box center [212, 250] width 151 height 26
type input "REACH"
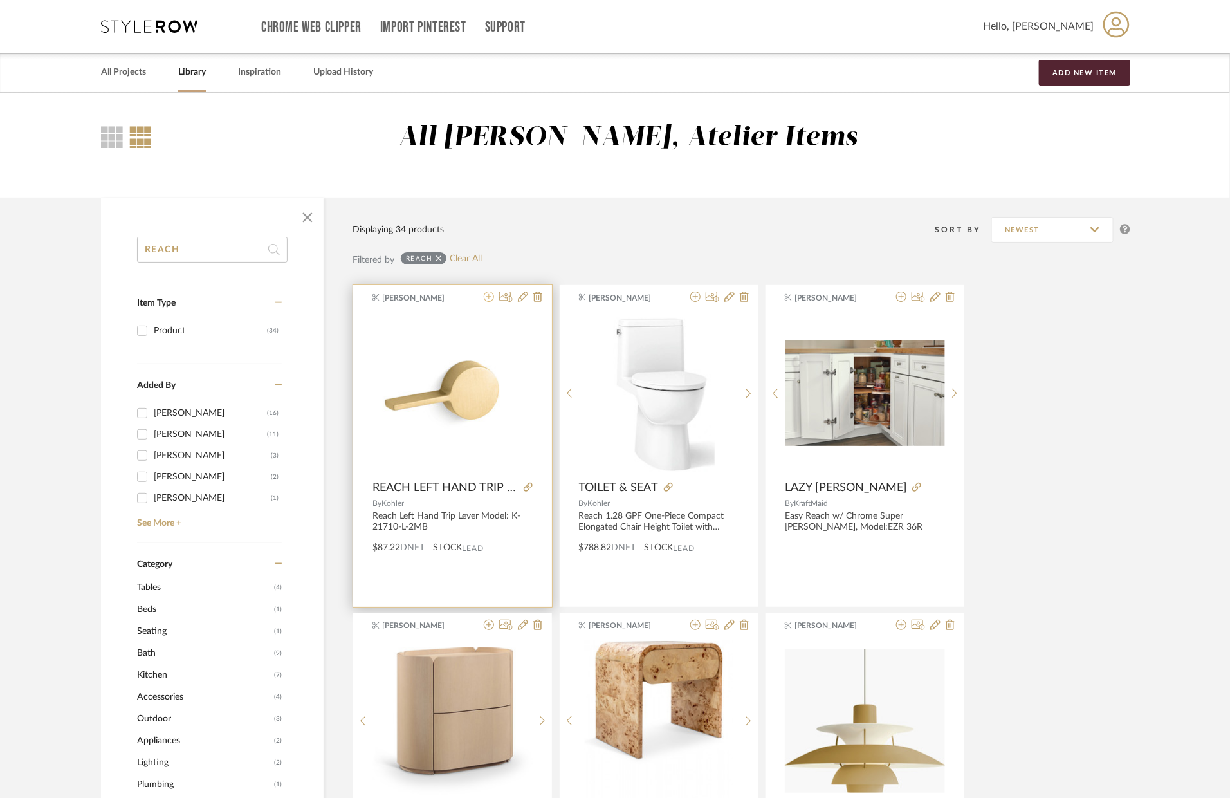
click at [486, 291] on icon at bounding box center [489, 296] width 10 height 10
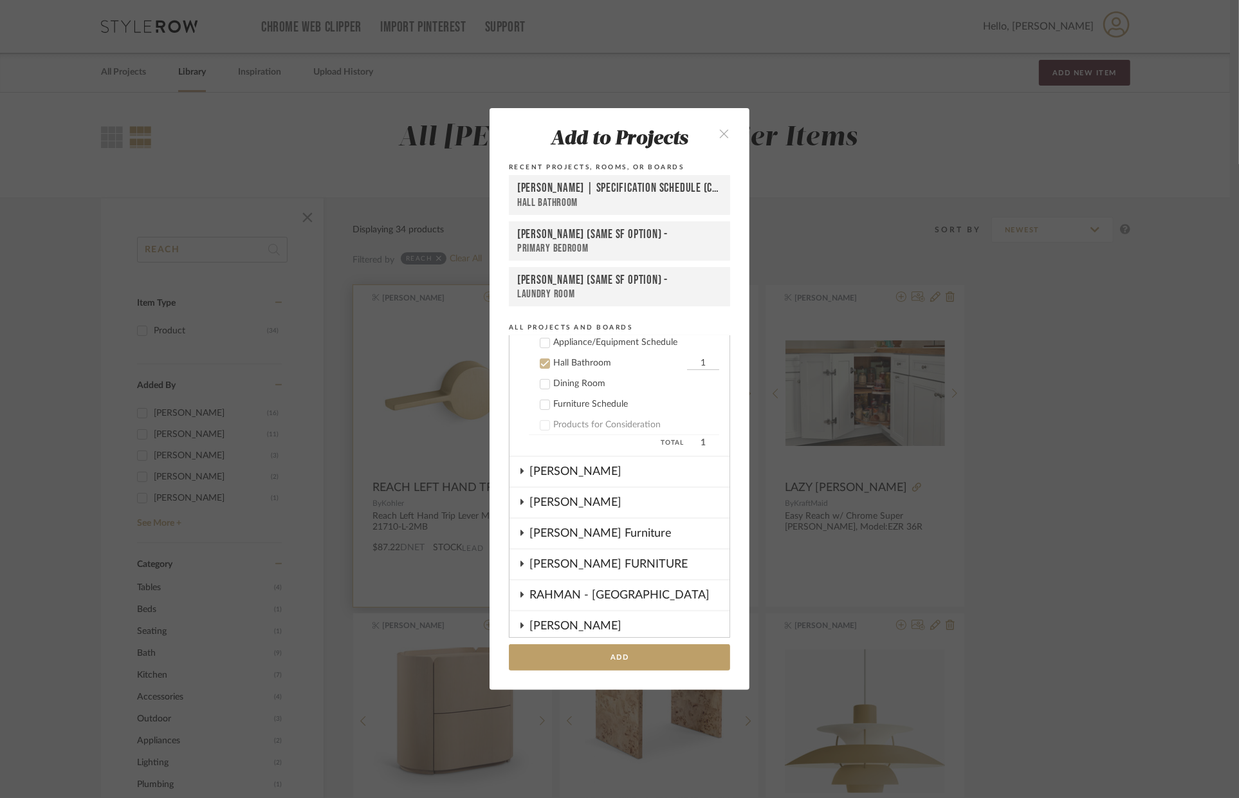
scroll to position [571, 0]
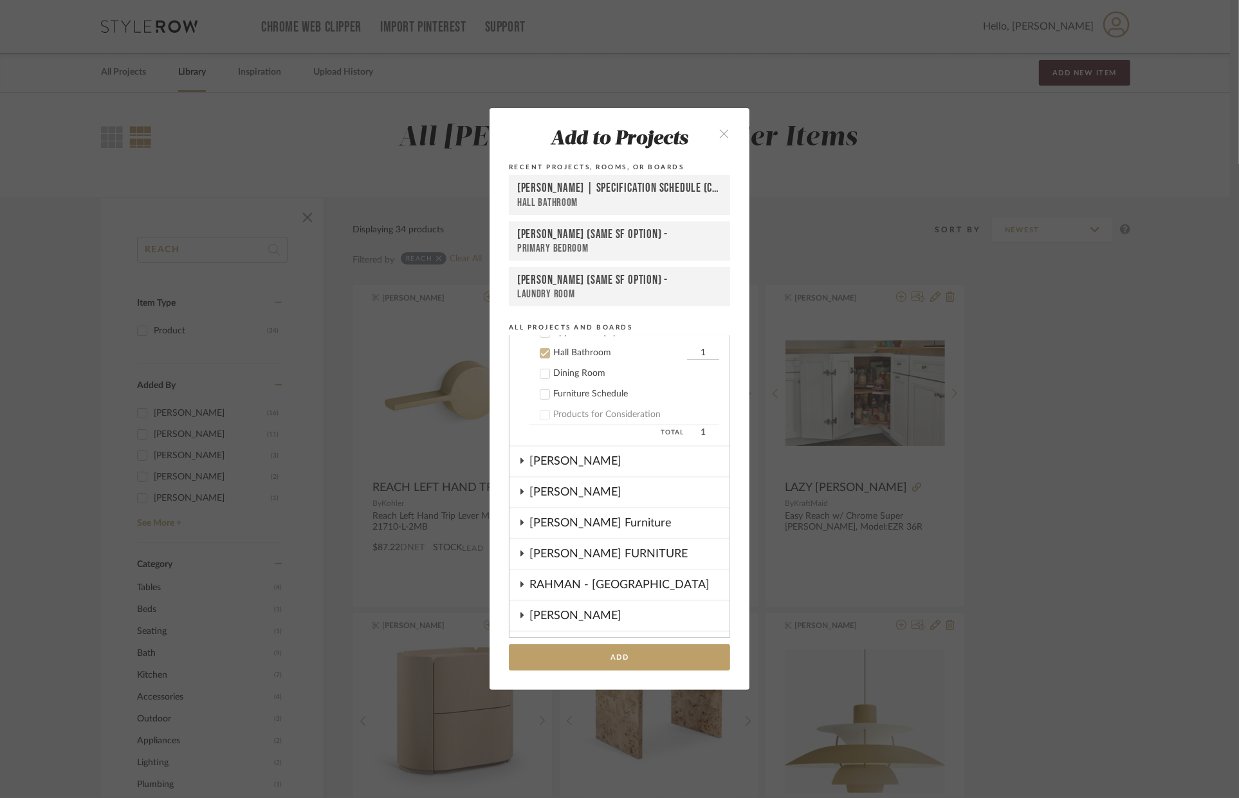
click at [713, 127] on button "close" at bounding box center [724, 133] width 38 height 26
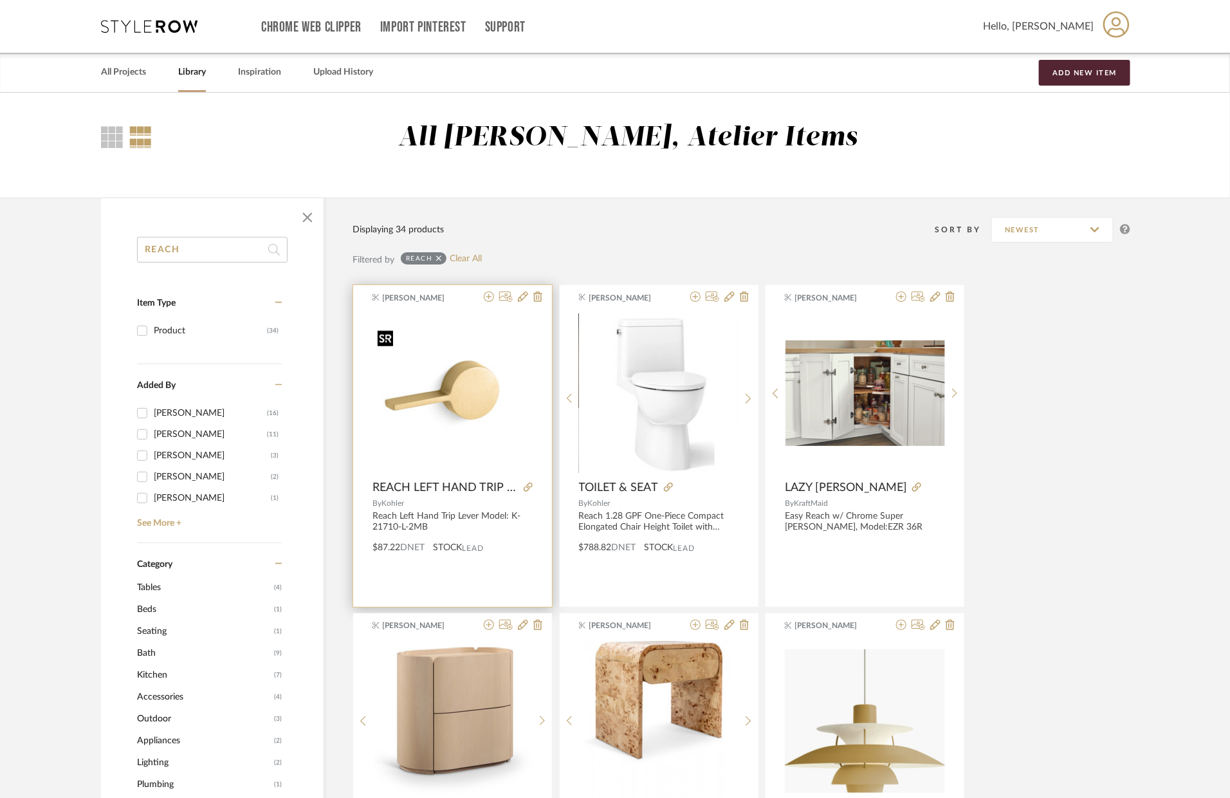
click at [0, 0] on img at bounding box center [0, 0] width 0 height 0
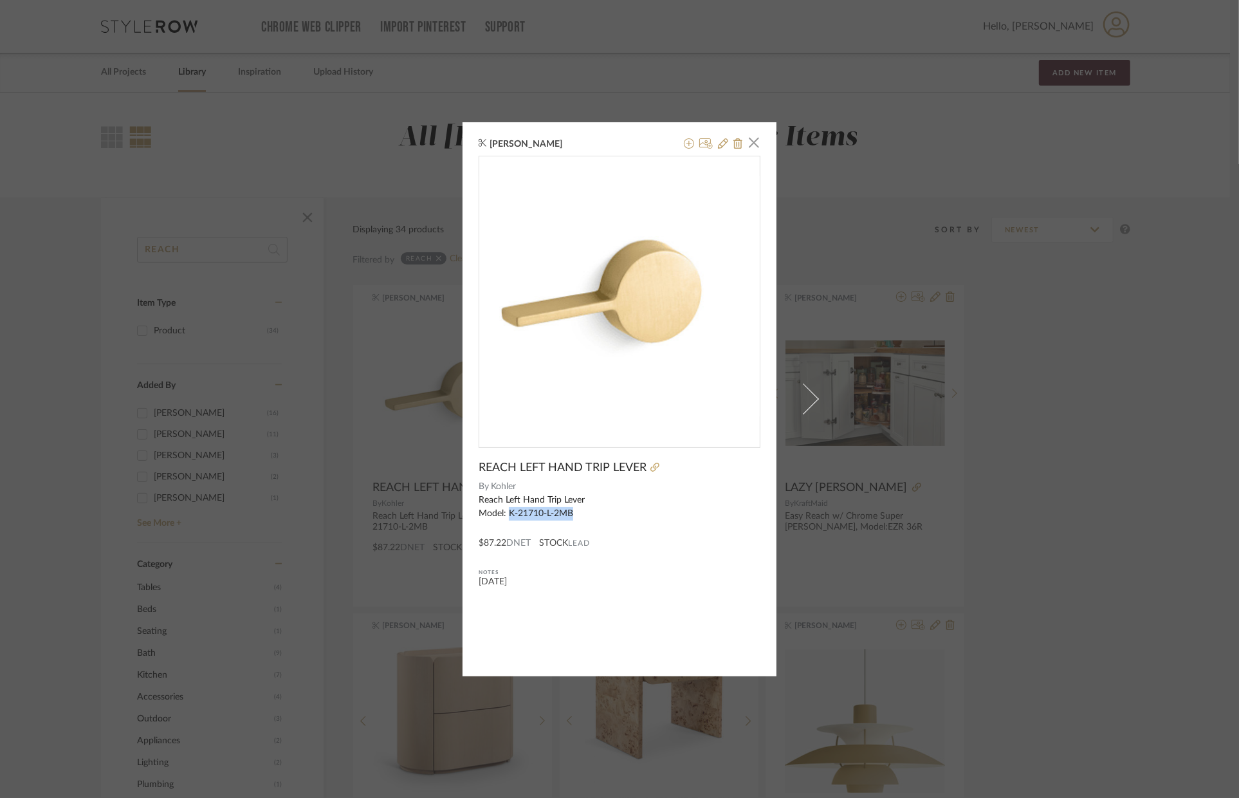
drag, startPoint x: 571, startPoint y: 512, endPoint x: 504, endPoint y: 510, distance: 66.3
click at [504, 510] on div "Reach Left Hand Trip Lever Model: K-21710-L-2MB" at bounding box center [620, 506] width 282 height 27
copy div "K-21710-L-2MB"
click at [718, 145] on icon at bounding box center [723, 143] width 10 height 10
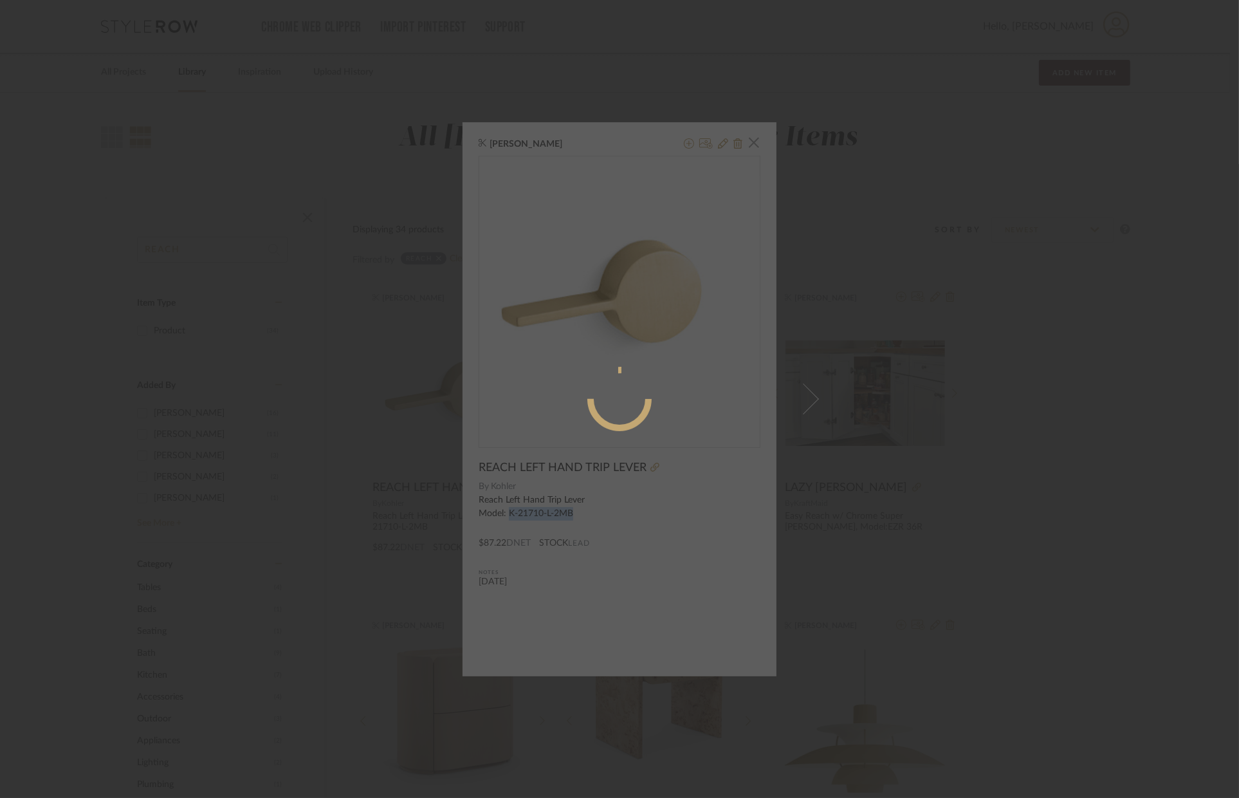
radio input "true"
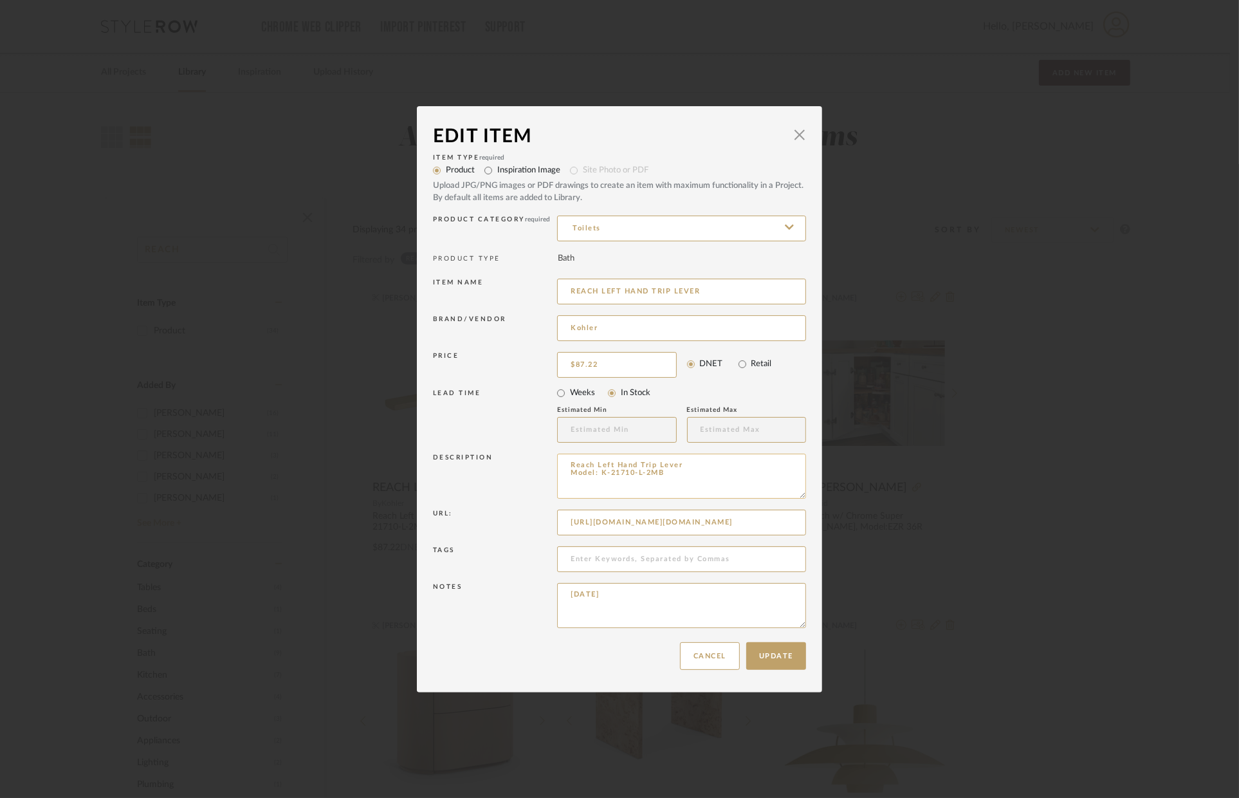
drag, startPoint x: 663, startPoint y: 479, endPoint x: 597, endPoint y: 474, distance: 65.8
click at [597, 474] on textarea "Reach Left Hand Trip Lever Model: K-21710-L-2MB" at bounding box center [681, 476] width 249 height 45
paste textarea "BV"
type textarea "Reach Left Hand Trip Lever Model: K-21710-L-BV"
click at [527, 167] on label "Inspiration Image" at bounding box center [528, 170] width 63 height 13
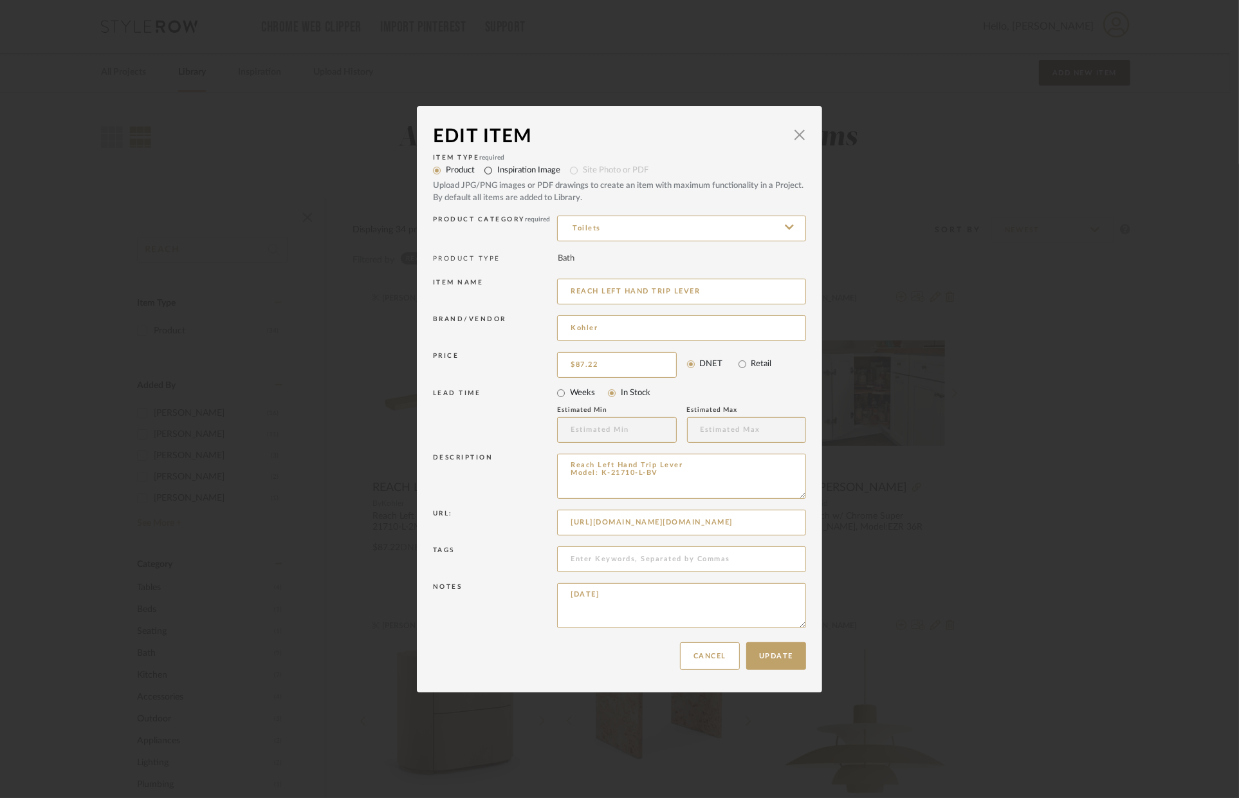
click at [497, 167] on input "Inspiration Image" at bounding box center [488, 170] width 18 height 18
radio input "true"
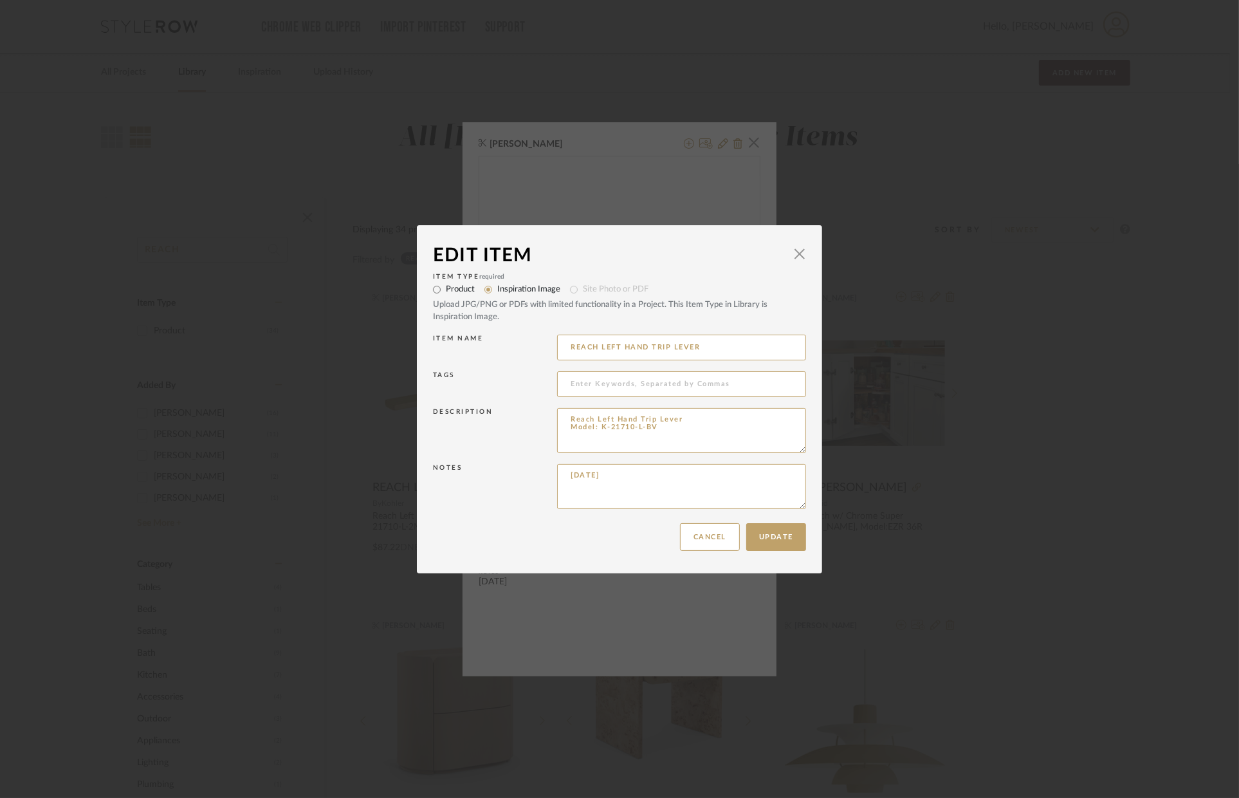
click at [446, 285] on label "Product" at bounding box center [460, 289] width 29 height 13
click at [446, 285] on input "Product" at bounding box center [437, 289] width 18 height 18
radio input "true"
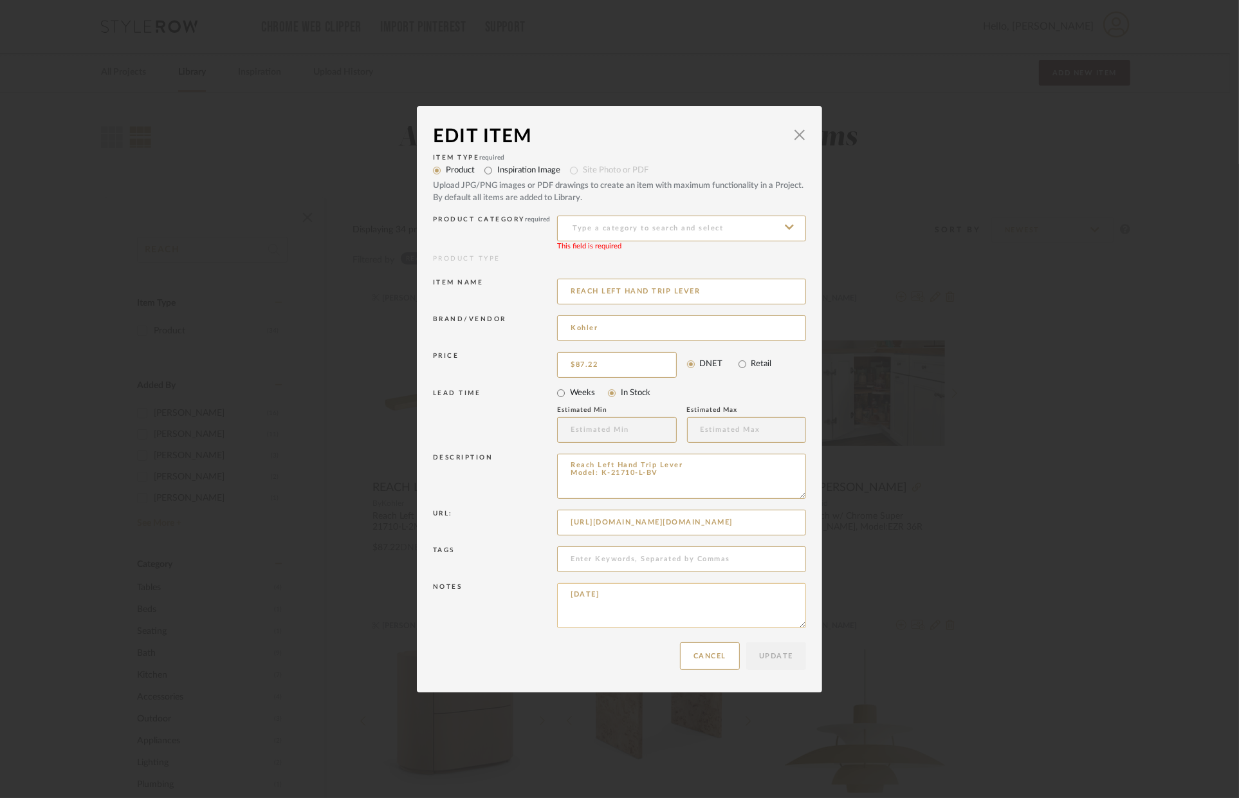
click at [696, 609] on textarea "[DATE]" at bounding box center [681, 605] width 249 height 45
click at [698, 605] on textarea "[DATE]" at bounding box center [681, 605] width 249 height 45
click at [798, 140] on span "button" at bounding box center [800, 135] width 26 height 26
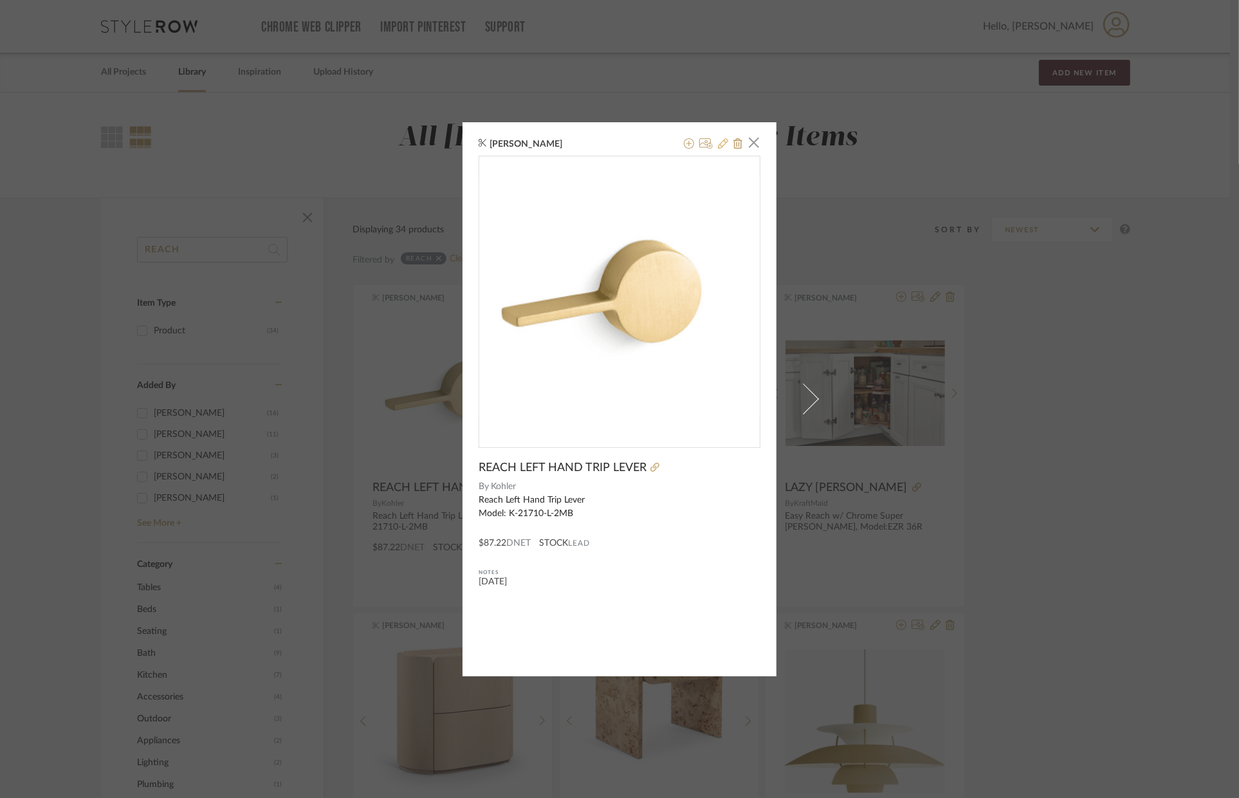
click at [718, 147] on icon at bounding box center [723, 143] width 10 height 10
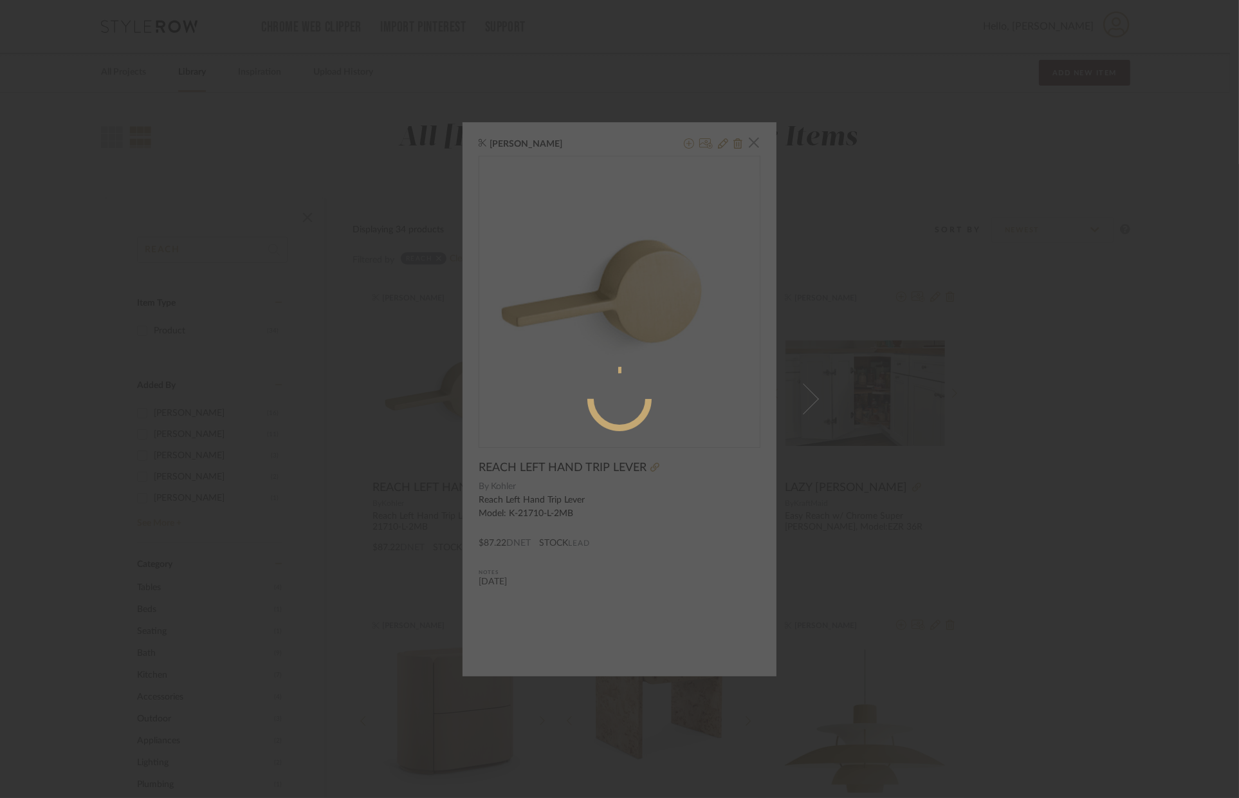
radio input "true"
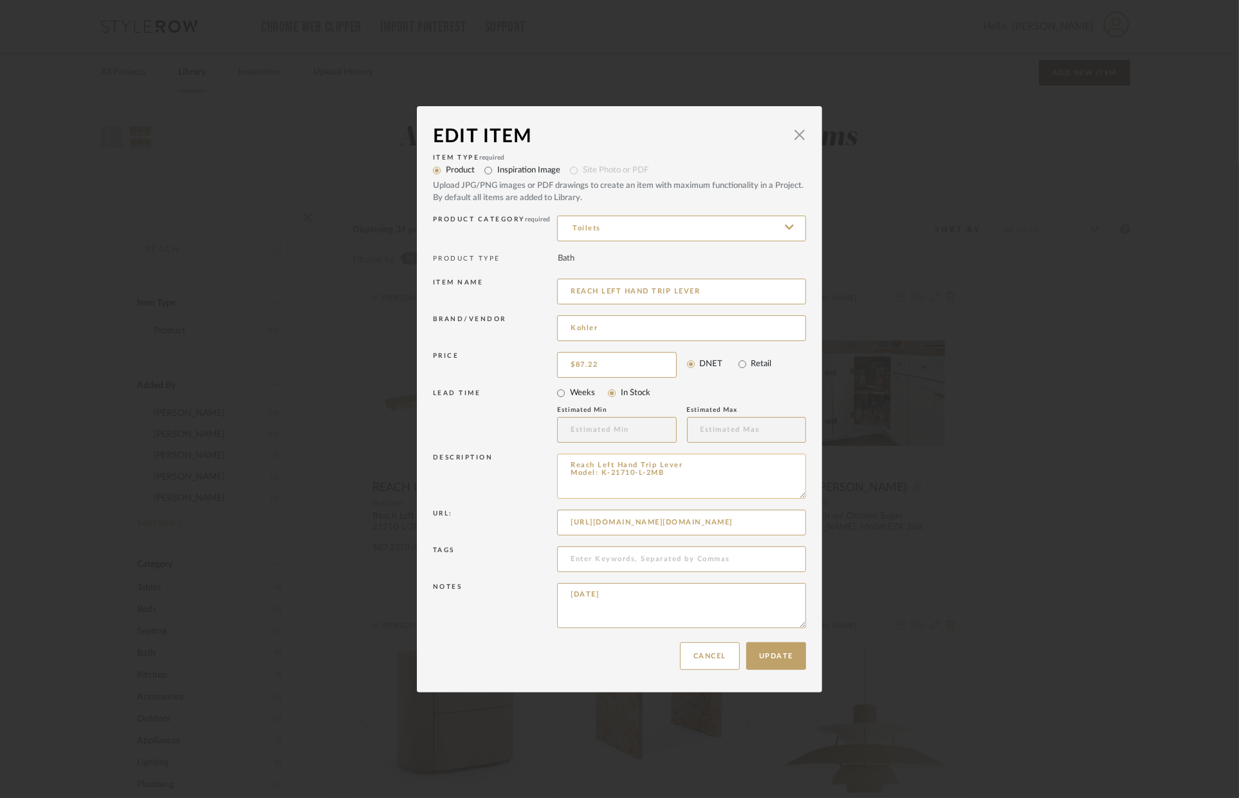
drag, startPoint x: 657, startPoint y: 472, endPoint x: 598, endPoint y: 472, distance: 59.2
click at [598, 472] on textarea "Reach Left Hand Trip Lever Model: K-21710-L-2MB" at bounding box center [681, 476] width 249 height 45
paste textarea "BV"
type textarea "Reach Left Hand Trip Lever Model: K-21710-L-BV"
click at [648, 583] on textarea "[DATE]" at bounding box center [681, 605] width 249 height 45
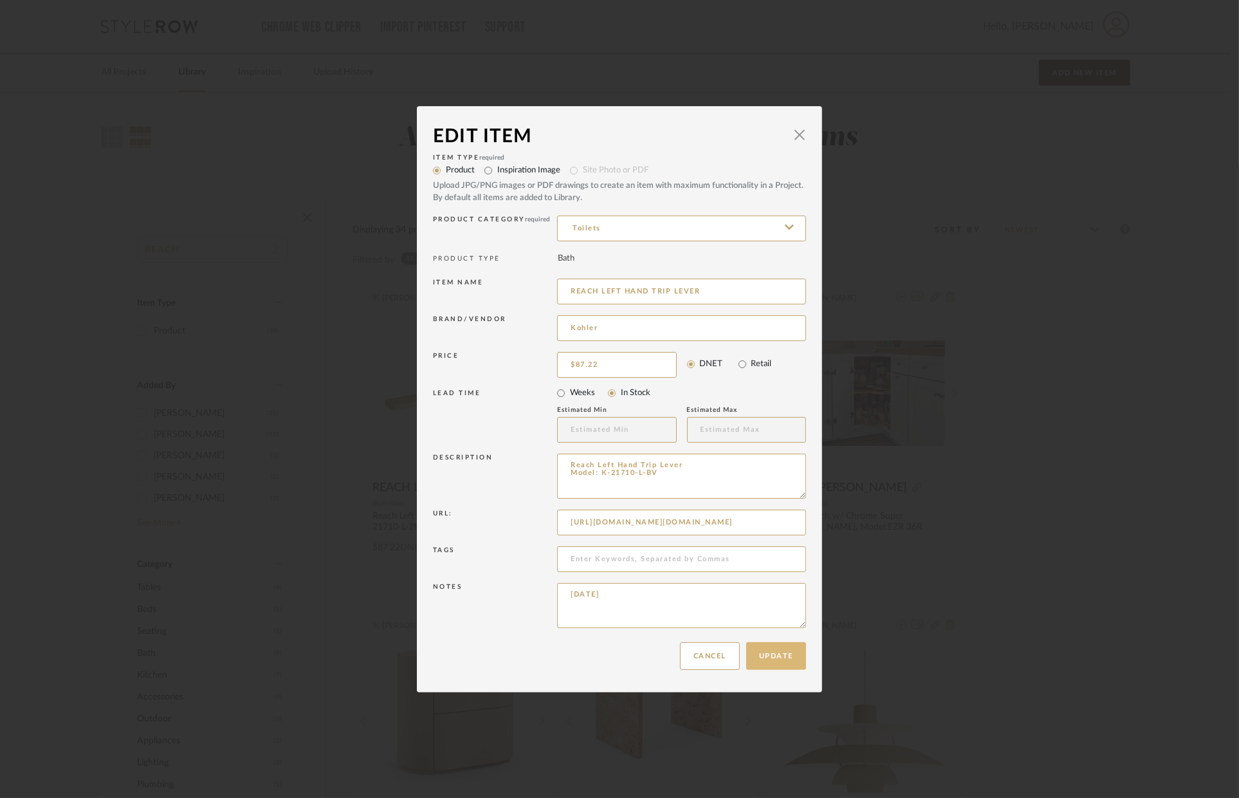
click at [766, 659] on button "Update" at bounding box center [776, 656] width 60 height 28
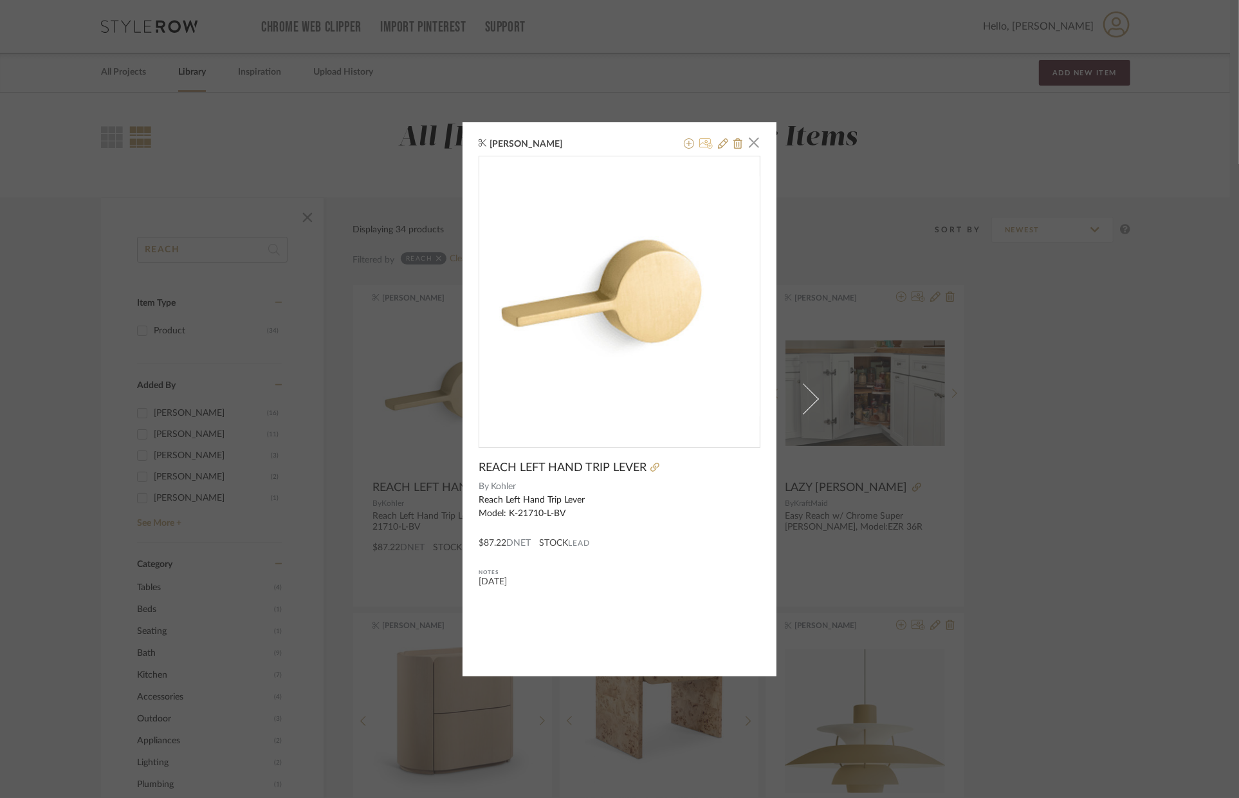
click at [704, 145] on icon at bounding box center [706, 143] width 14 height 10
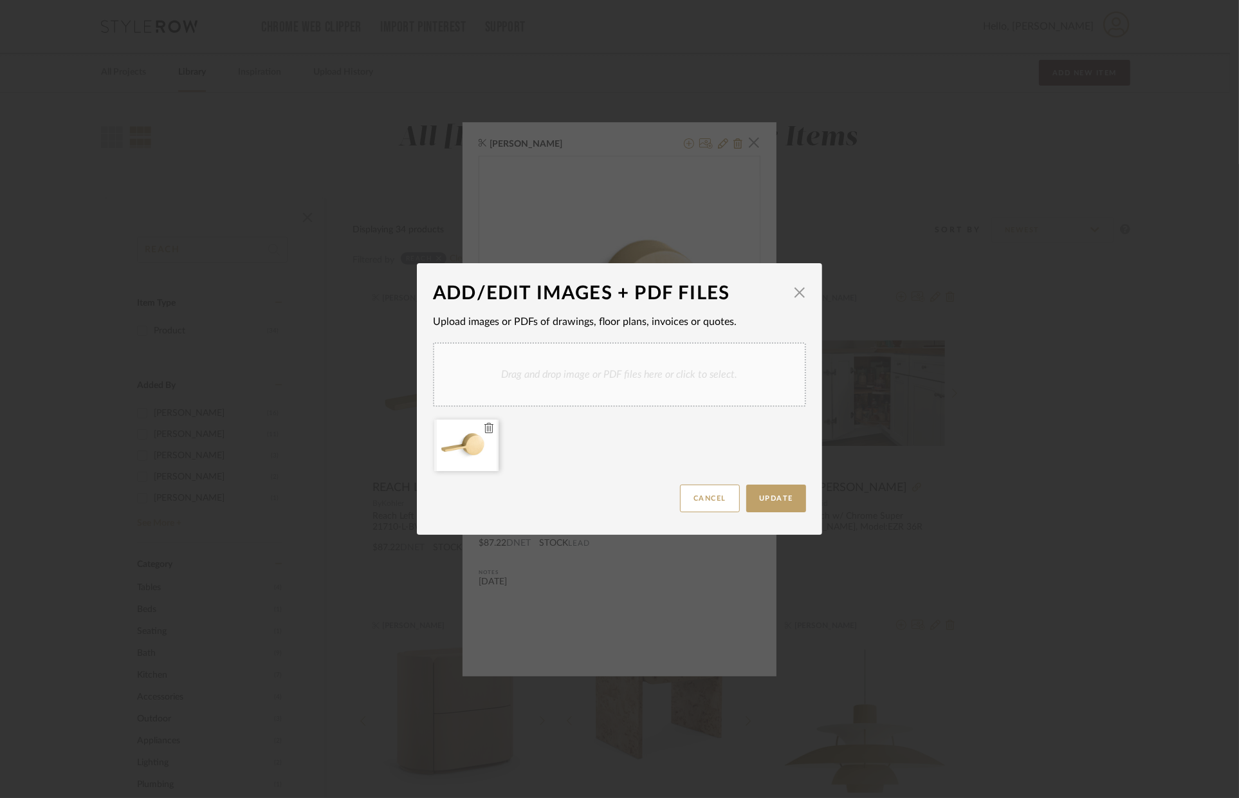
click at [484, 429] on icon at bounding box center [488, 428] width 9 height 10
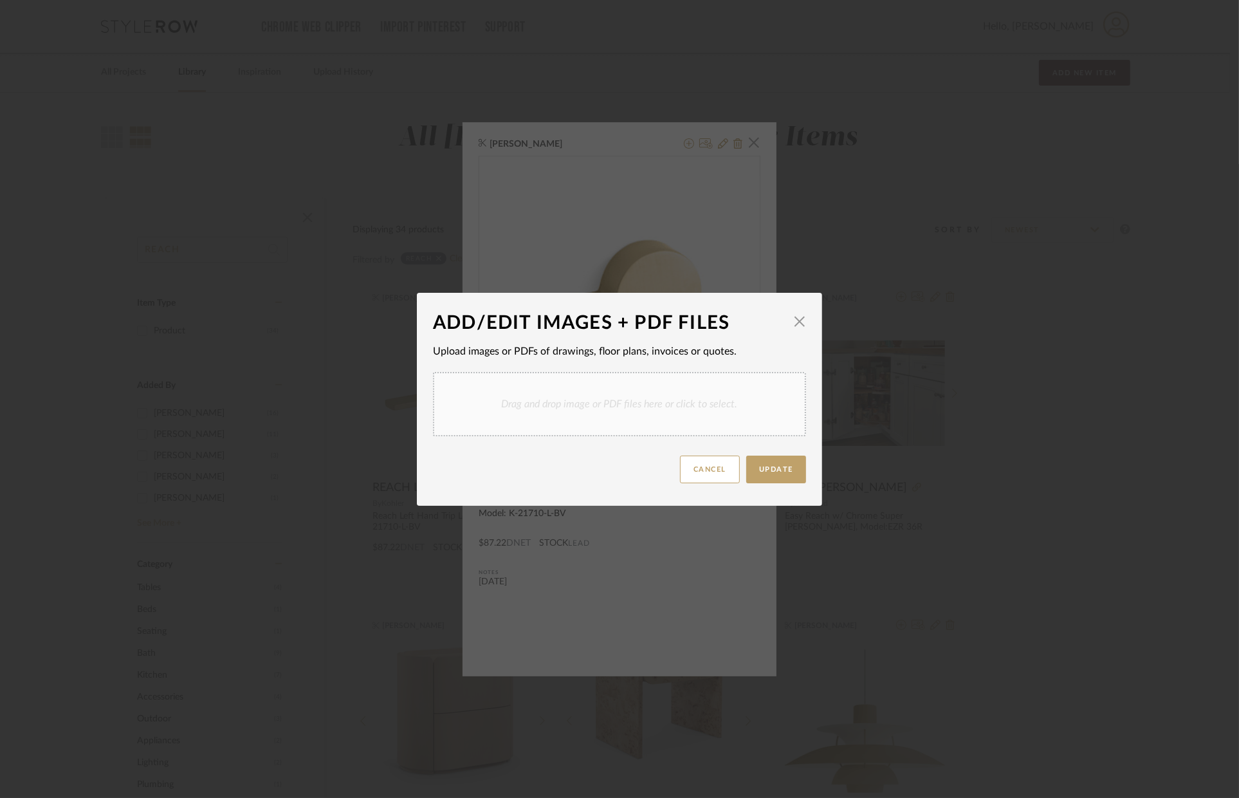
click at [511, 404] on div "Drag and drop image or PDF files here or click to select." at bounding box center [619, 404] width 373 height 64
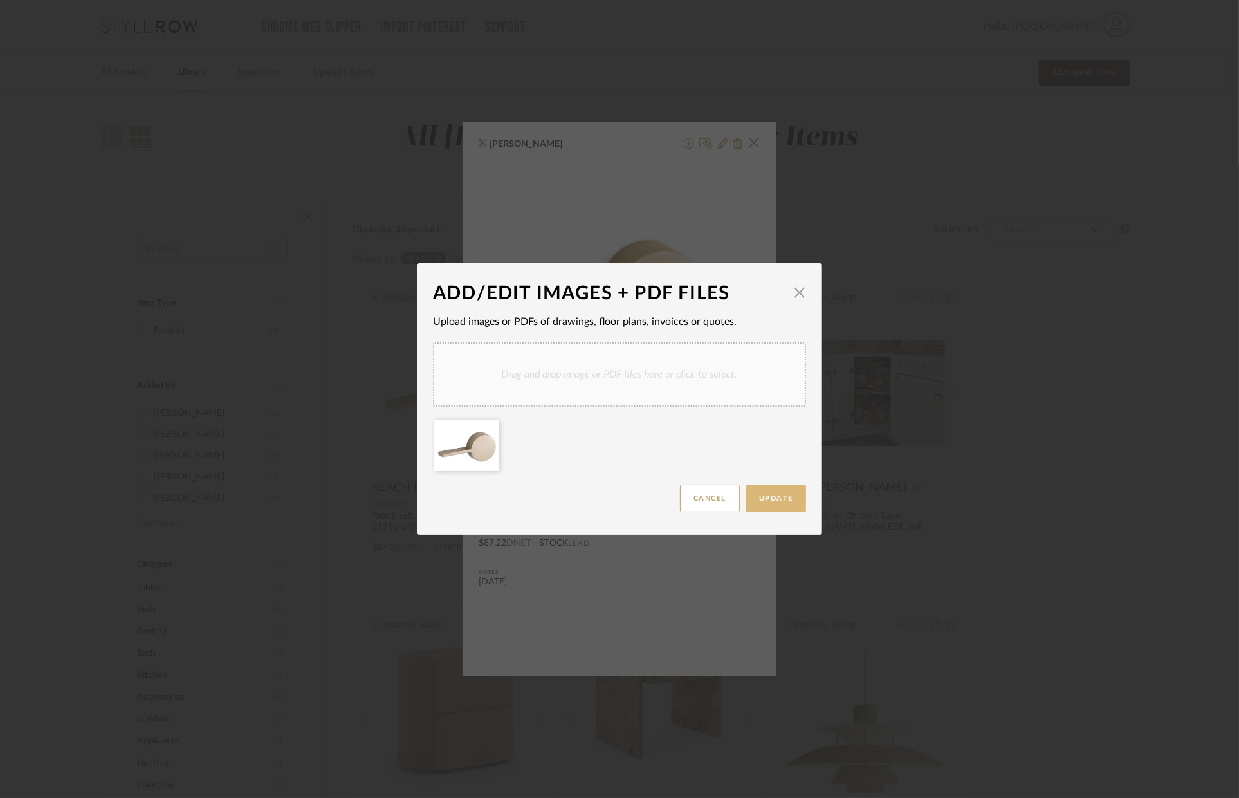
click at [775, 495] on span "Update" at bounding box center [776, 498] width 34 height 7
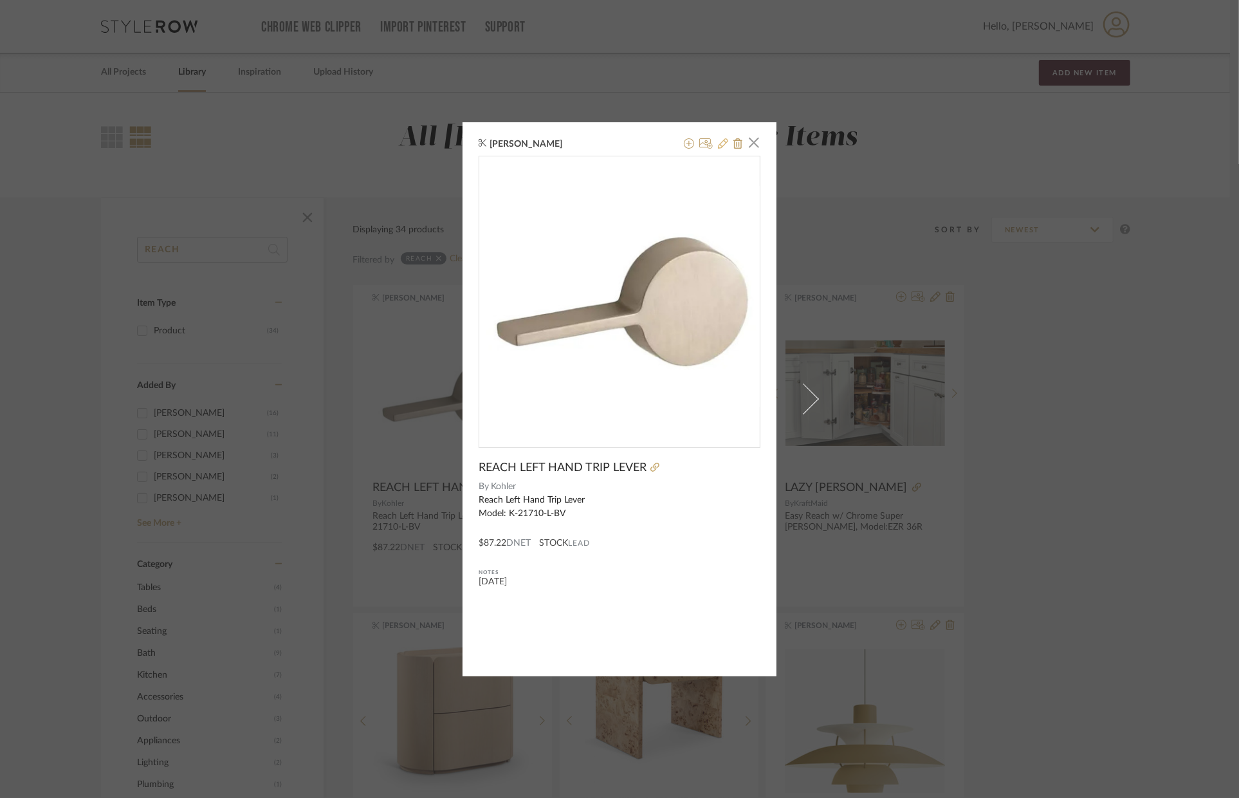
click at [718, 142] on icon at bounding box center [723, 143] width 10 height 10
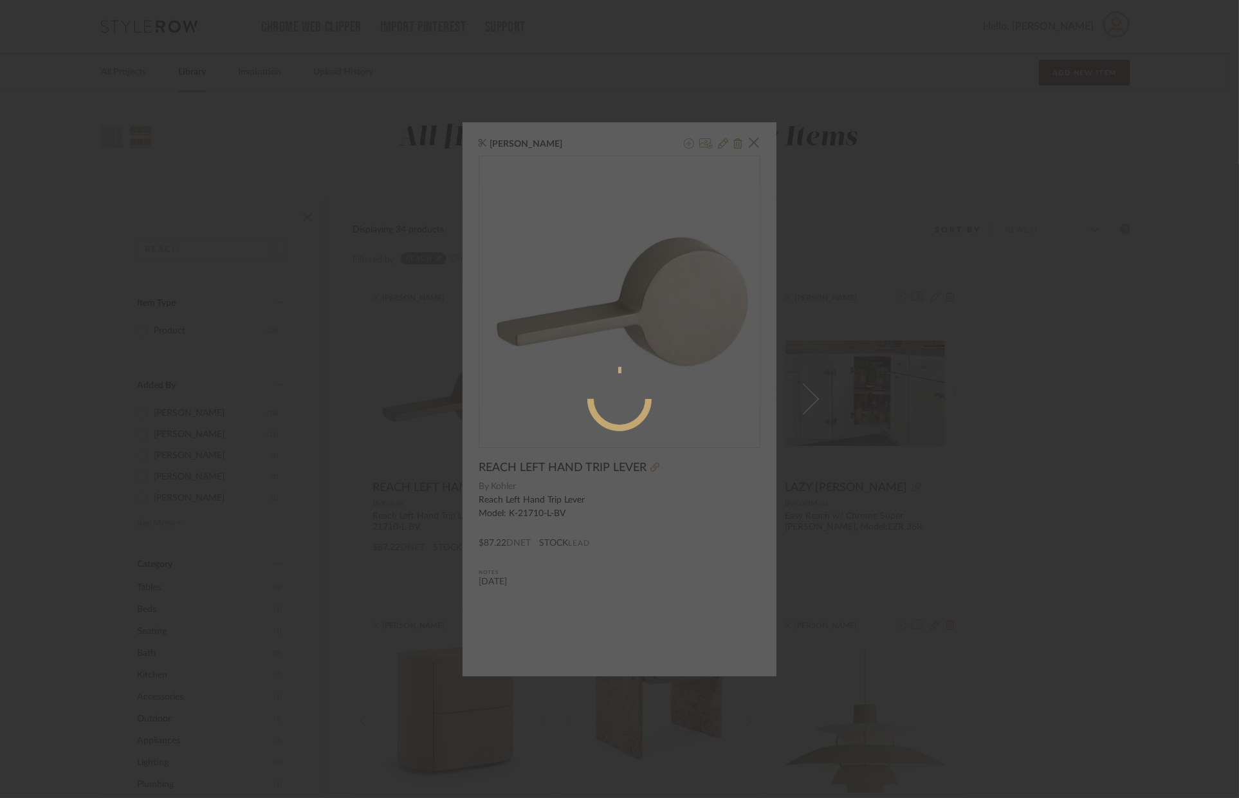
radio input "true"
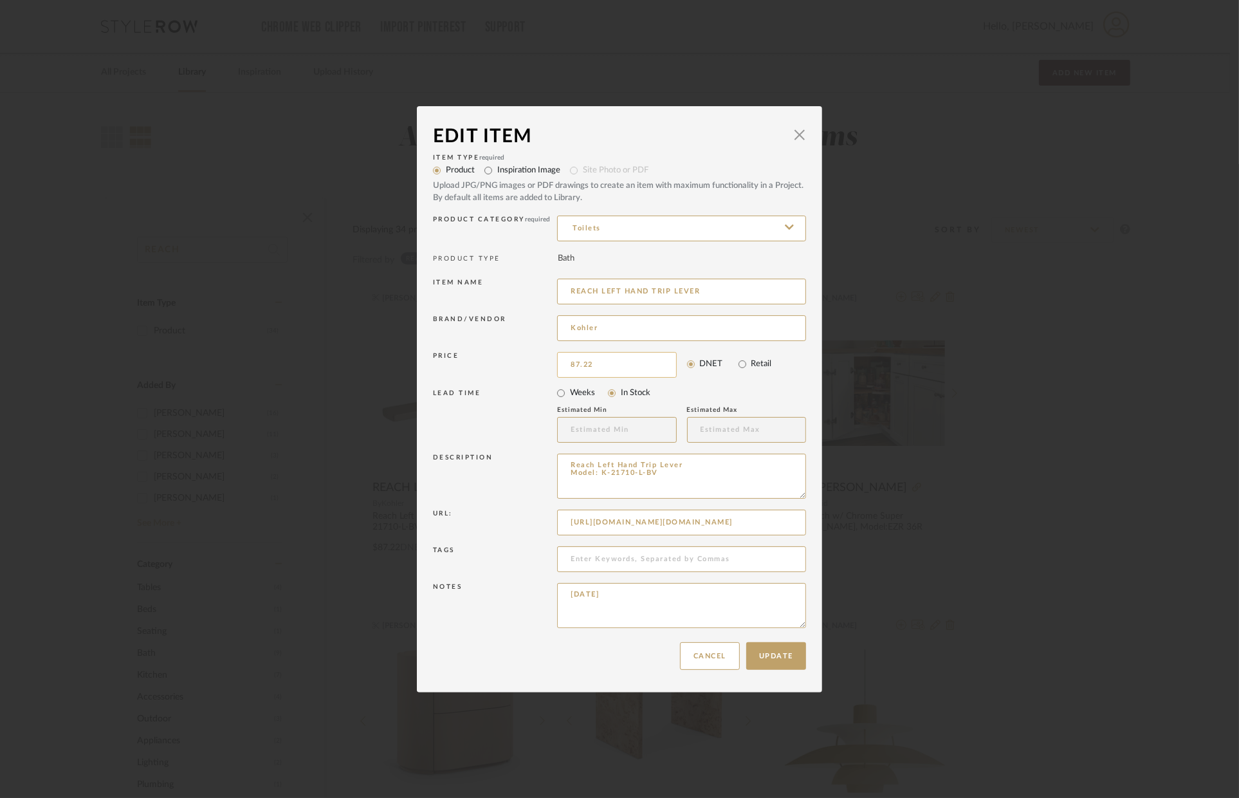
drag, startPoint x: 599, startPoint y: 363, endPoint x: 612, endPoint y: 363, distance: 13.5
click at [612, 363] on input "87.22" at bounding box center [617, 365] width 120 height 26
type input "$71.07"
click at [664, 468] on textarea "Reach Left Hand Trip Lever Model: K-21710-L-BV" at bounding box center [681, 476] width 249 height 45
click at [784, 656] on button "Update" at bounding box center [776, 656] width 60 height 28
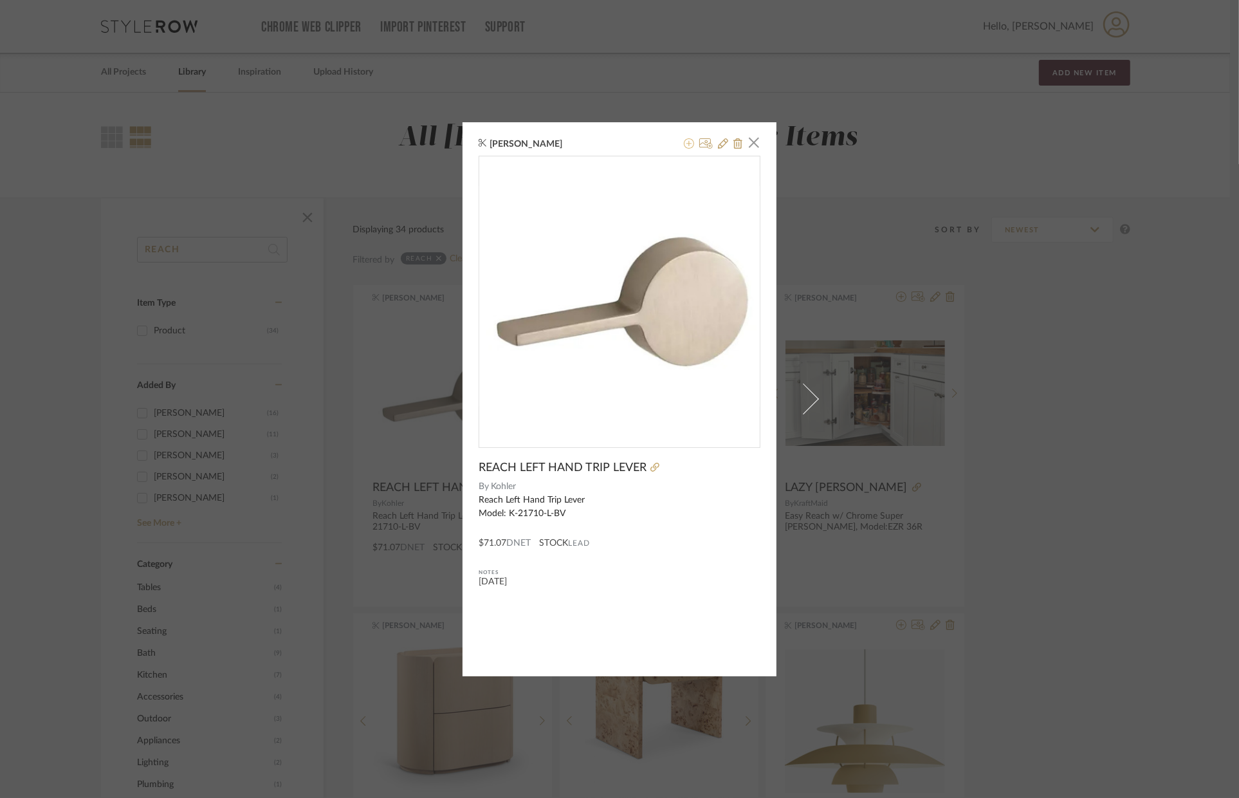
click at [687, 145] on icon at bounding box center [689, 143] width 10 height 10
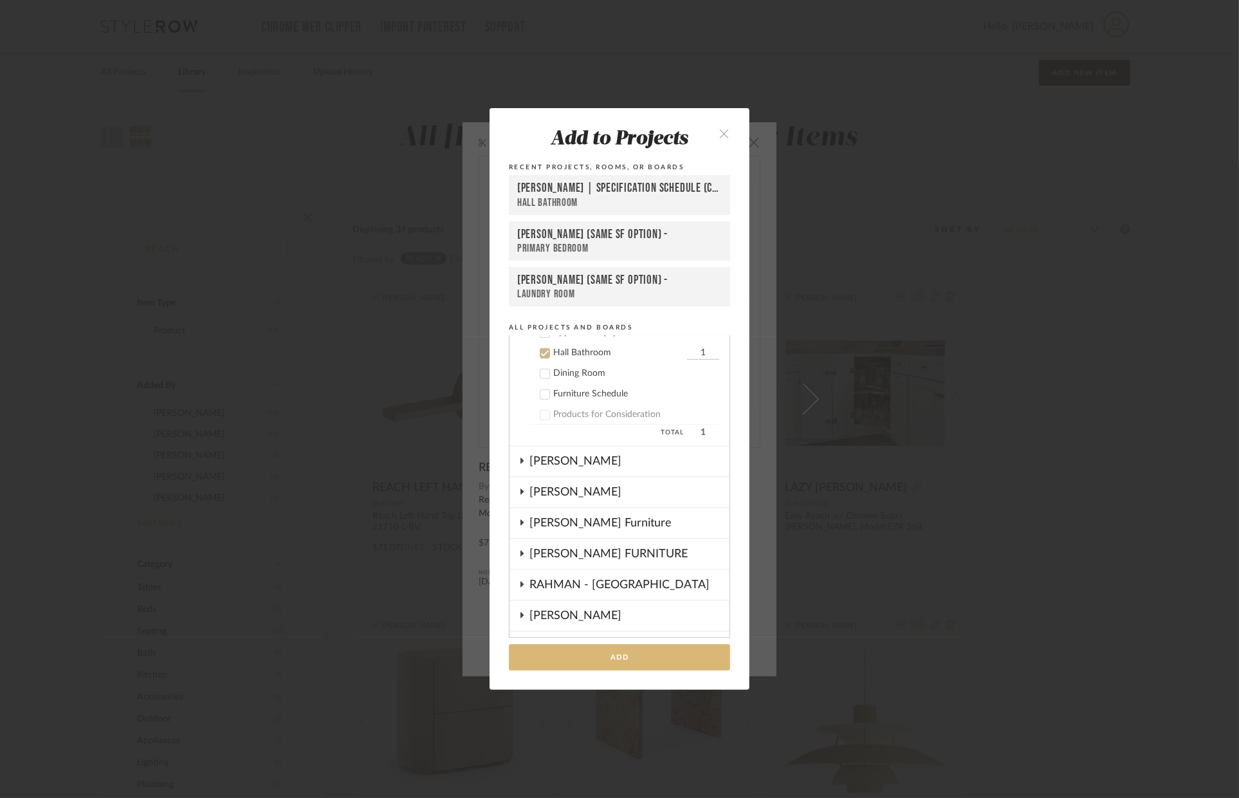
click at [647, 657] on button "Add" at bounding box center [619, 657] width 221 height 26
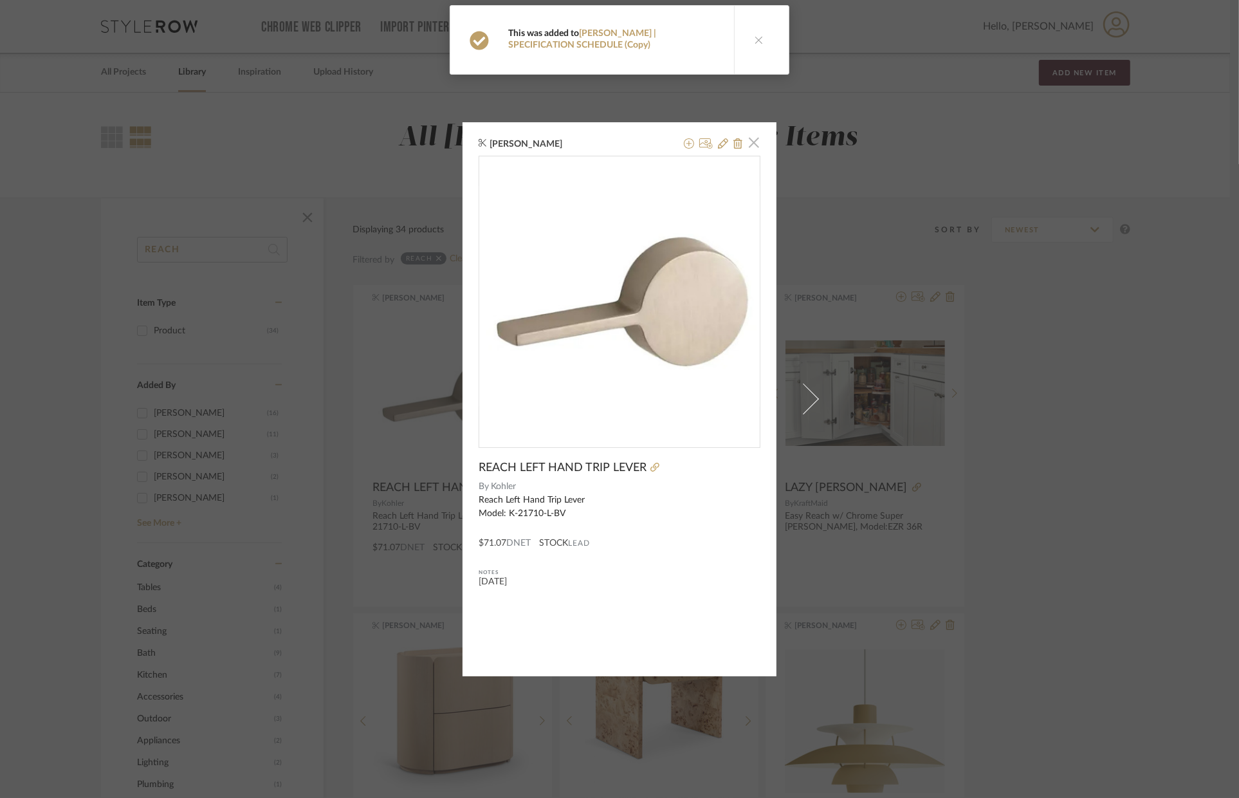
click at [746, 133] on span "button" at bounding box center [754, 143] width 26 height 26
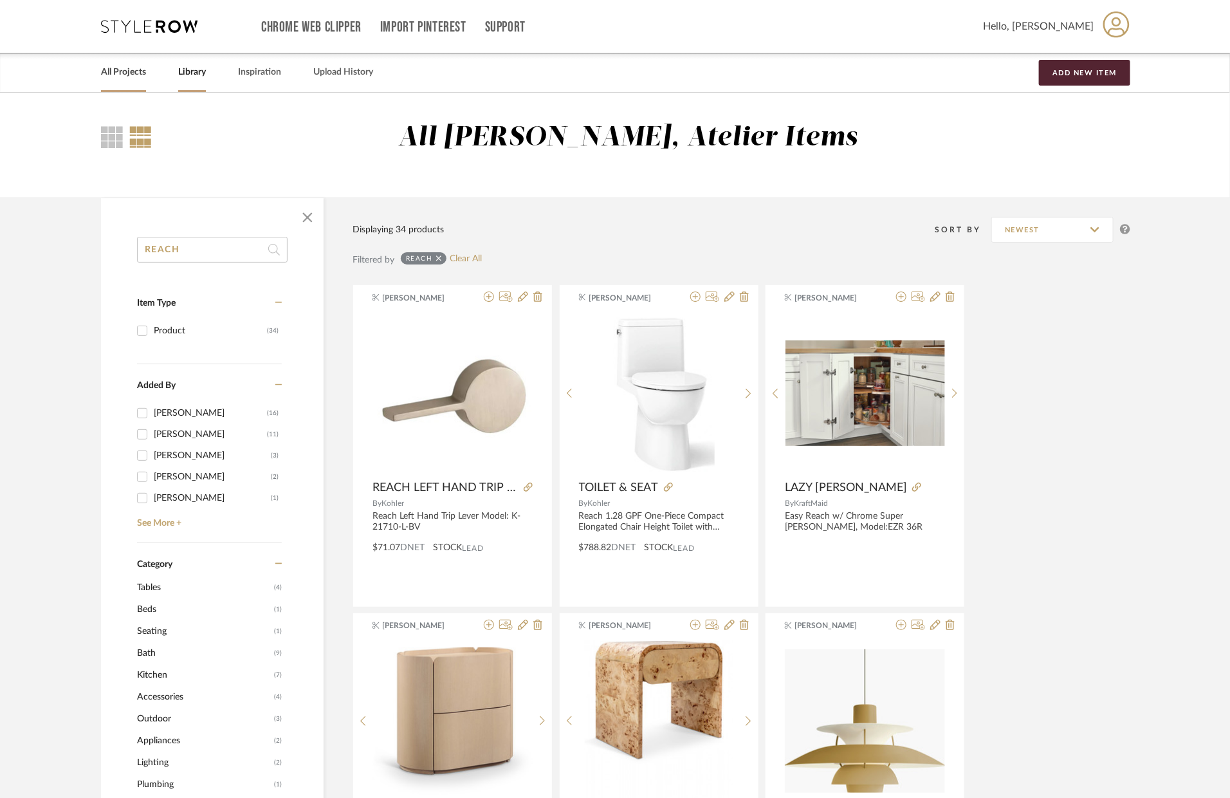
click at [123, 80] on link "All Projects" at bounding box center [123, 72] width 45 height 17
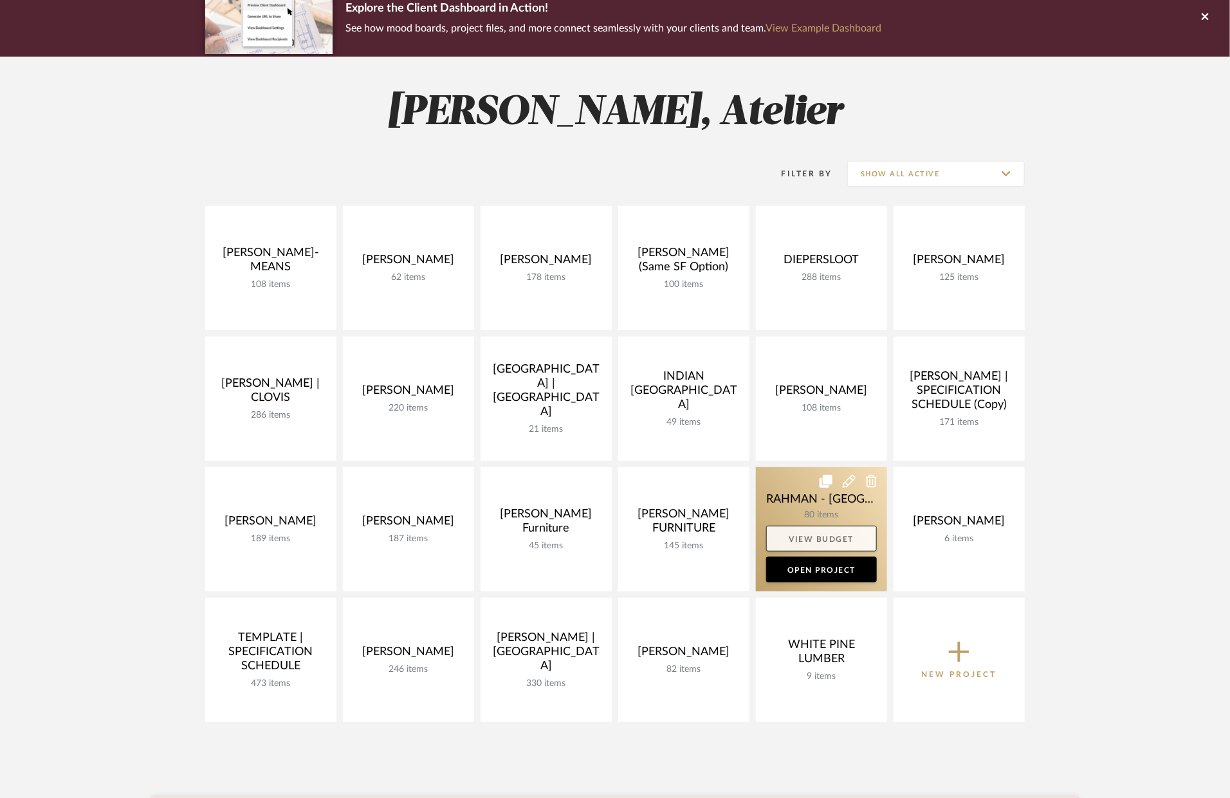
scroll to position [257, 0]
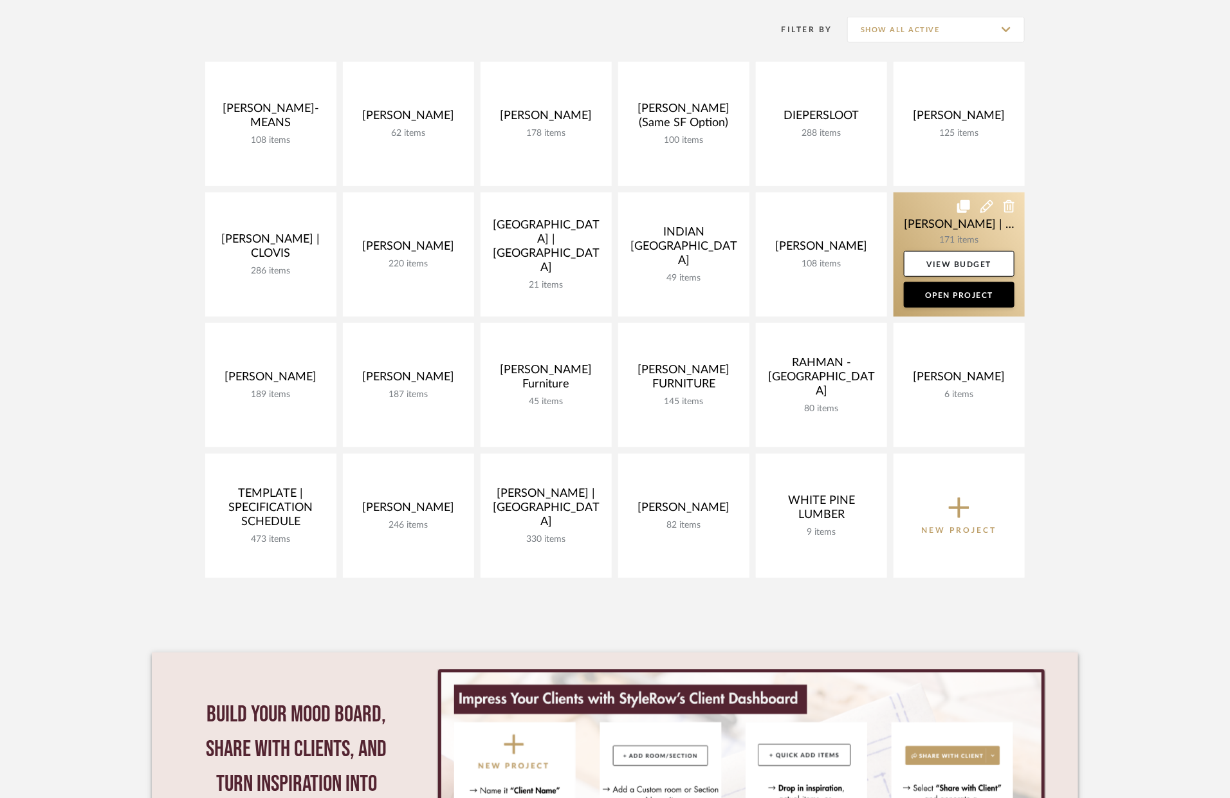
click at [990, 208] on icon at bounding box center [986, 206] width 13 height 13
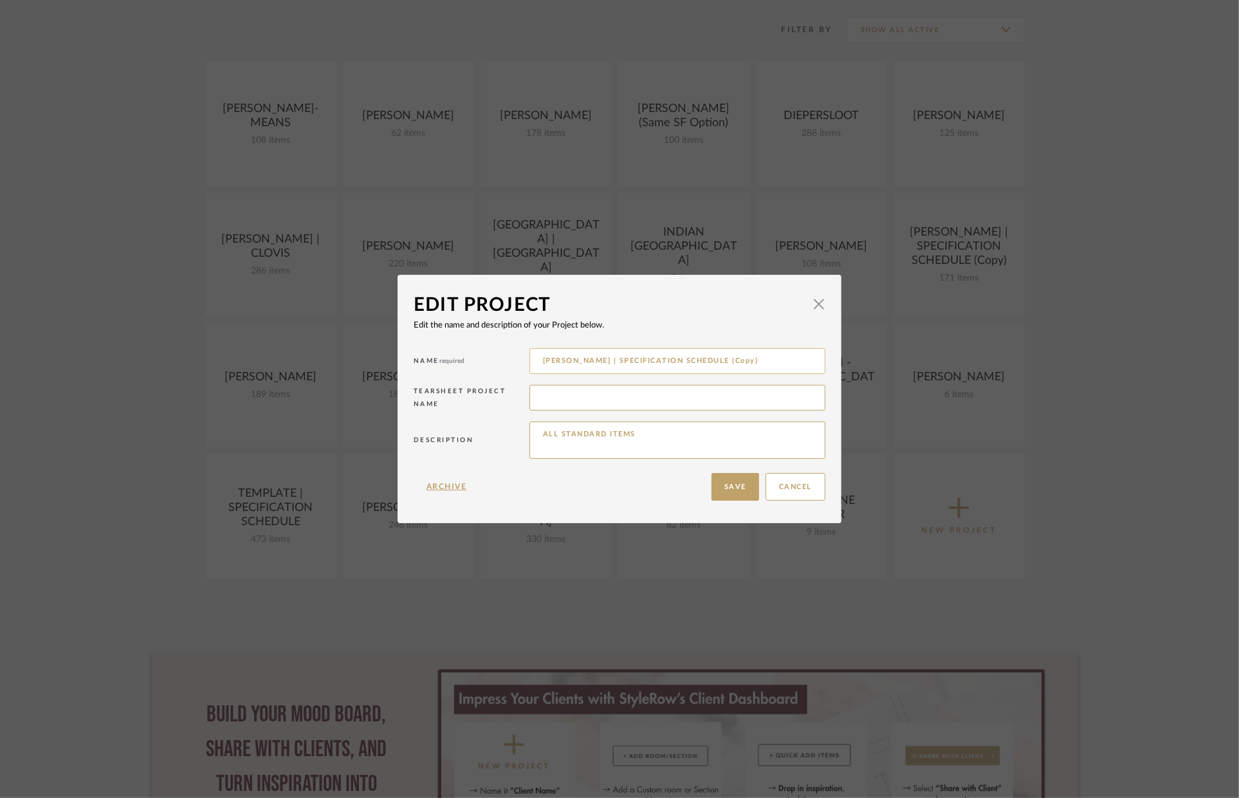
drag, startPoint x: 733, startPoint y: 358, endPoint x: 699, endPoint y: 360, distance: 34.8
click at [699, 360] on input "[PERSON_NAME] | SPECIFICATION SCHEDULE (Copy)" at bounding box center [677, 361] width 296 height 26
click at [755, 365] on input "[PERSON_NAME] | SPECIFICATION SCHEDULE (Copy)" at bounding box center [677, 361] width 296 height 26
drag, startPoint x: 755, startPoint y: 362, endPoint x: 580, endPoint y: 356, distance: 175.7
click at [580, 356] on input "[PERSON_NAME] | SPECIFICATION SCHEDULE (Copy)" at bounding box center [677, 361] width 296 height 26
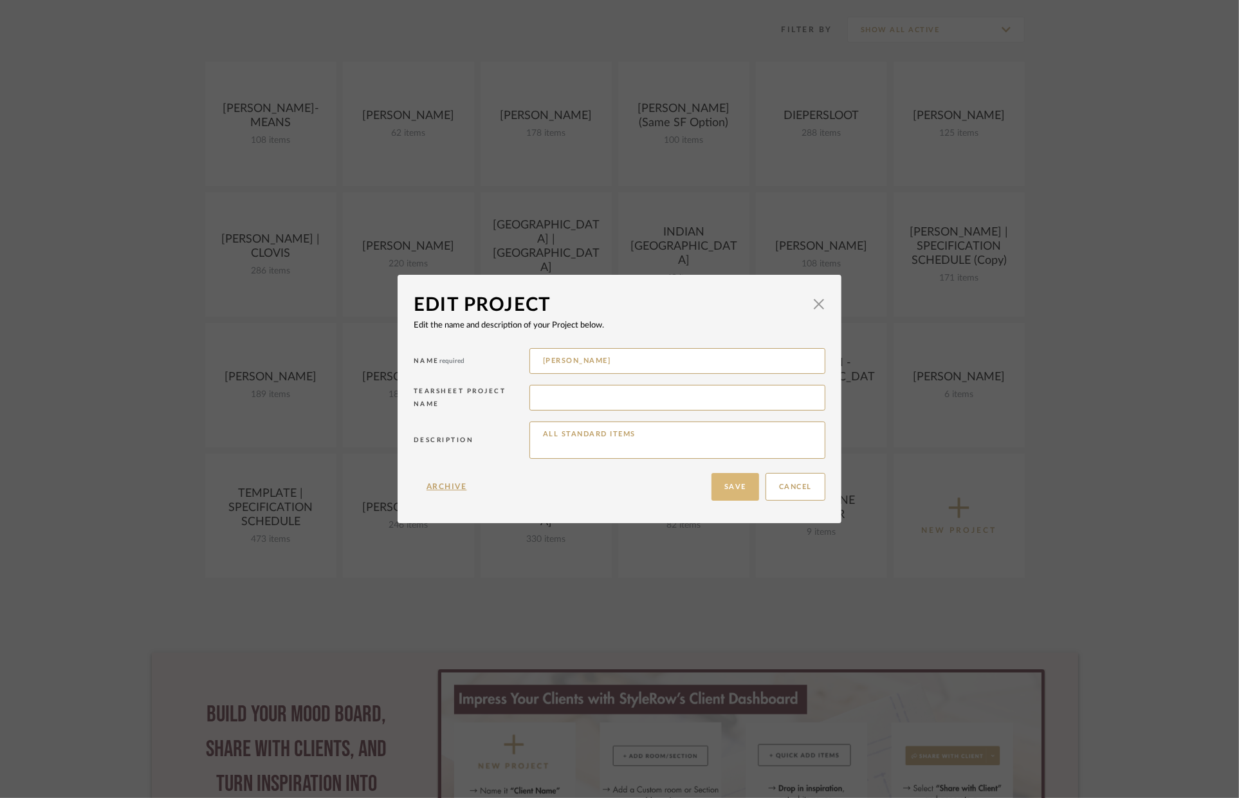
type input "[PERSON_NAME]"
click at [733, 483] on button "Save" at bounding box center [736, 487] width 48 height 28
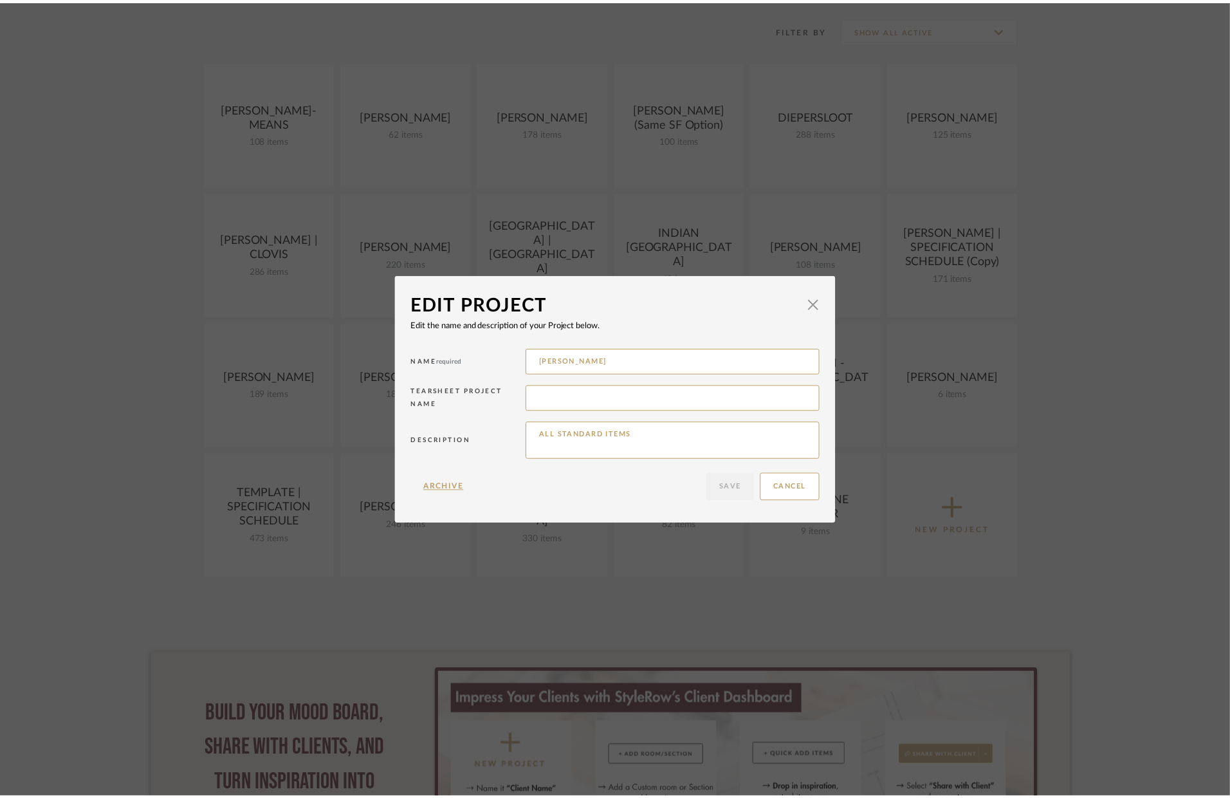
scroll to position [257, 0]
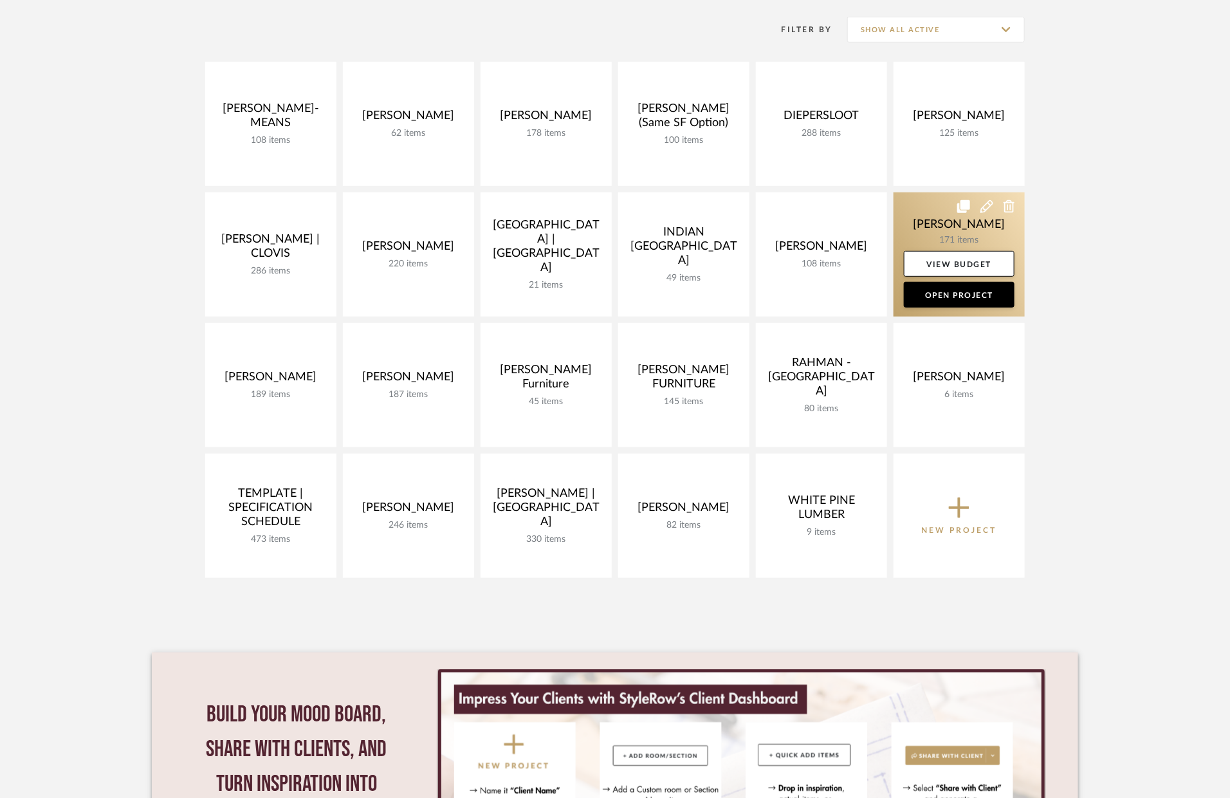
click at [924, 230] on link at bounding box center [959, 254] width 131 height 124
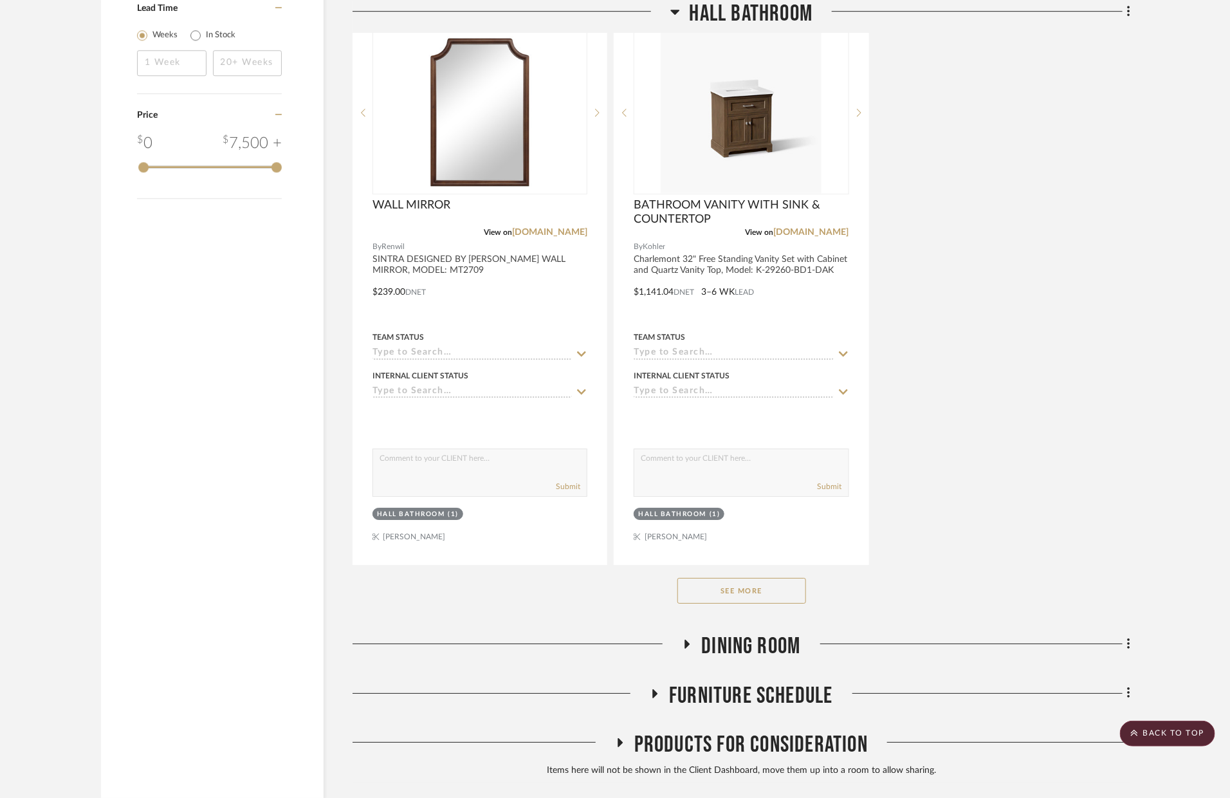
scroll to position [2118, 0]
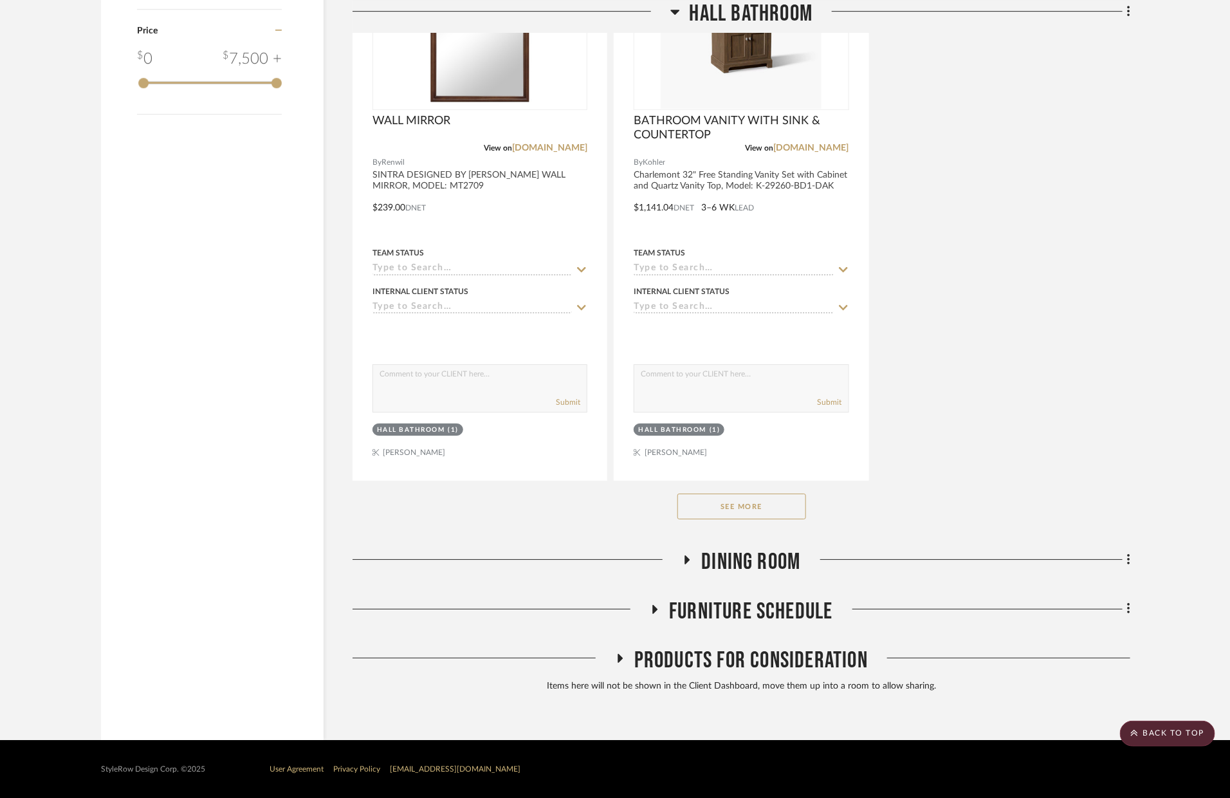
click at [735, 504] on button "See More" at bounding box center [741, 506] width 129 height 26
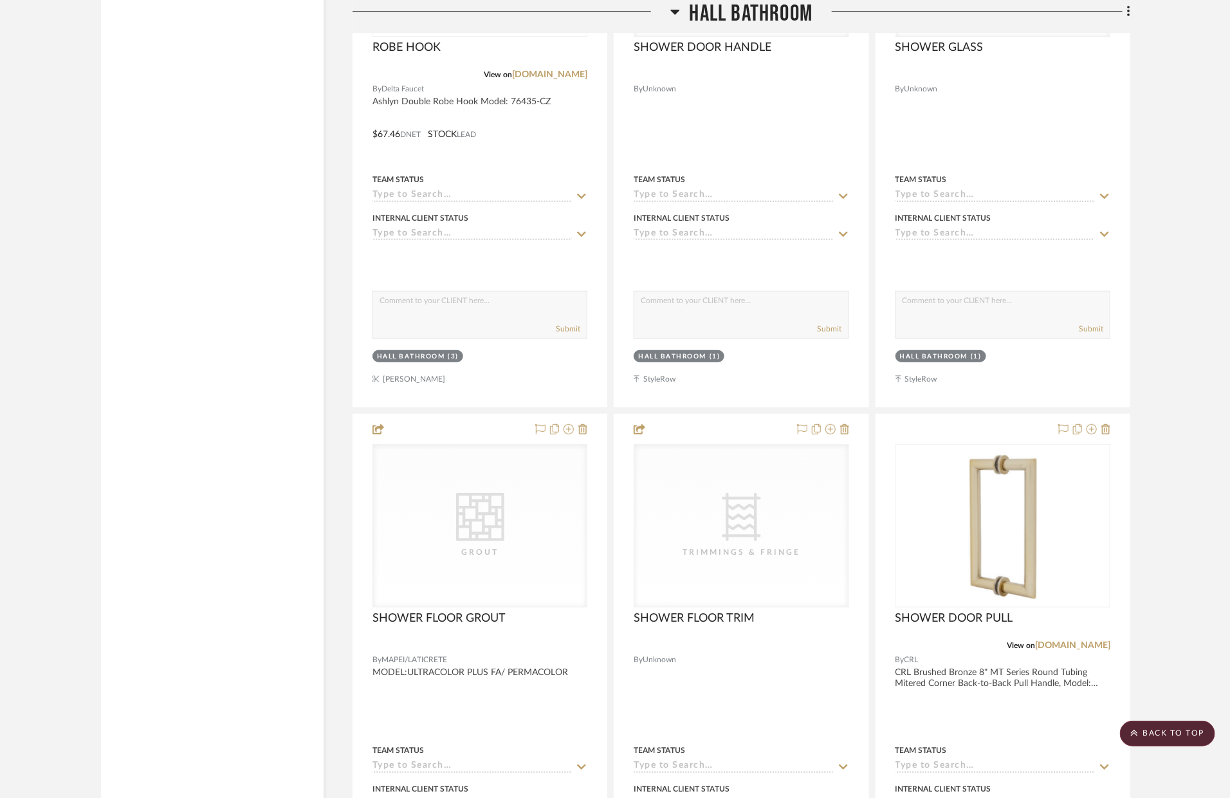
scroll to position [4832, 0]
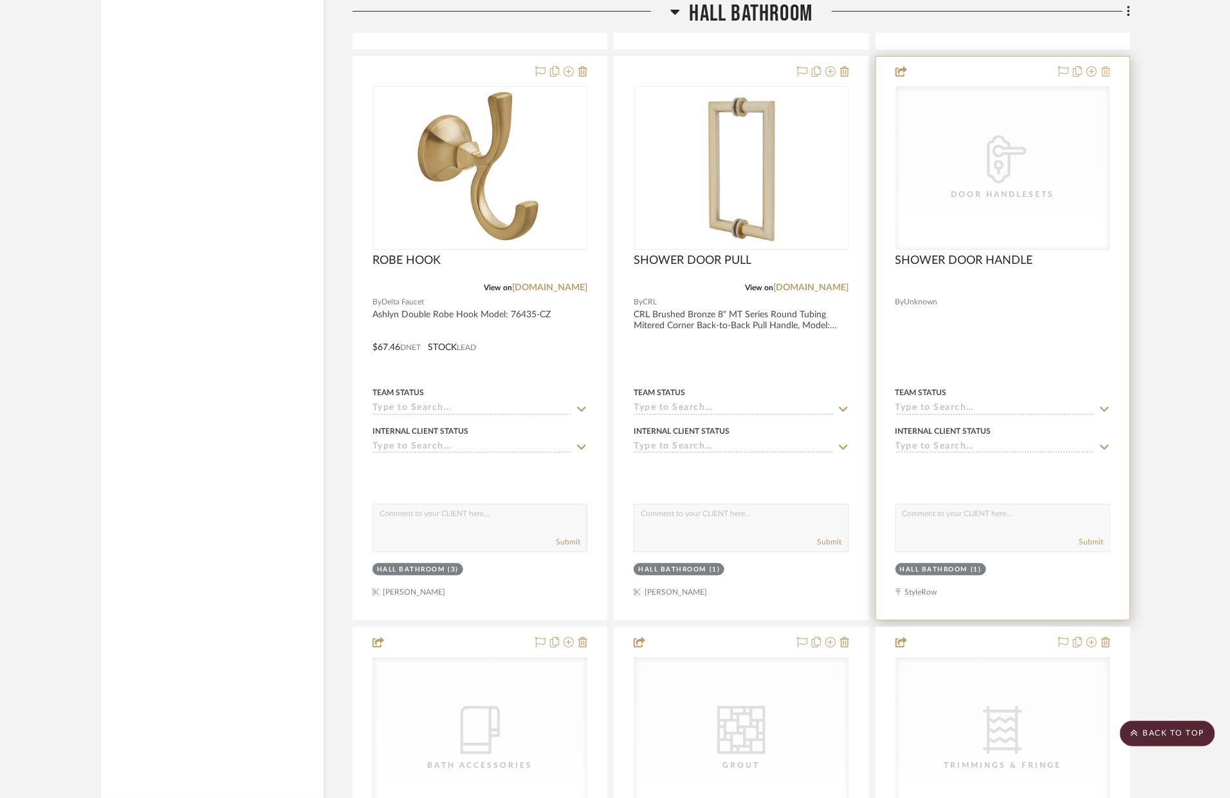
click at [1103, 71] on icon at bounding box center [1105, 71] width 9 height 10
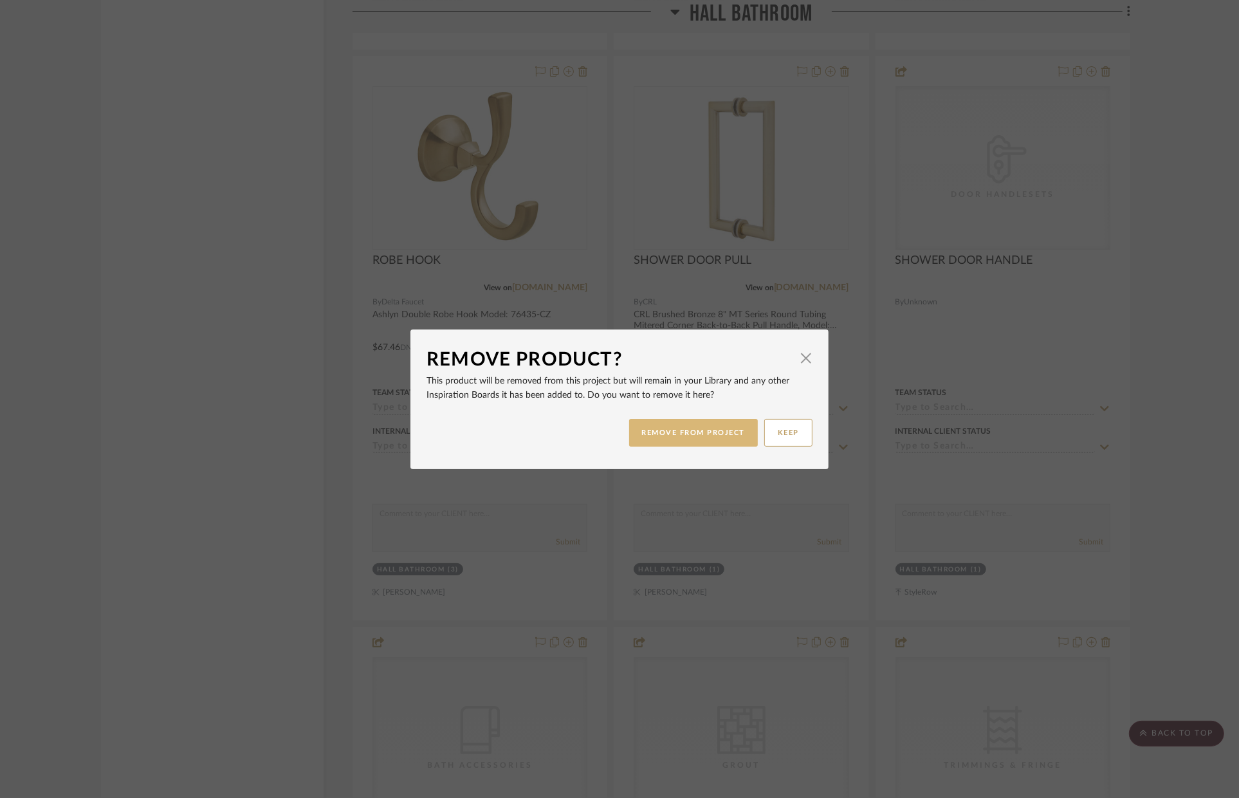
click at [728, 426] on button "REMOVE FROM PROJECT" at bounding box center [693, 433] width 129 height 28
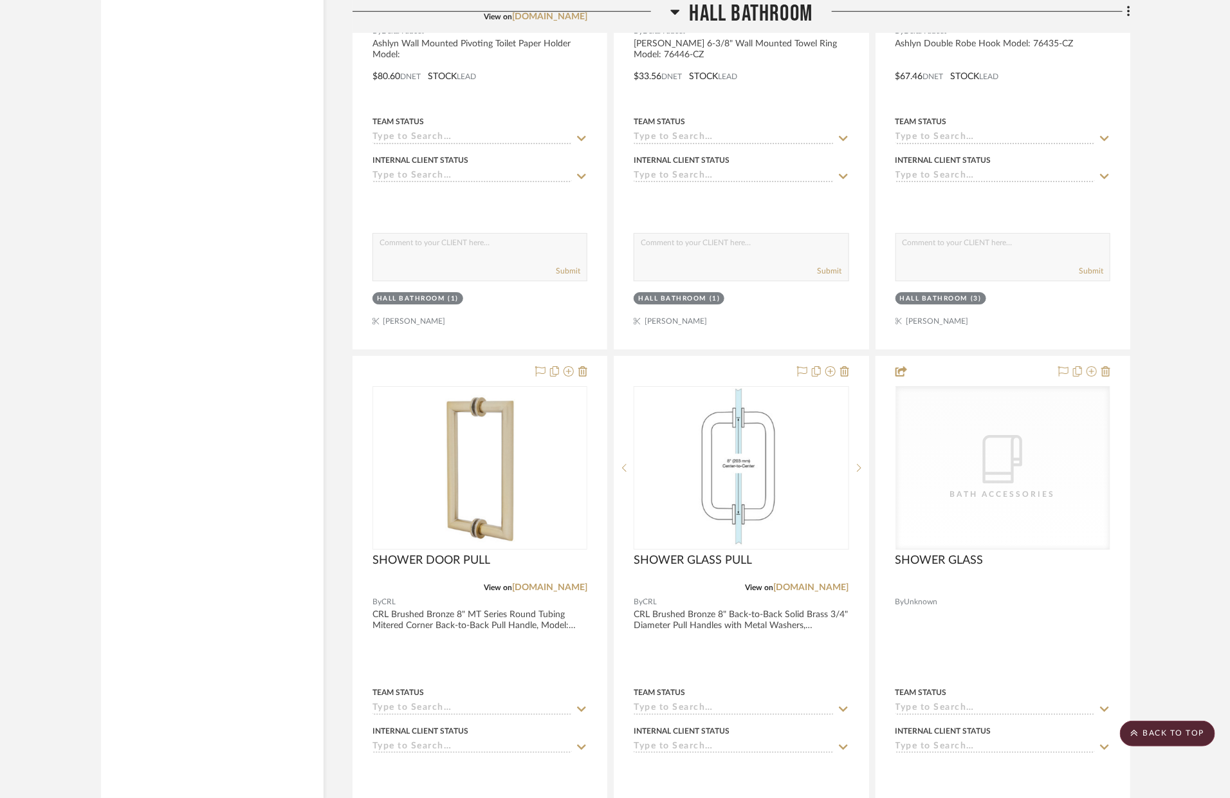
scroll to position [4699, 0]
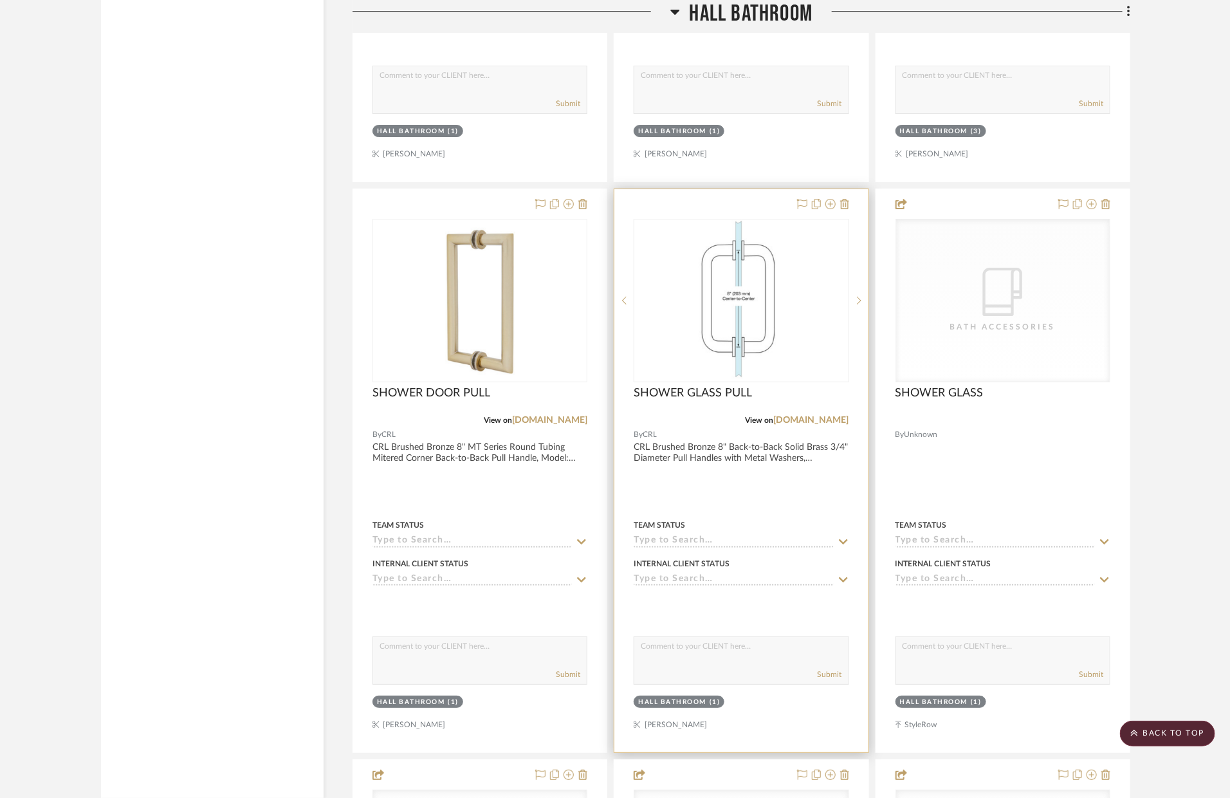
click at [779, 446] on div at bounding box center [740, 470] width 253 height 563
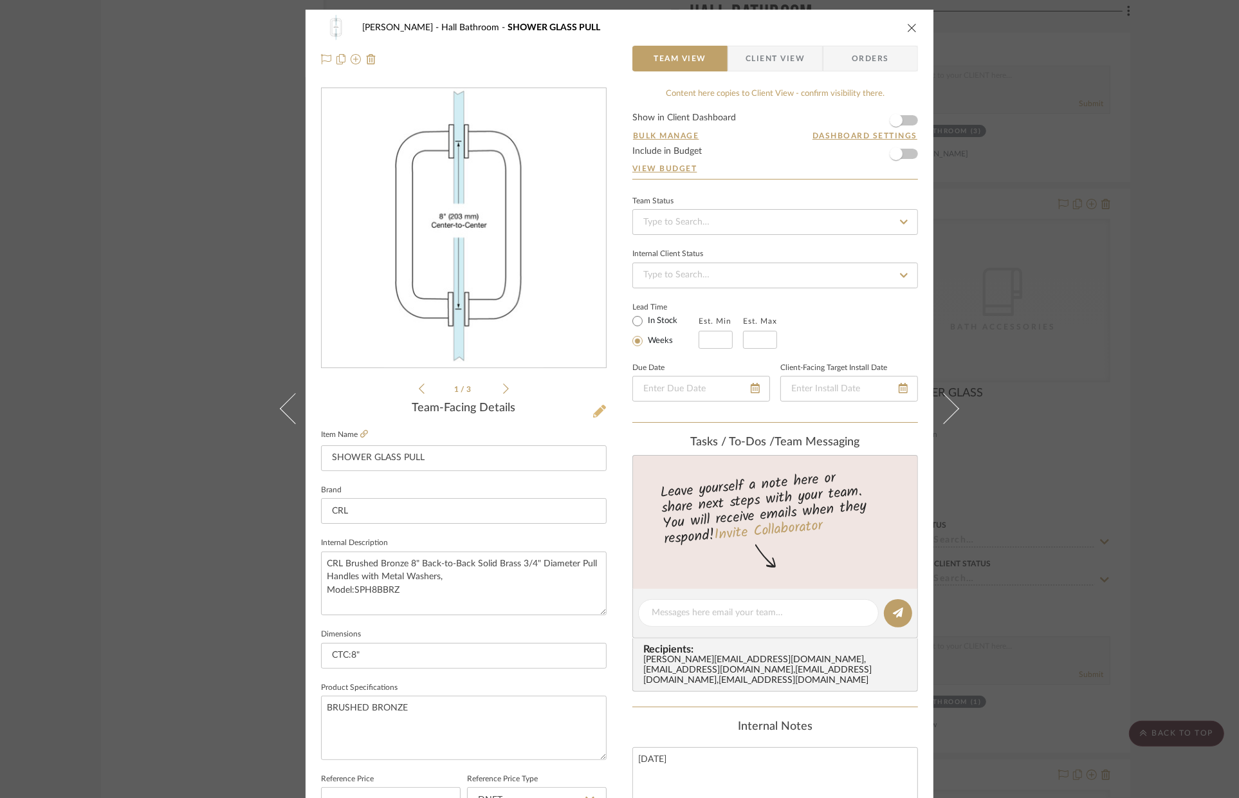
click at [593, 410] on icon at bounding box center [599, 411] width 13 height 13
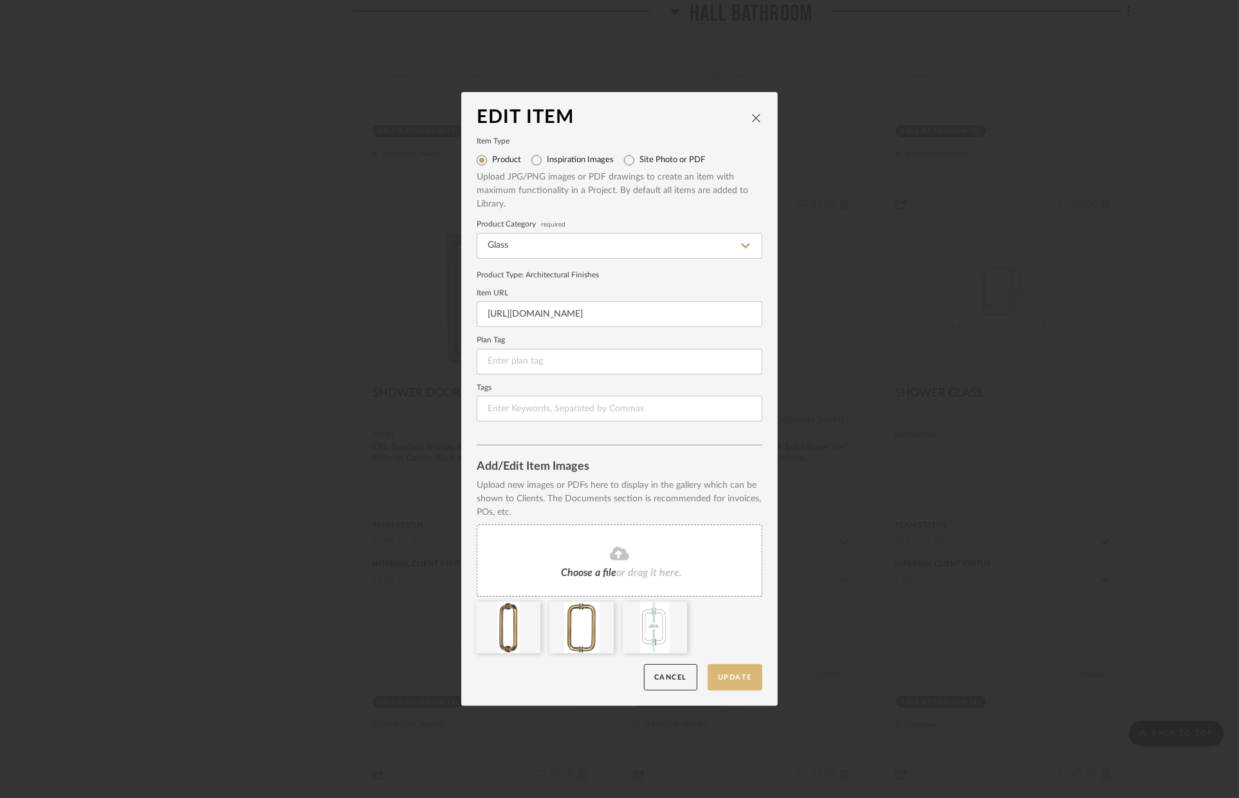
click at [738, 679] on button "Update" at bounding box center [735, 677] width 55 height 26
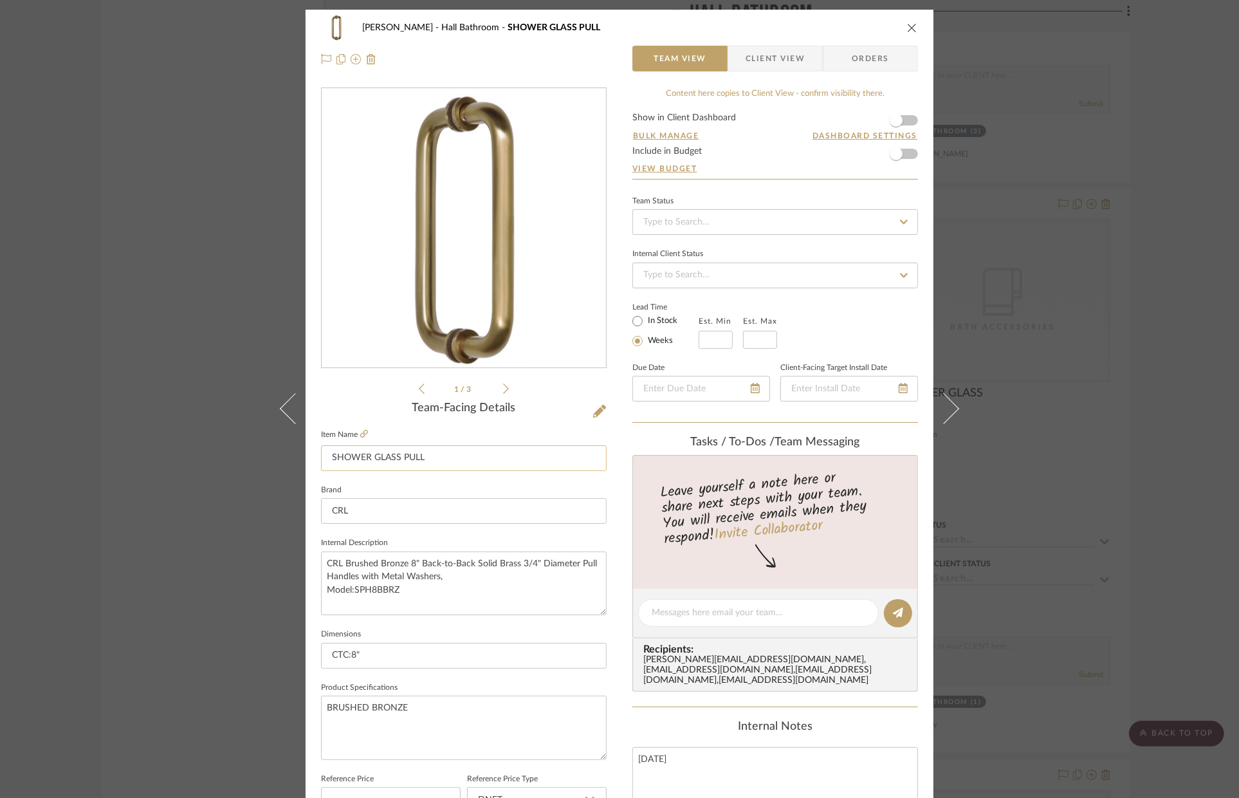
drag, startPoint x: 396, startPoint y: 463, endPoint x: 380, endPoint y: 463, distance: 16.1
click at [379, 463] on input "SHOWER GLASS PULL" at bounding box center [464, 458] width 286 height 26
drag, startPoint x: 395, startPoint y: 459, endPoint x: 369, endPoint y: 459, distance: 25.7
click at [369, 459] on input "SHOWER GLASS PULL" at bounding box center [464, 458] width 286 height 26
type input "SHOWER DOOR PULL"
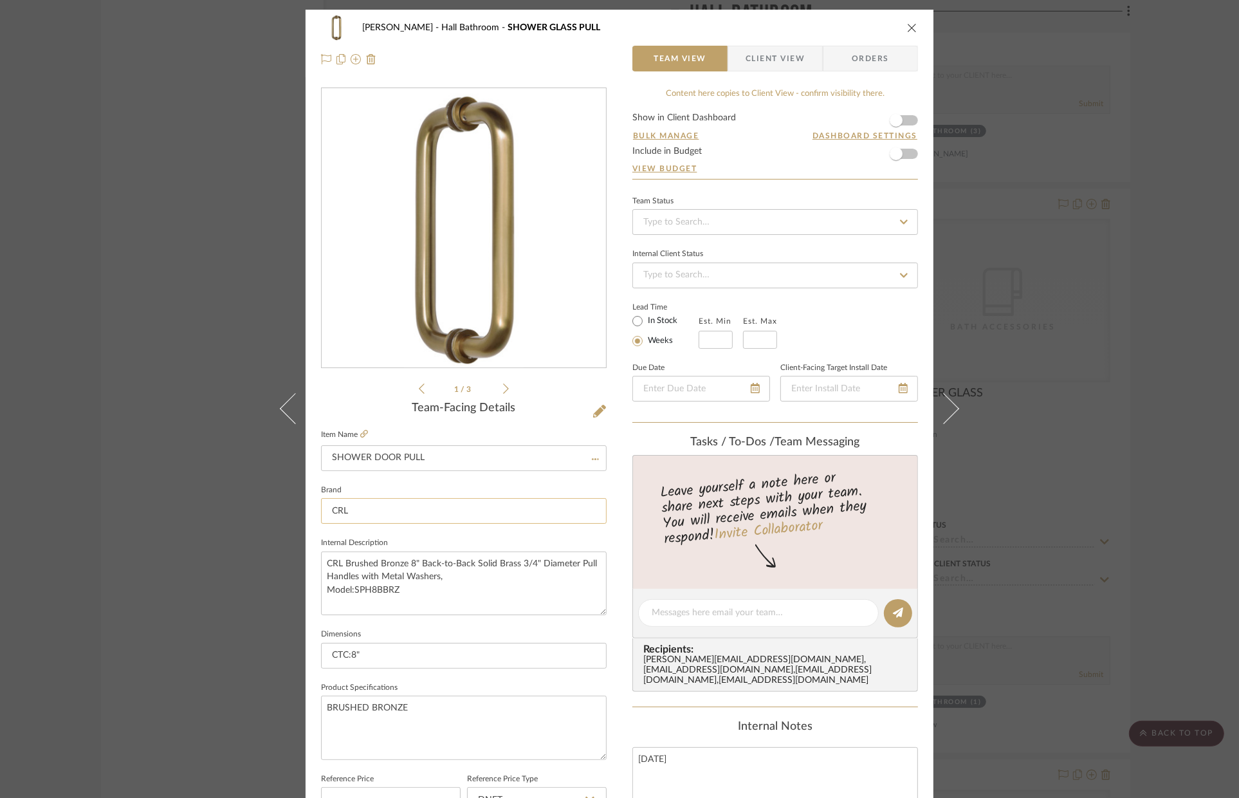
click at [415, 510] on input "CRL" at bounding box center [464, 511] width 286 height 26
click at [914, 27] on div "[PERSON_NAME][GEOGRAPHIC_DATA][PERSON_NAME] Bathroom SHOWER DOOR PULL Team View…" at bounding box center [620, 44] width 628 height 68
click at [907, 28] on icon "close" at bounding box center [912, 28] width 10 height 10
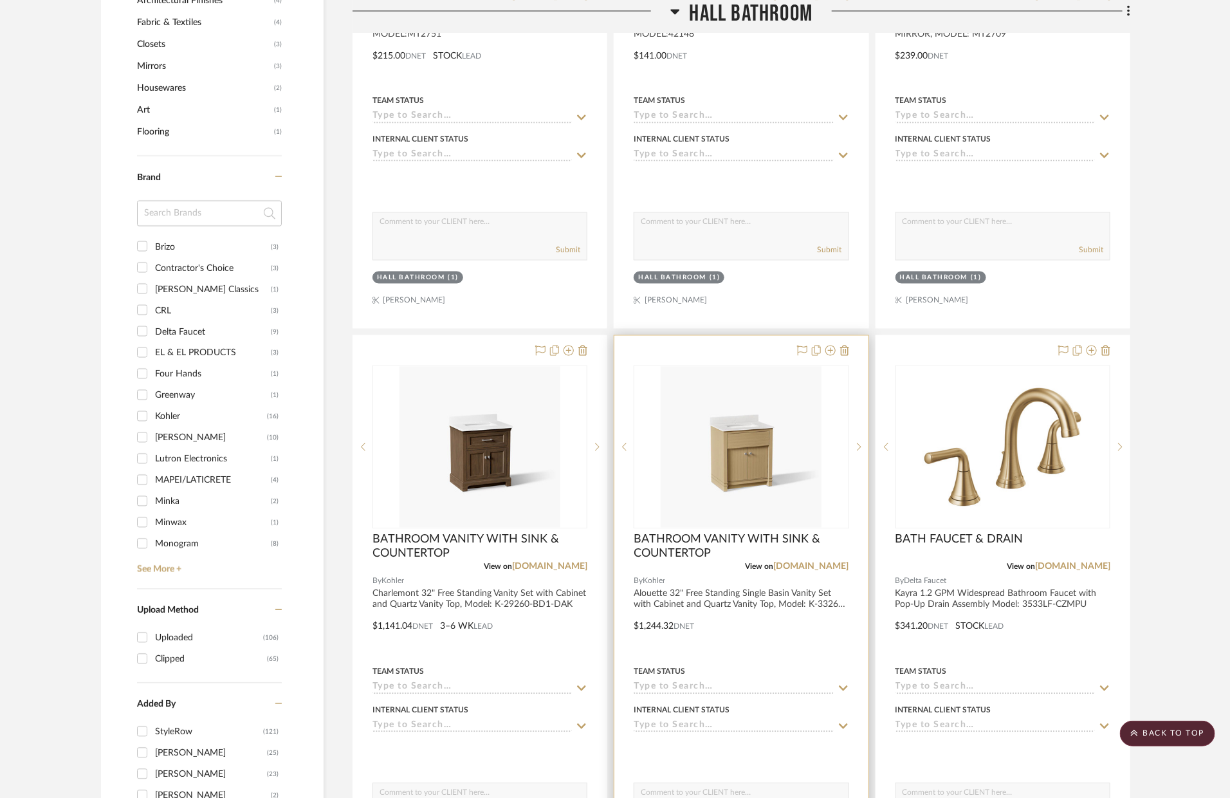
scroll to position [436, 0]
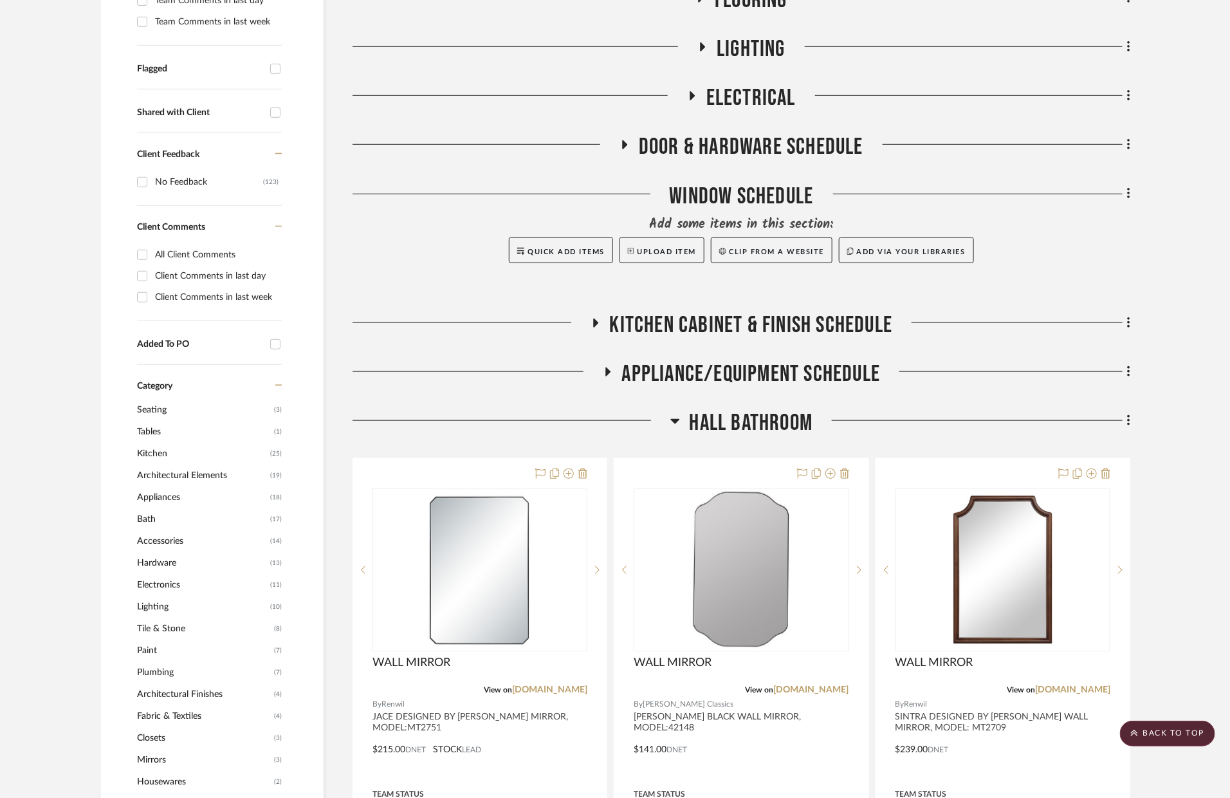
click at [737, 423] on span "Hall Bathroom" at bounding box center [752, 423] width 124 height 28
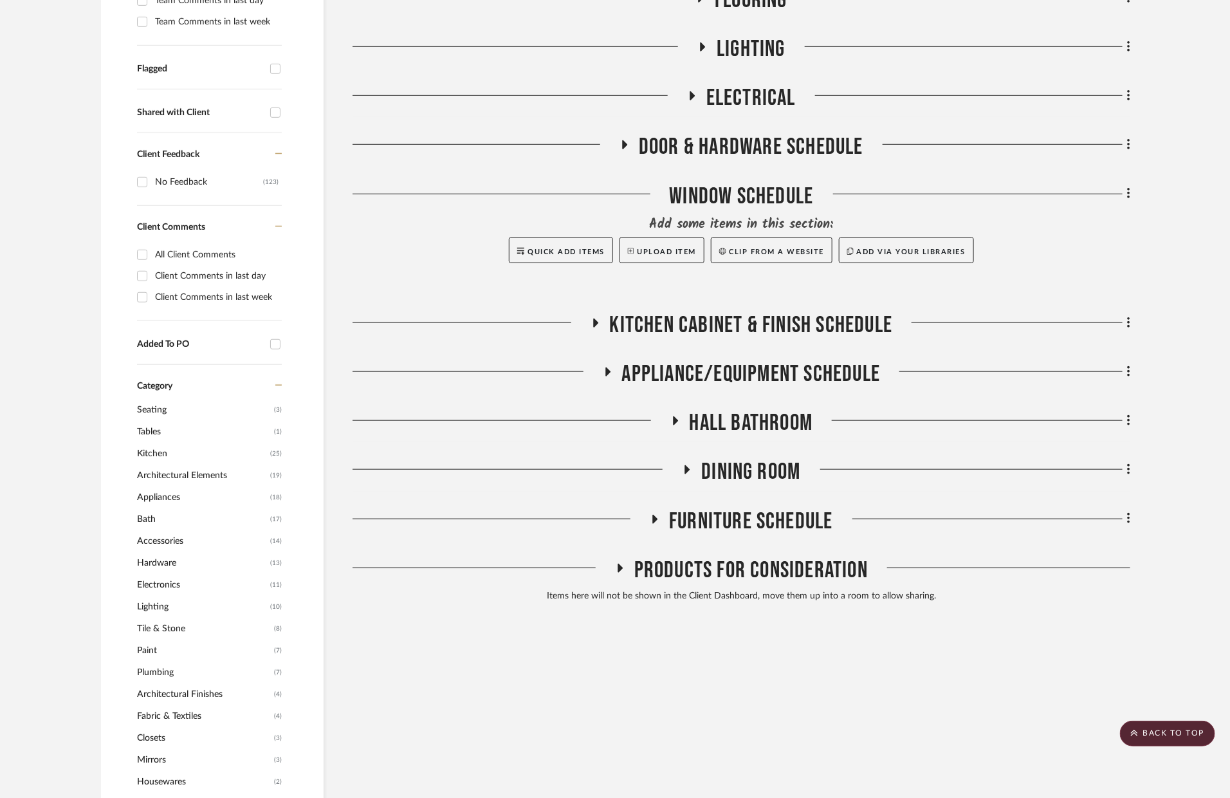
click at [703, 319] on span "Kitchen Cabinet & Finish Schedule" at bounding box center [751, 325] width 283 height 28
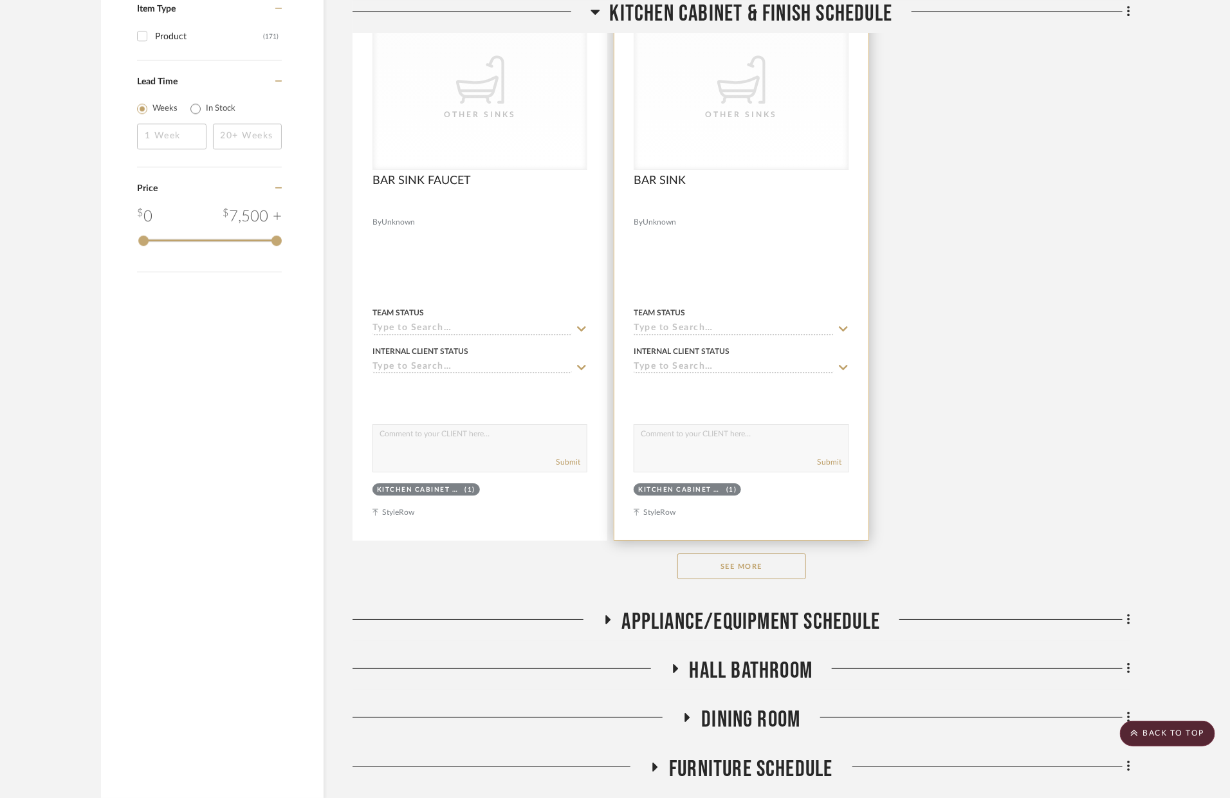
scroll to position [2118, 0]
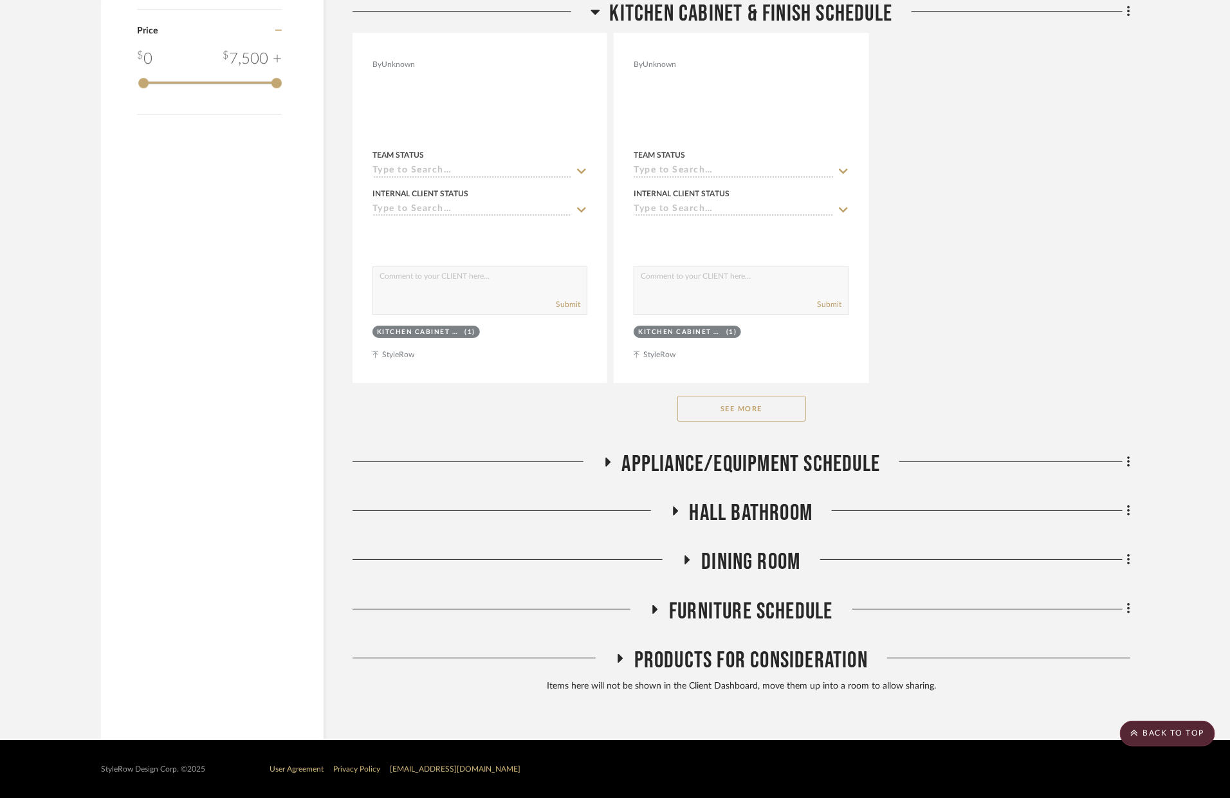
click at [777, 403] on button "See More" at bounding box center [741, 409] width 129 height 26
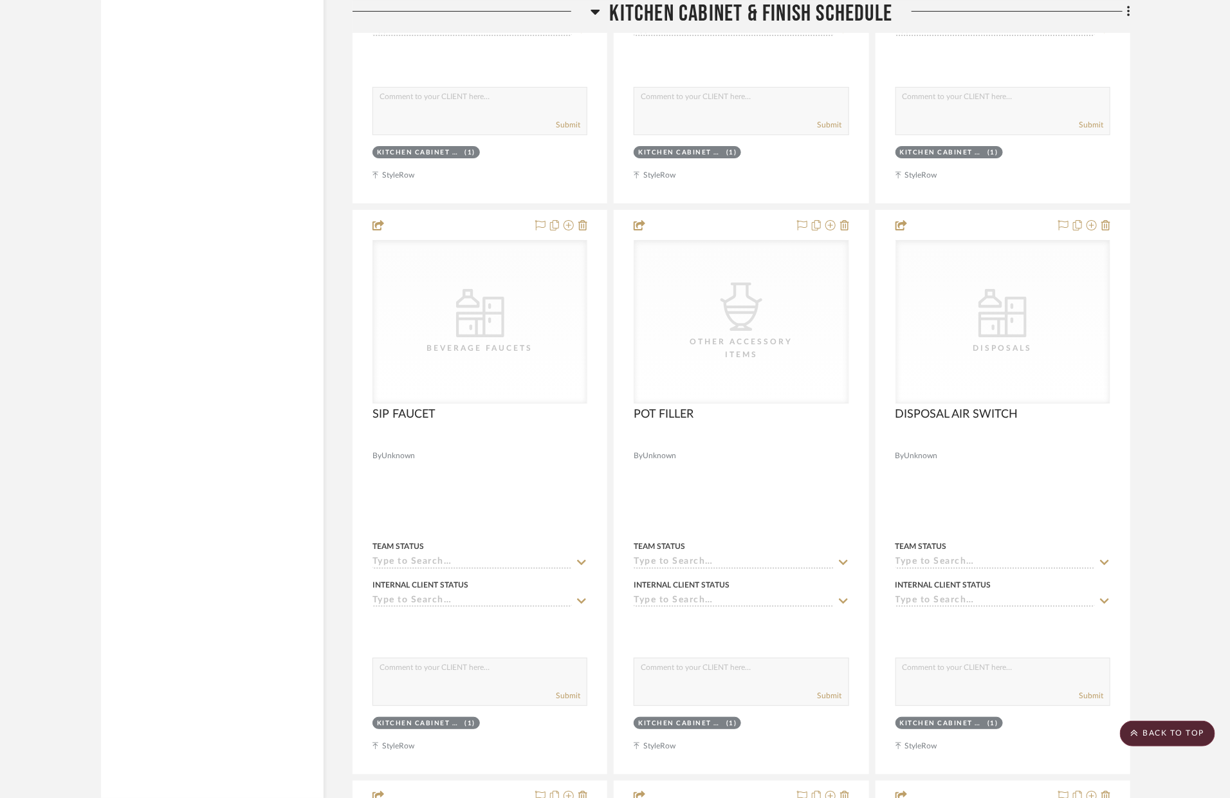
scroll to position [2210, 0]
